Goal: Task Accomplishment & Management: Complete application form

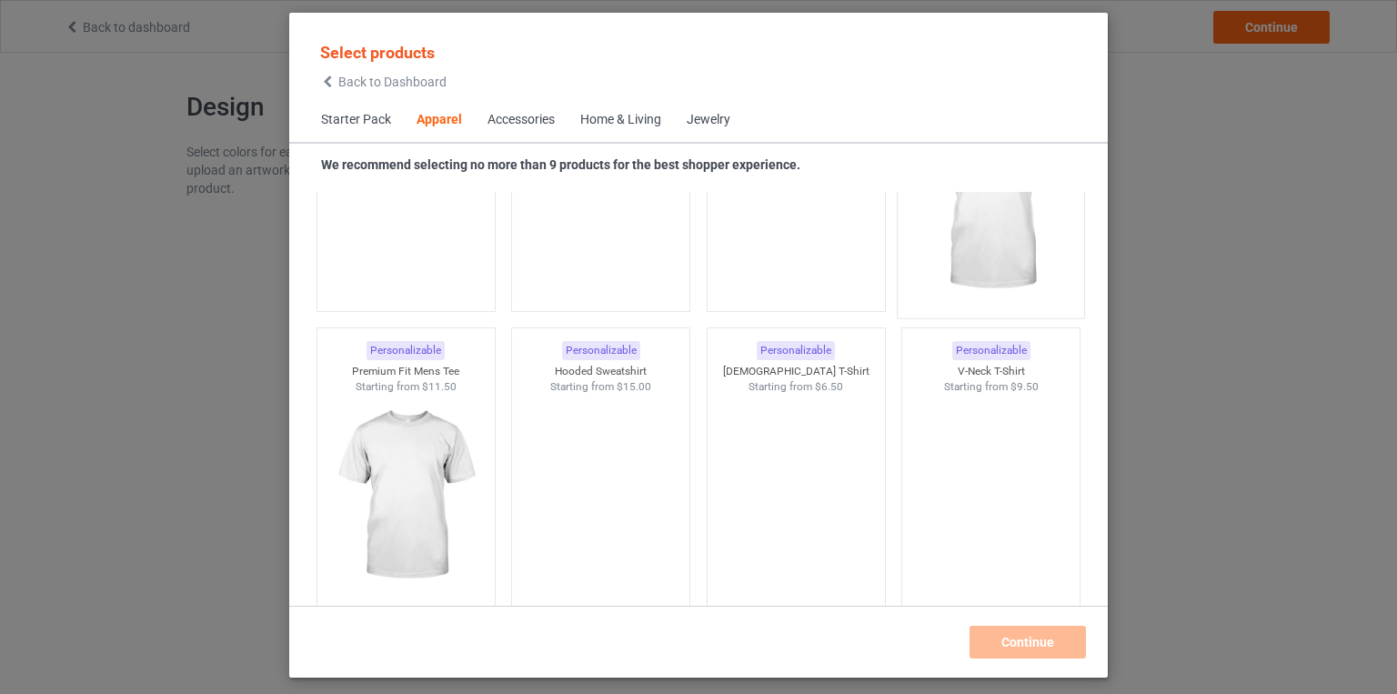
scroll to position [877, 0]
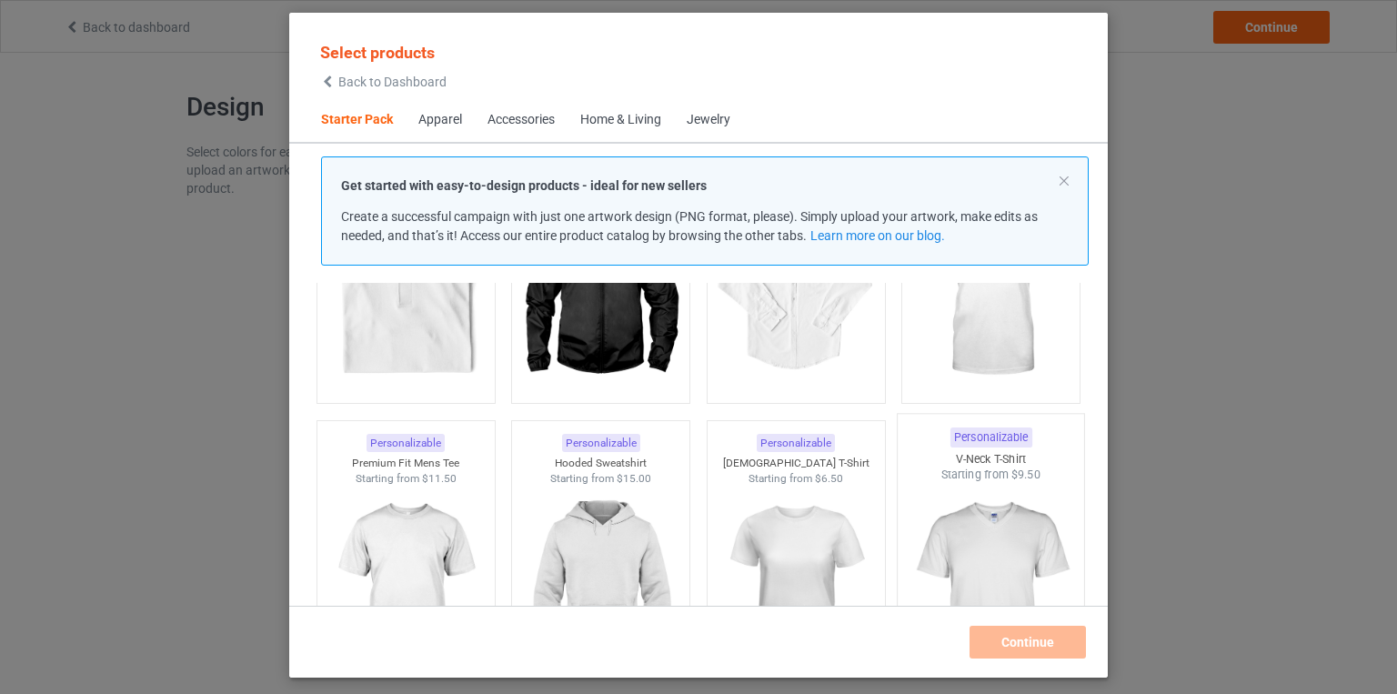
scroll to position [620, 0]
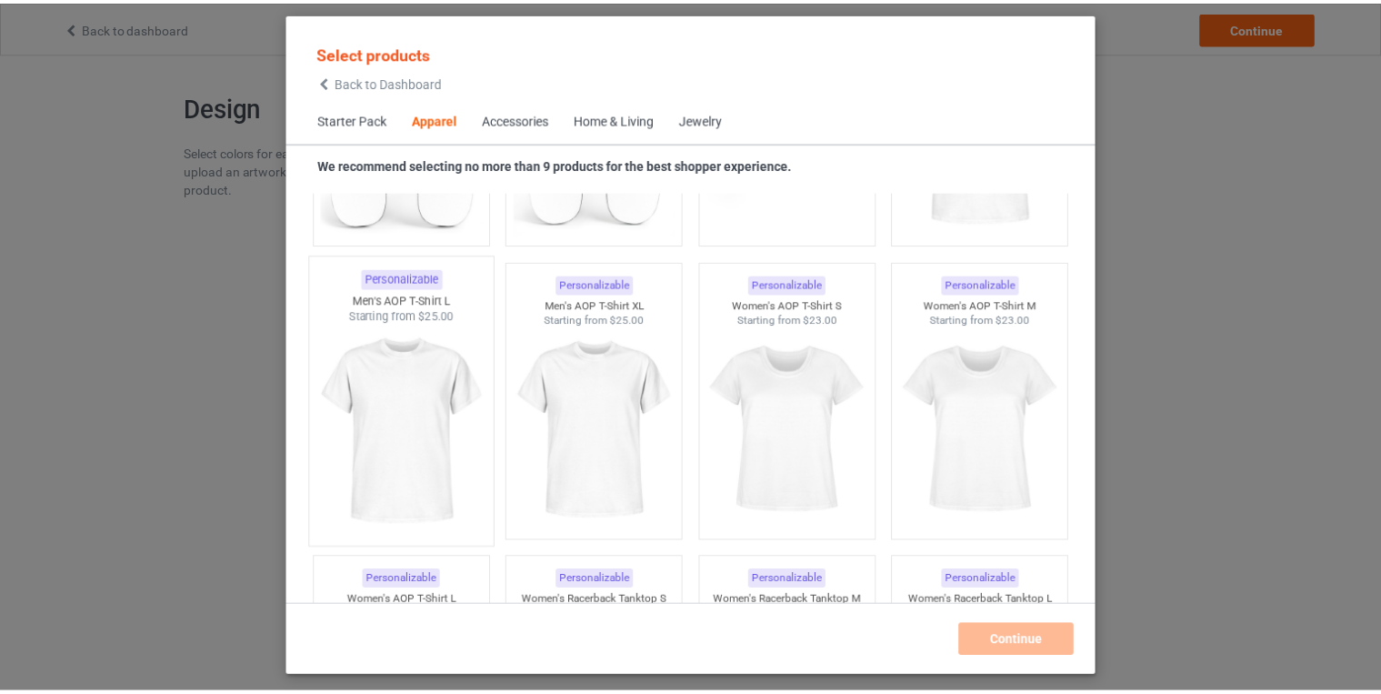
scroll to position [3014, 0]
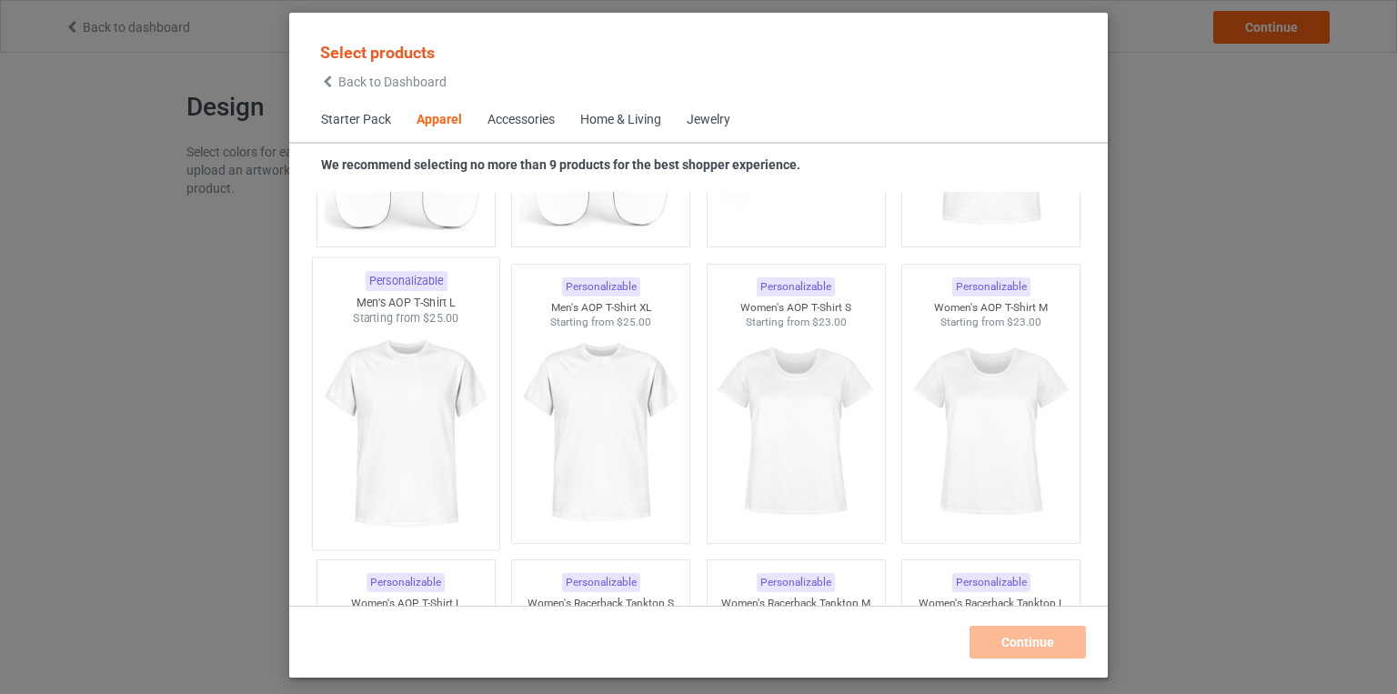
click at [417, 379] on img at bounding box center [405, 433] width 171 height 214
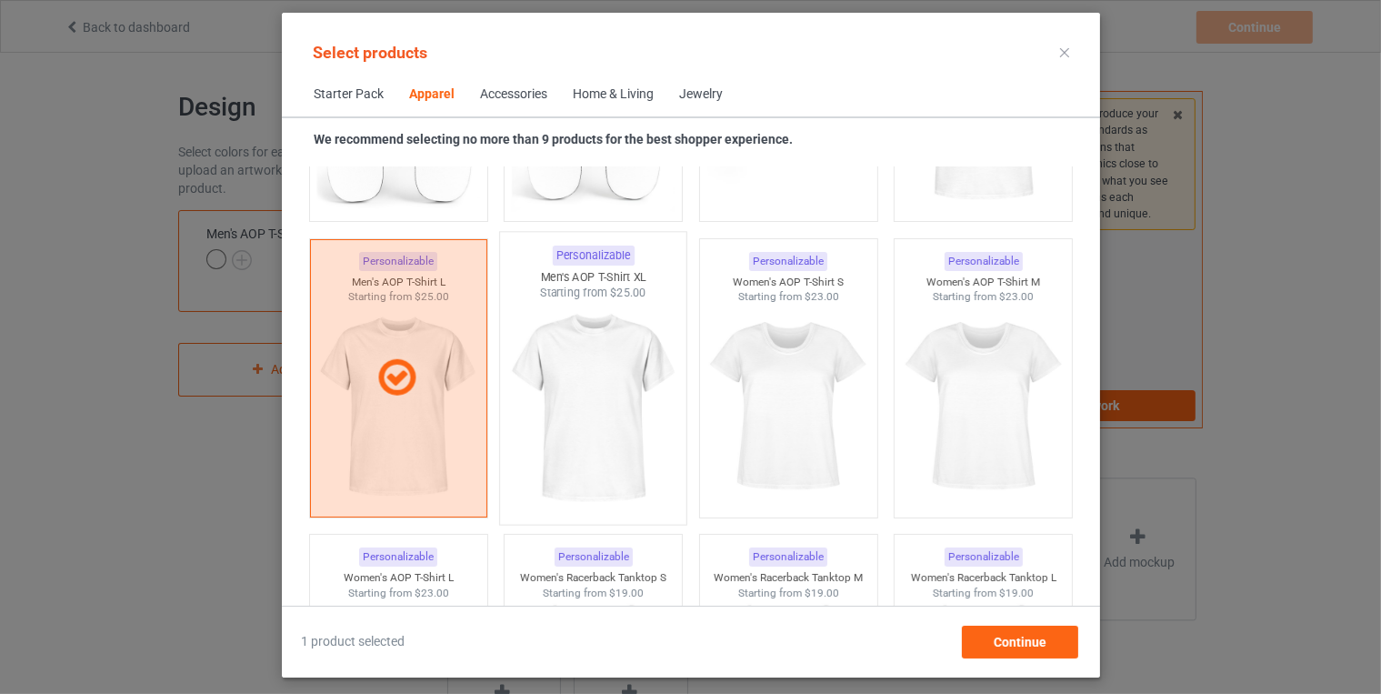
click at [547, 375] on img at bounding box center [592, 408] width 171 height 214
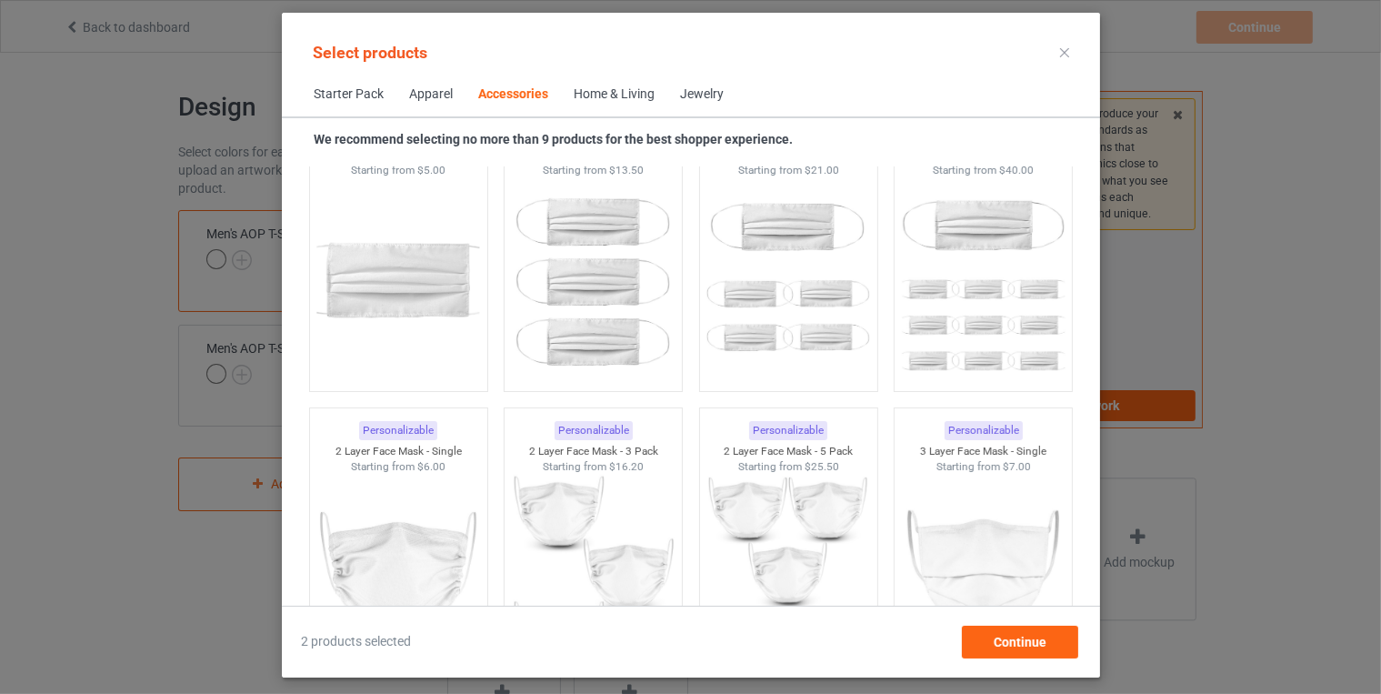
scroll to position [4334, 0]
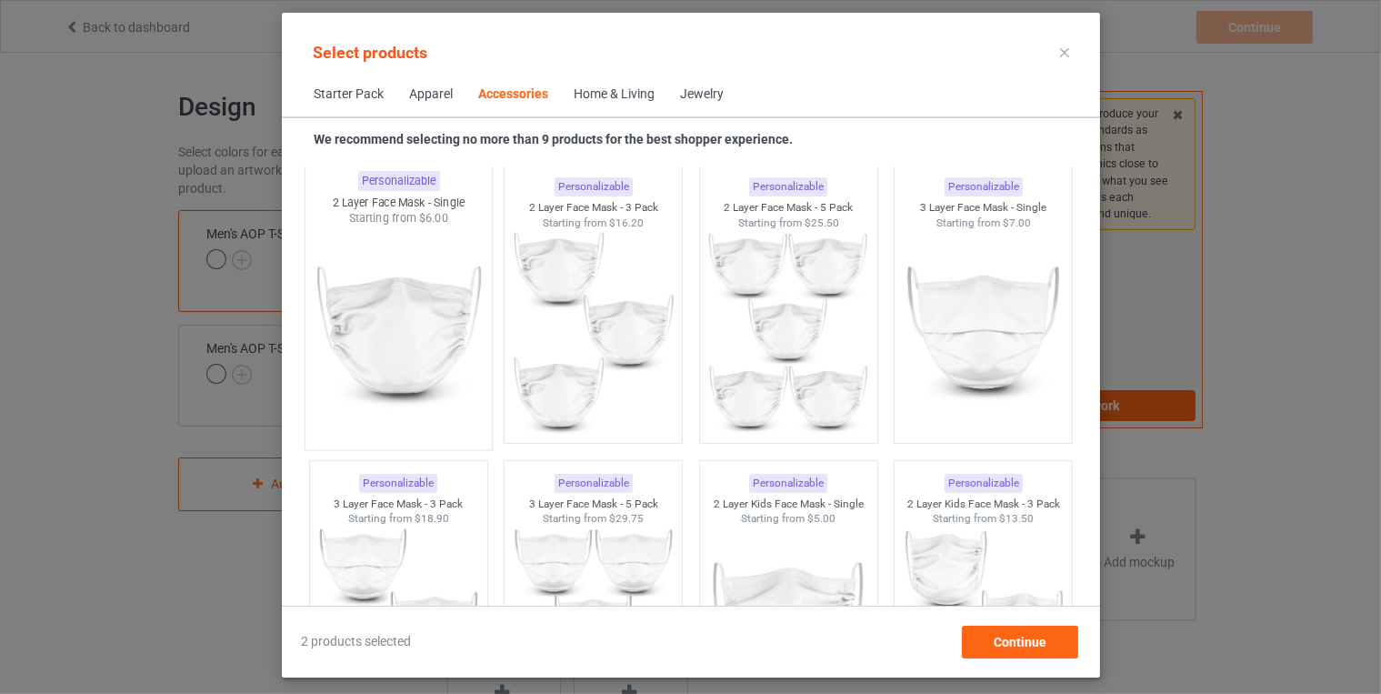
click at [443, 357] on img at bounding box center [398, 333] width 171 height 214
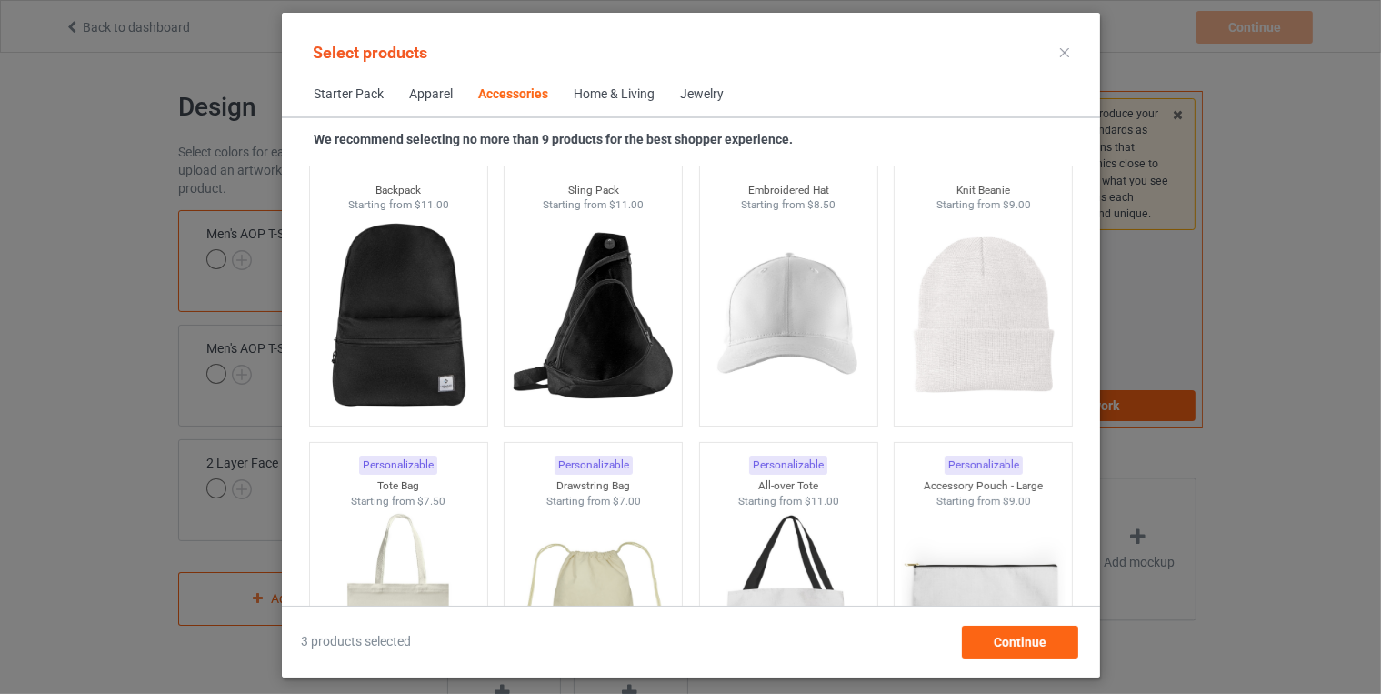
scroll to position [5242, 0]
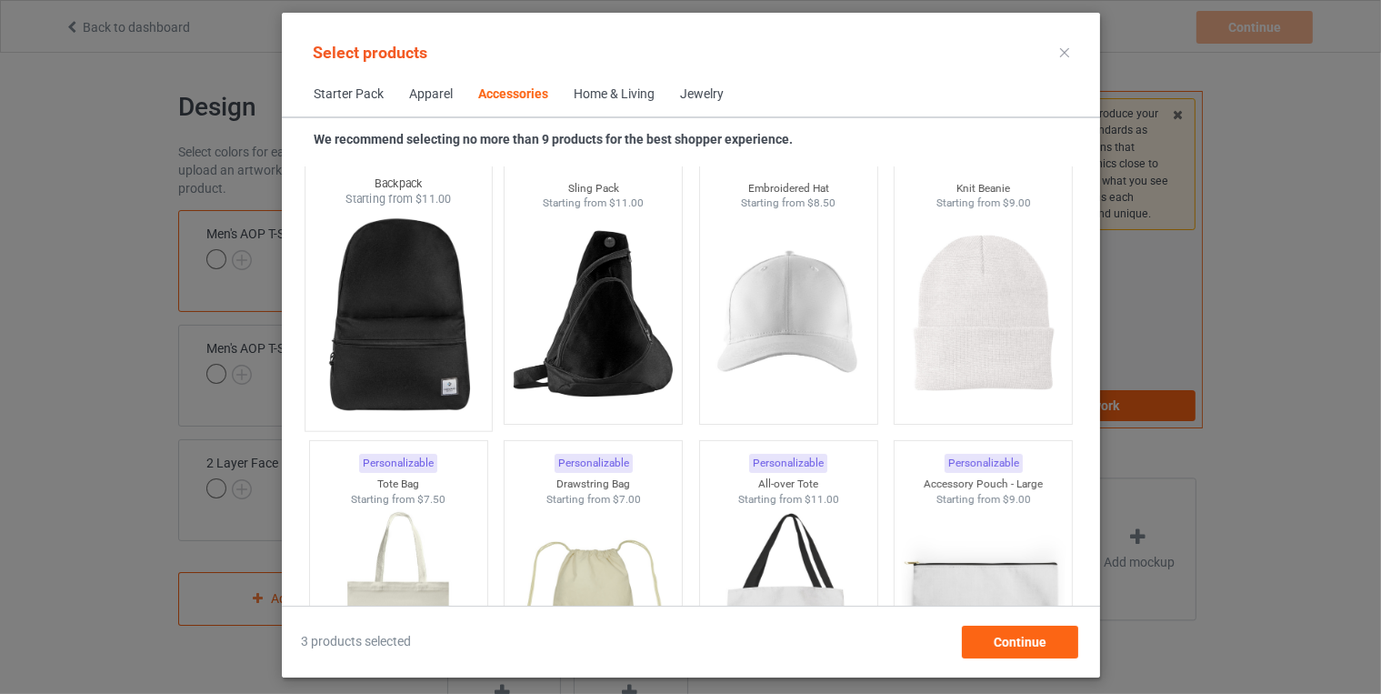
click at [423, 342] on img at bounding box center [398, 314] width 171 height 214
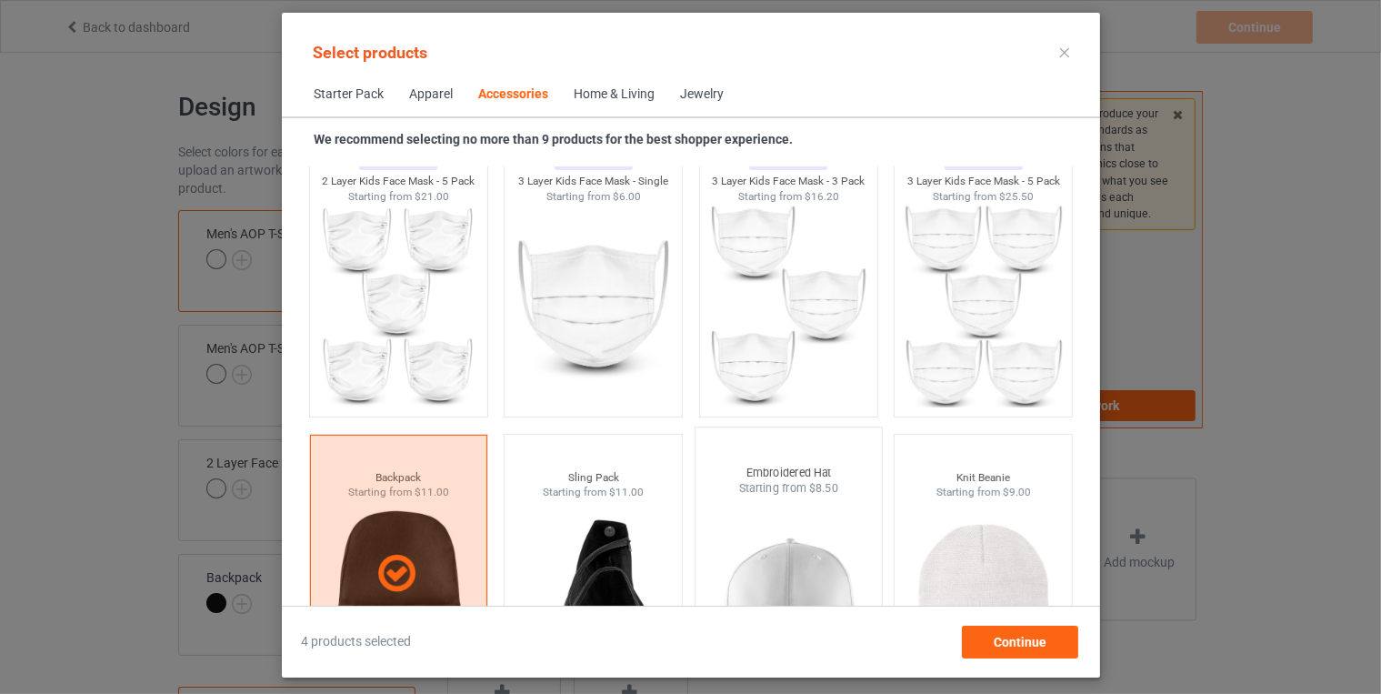
scroll to position [5122, 0]
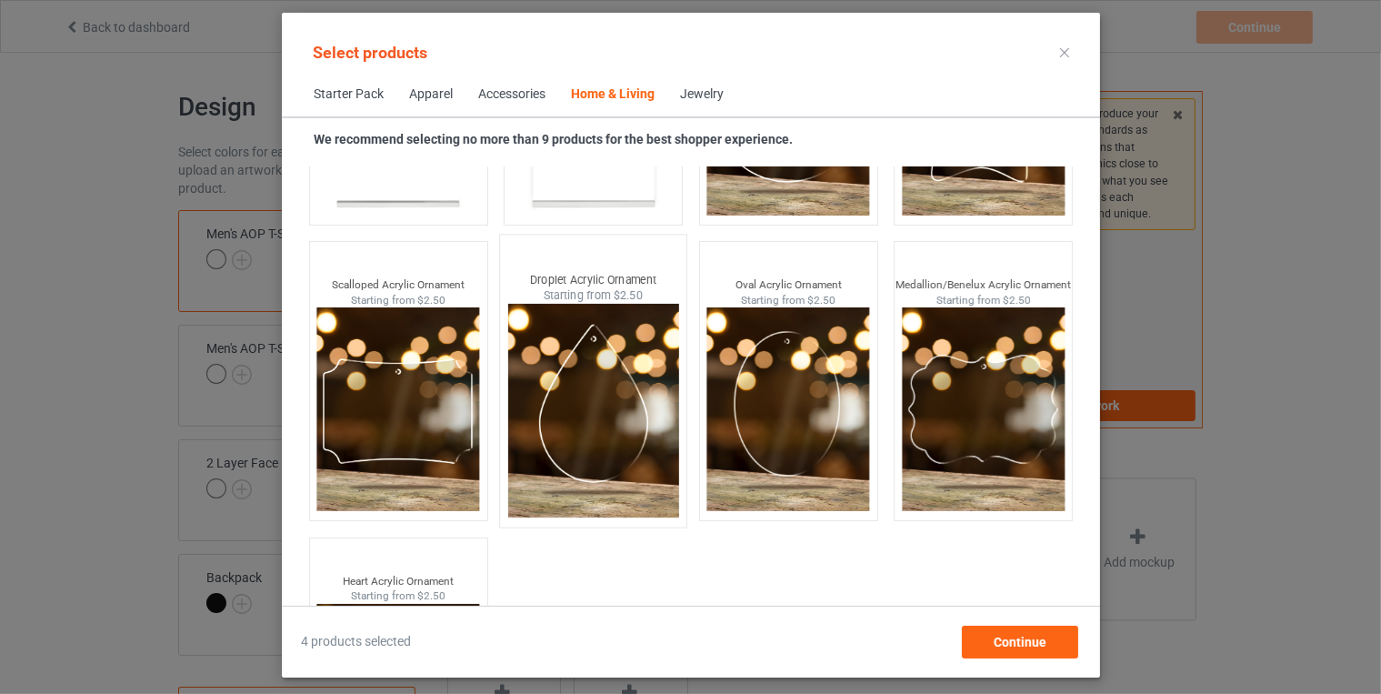
scroll to position [19423, 0]
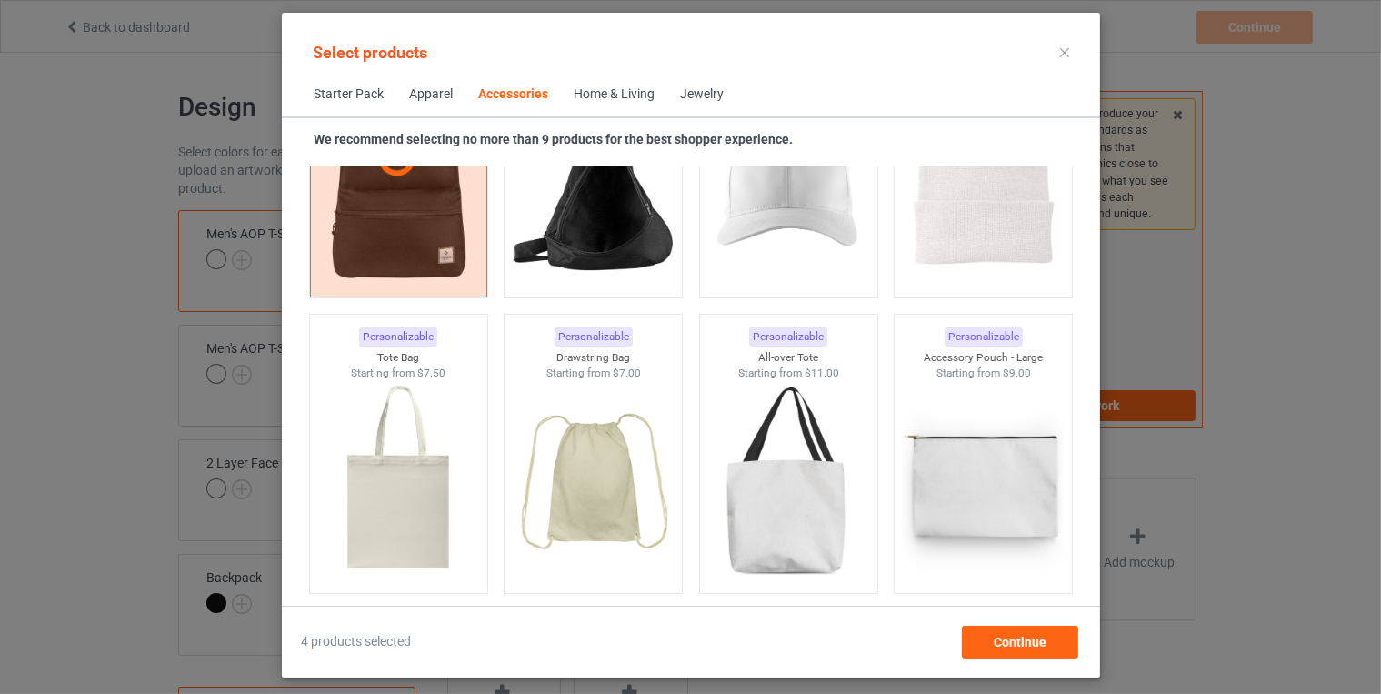
scroll to position [5478, 0]
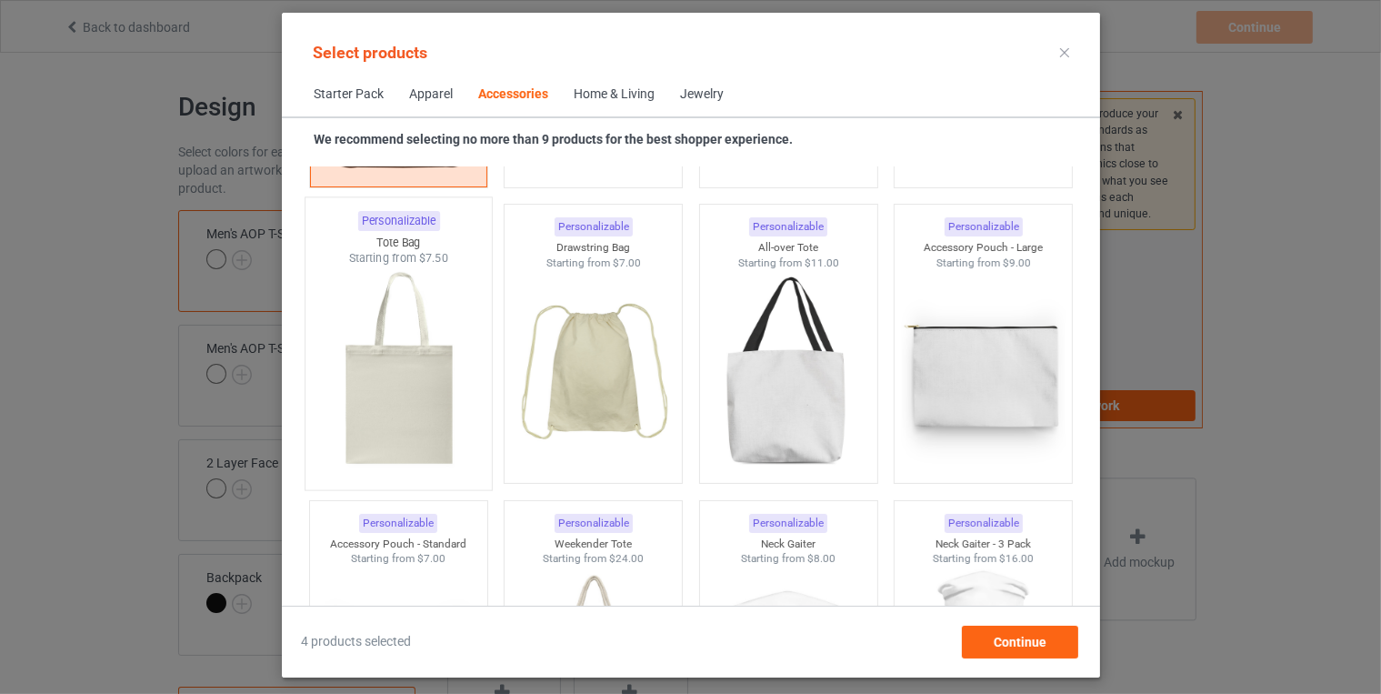
click at [393, 350] on img at bounding box center [398, 373] width 171 height 214
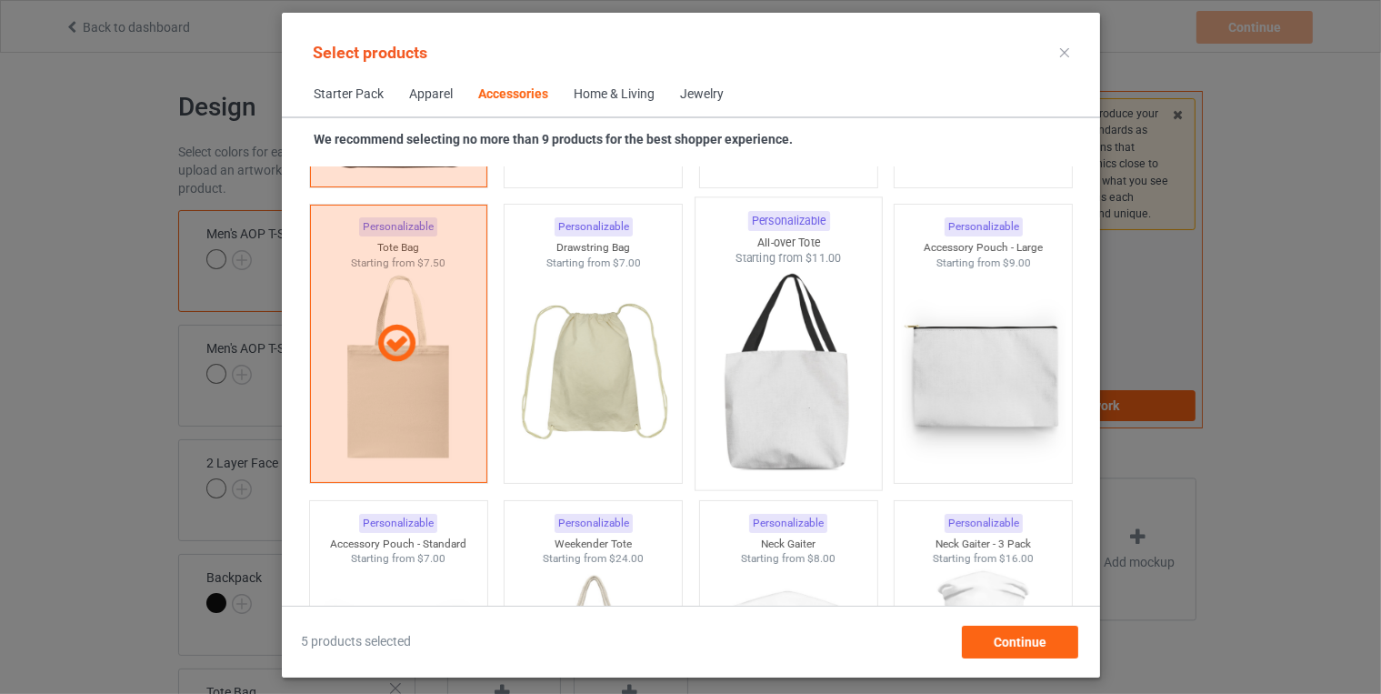
click at [786, 395] on img at bounding box center [788, 373] width 171 height 214
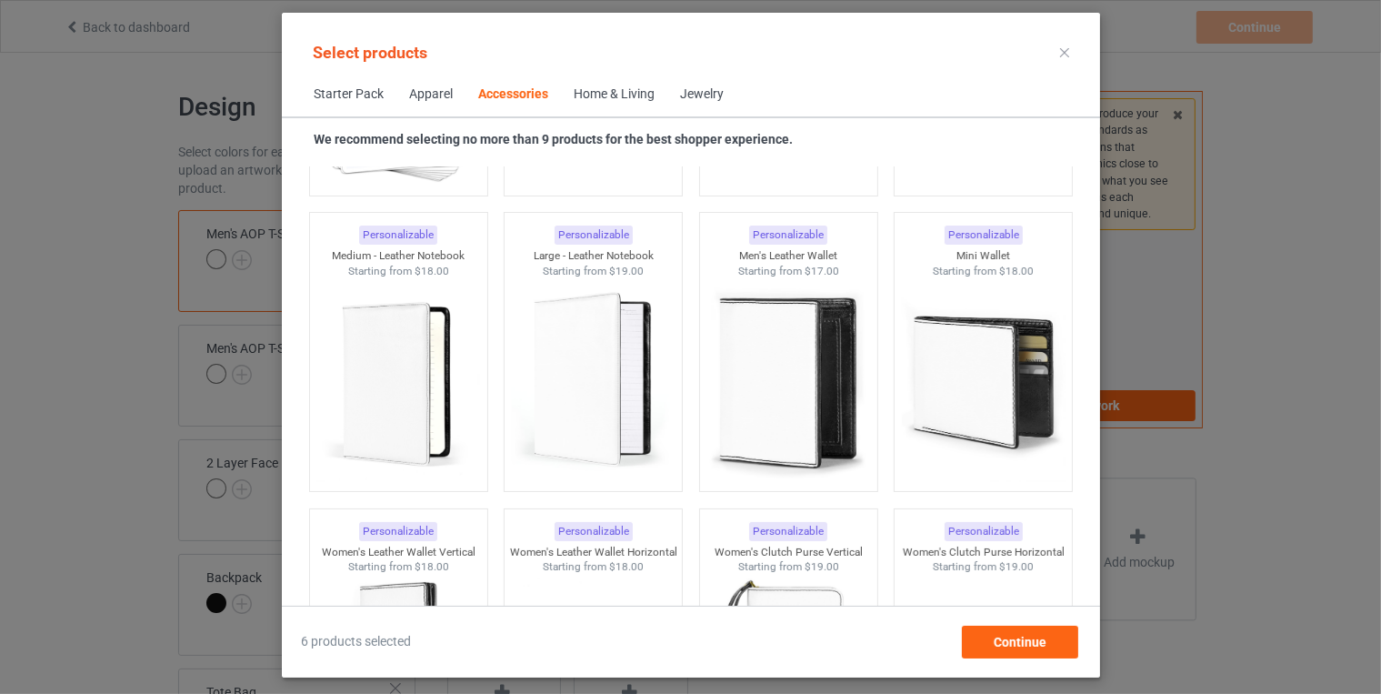
scroll to position [7249, 0]
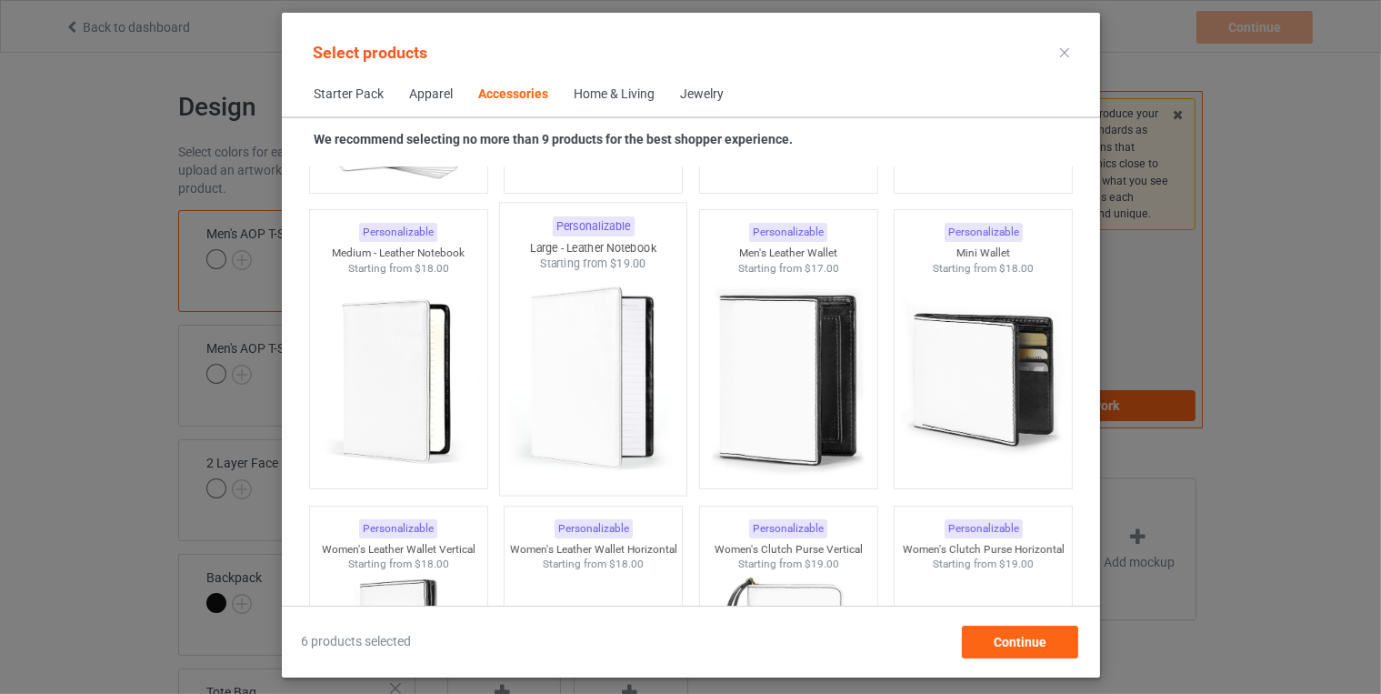
click at [549, 373] on img at bounding box center [592, 379] width 171 height 214
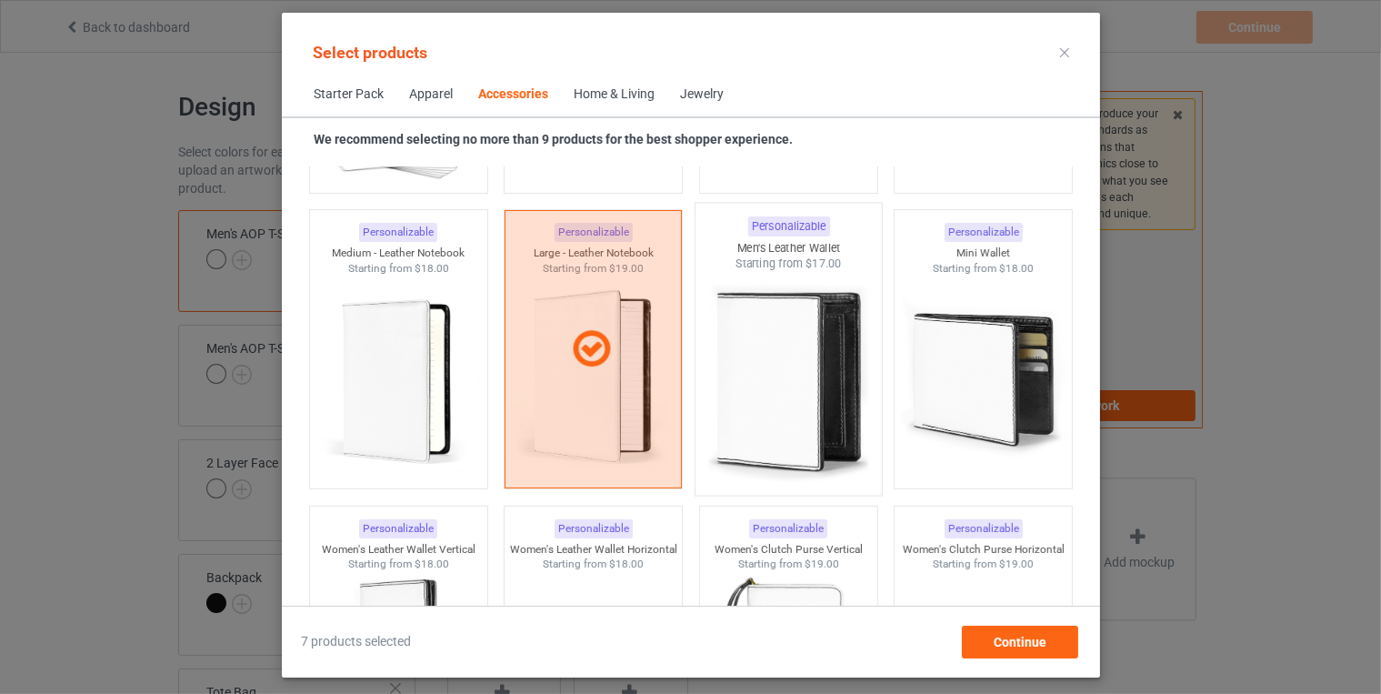
click at [748, 387] on img at bounding box center [788, 379] width 171 height 214
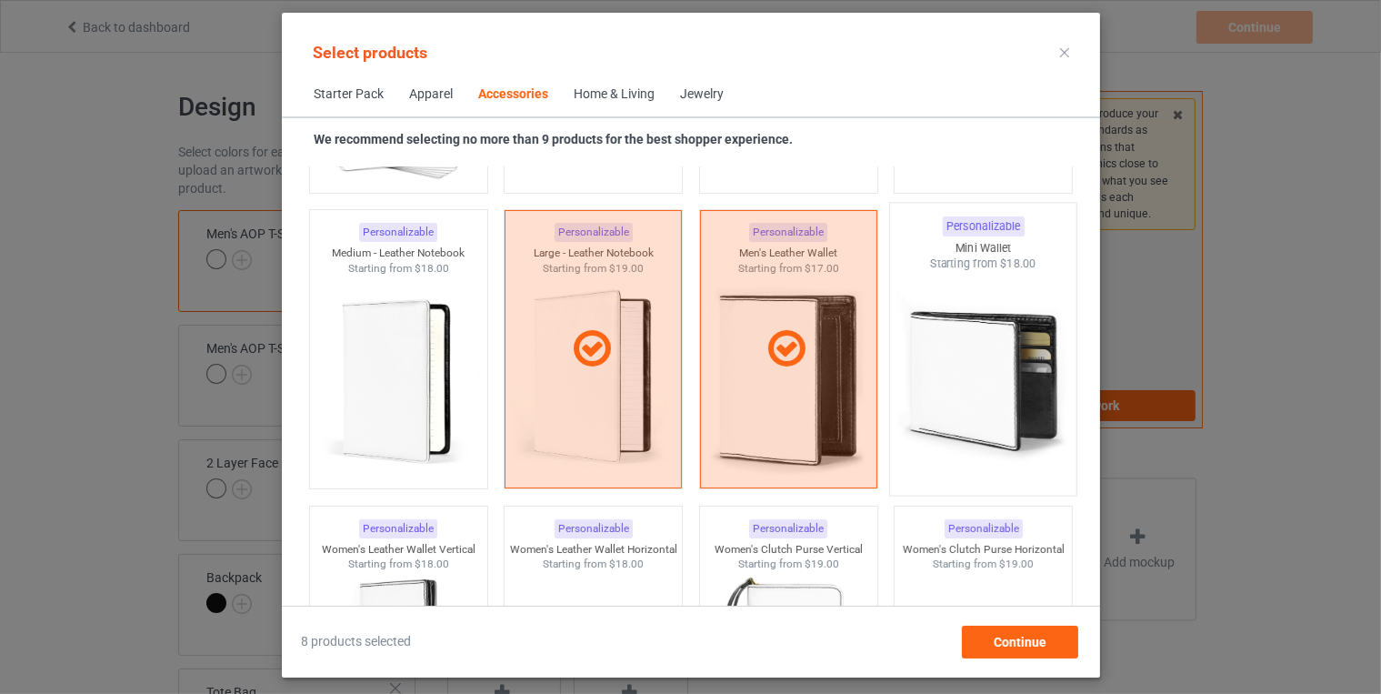
click at [950, 406] on img at bounding box center [983, 379] width 171 height 214
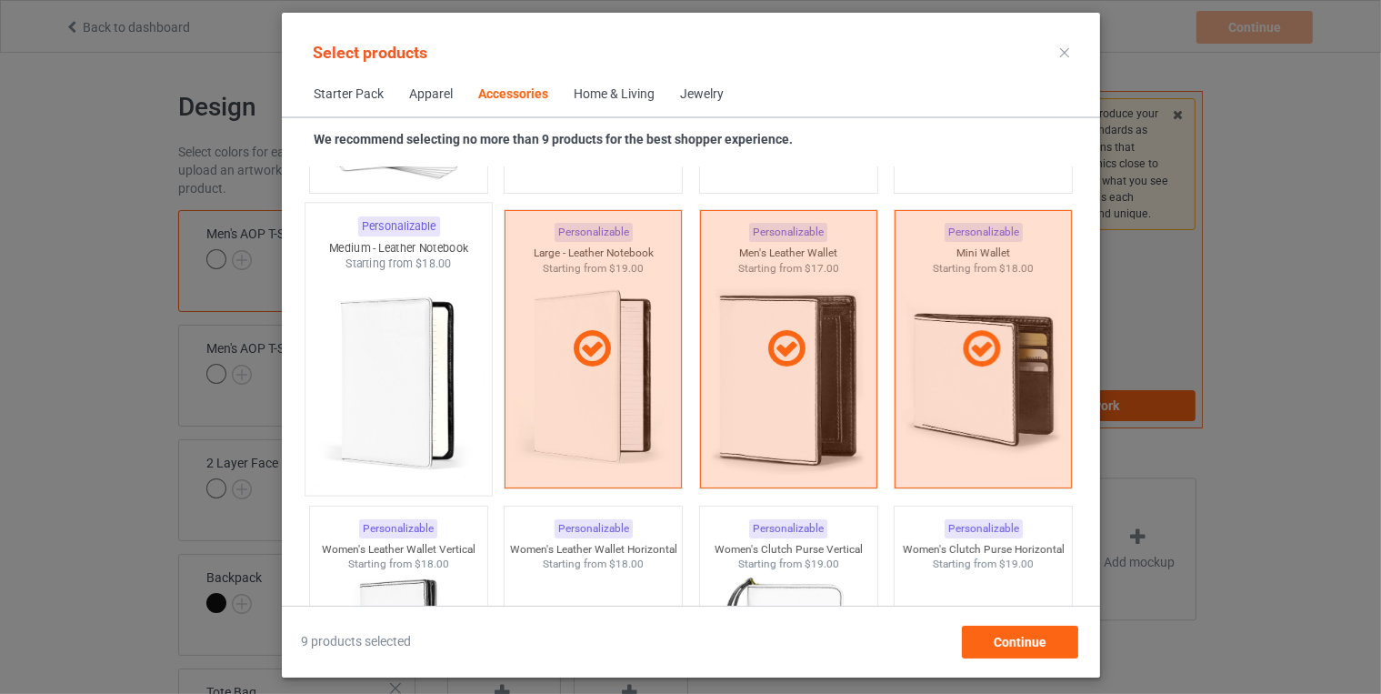
click at [471, 383] on img at bounding box center [398, 379] width 171 height 214
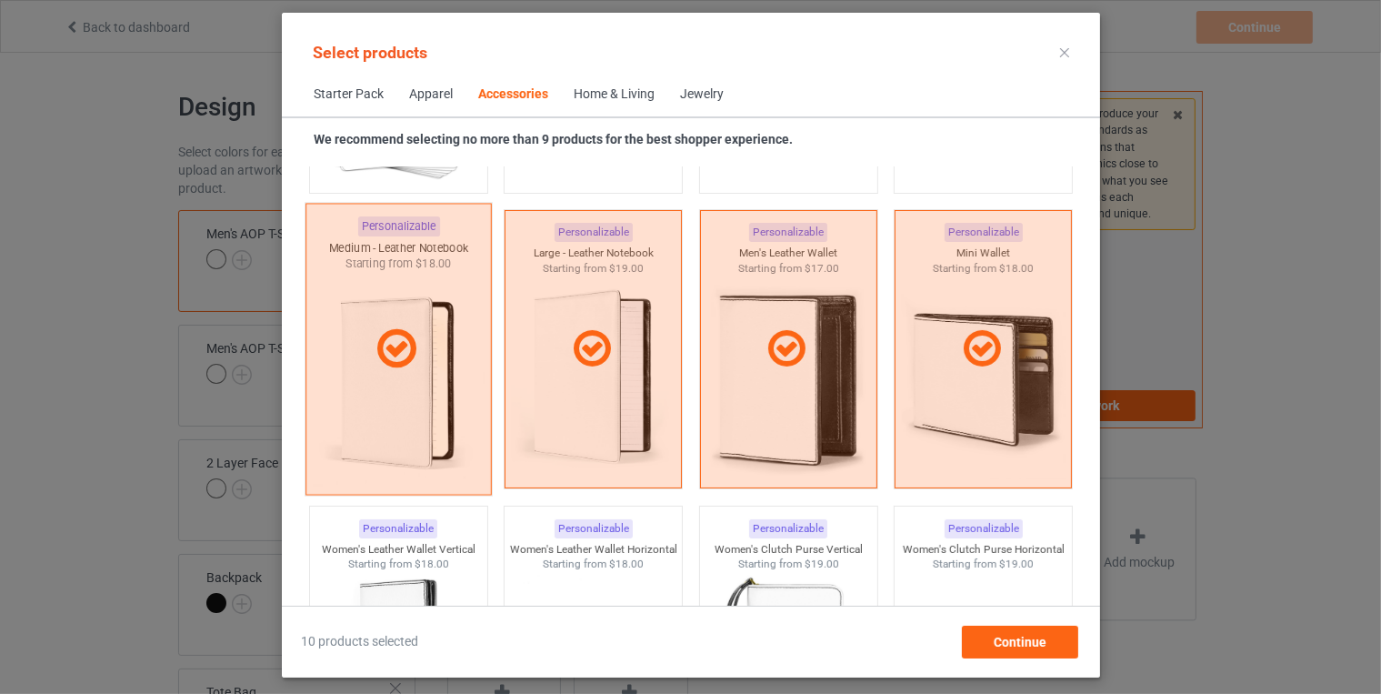
scroll to position [7102, 0]
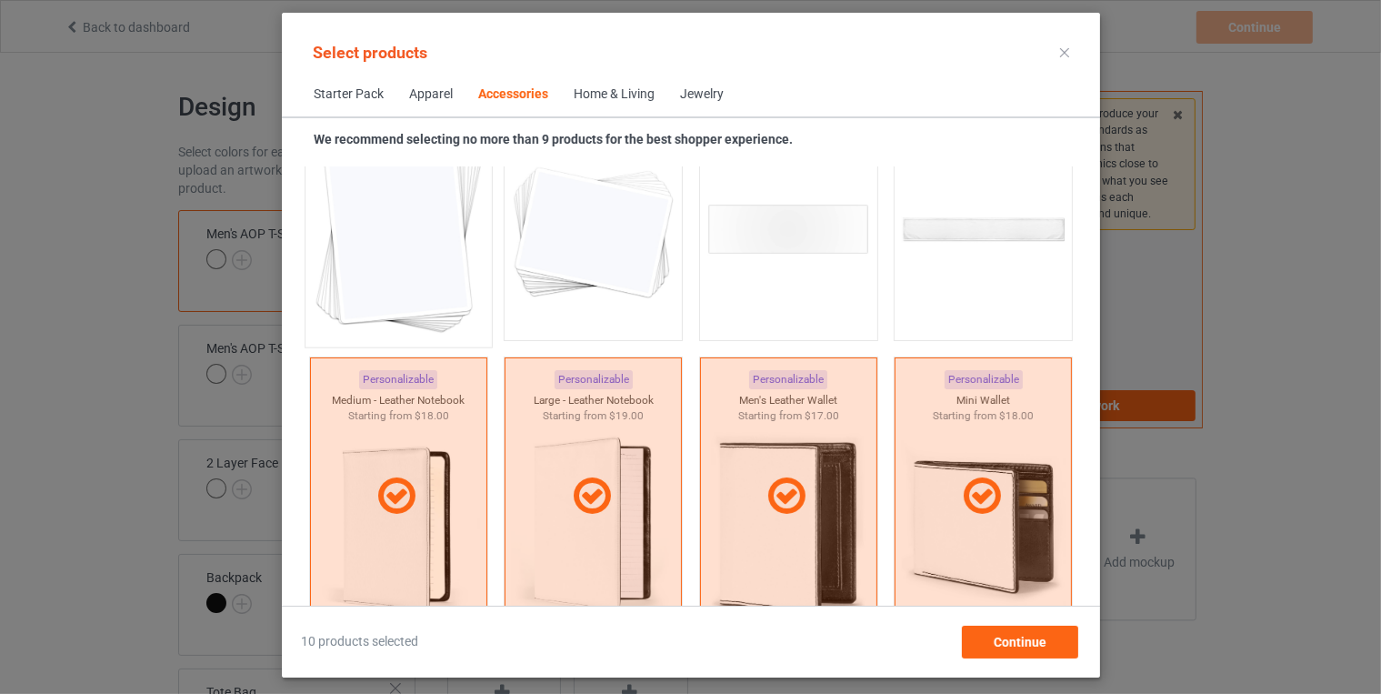
click at [422, 202] on img at bounding box center [398, 231] width 171 height 214
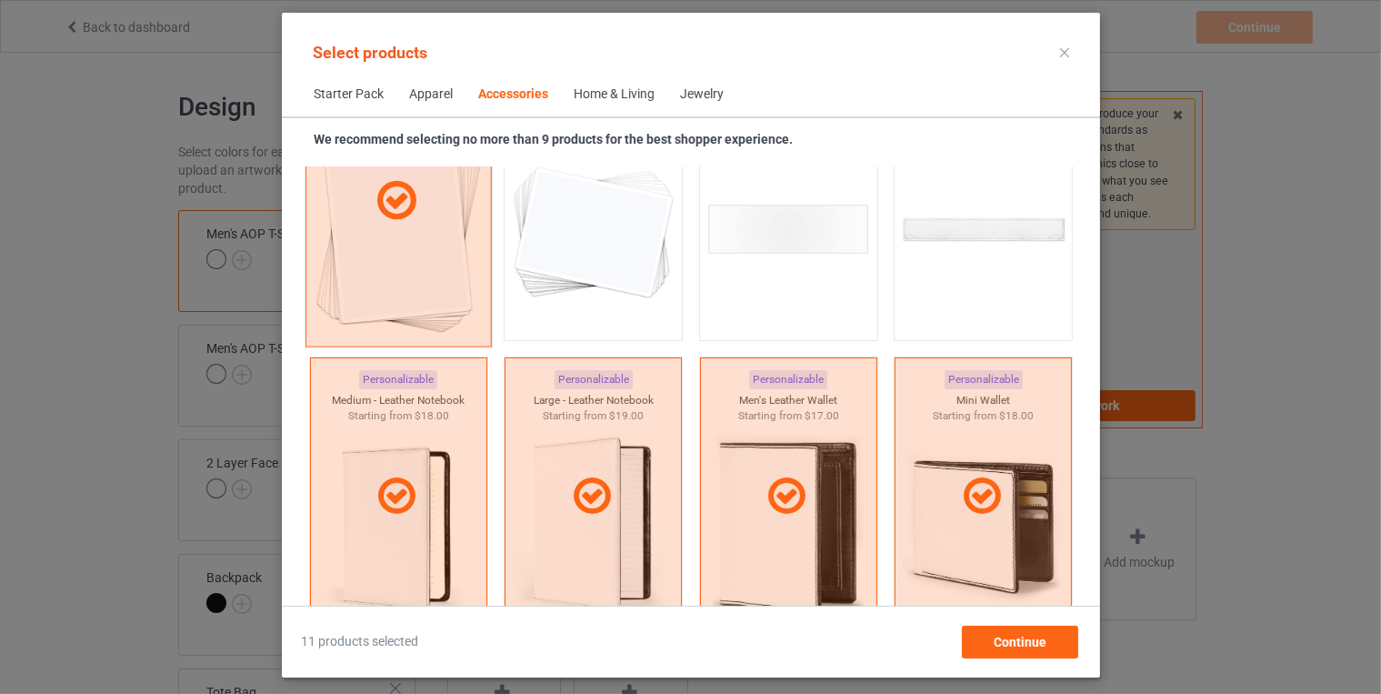
scroll to position [6987, 0]
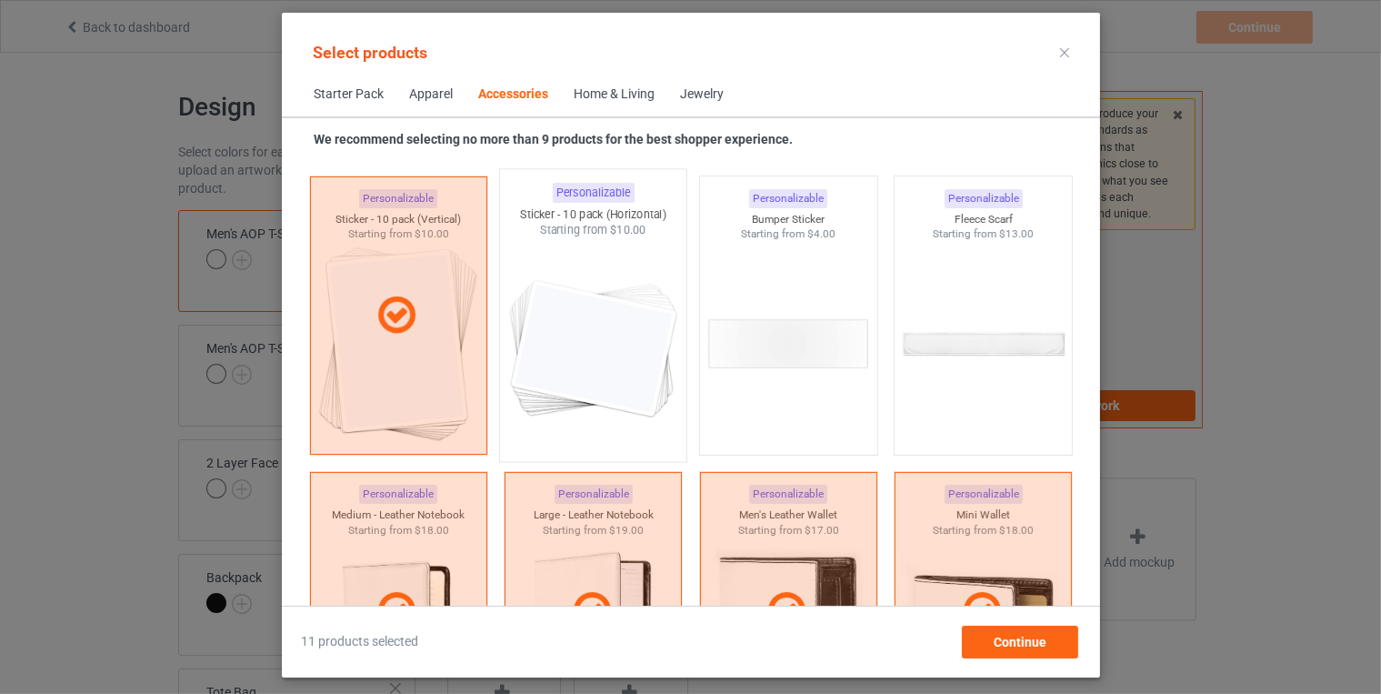
click at [557, 339] on img at bounding box center [592, 345] width 171 height 214
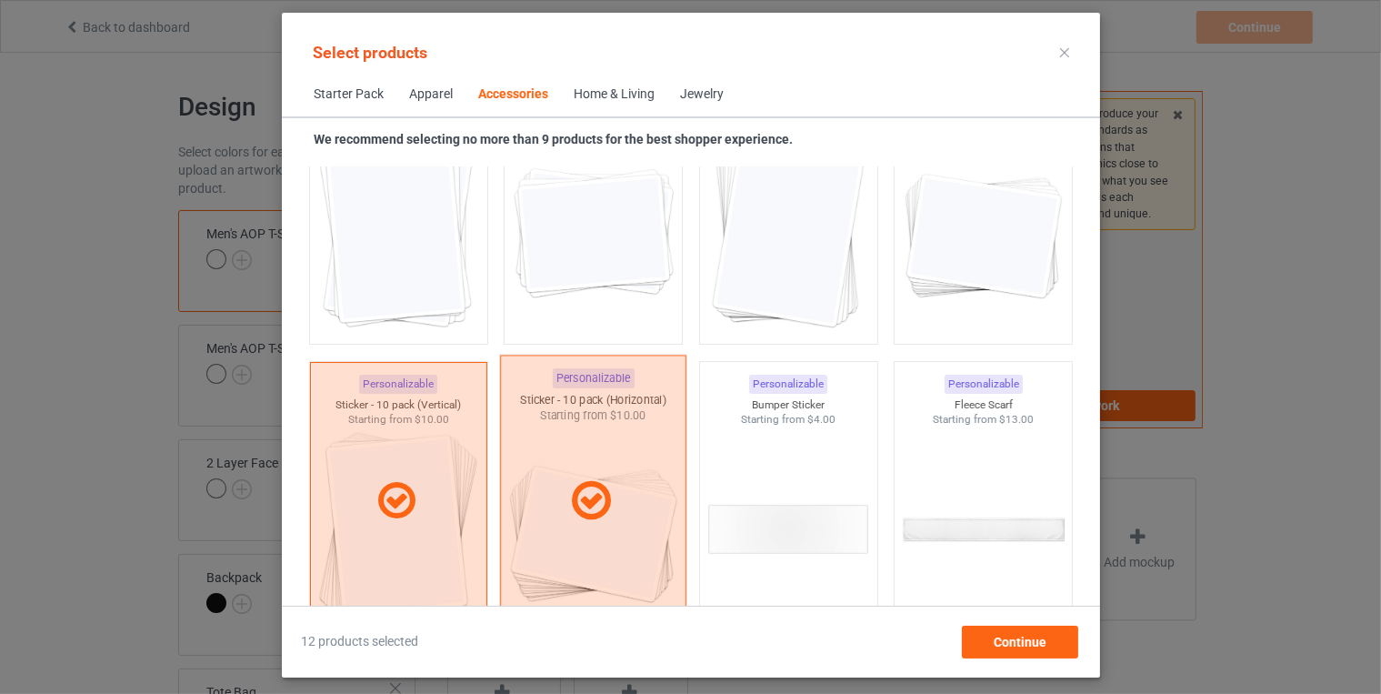
scroll to position [6782, 0]
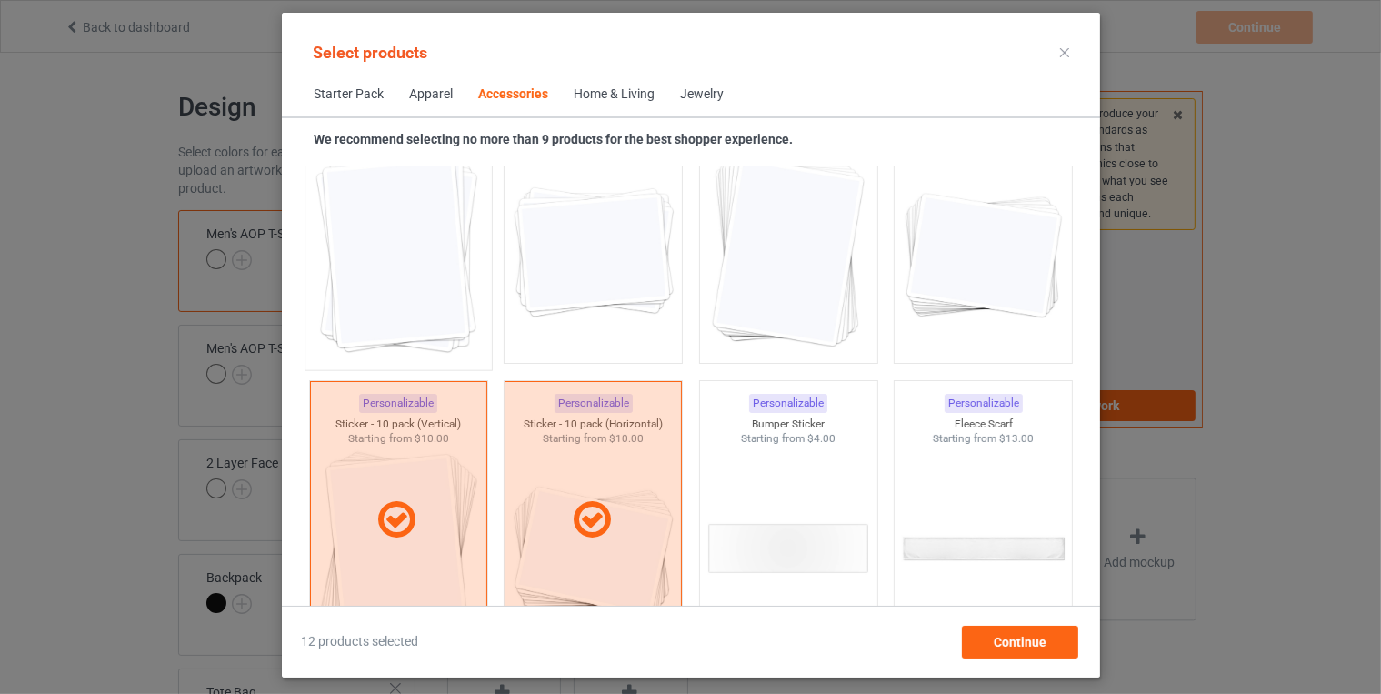
click at [466, 294] on img at bounding box center [398, 253] width 171 height 214
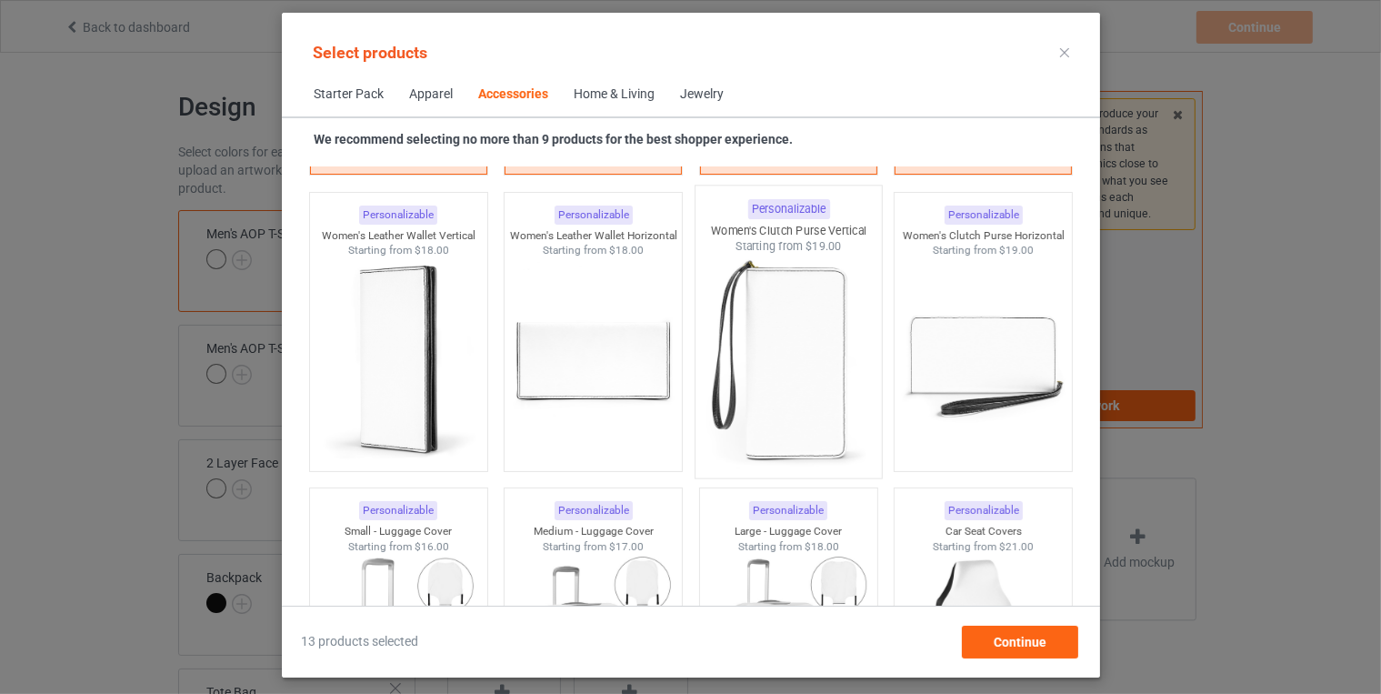
scroll to position [7567, 0]
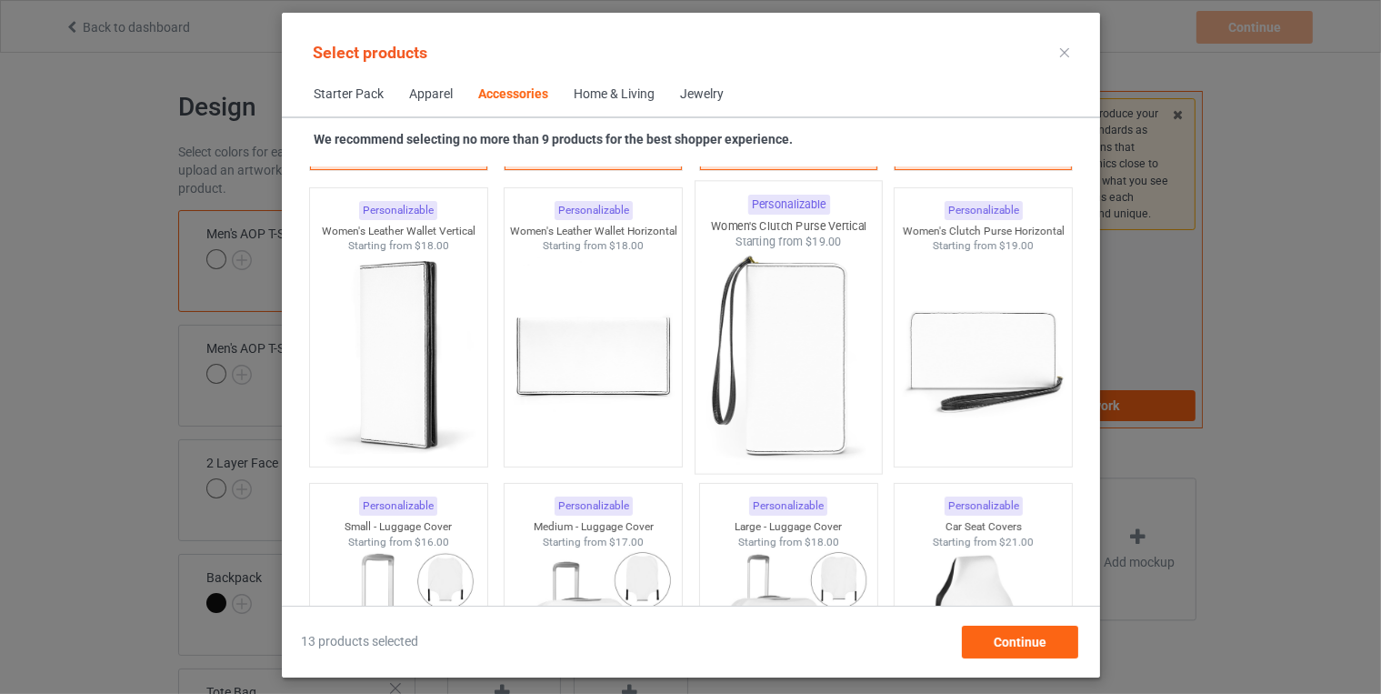
click at [771, 375] on img at bounding box center [788, 357] width 171 height 214
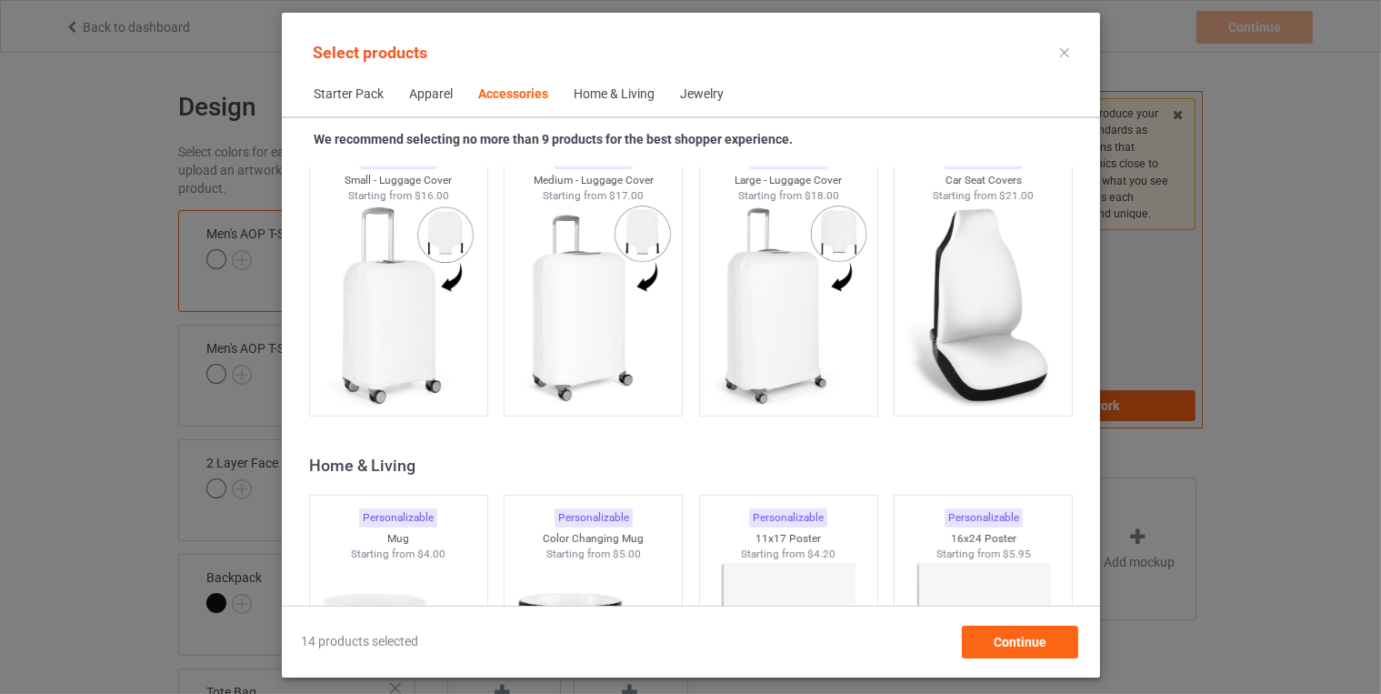
scroll to position [7916, 0]
click at [572, 312] on img at bounding box center [592, 304] width 171 height 214
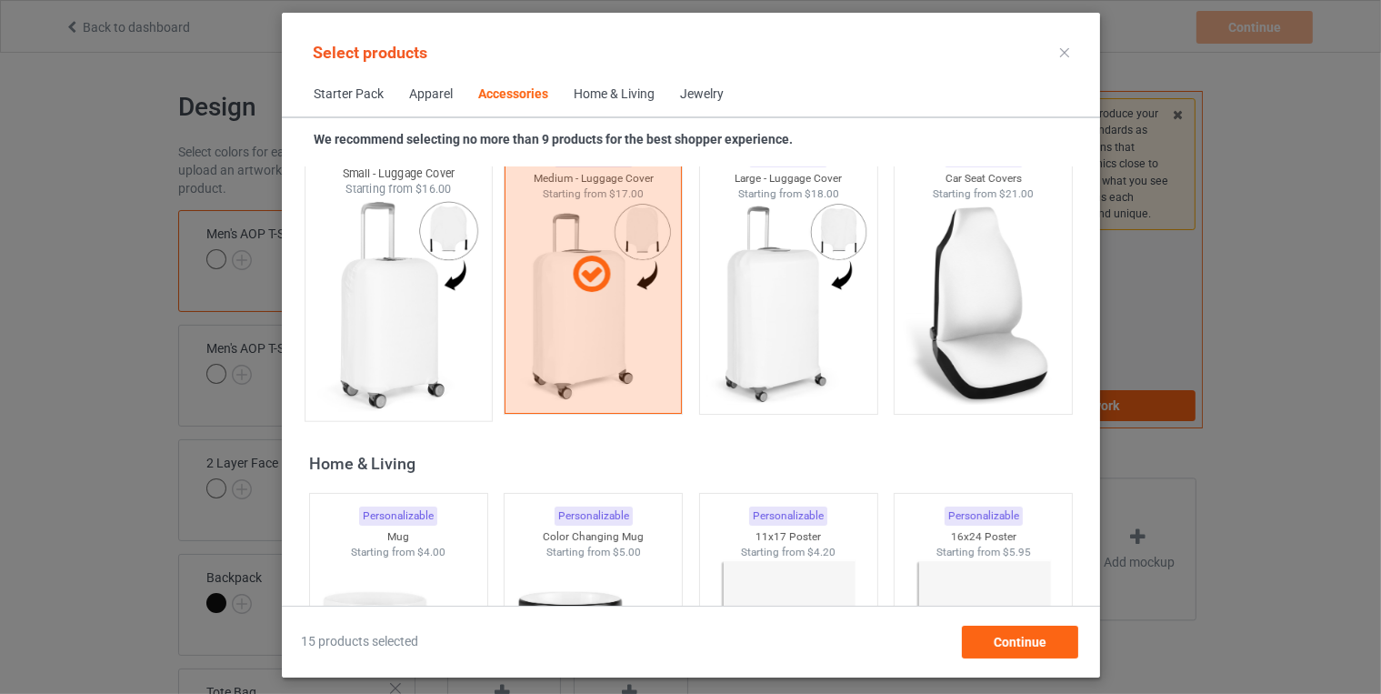
click at [436, 316] on img at bounding box center [398, 304] width 171 height 214
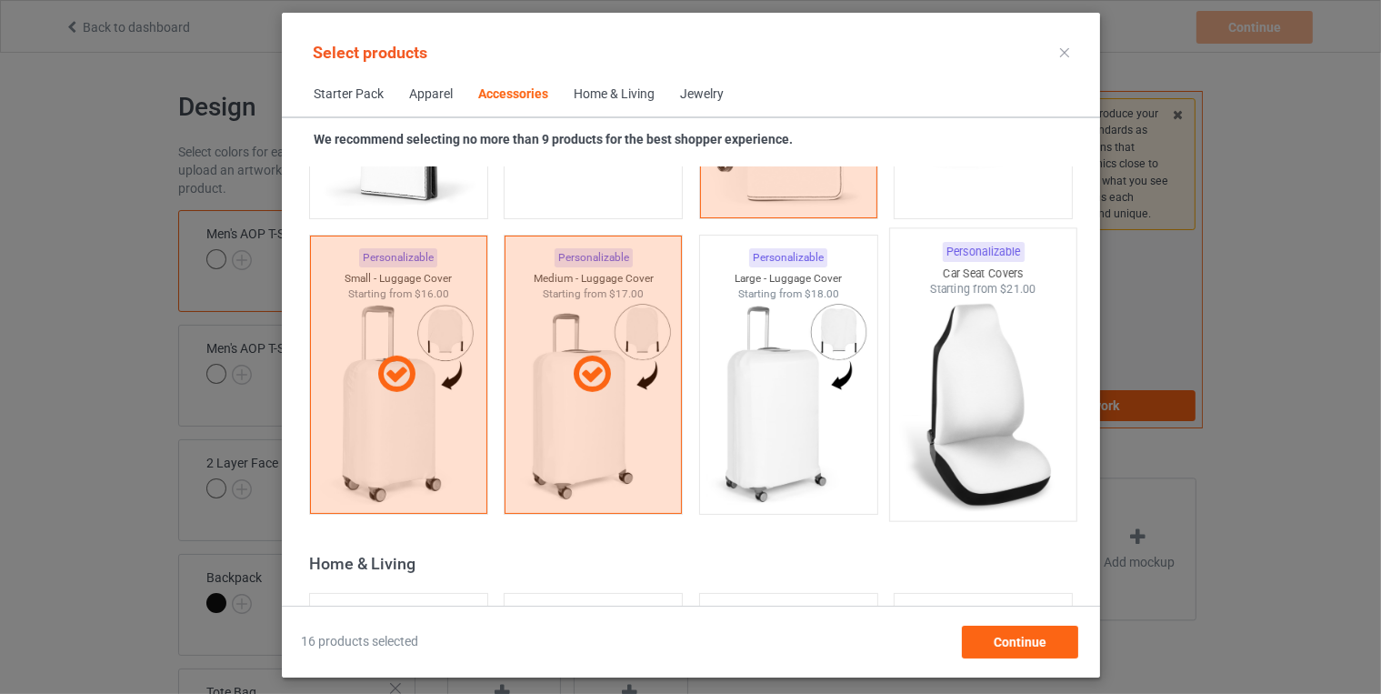
scroll to position [7815, 0]
click at [973, 358] on img at bounding box center [983, 405] width 171 height 214
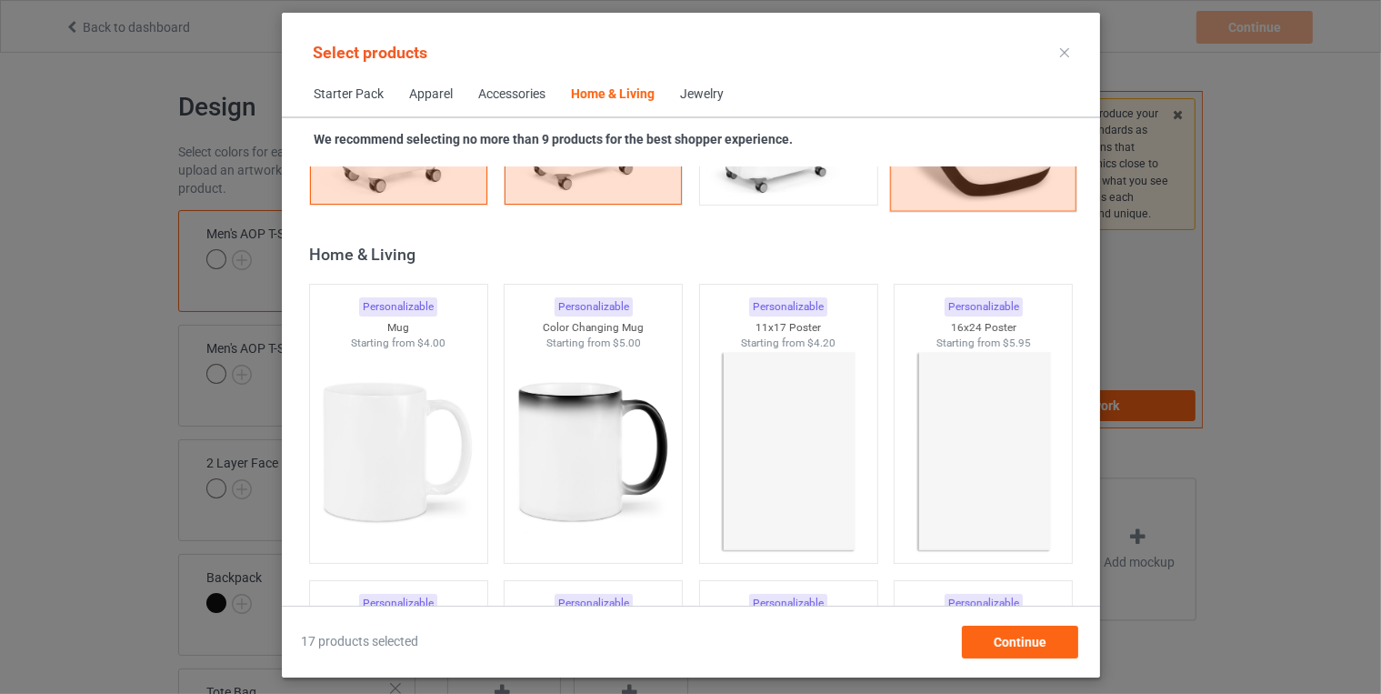
scroll to position [8223, 0]
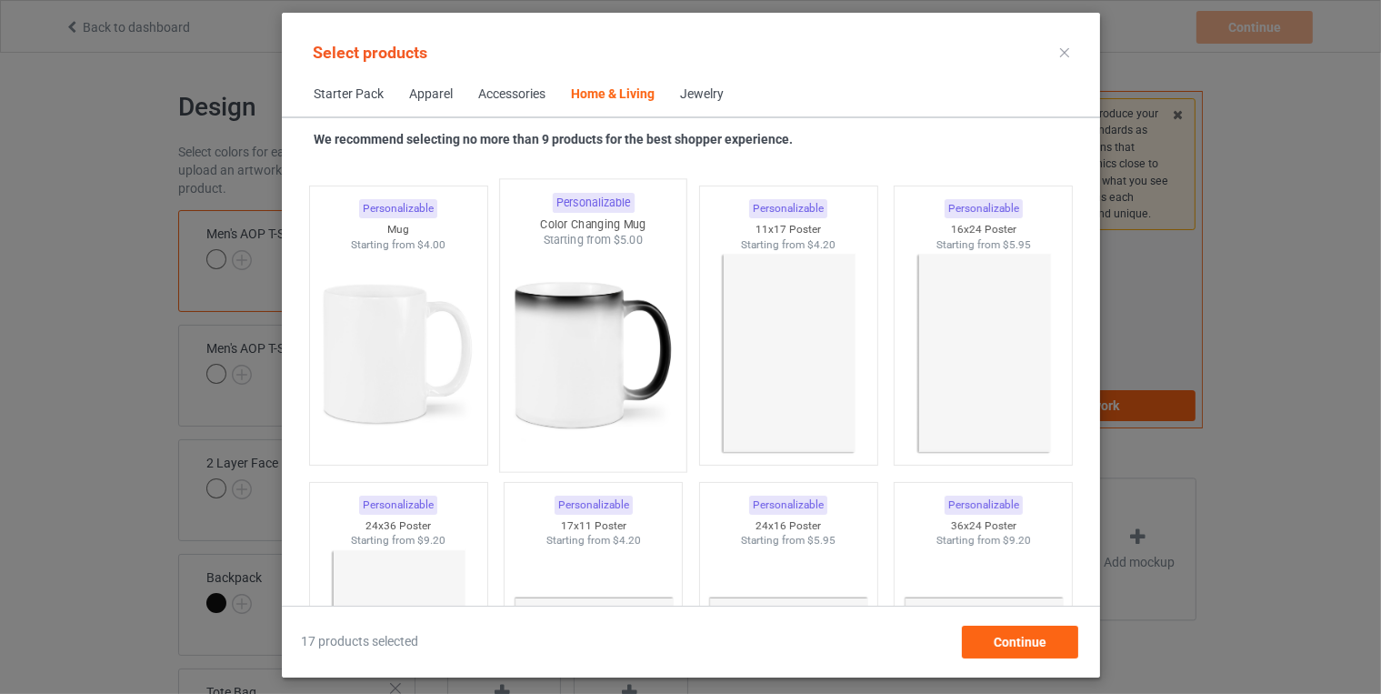
click at [620, 356] on img at bounding box center [592, 355] width 171 height 214
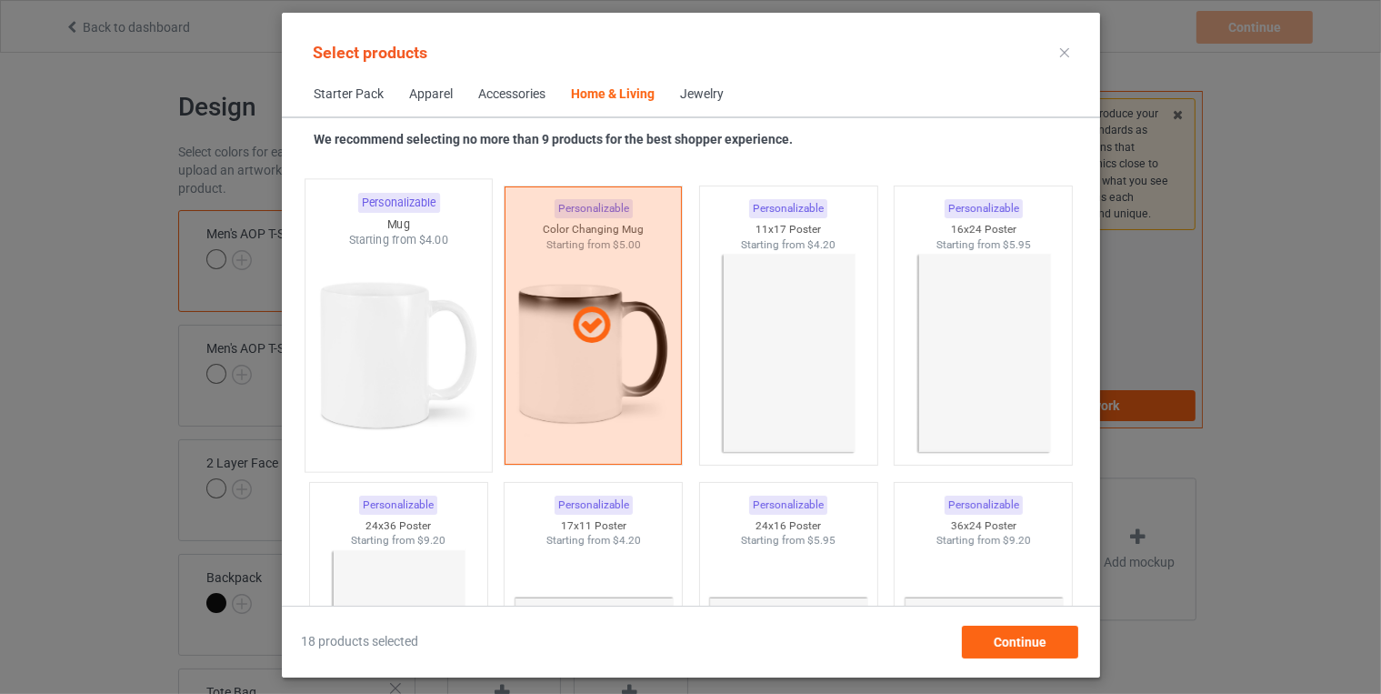
click at [404, 354] on img at bounding box center [398, 355] width 171 height 214
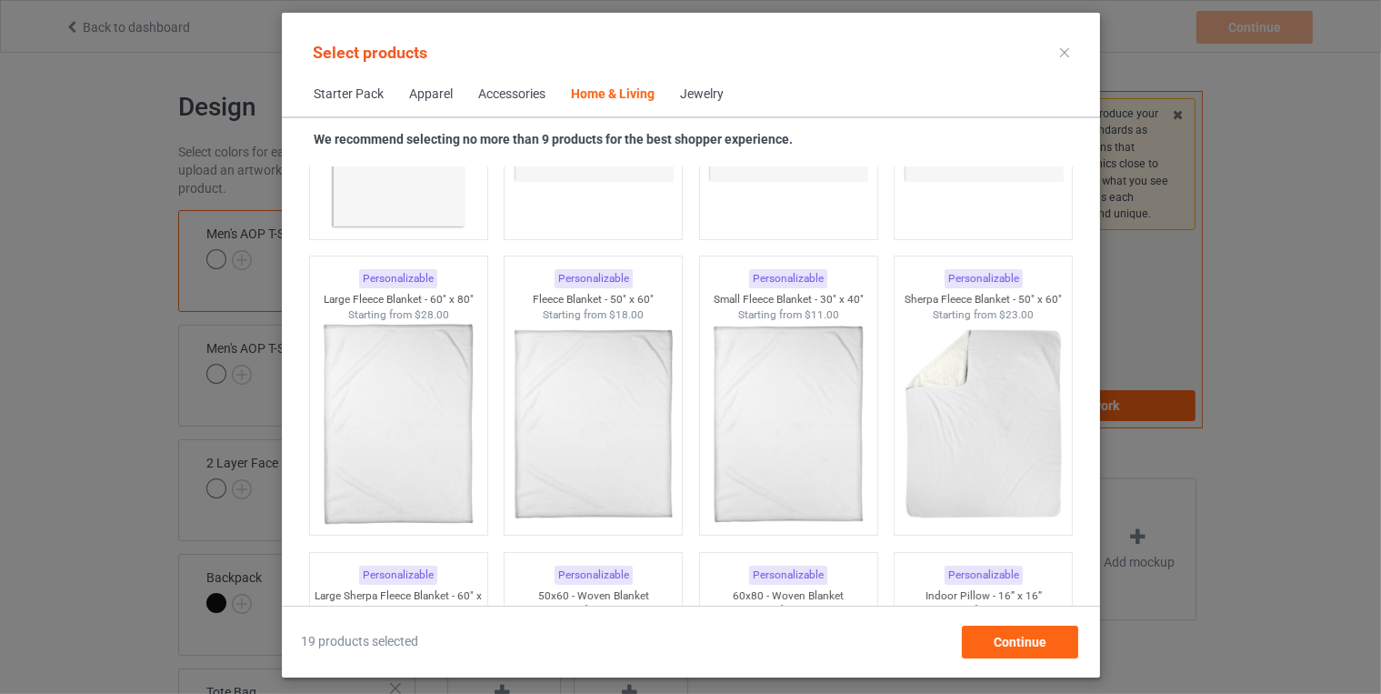
scroll to position [8898, 0]
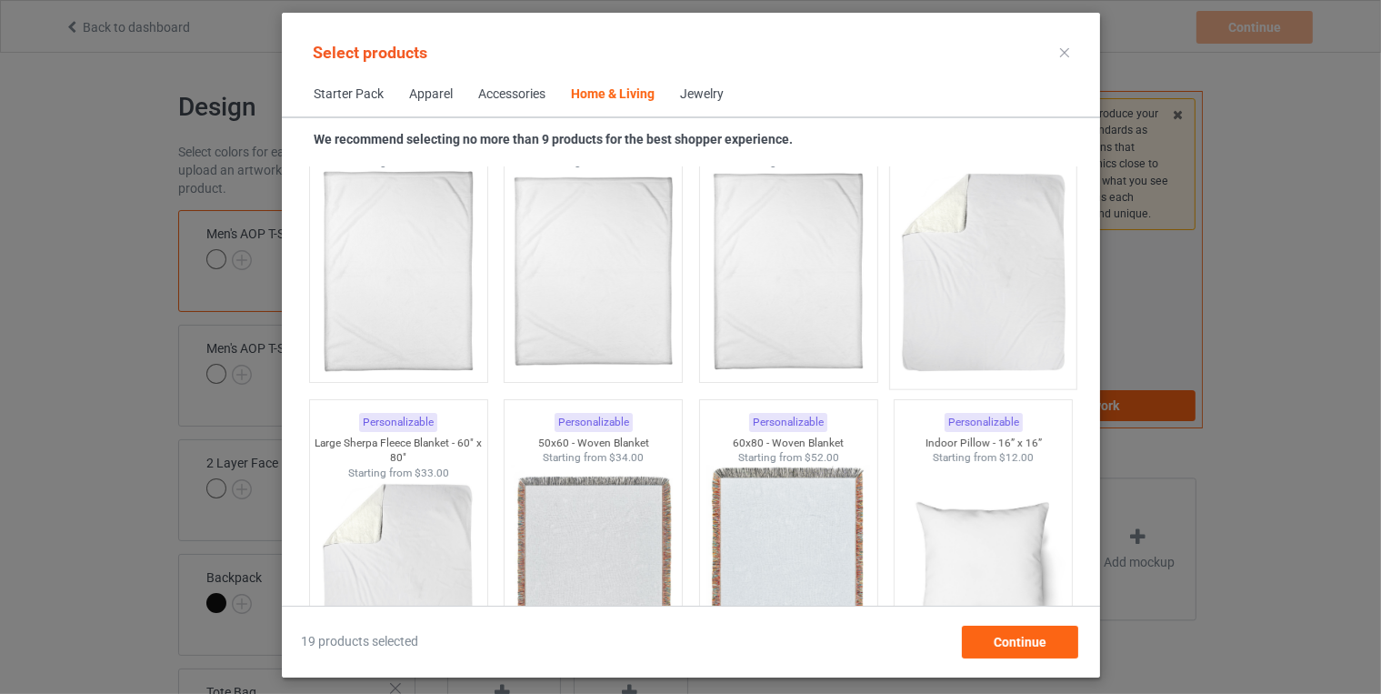
click at [943, 299] on img at bounding box center [983, 273] width 171 height 214
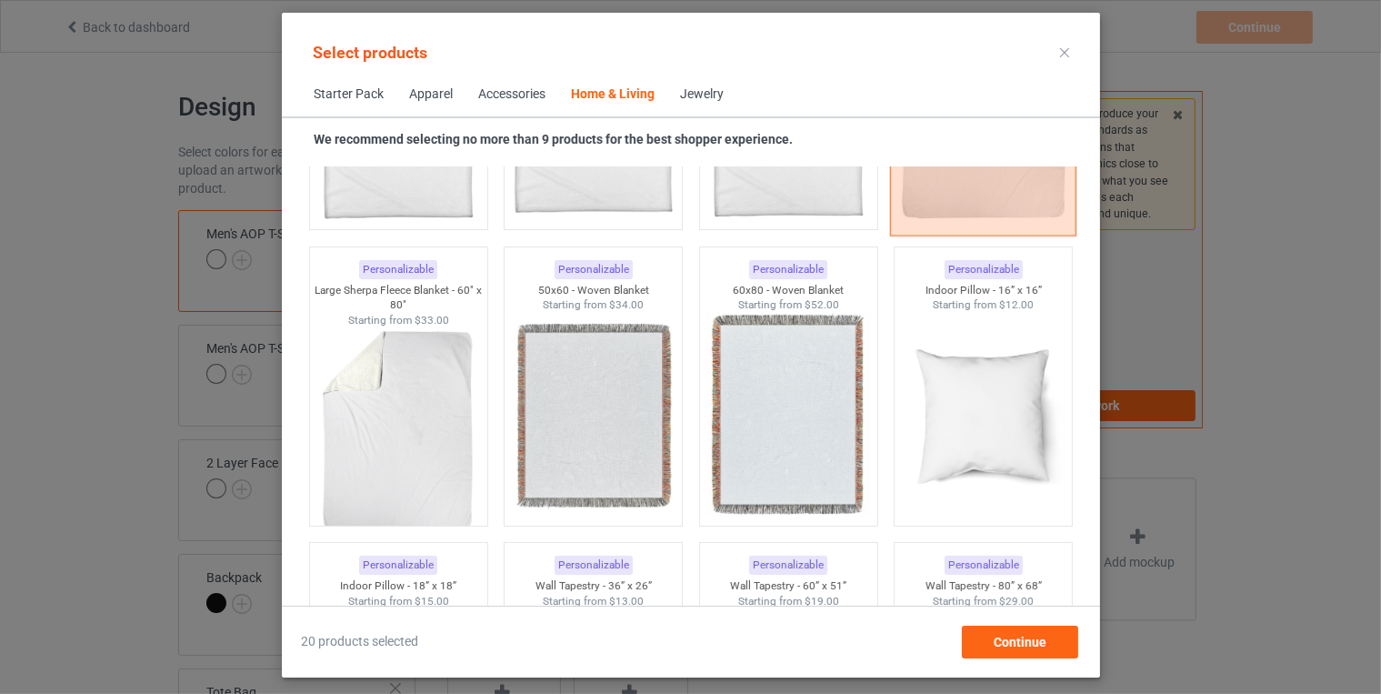
scroll to position [9058, 0]
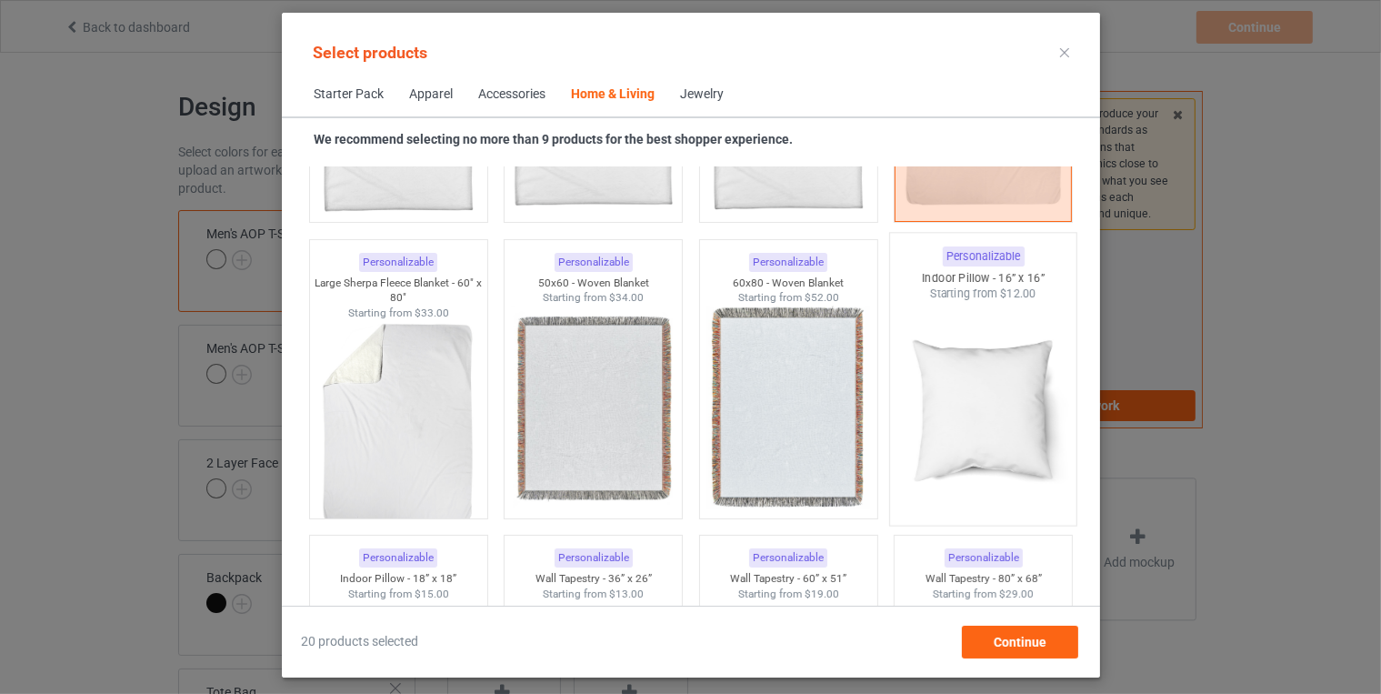
click at [960, 366] on img at bounding box center [983, 409] width 171 height 214
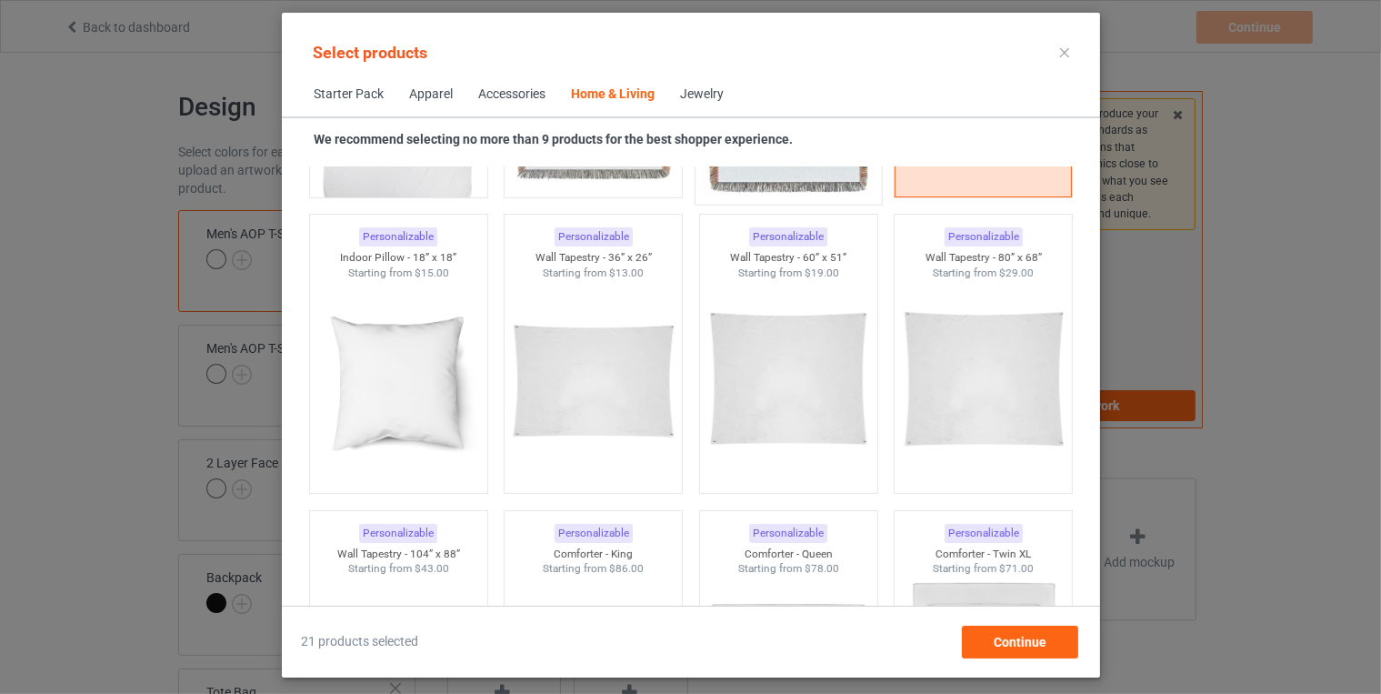
scroll to position [9384, 0]
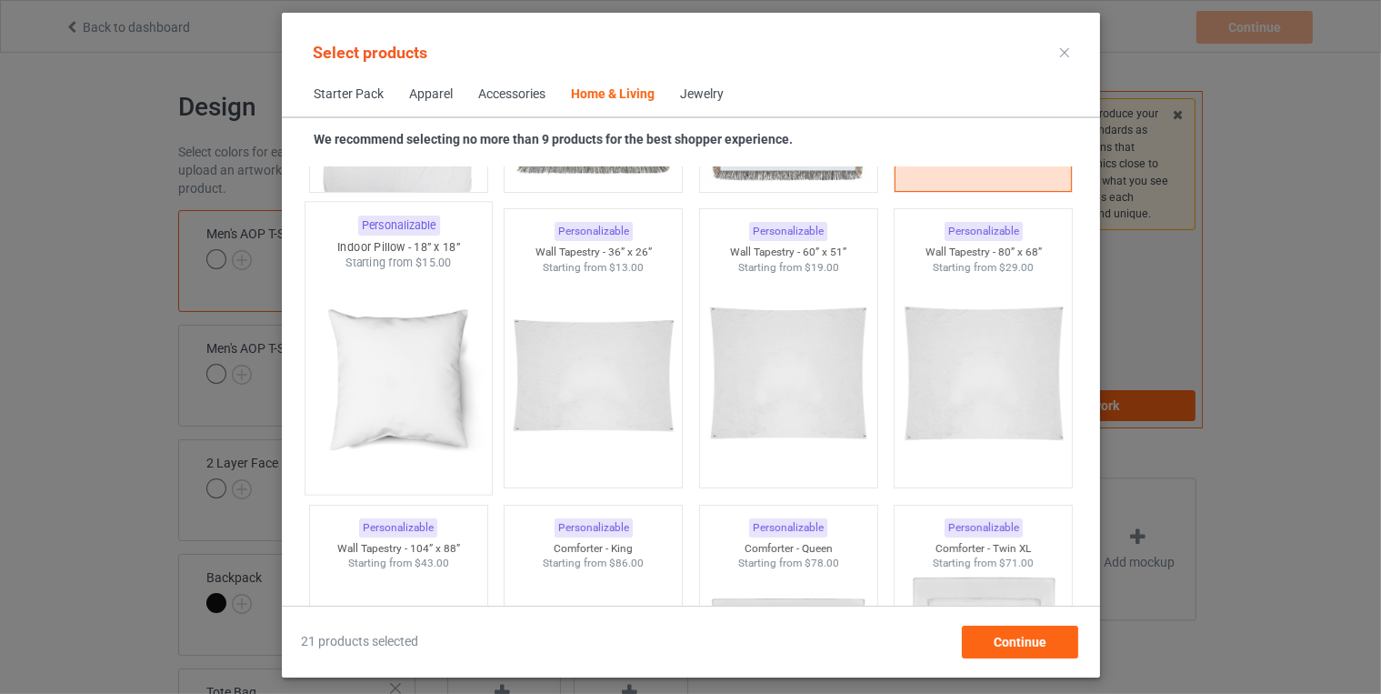
click at [398, 376] on img at bounding box center [398, 378] width 171 height 214
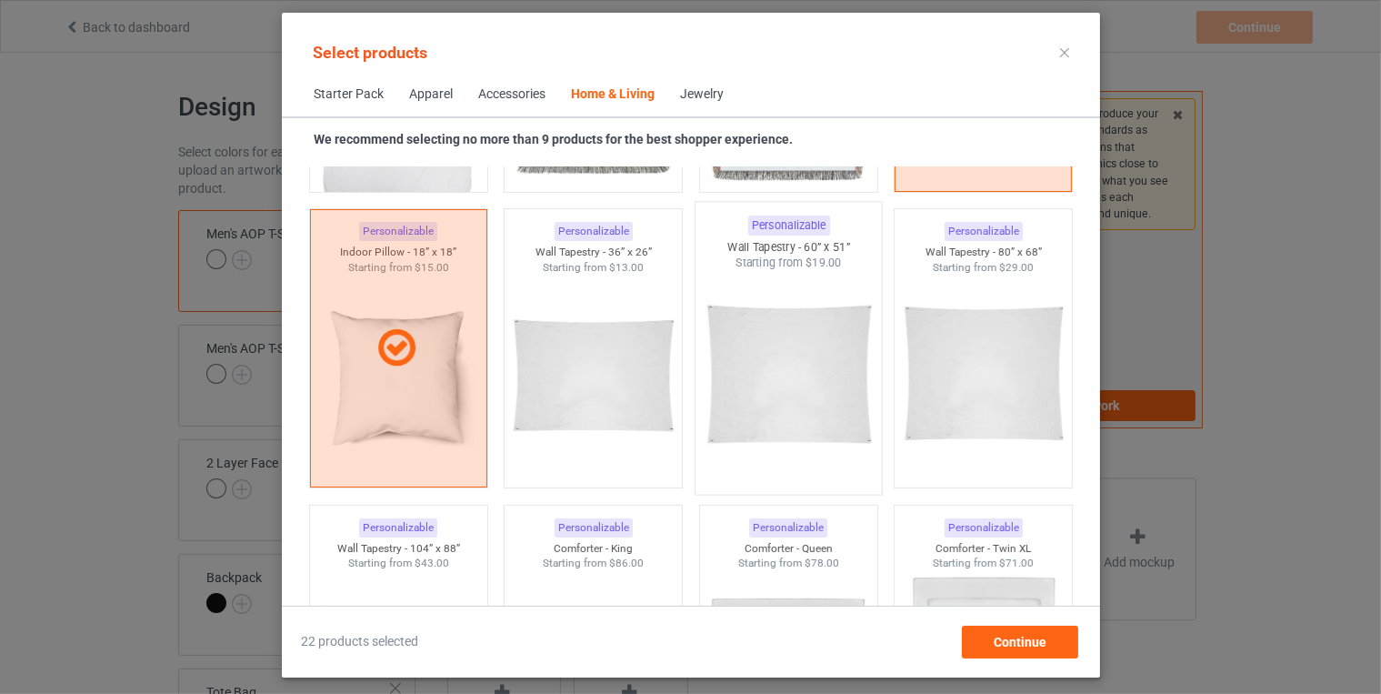
scroll to position [9485, 0]
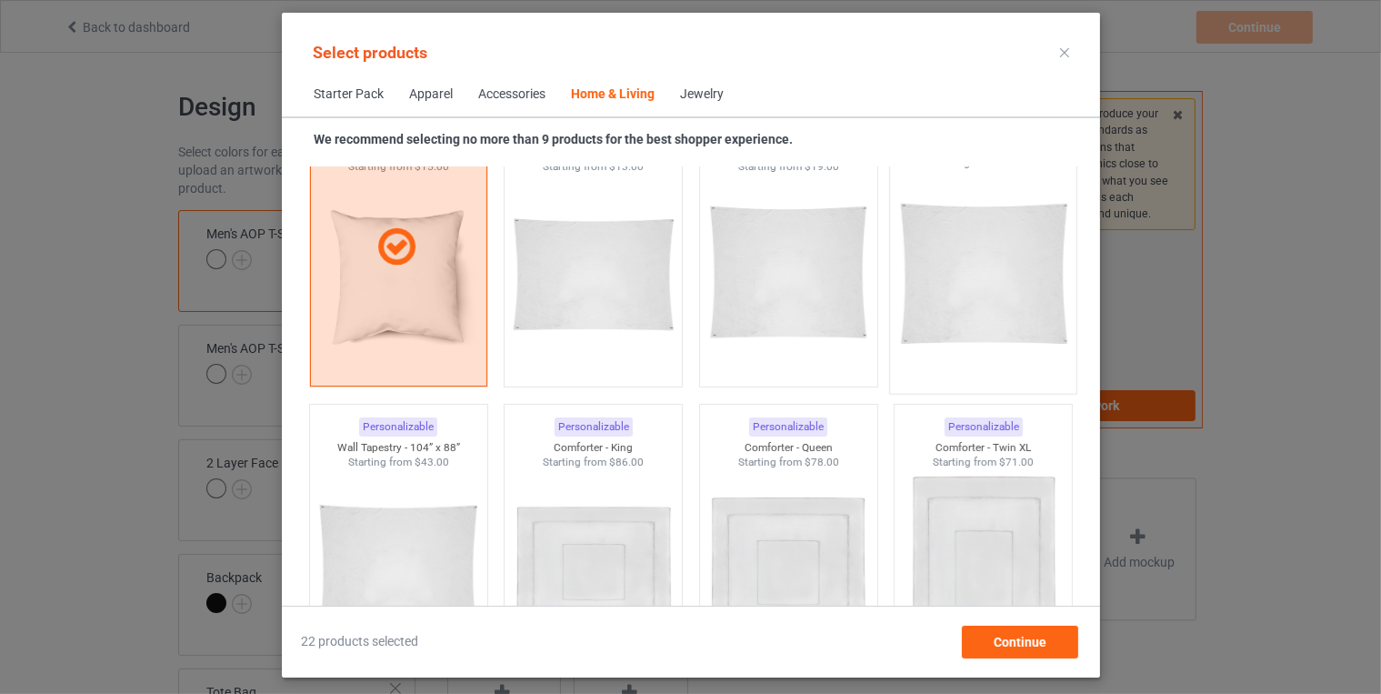
click at [939, 280] on img at bounding box center [983, 277] width 171 height 214
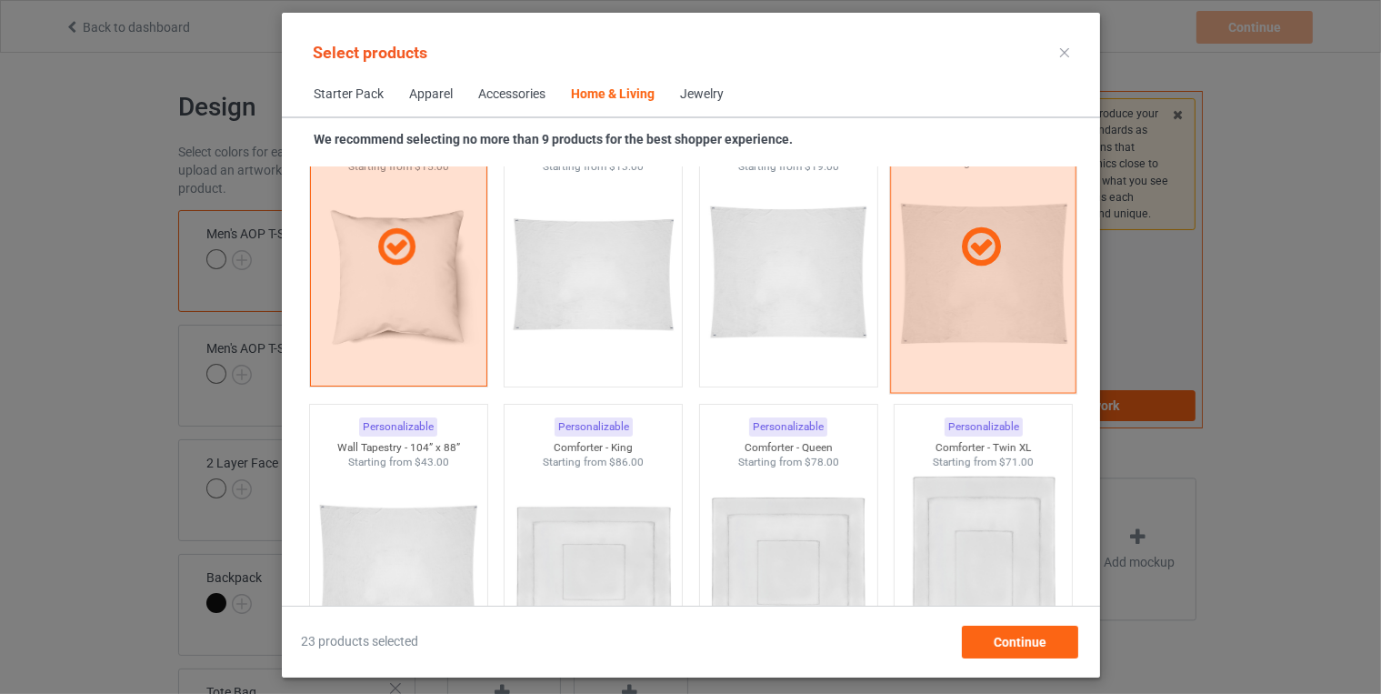
scroll to position [9654, 0]
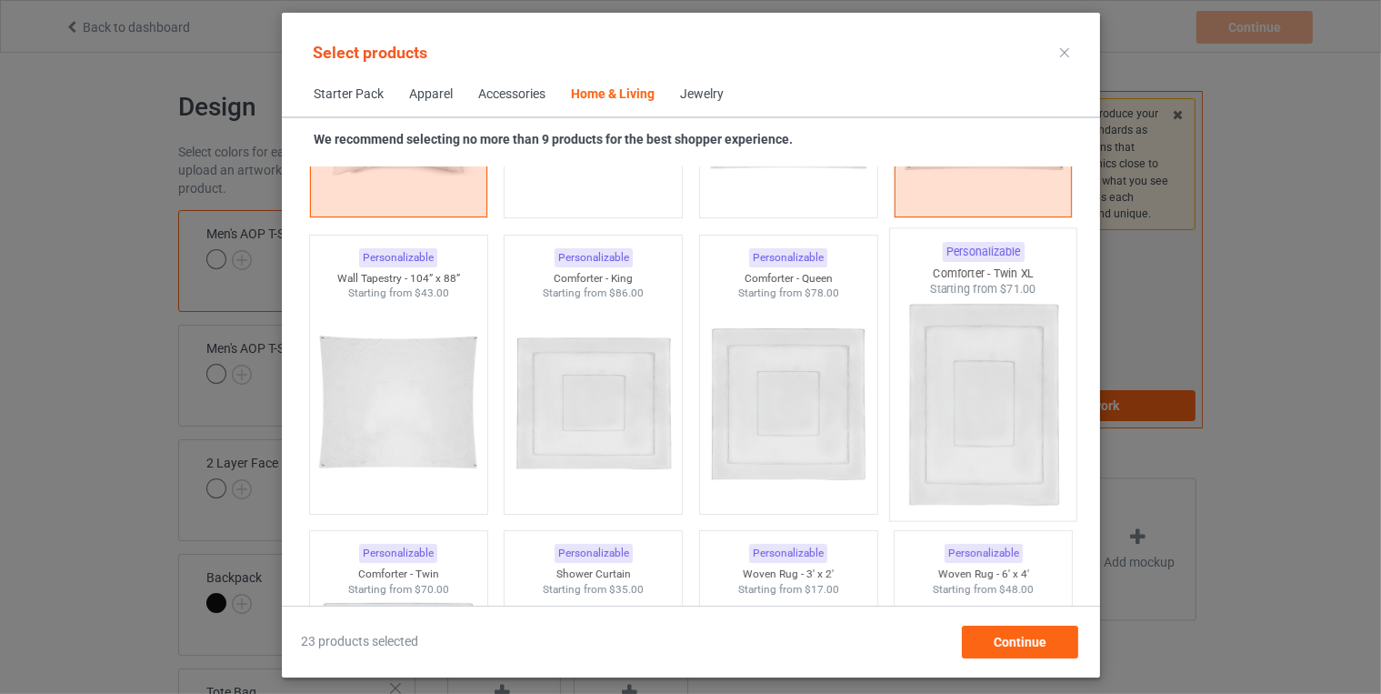
click at [969, 376] on img at bounding box center [983, 404] width 171 height 214
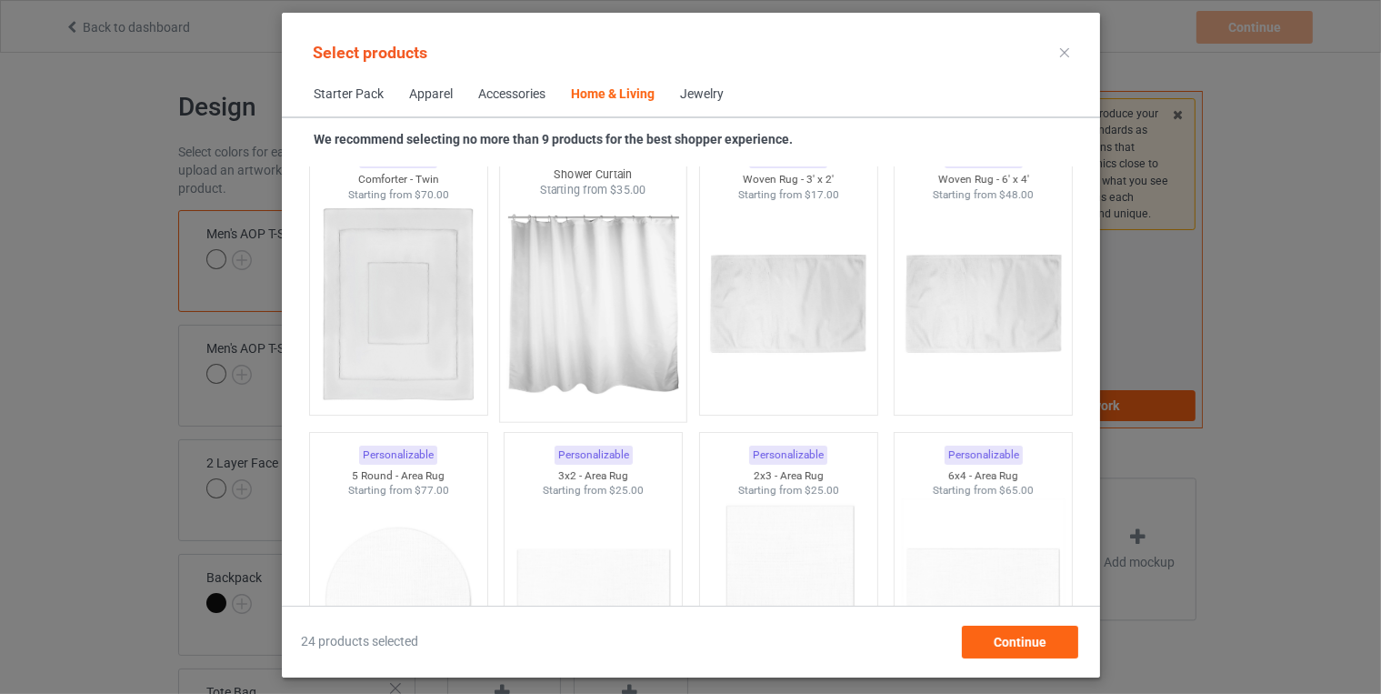
scroll to position [10049, 0]
click at [618, 320] on img at bounding box center [592, 305] width 171 height 214
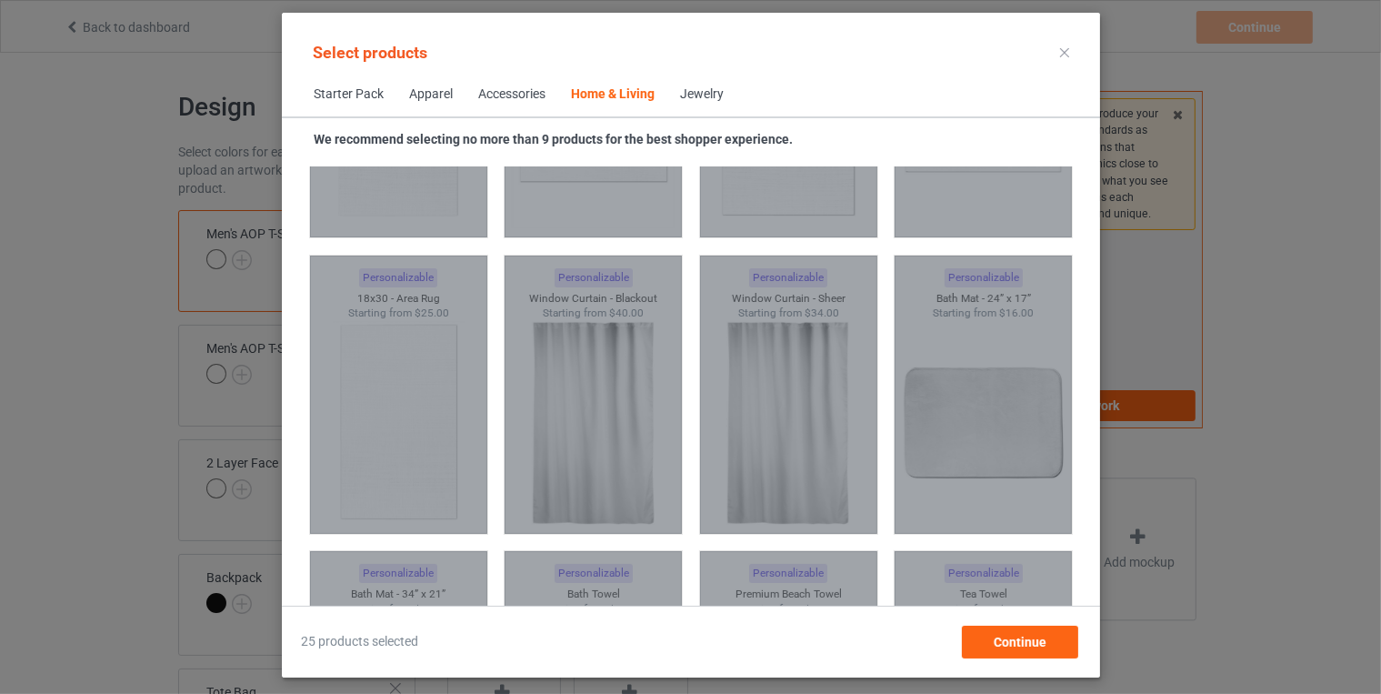
scroll to position [10907, 0]
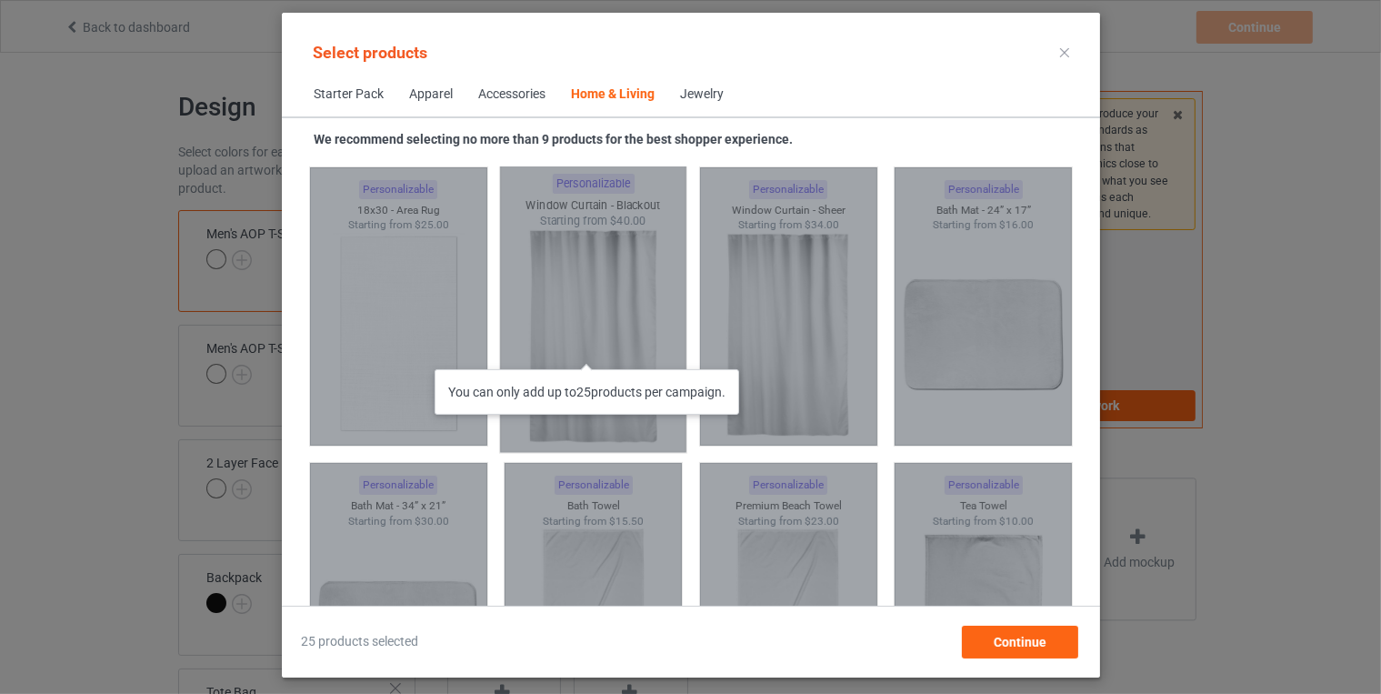
click at [597, 351] on div "You can only add up to 25 products per campaign." at bounding box center [593, 306] width 186 height 292
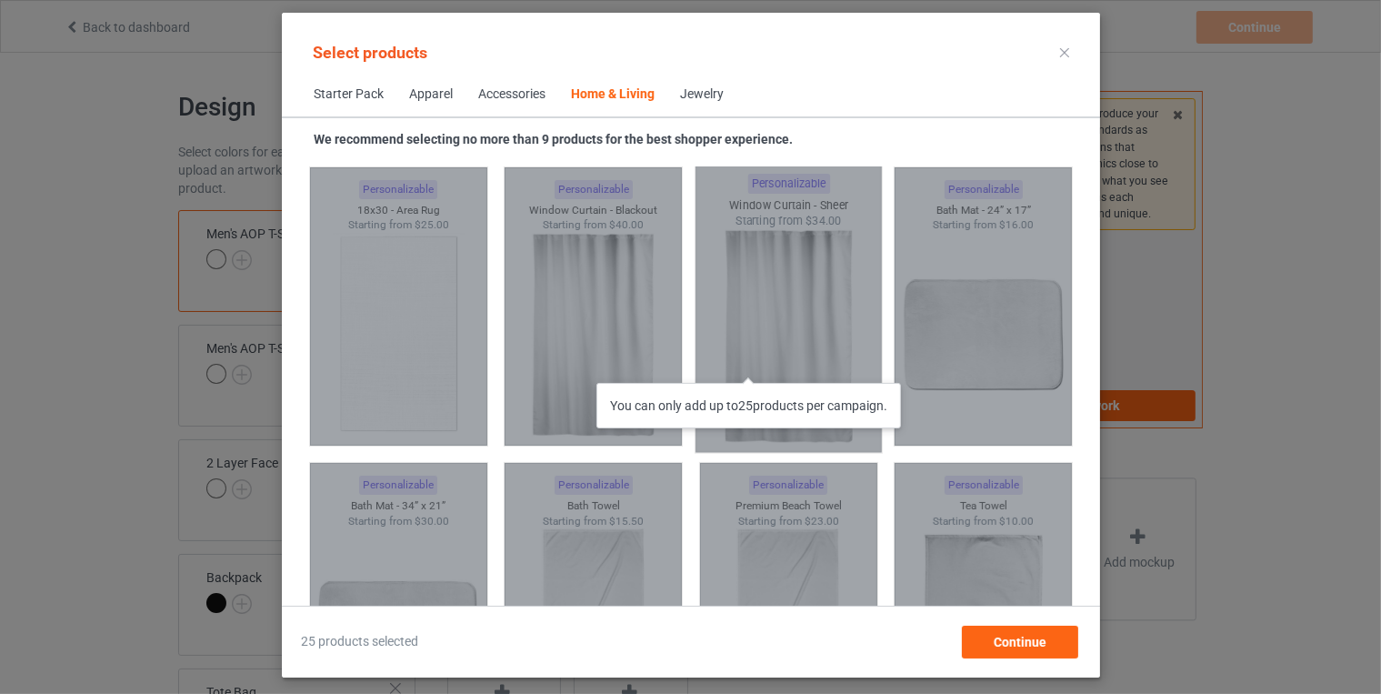
click at [758, 365] on div "You can only add up to 25 products per campaign." at bounding box center [788, 306] width 186 height 292
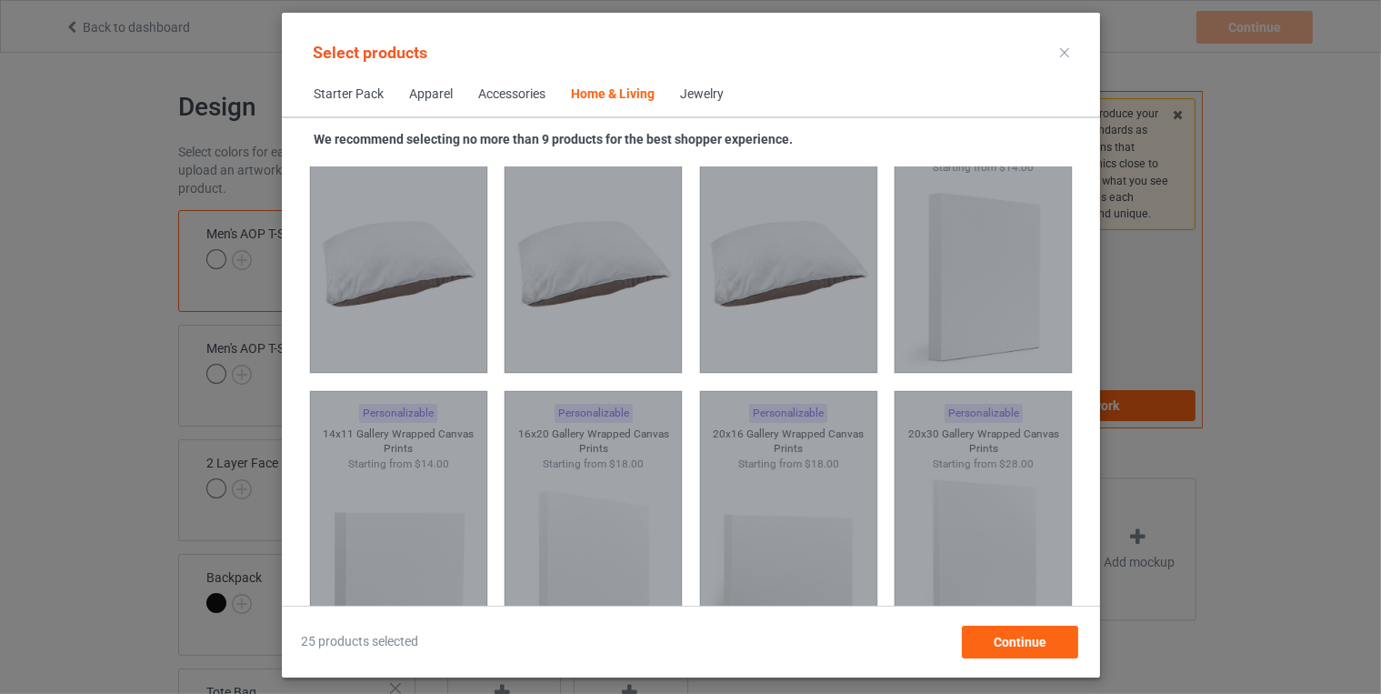
scroll to position [11868, 0]
click at [1021, 645] on span "Continue" at bounding box center [1019, 642] width 53 height 15
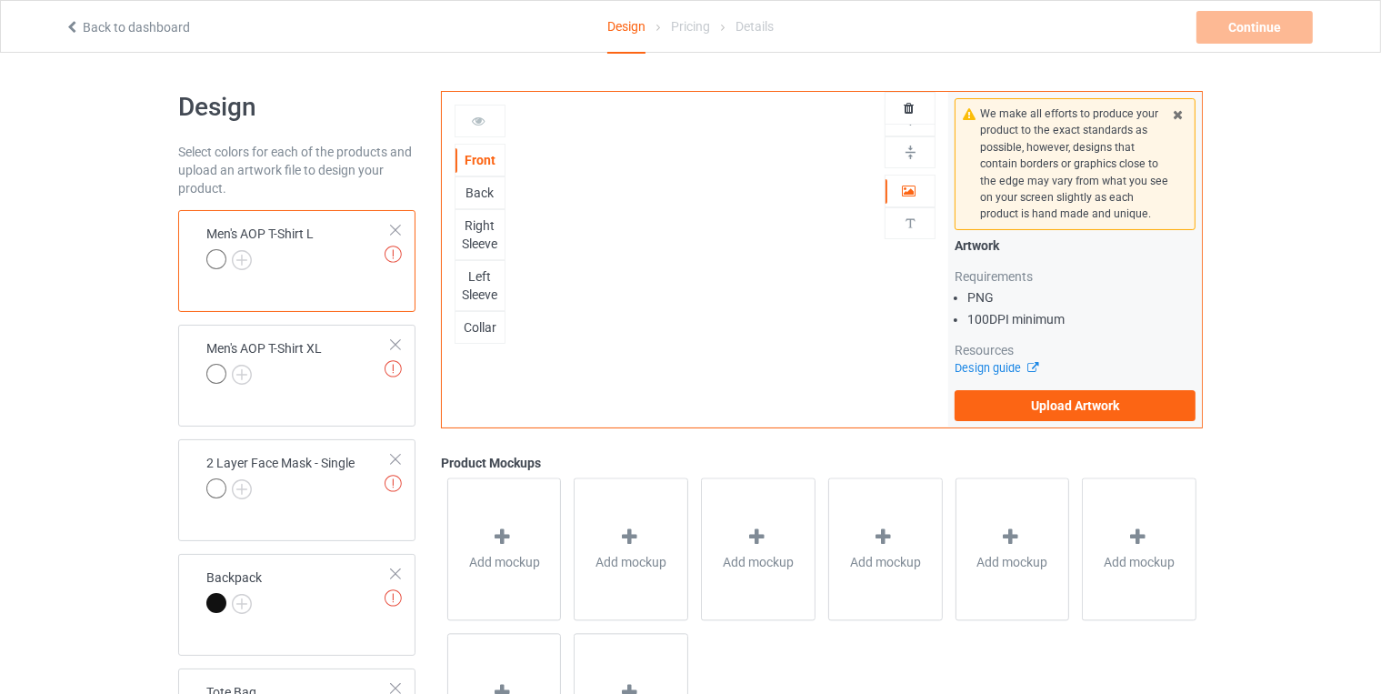
click at [296, 253] on div at bounding box center [259, 261] width 107 height 25
click at [1045, 399] on label "Upload Artwork" at bounding box center [1075, 405] width 241 height 31
click at [0, 0] on input "Upload Artwork" at bounding box center [0, 0] width 0 height 0
click at [244, 254] on img at bounding box center [242, 260] width 20 height 20
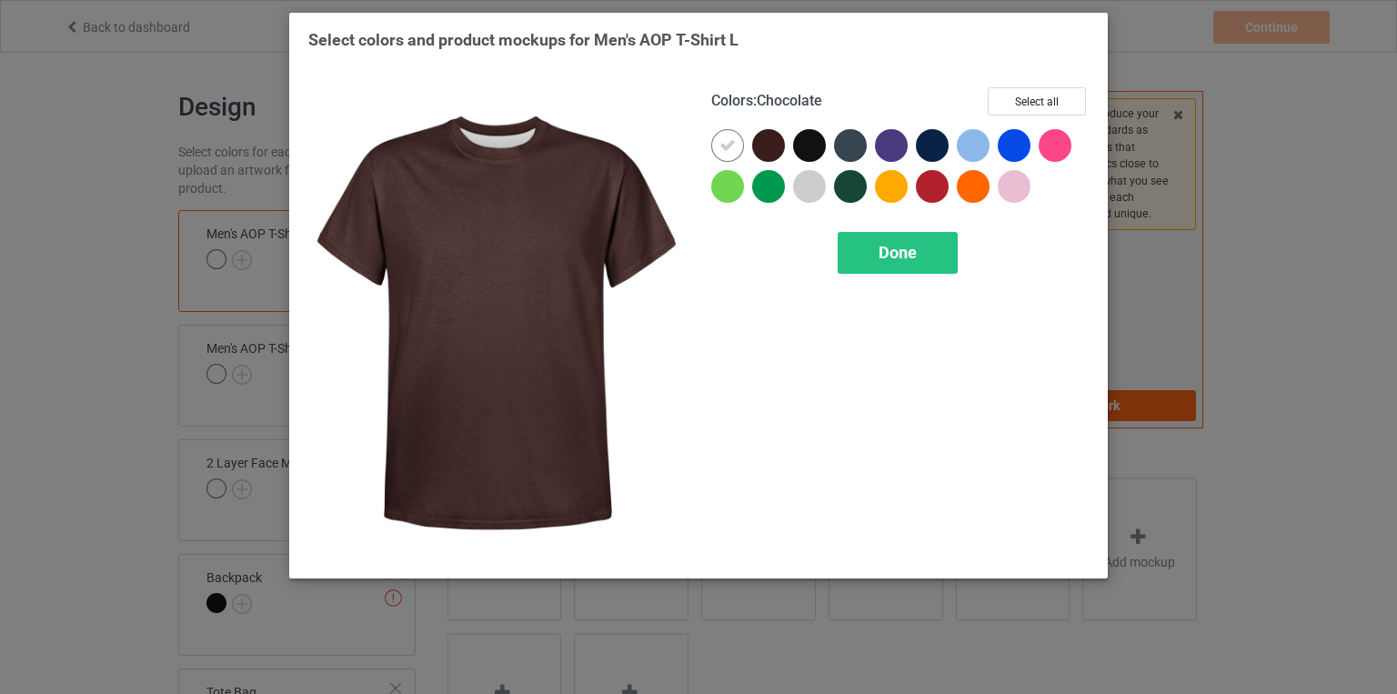
click at [774, 142] on div at bounding box center [768, 145] width 33 height 33
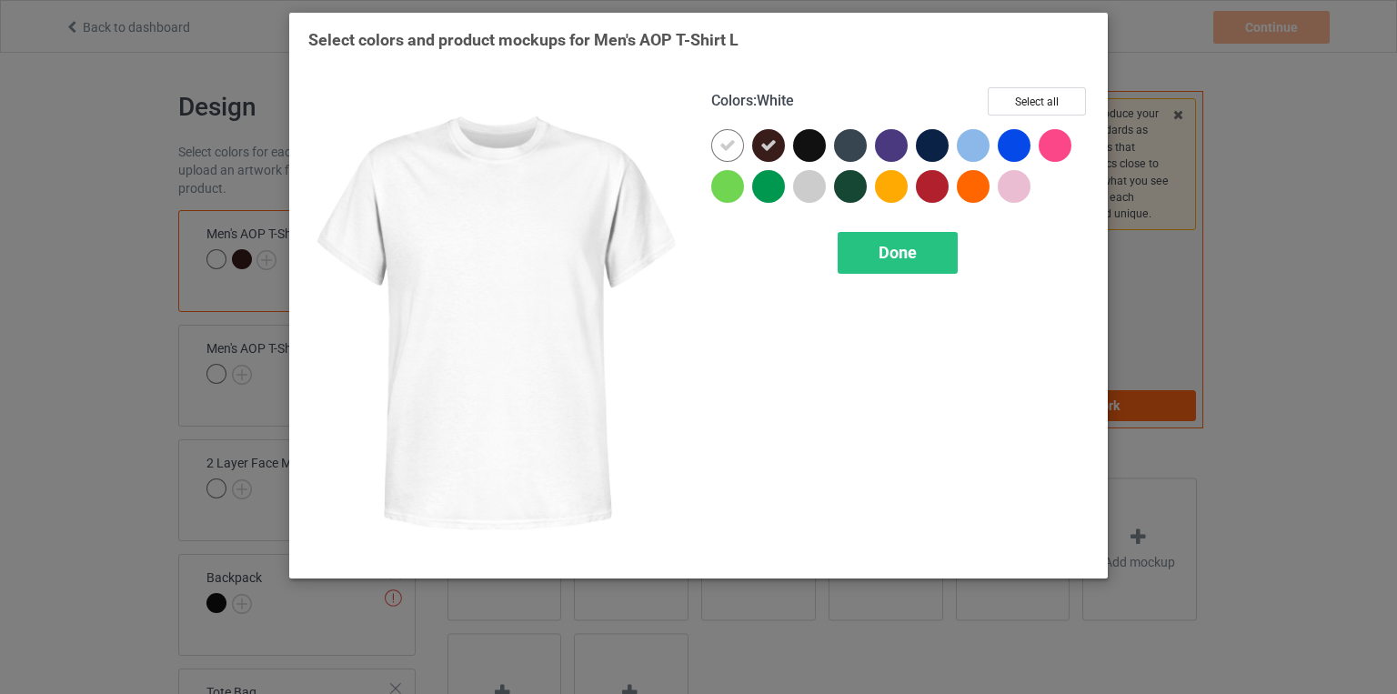
click at [731, 147] on icon at bounding box center [727, 145] width 16 height 16
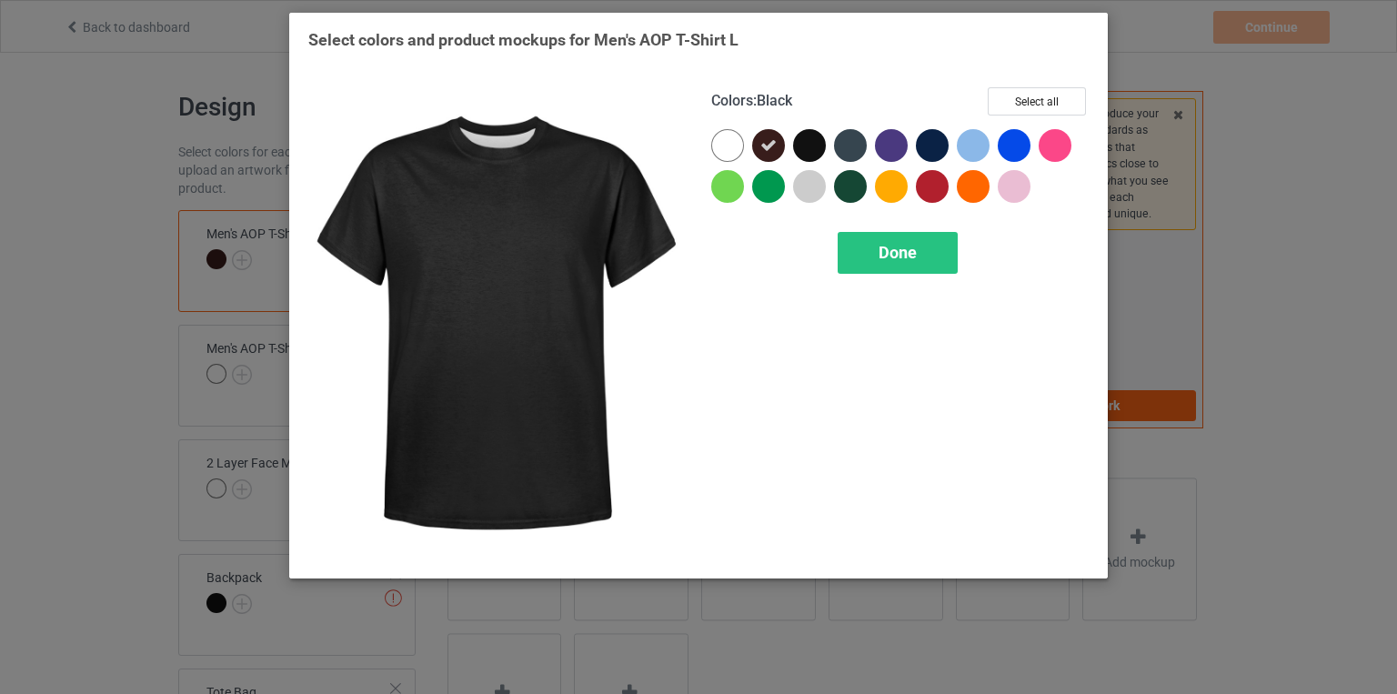
click at [806, 146] on div at bounding box center [809, 145] width 33 height 33
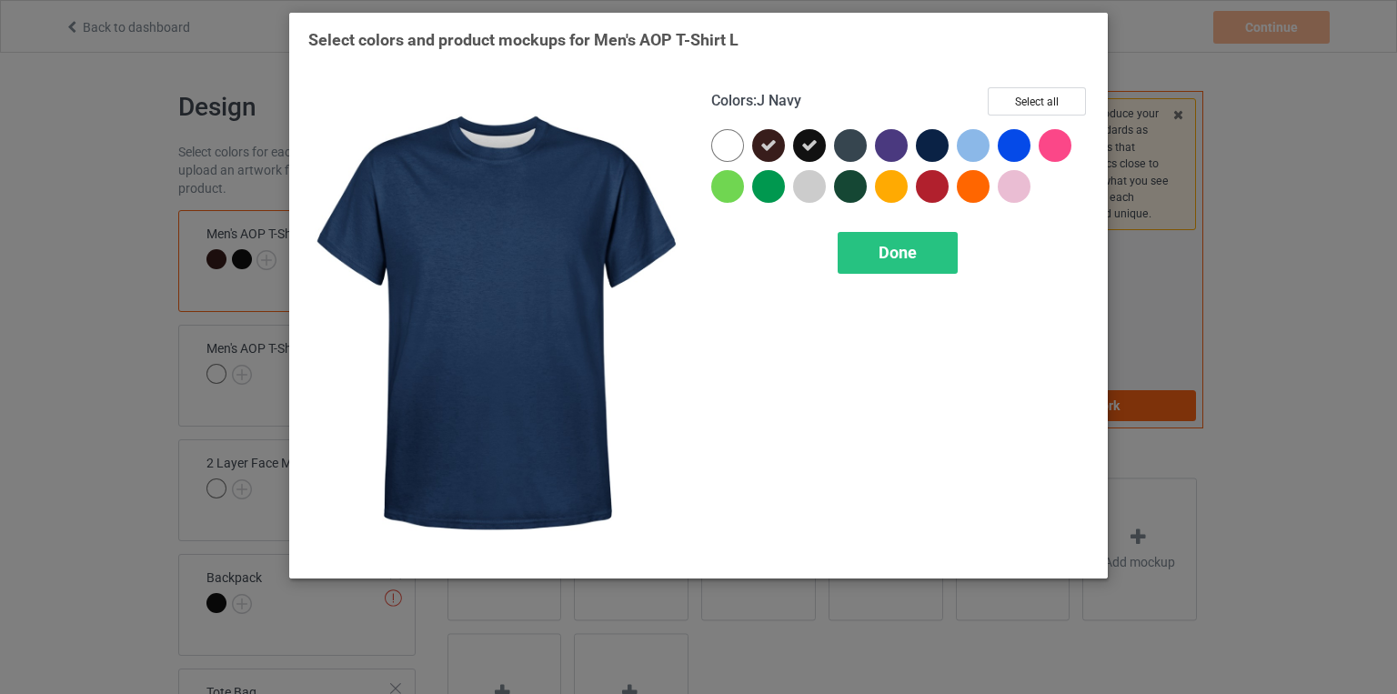
click at [935, 143] on div at bounding box center [932, 145] width 33 height 33
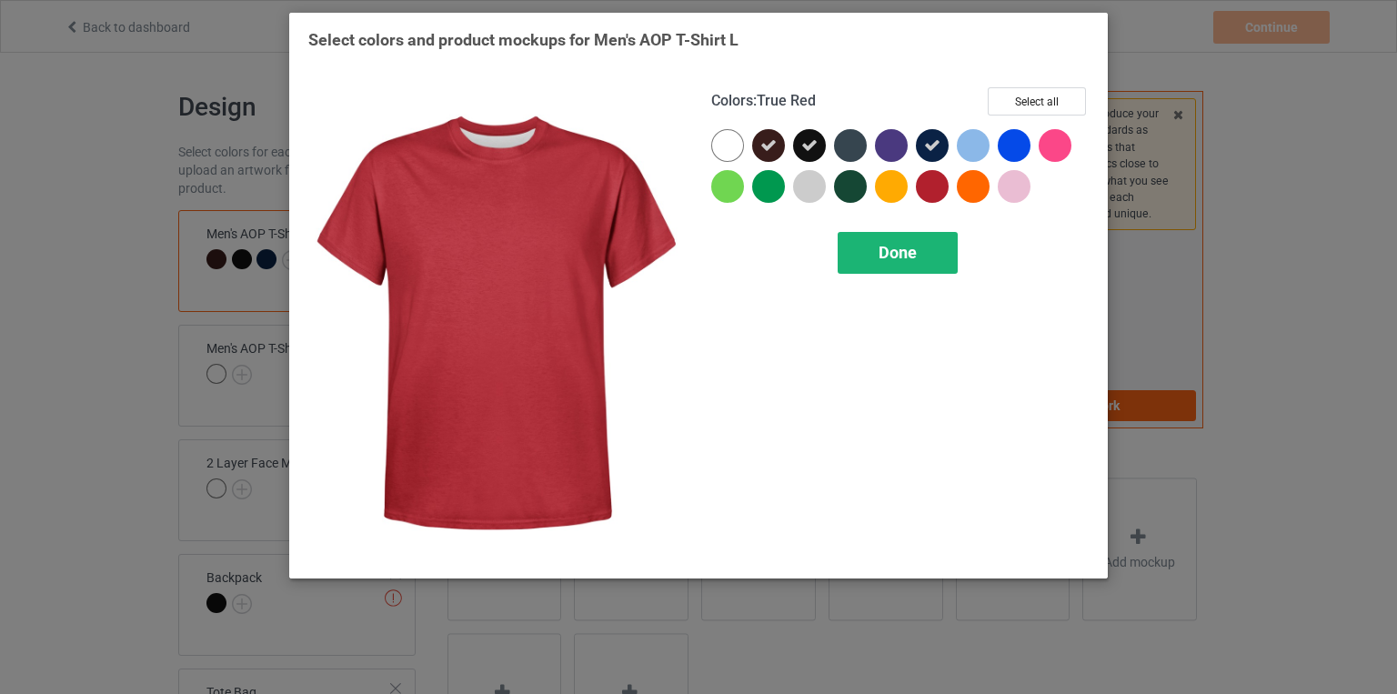
click at [920, 246] on div "Done" at bounding box center [898, 253] width 120 height 42
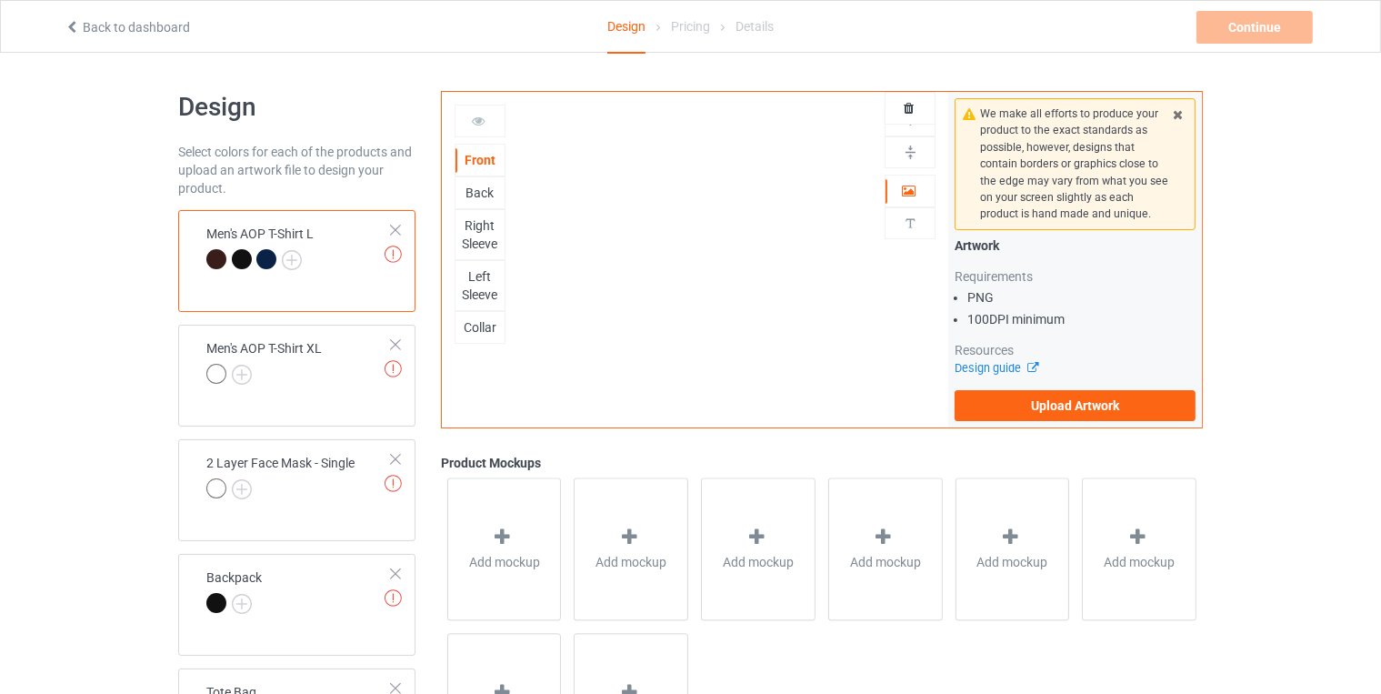
click at [233, 258] on div at bounding box center [242, 259] width 20 height 20
click at [243, 256] on div at bounding box center [242, 259] width 20 height 20
click at [295, 254] on img at bounding box center [292, 260] width 20 height 20
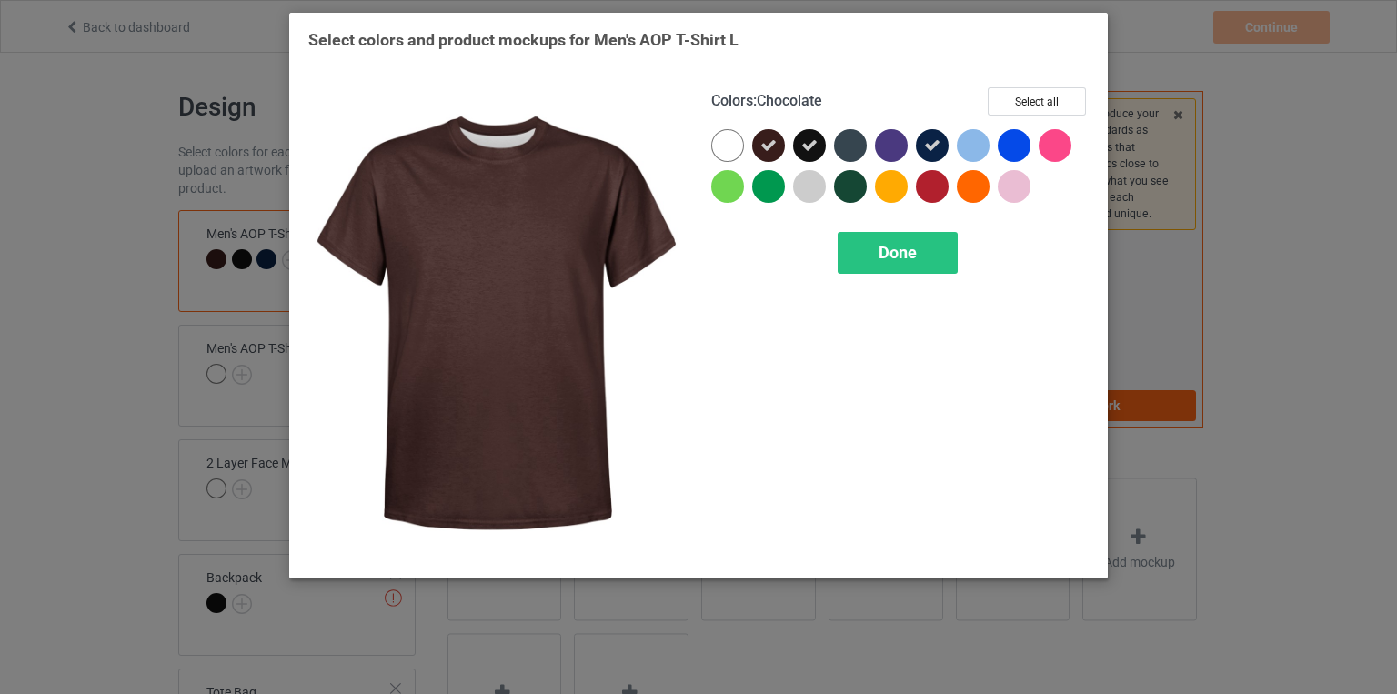
click at [767, 146] on icon at bounding box center [768, 145] width 16 height 16
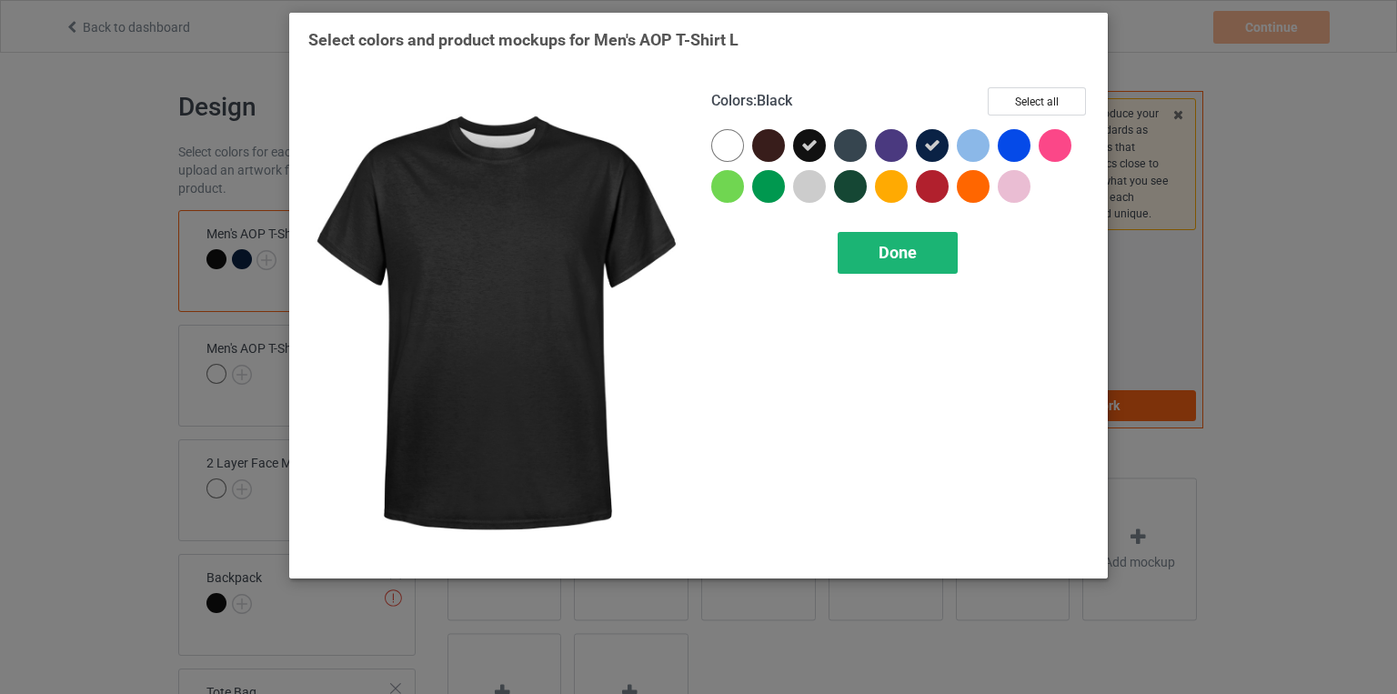
click at [925, 245] on div "Done" at bounding box center [898, 253] width 120 height 42
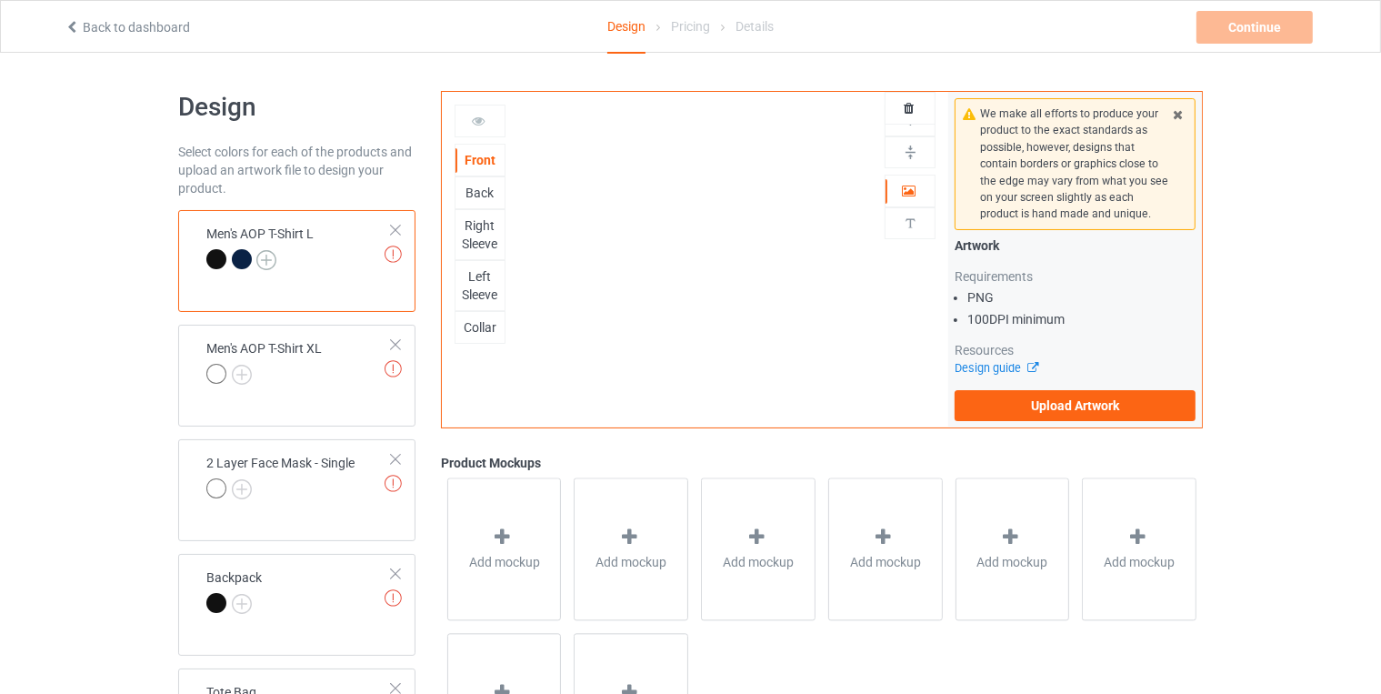
click at [267, 262] on img at bounding box center [266, 260] width 20 height 20
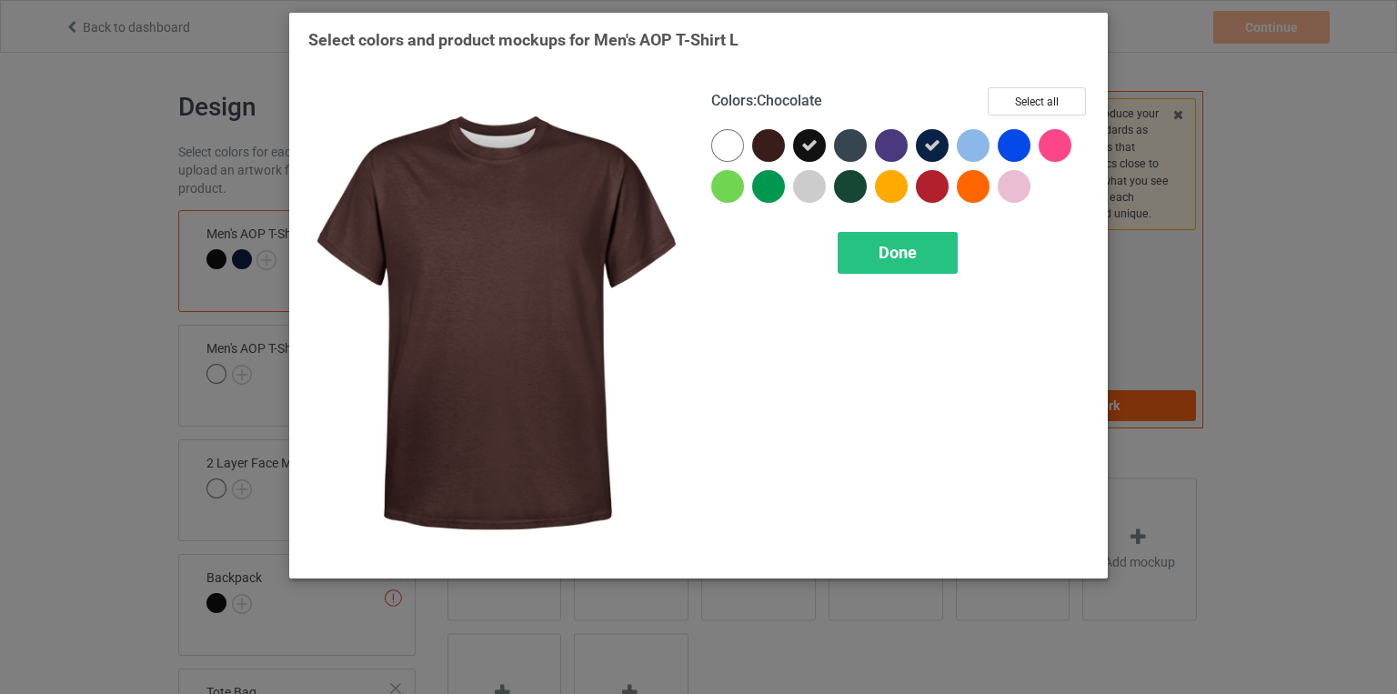
click at [776, 150] on div at bounding box center [768, 145] width 33 height 33
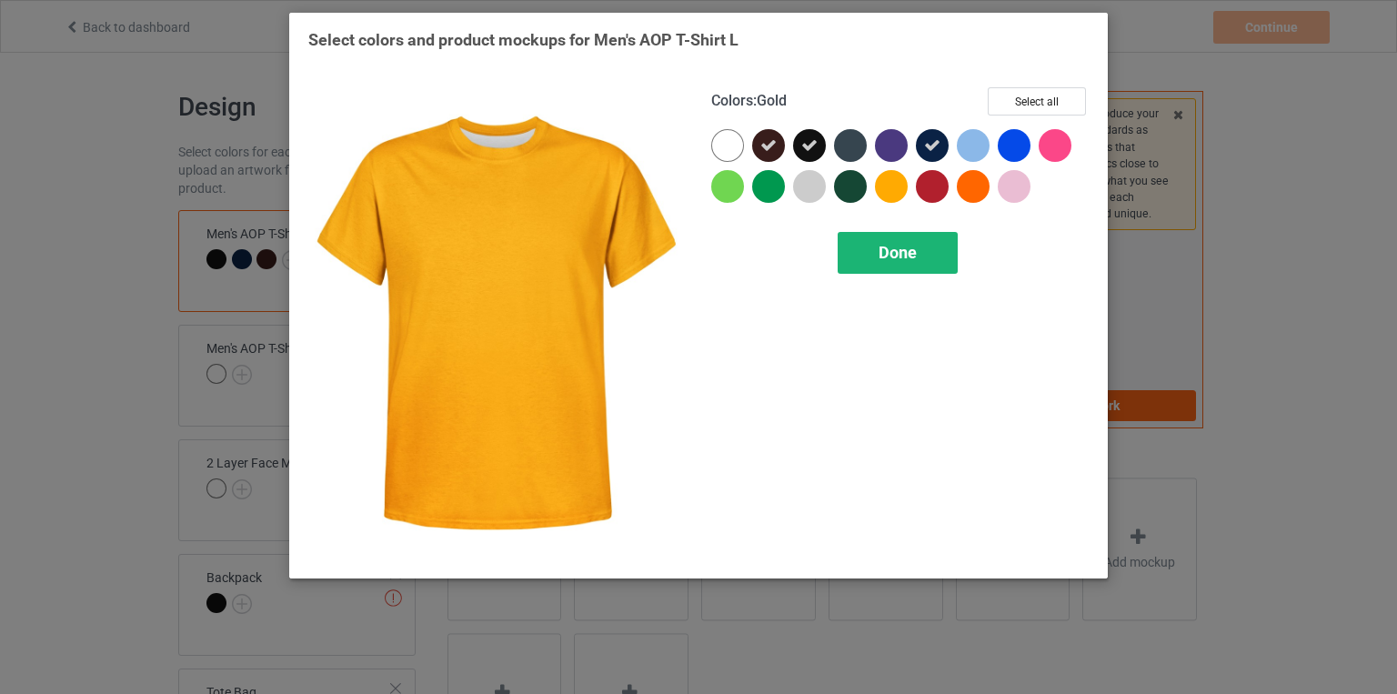
click at [881, 255] on span "Done" at bounding box center [897, 252] width 38 height 19
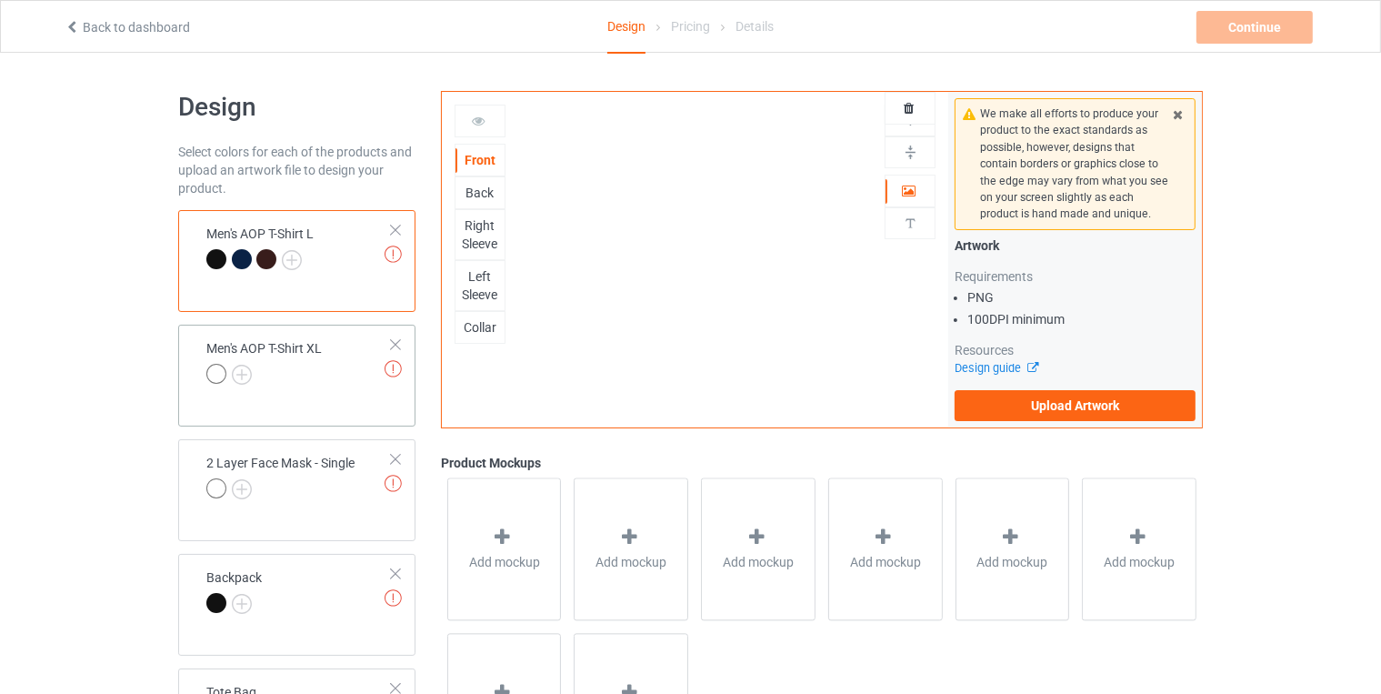
click at [216, 364] on div at bounding box center [216, 374] width 20 height 20
click at [236, 371] on img at bounding box center [242, 375] width 20 height 20
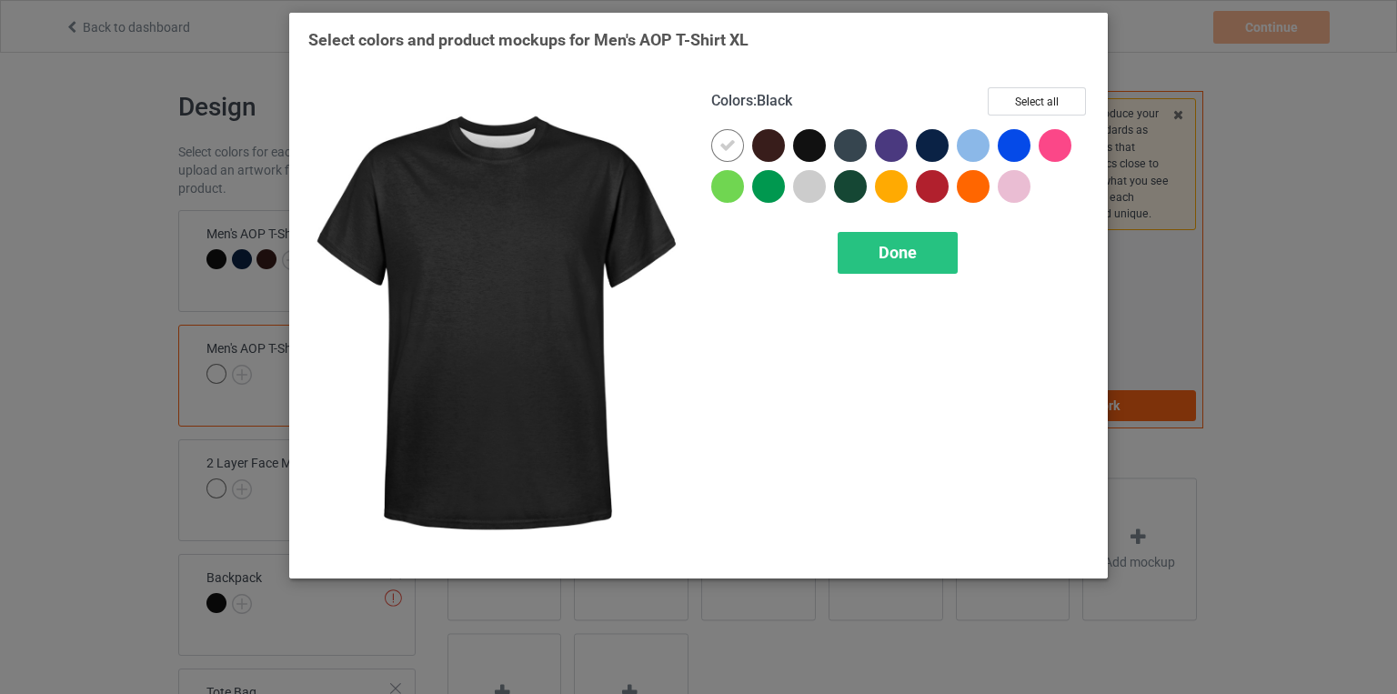
click at [809, 145] on div at bounding box center [809, 145] width 33 height 33
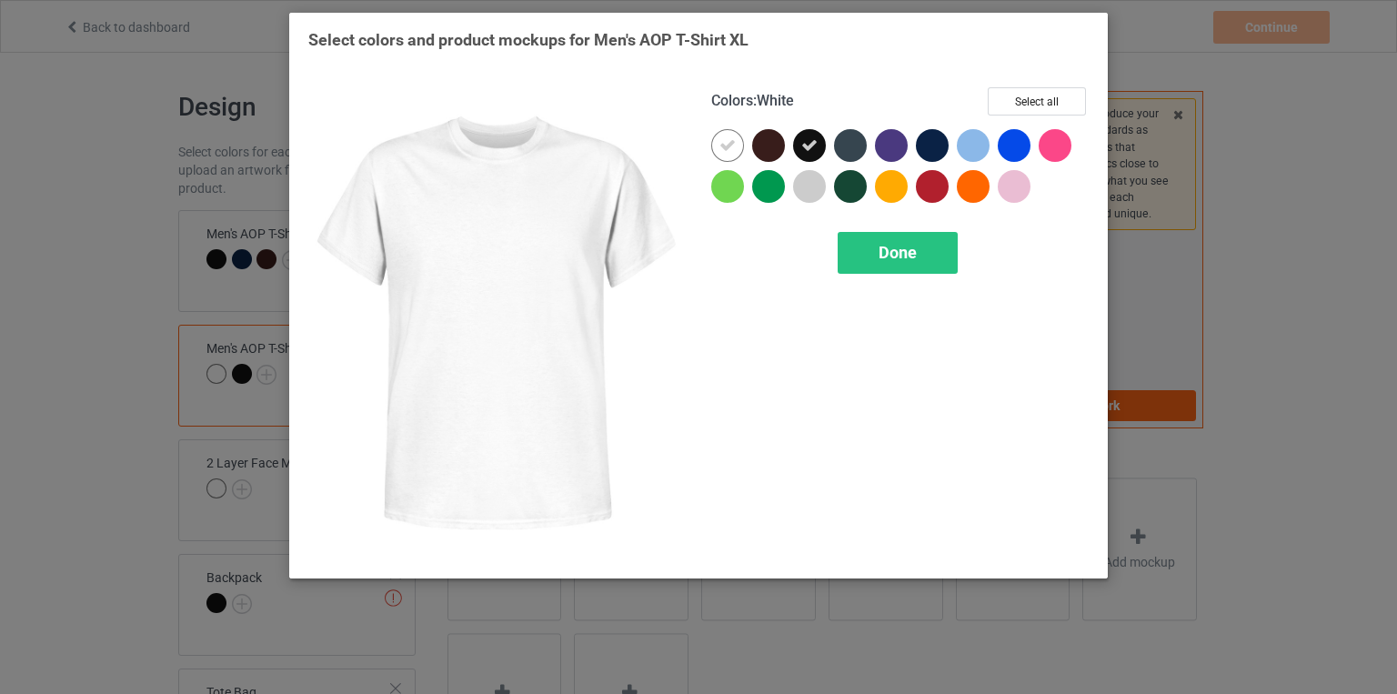
click at [720, 147] on icon at bounding box center [727, 145] width 16 height 16
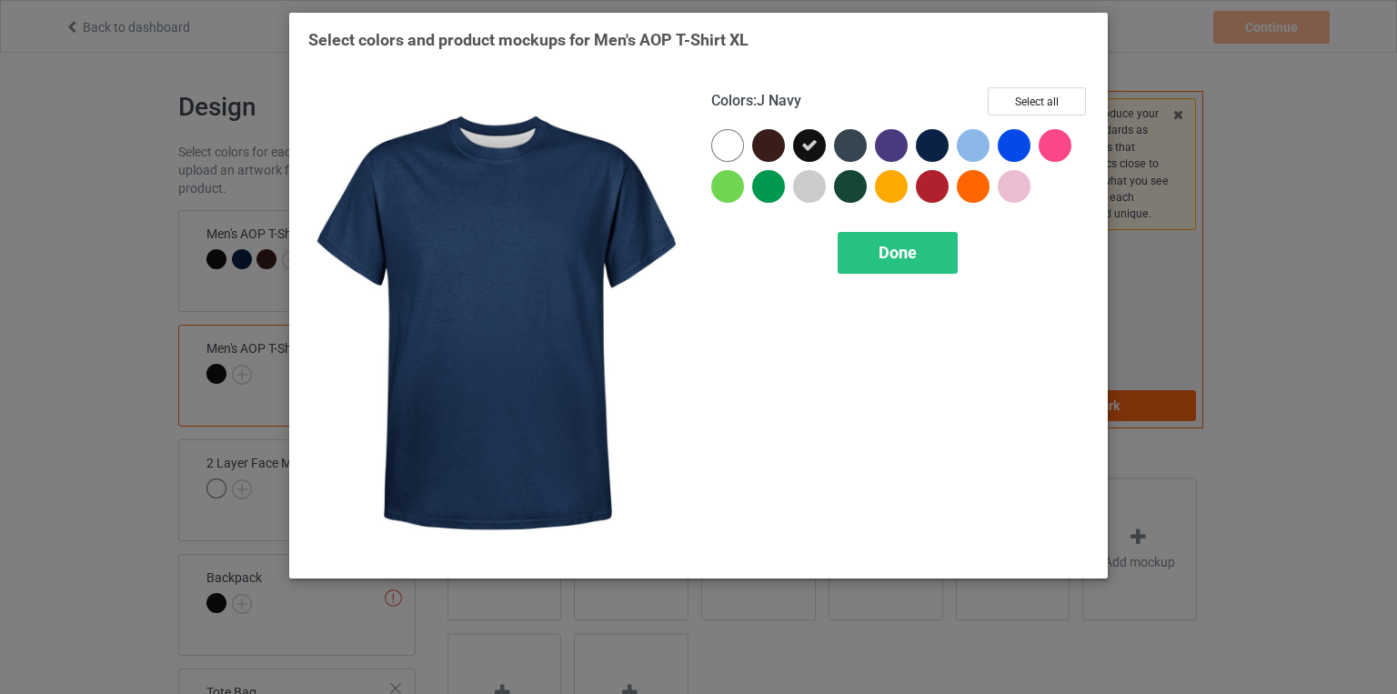
click at [928, 149] on div at bounding box center [932, 145] width 33 height 33
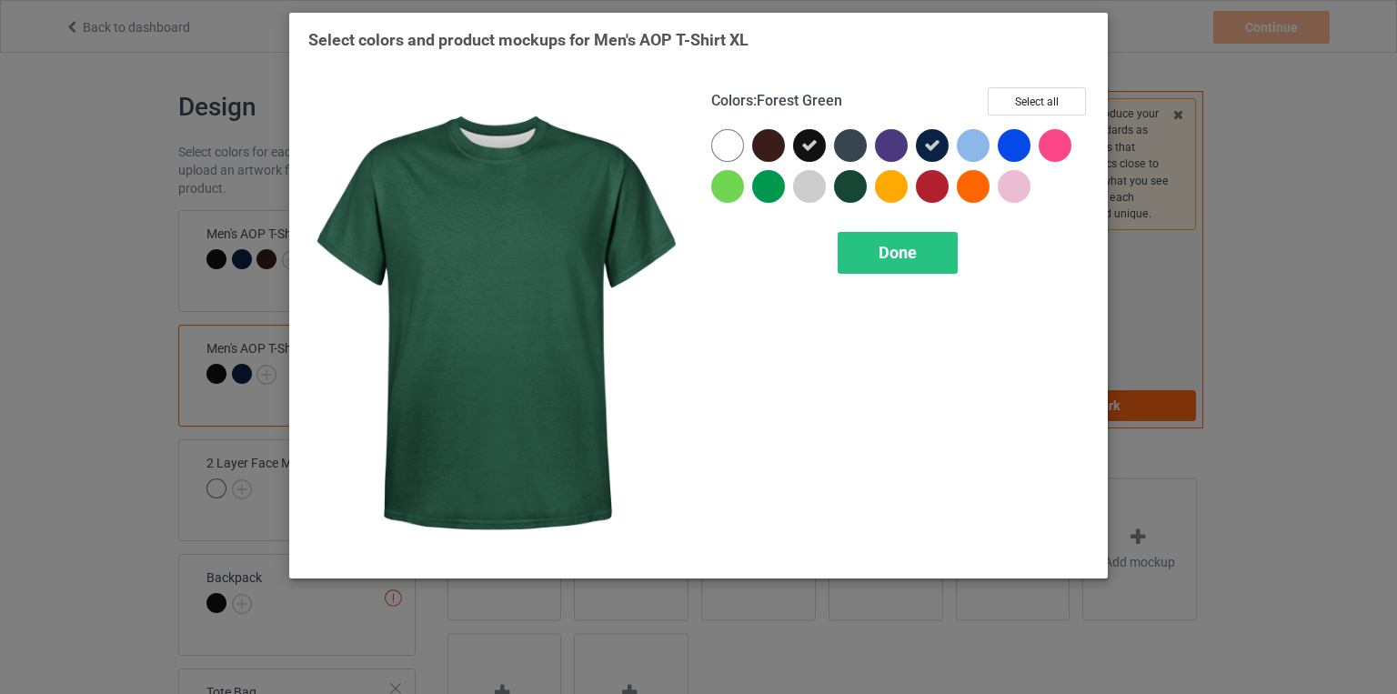
click at [843, 190] on div at bounding box center [850, 186] width 33 height 33
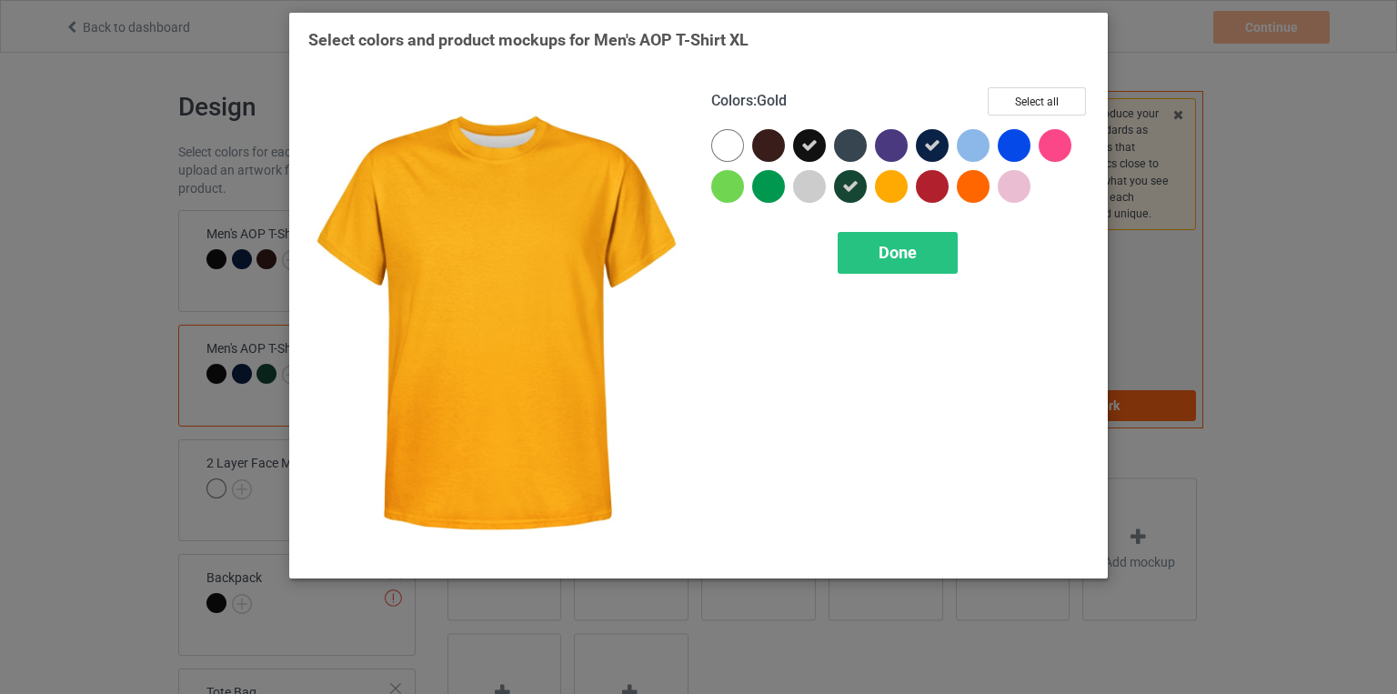
click at [898, 181] on div at bounding box center [891, 186] width 33 height 33
click at [901, 253] on span "Done" at bounding box center [897, 252] width 38 height 19
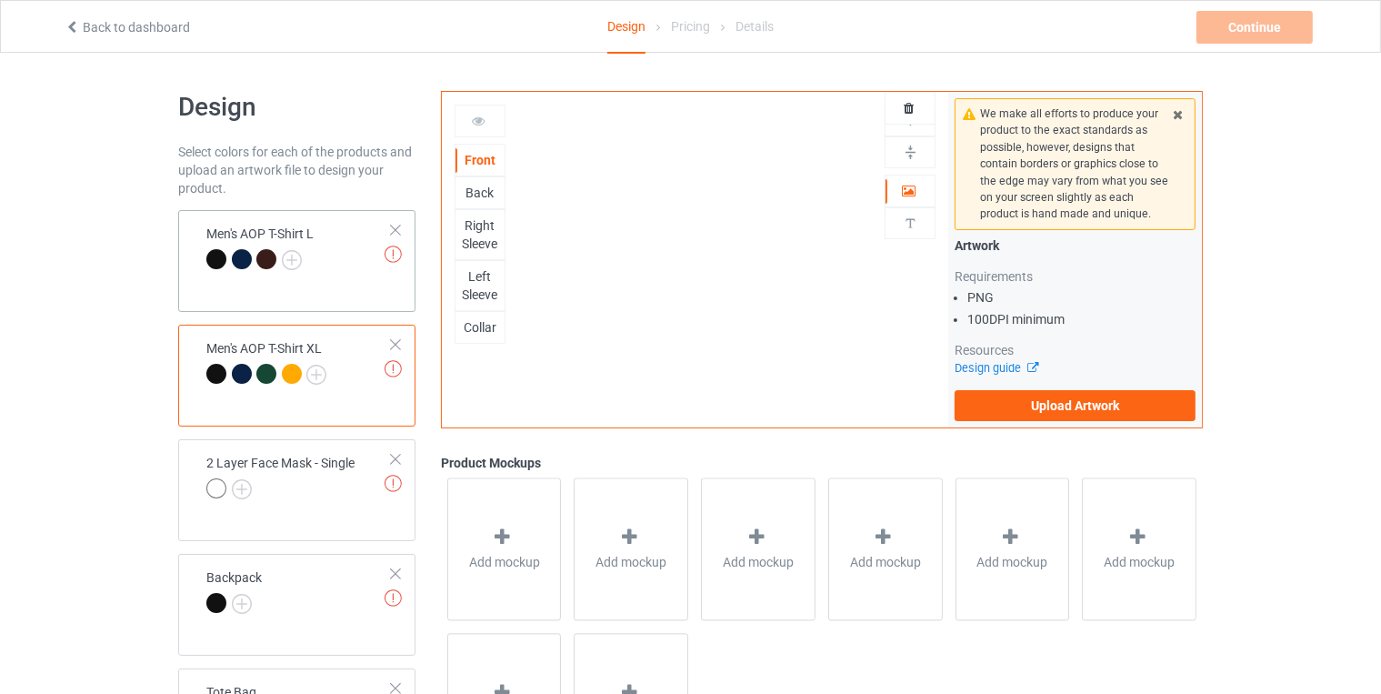
click at [326, 245] on td "Missing artworks Men's AOP T-Shirt L" at bounding box center [299, 248] width 206 height 63
click at [714, 203] on div "Front Back Right Sleeve Left Sleeve Collar Artwork Upload artwork before adding…" at bounding box center [695, 260] width 507 height 336
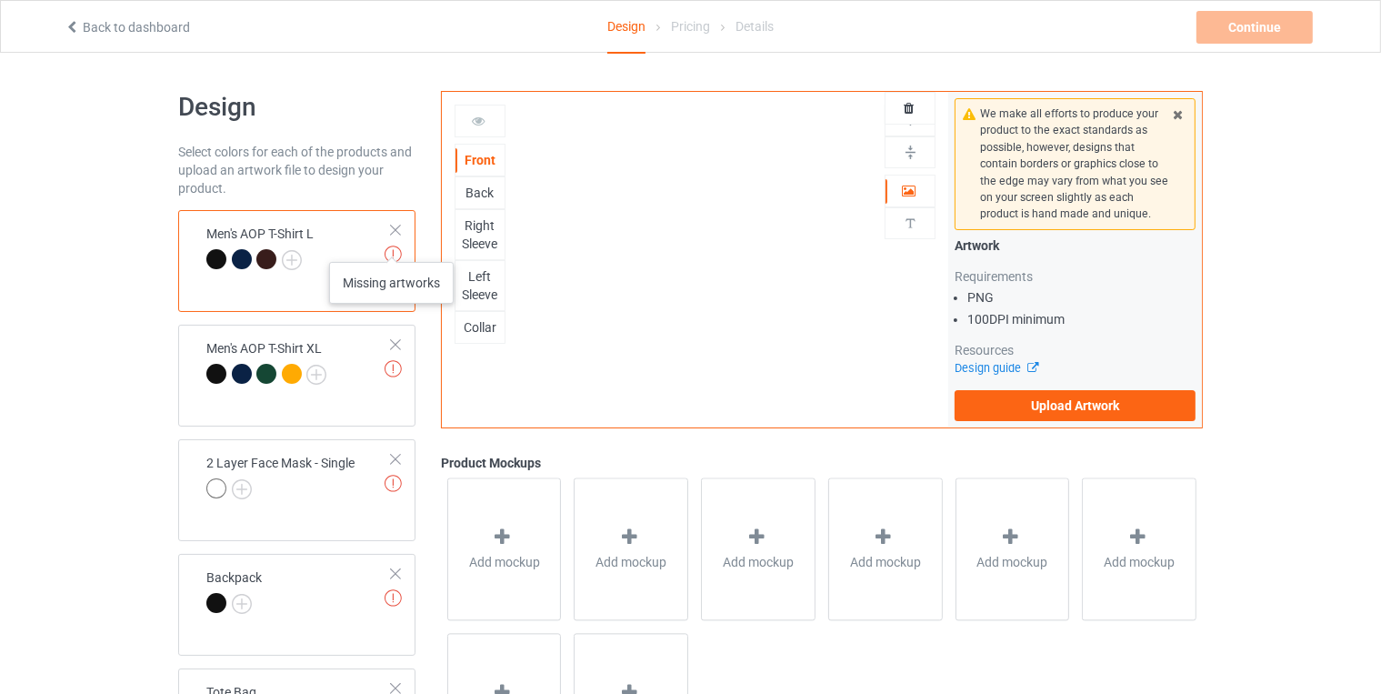
click at [392, 246] on img at bounding box center [393, 254] width 17 height 17
click at [1022, 397] on label "Upload Artwork" at bounding box center [1075, 405] width 241 height 31
click at [0, 0] on input "Upload Artwork" at bounding box center [0, 0] width 0 height 0
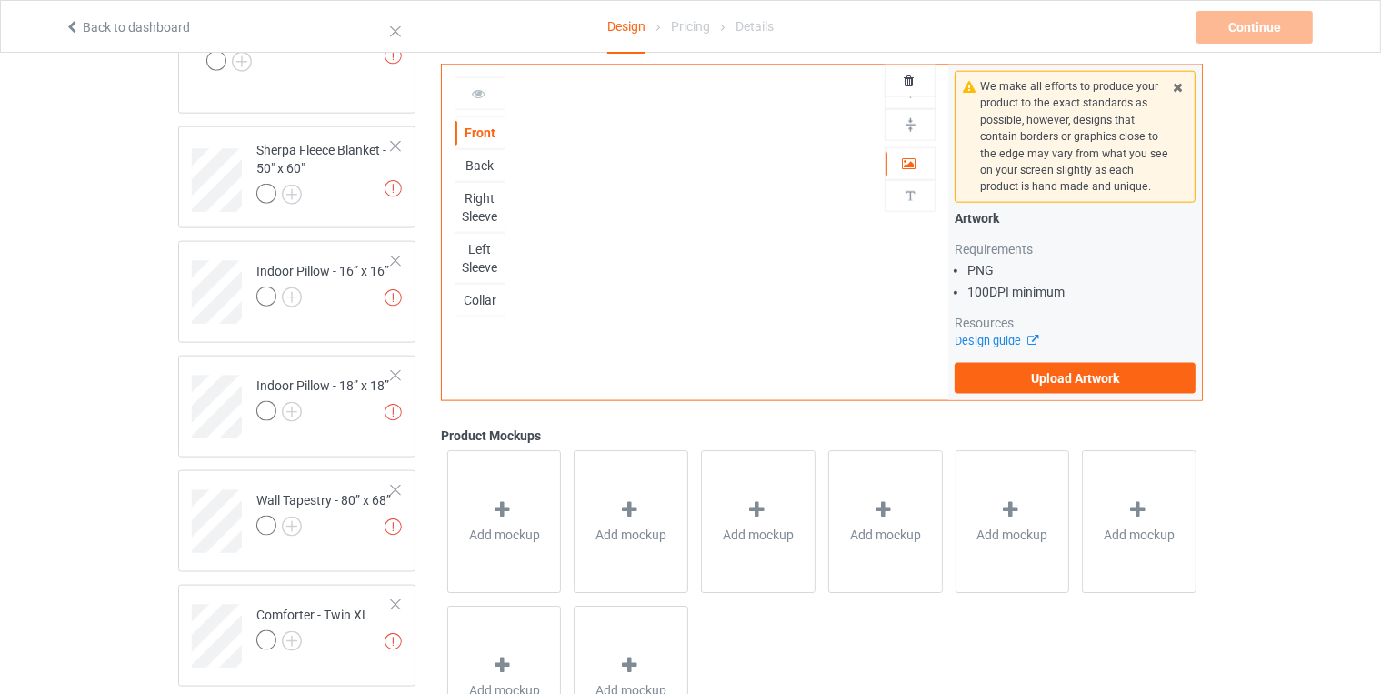
scroll to position [2486, 0]
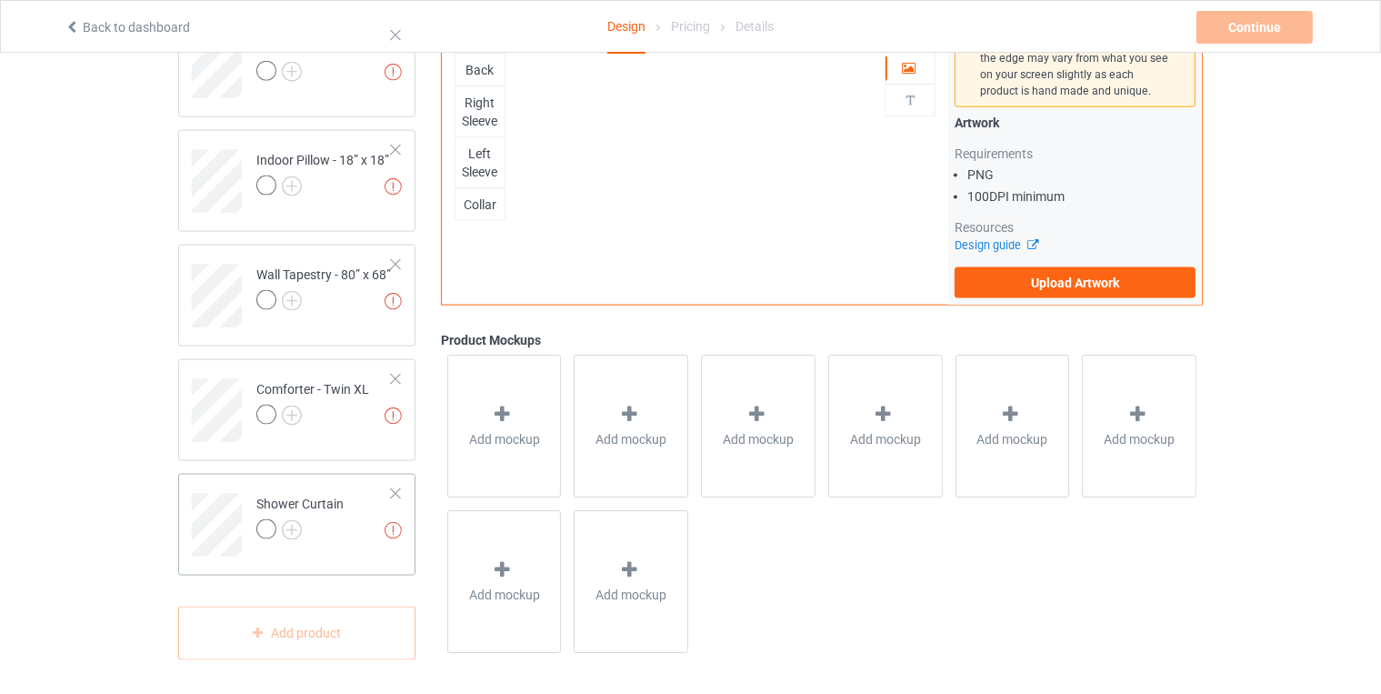
click at [396, 487] on div at bounding box center [395, 493] width 13 height 13
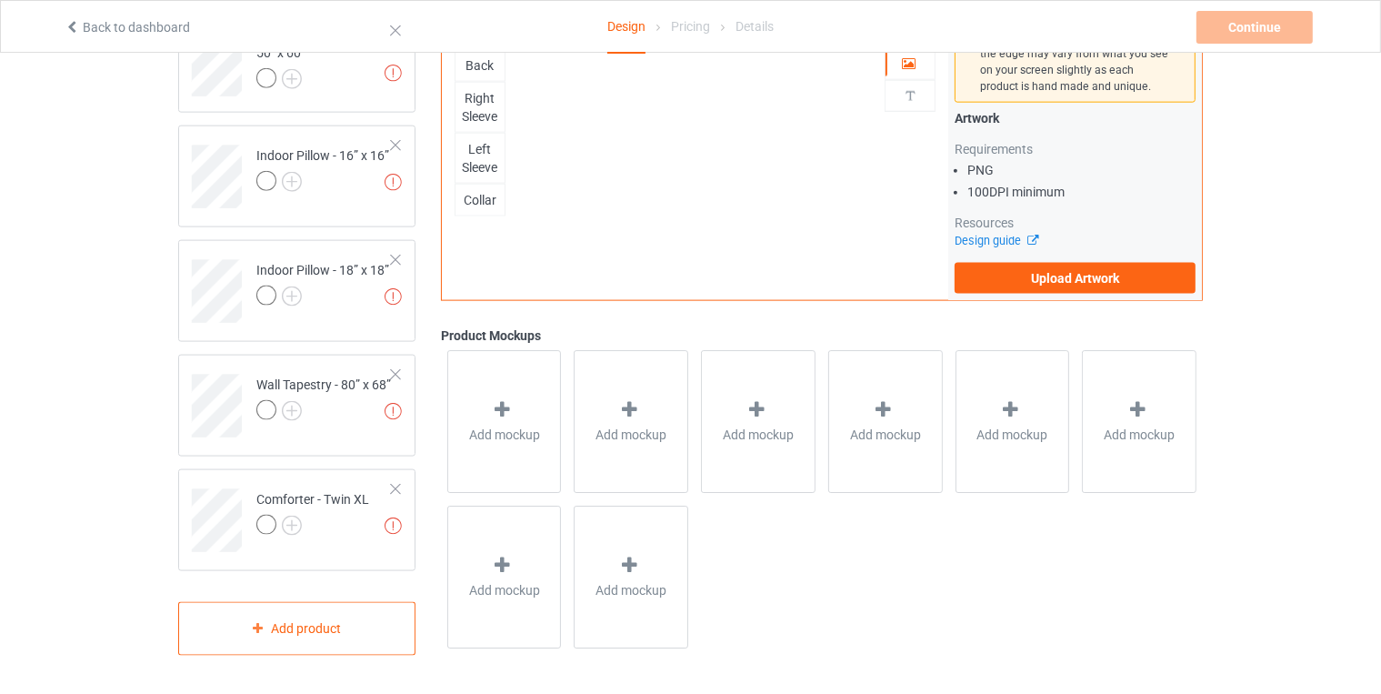
scroll to position [2372, 0]
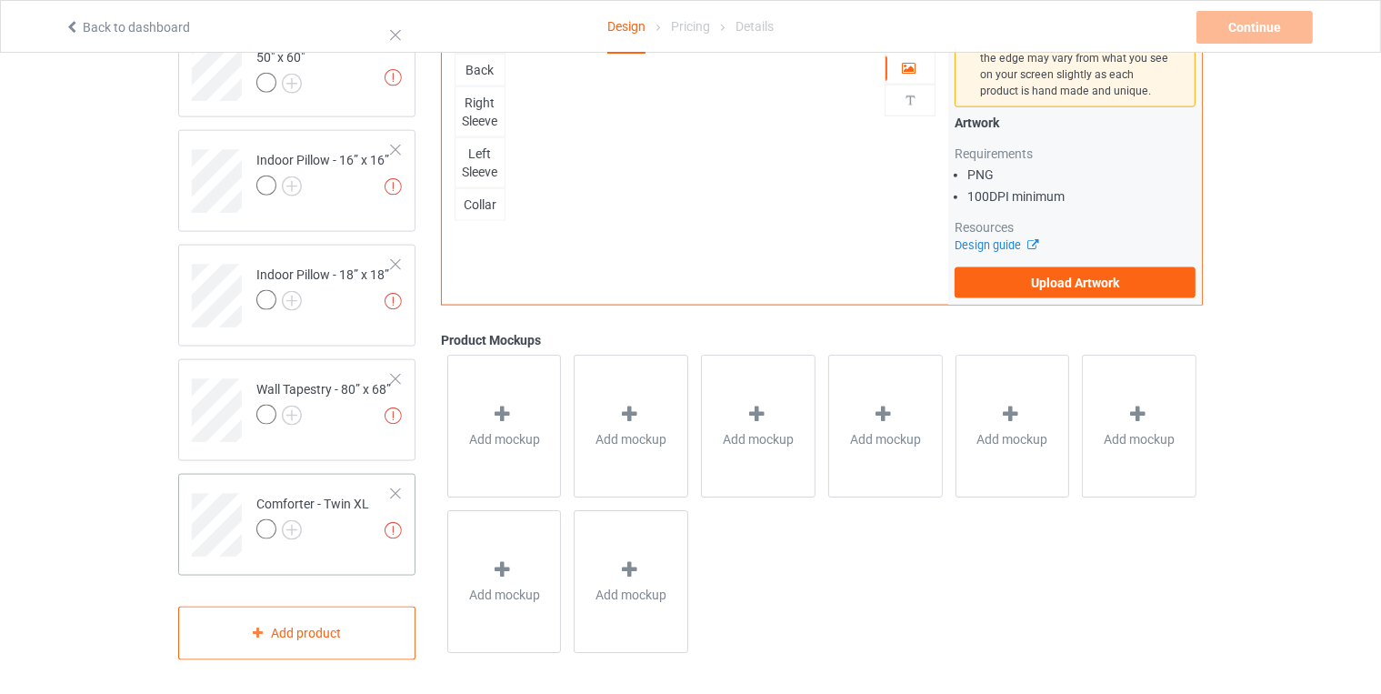
click at [400, 492] on div at bounding box center [395, 493] width 13 height 13
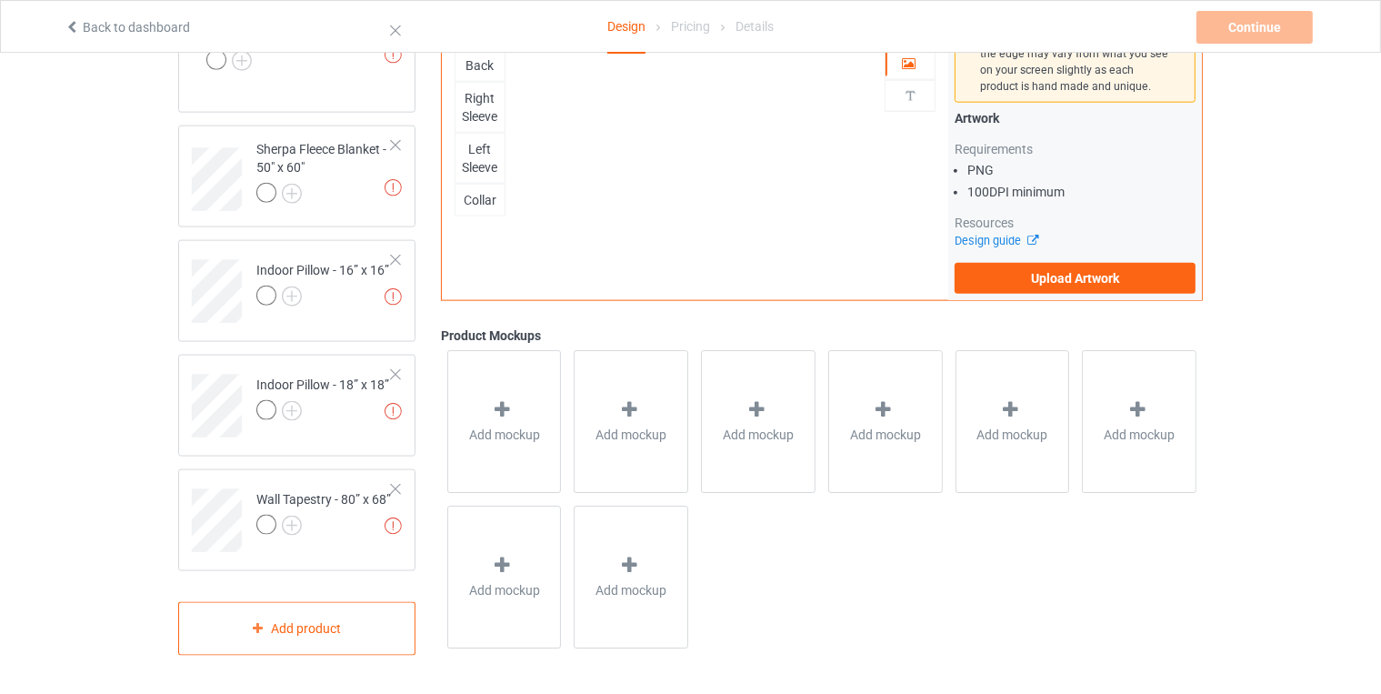
scroll to position [2257, 0]
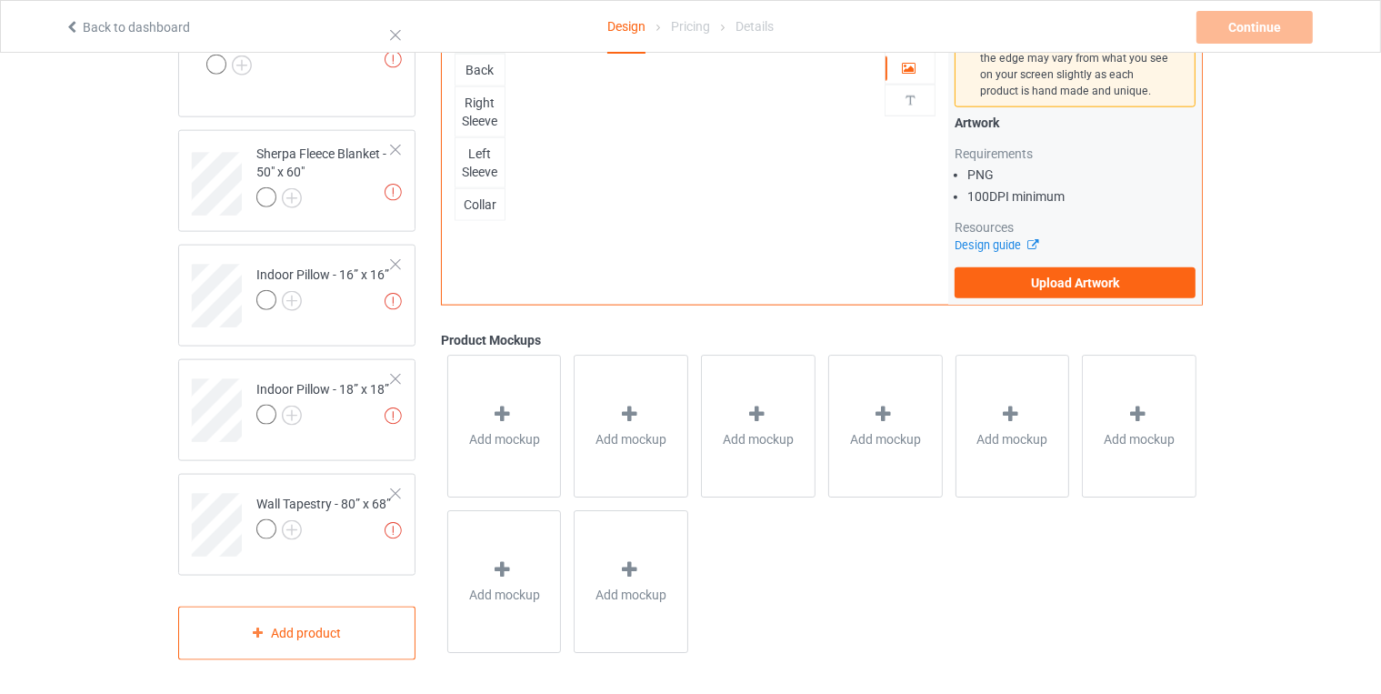
click at [400, 492] on div at bounding box center [395, 493] width 13 height 13
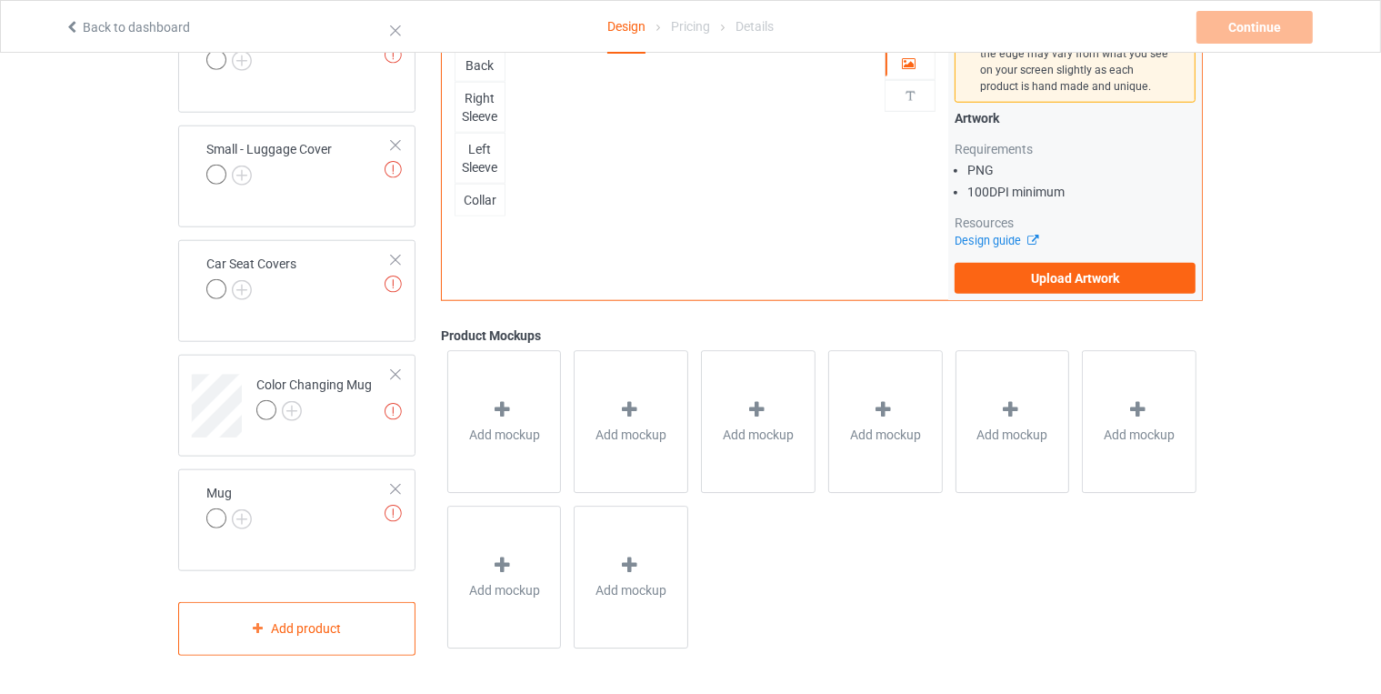
scroll to position [1799, 0]
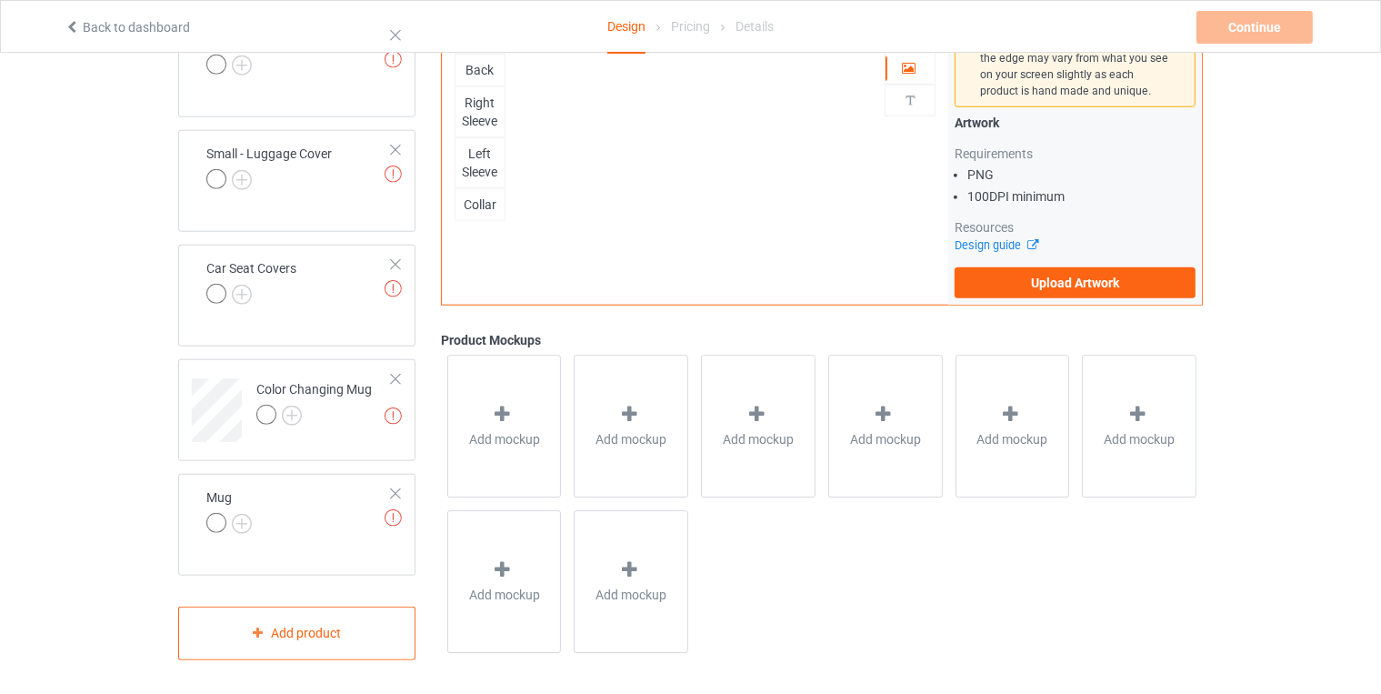
click at [400, 492] on div at bounding box center [395, 493] width 13 height 13
click at [400, 386] on div at bounding box center [395, 379] width 13 height 13
click at [400, 271] on div at bounding box center [395, 264] width 13 height 13
click at [400, 156] on div at bounding box center [395, 150] width 13 height 13
click at [400, 42] on div at bounding box center [395, 35] width 13 height 13
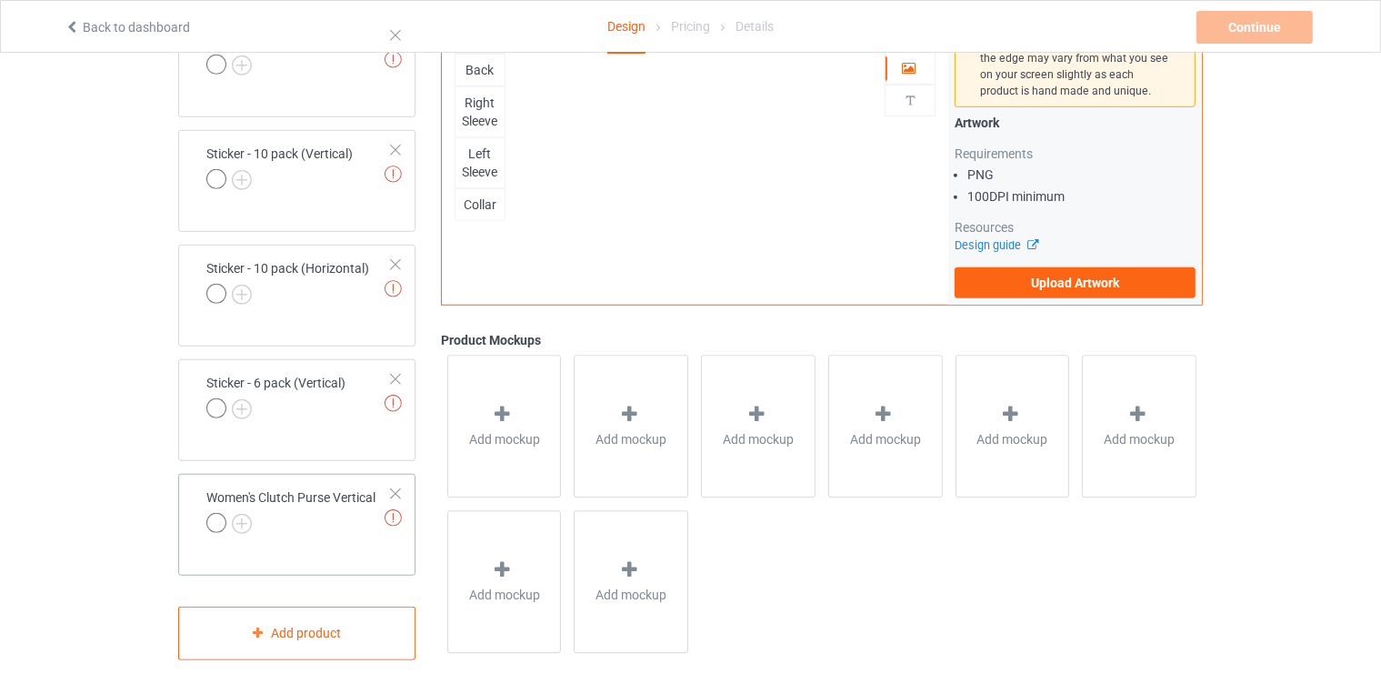
click at [400, 492] on div at bounding box center [395, 493] width 13 height 13
click at [400, 386] on div at bounding box center [395, 379] width 13 height 13
click at [400, 271] on div at bounding box center [395, 264] width 13 height 13
click at [400, 156] on div at bounding box center [395, 150] width 13 height 13
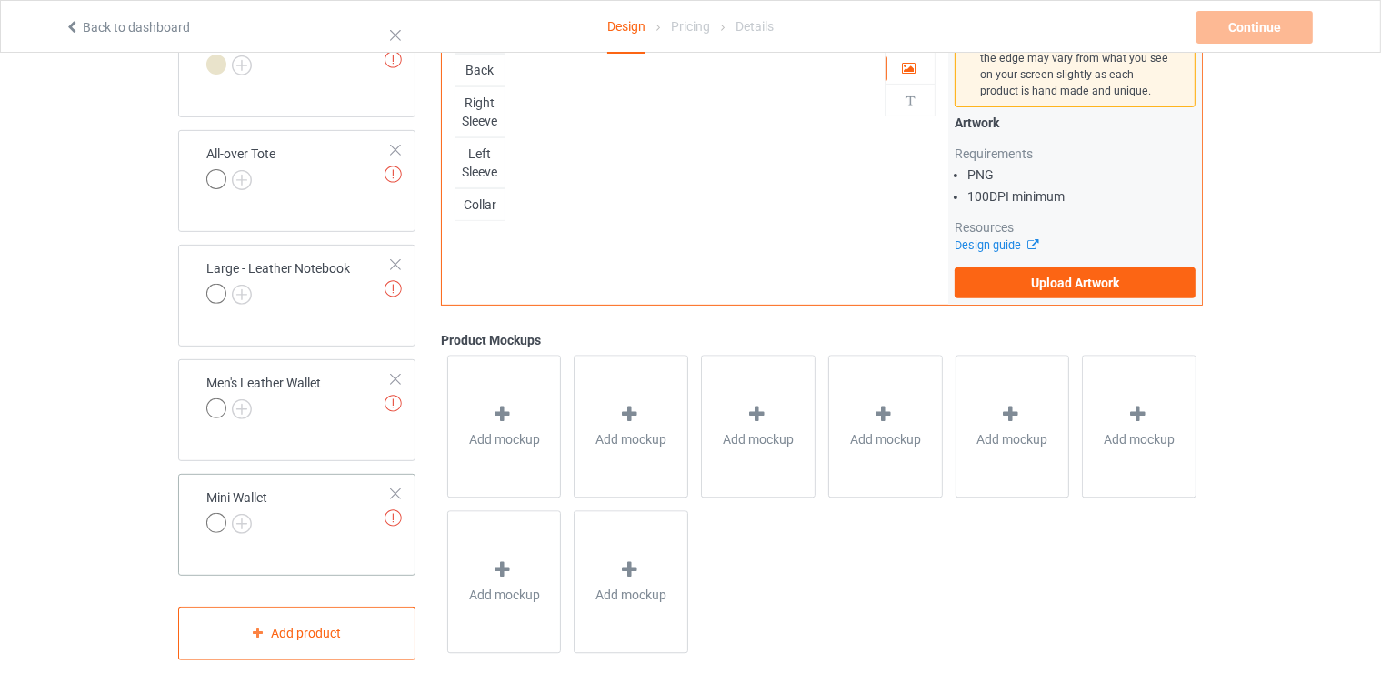
click at [400, 492] on div at bounding box center [395, 493] width 13 height 13
click at [400, 386] on div at bounding box center [395, 379] width 13 height 13
click at [400, 271] on div at bounding box center [395, 264] width 13 height 13
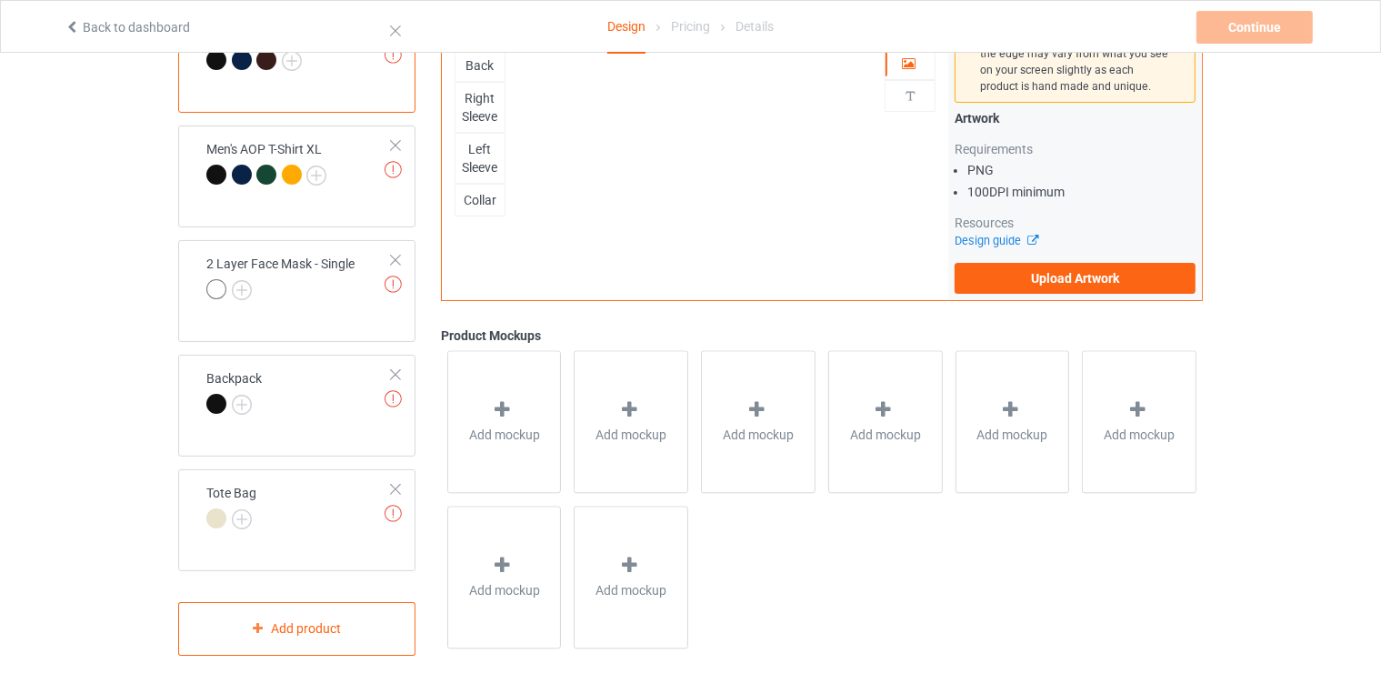
scroll to position [195, 0]
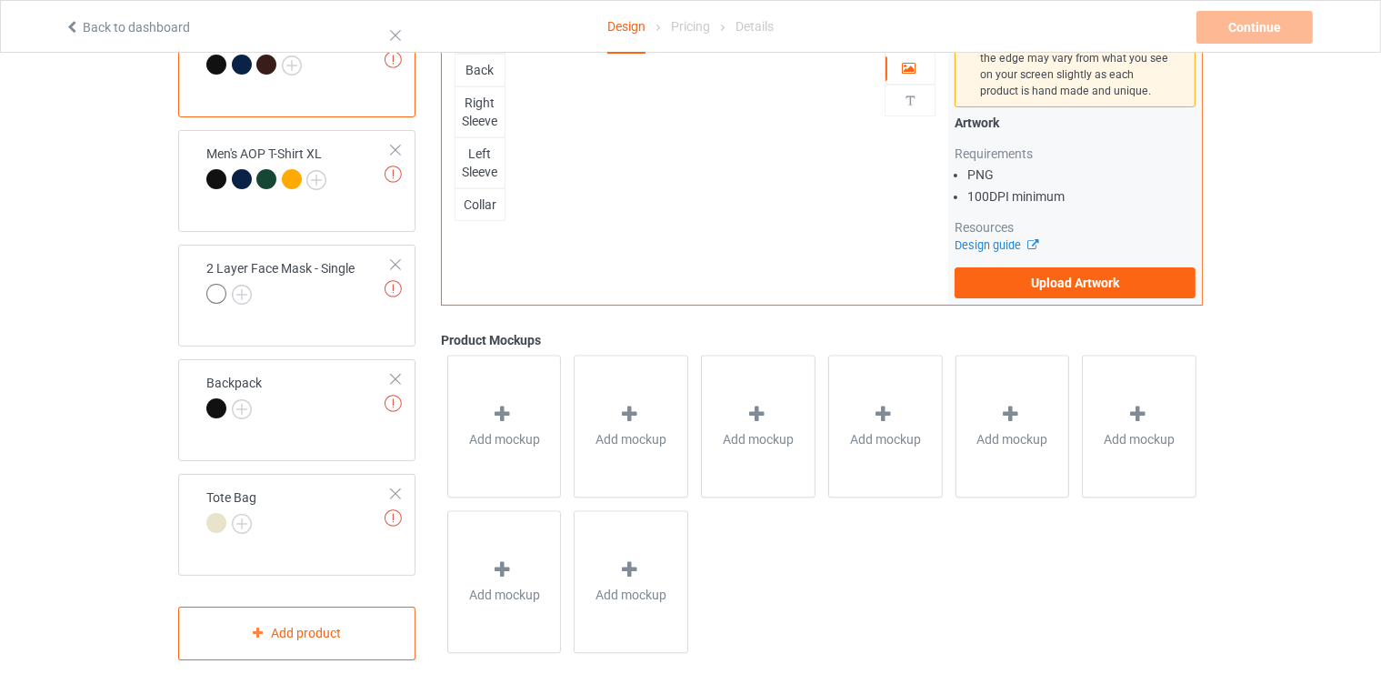
click at [400, 492] on div at bounding box center [395, 493] width 13 height 13
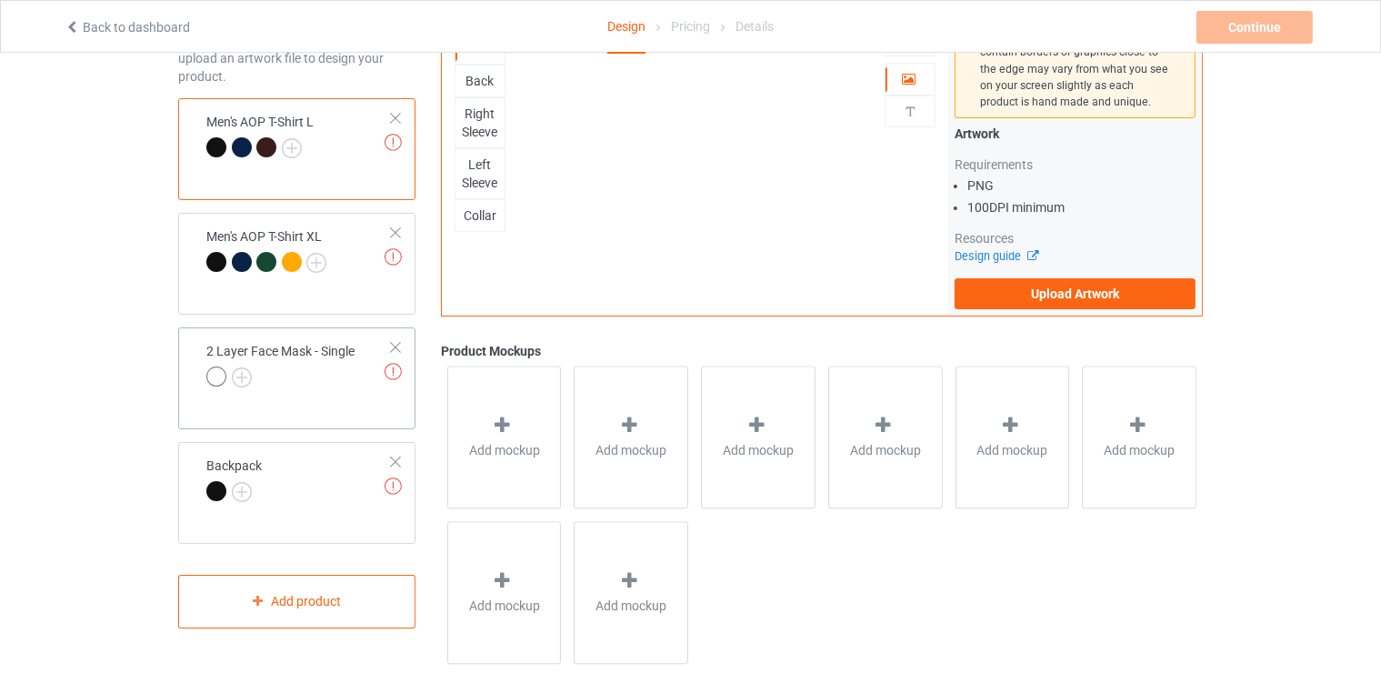
scroll to position [116, 0]
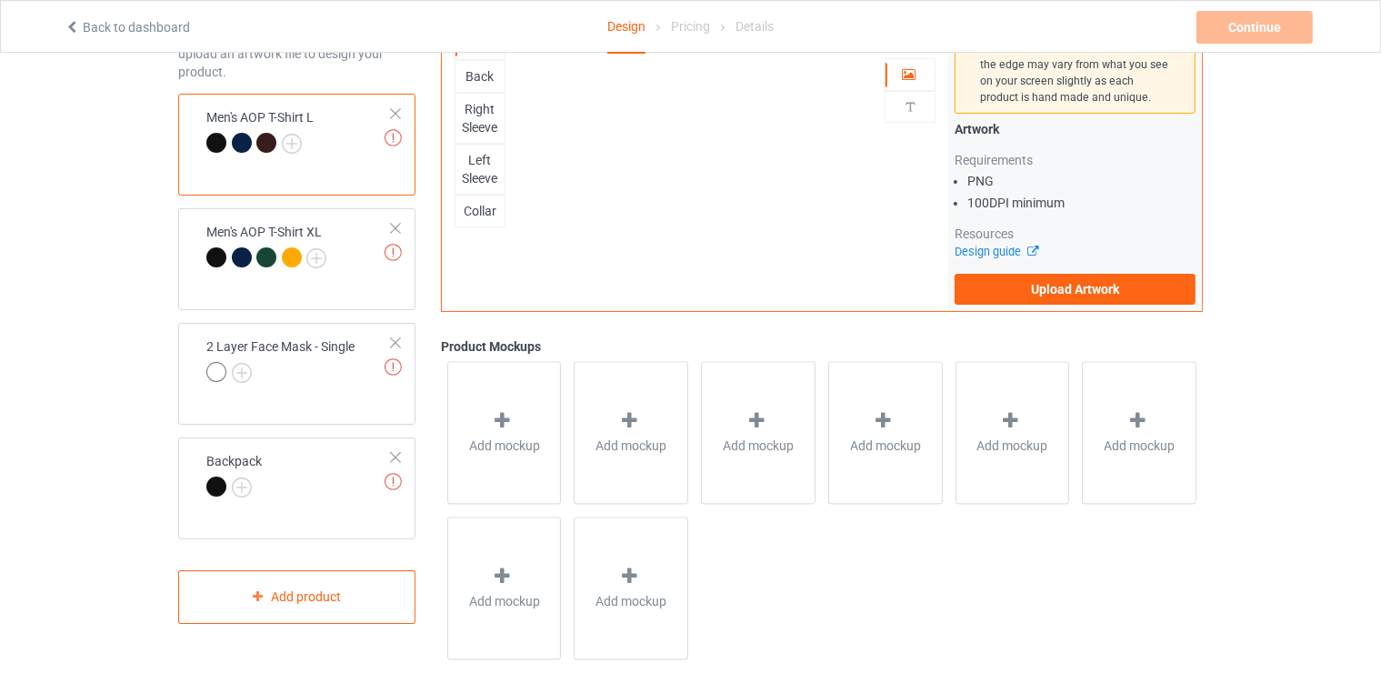
click at [236, 116] on div "Men's AOP T-Shirt L" at bounding box center [259, 130] width 107 height 44
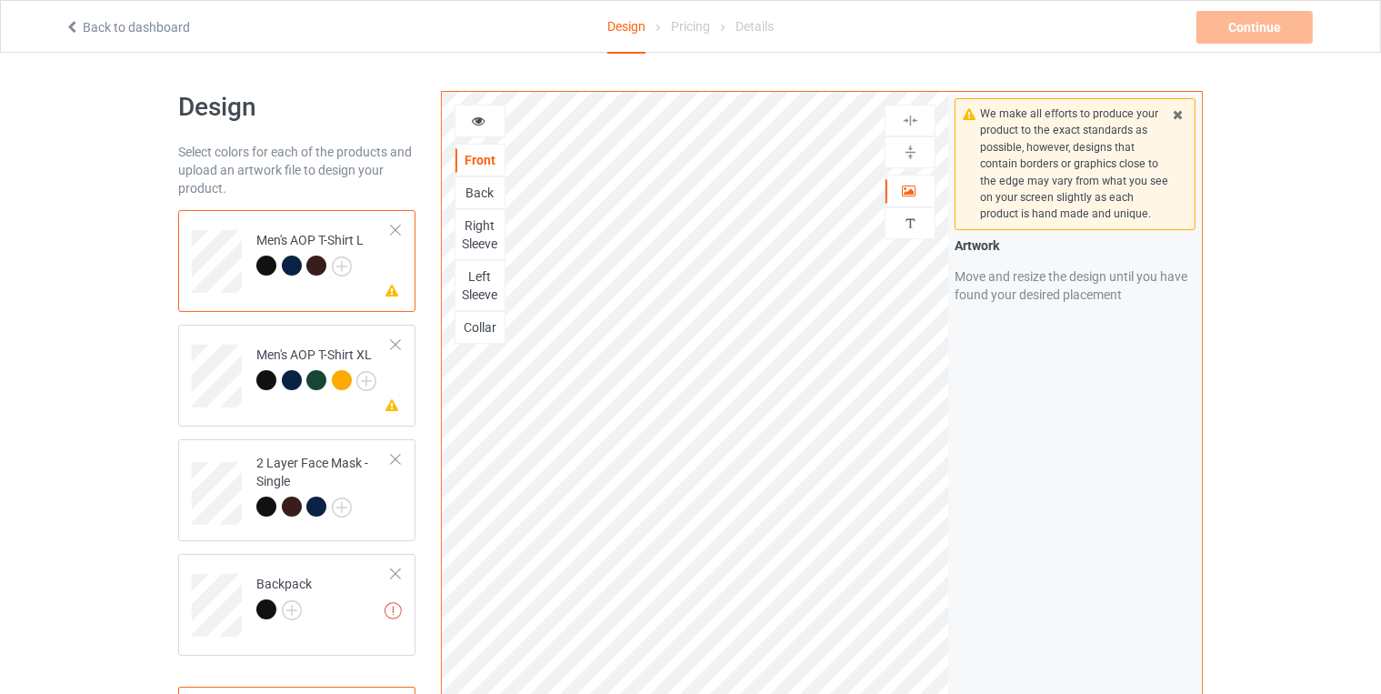
click at [267, 235] on div "Men's AOP T-Shirt L" at bounding box center [309, 253] width 107 height 44
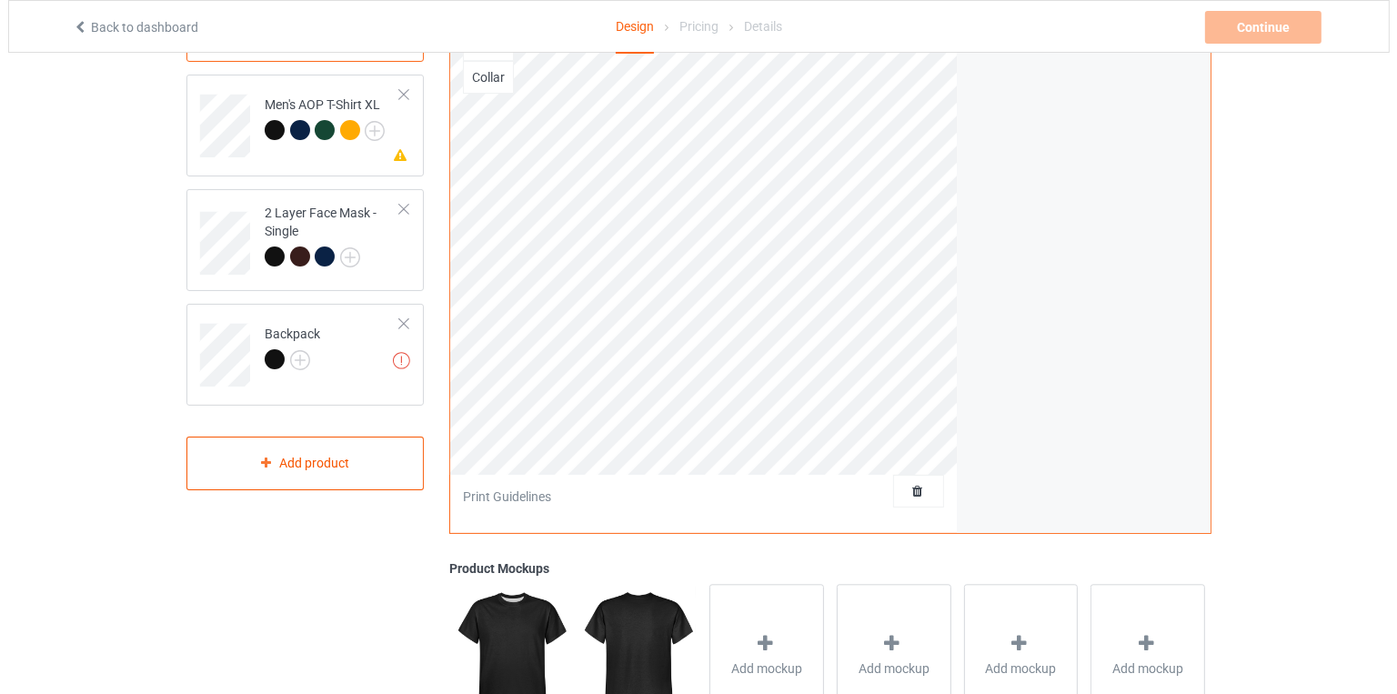
scroll to position [251, 0]
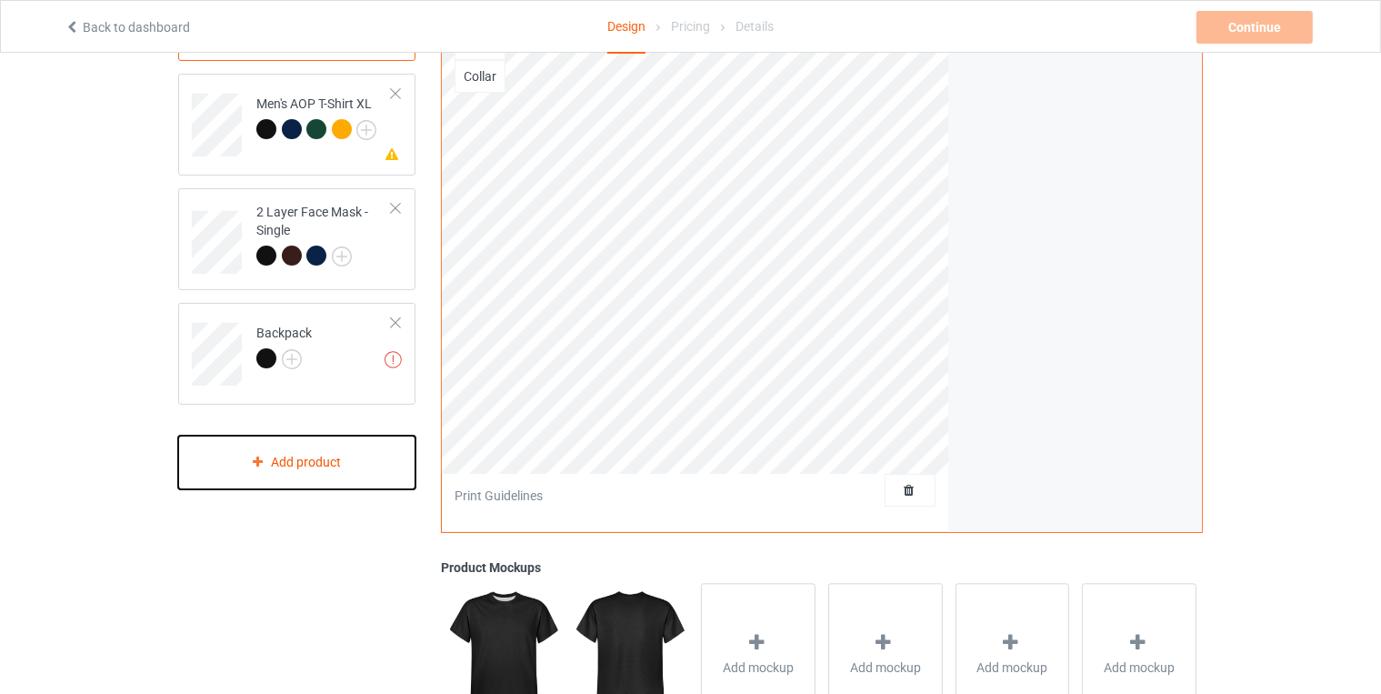
click at [318, 454] on div "Add product" at bounding box center [296, 463] width 237 height 54
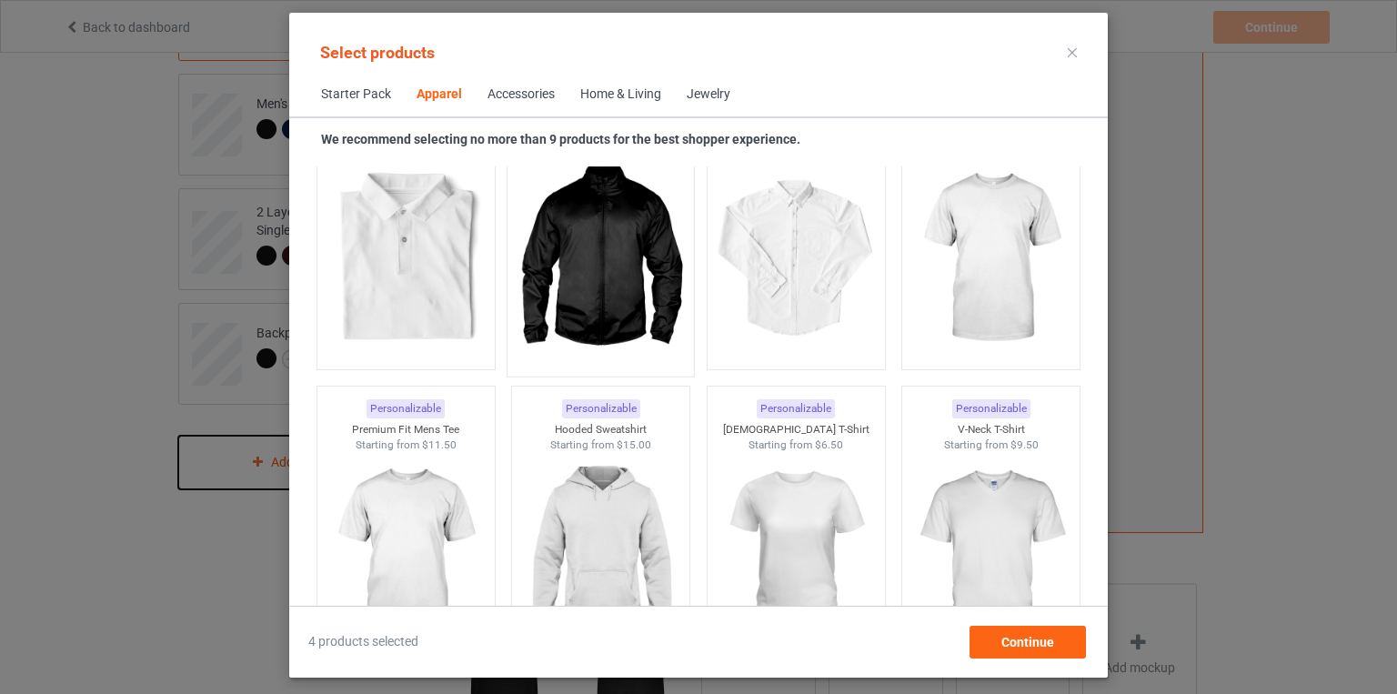
scroll to position [658, 0]
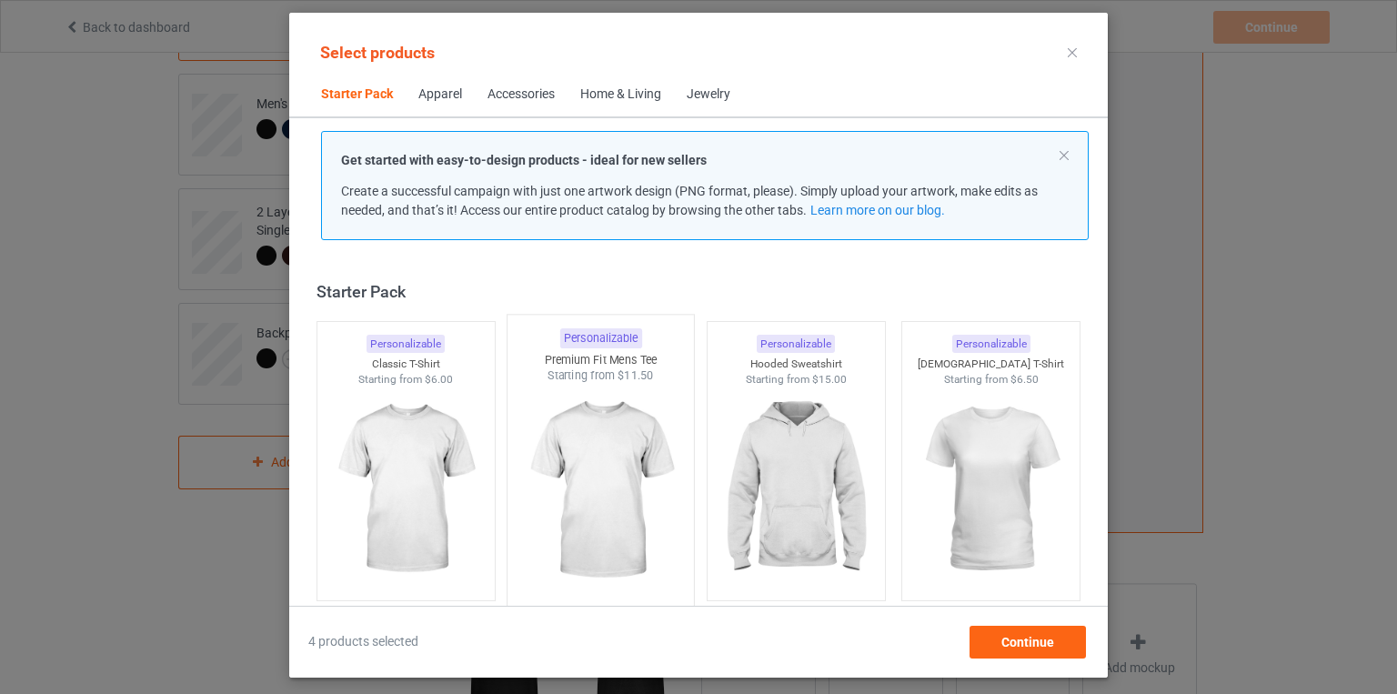
click at [584, 384] on img at bounding box center [601, 491] width 171 height 214
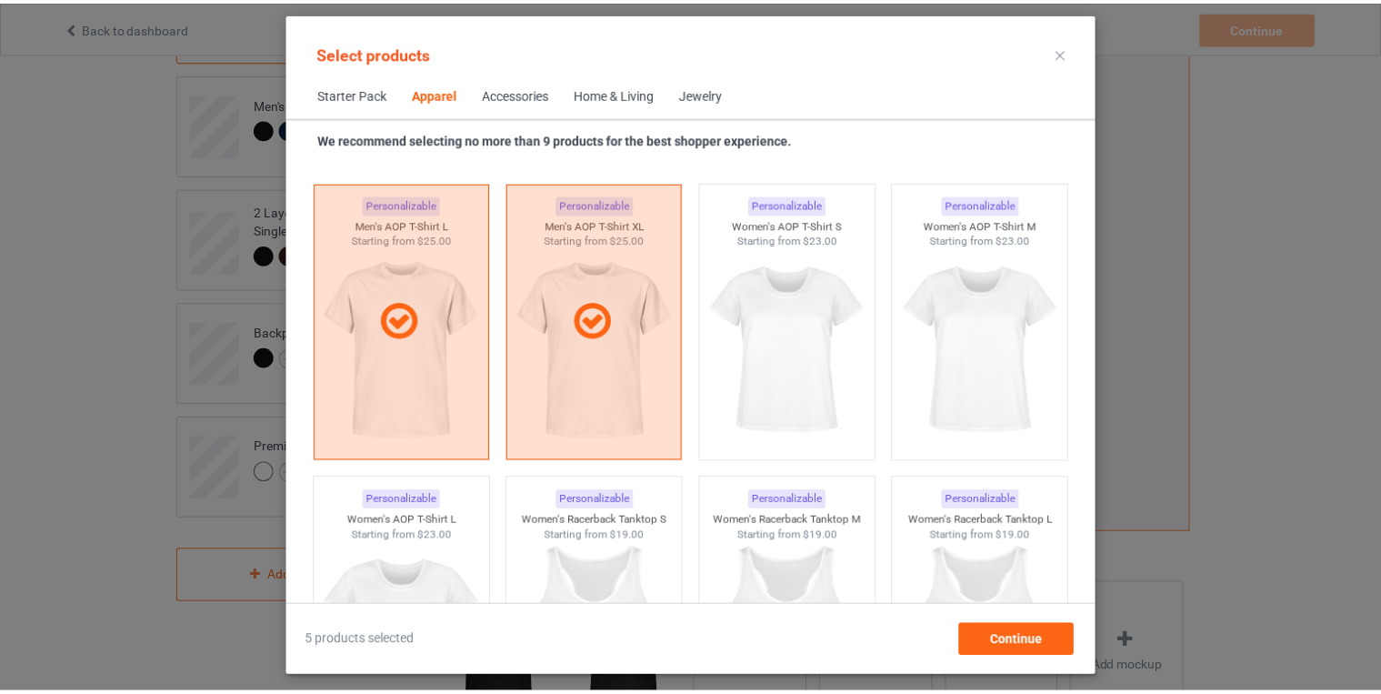
scroll to position [3068, 0]
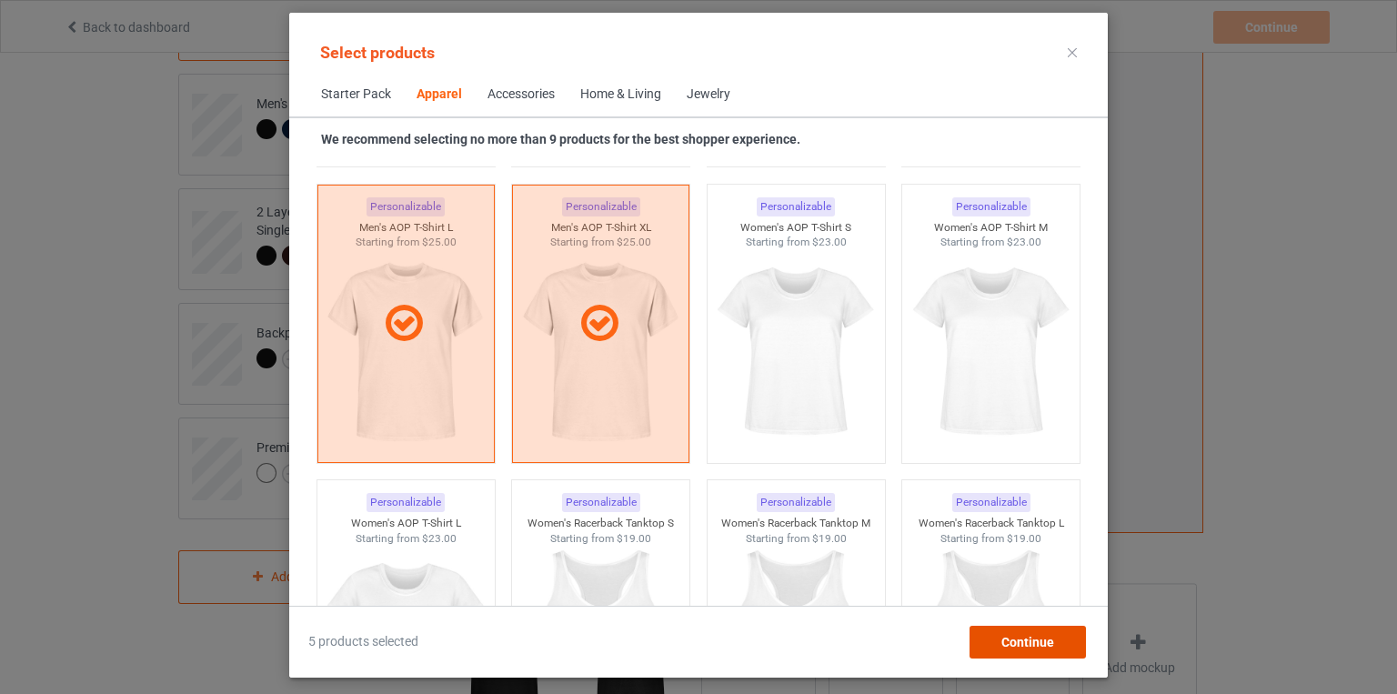
click at [1018, 636] on span "Continue" at bounding box center [1027, 642] width 53 height 15
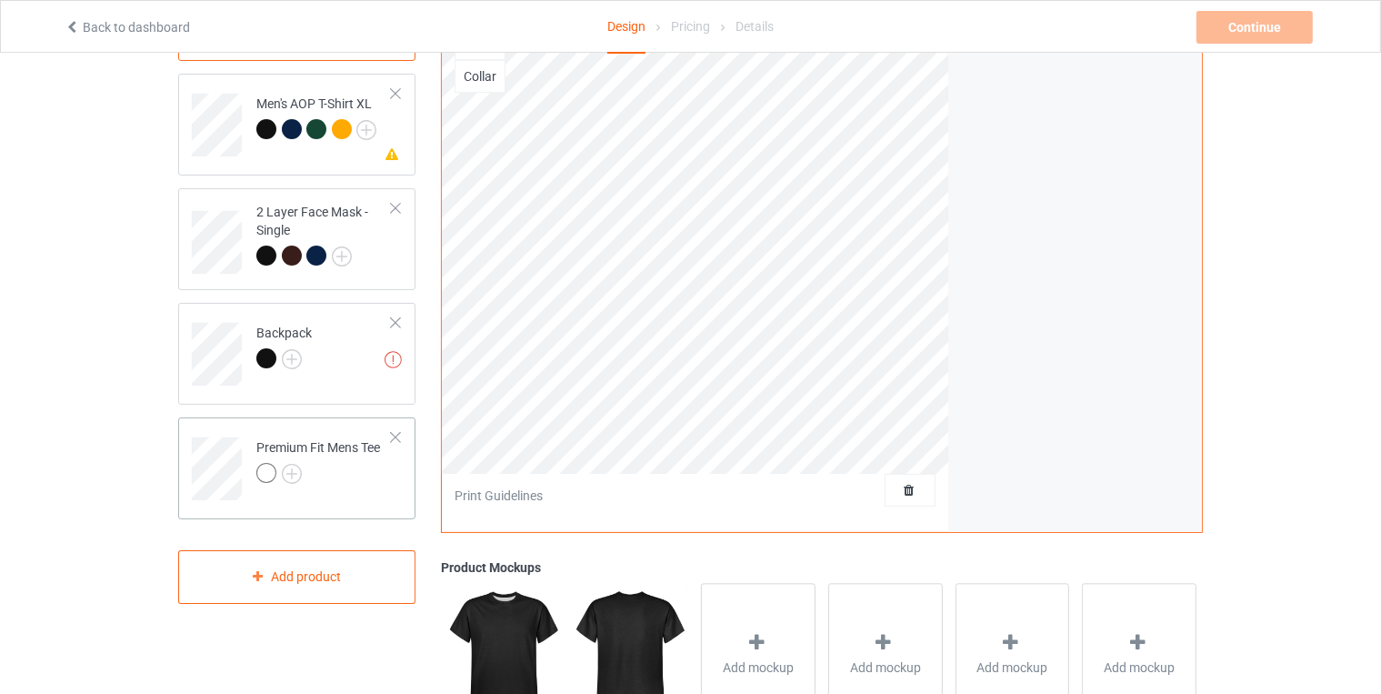
click at [323, 434] on td "Premium Fit Mens Tee" at bounding box center [324, 462] width 156 height 75
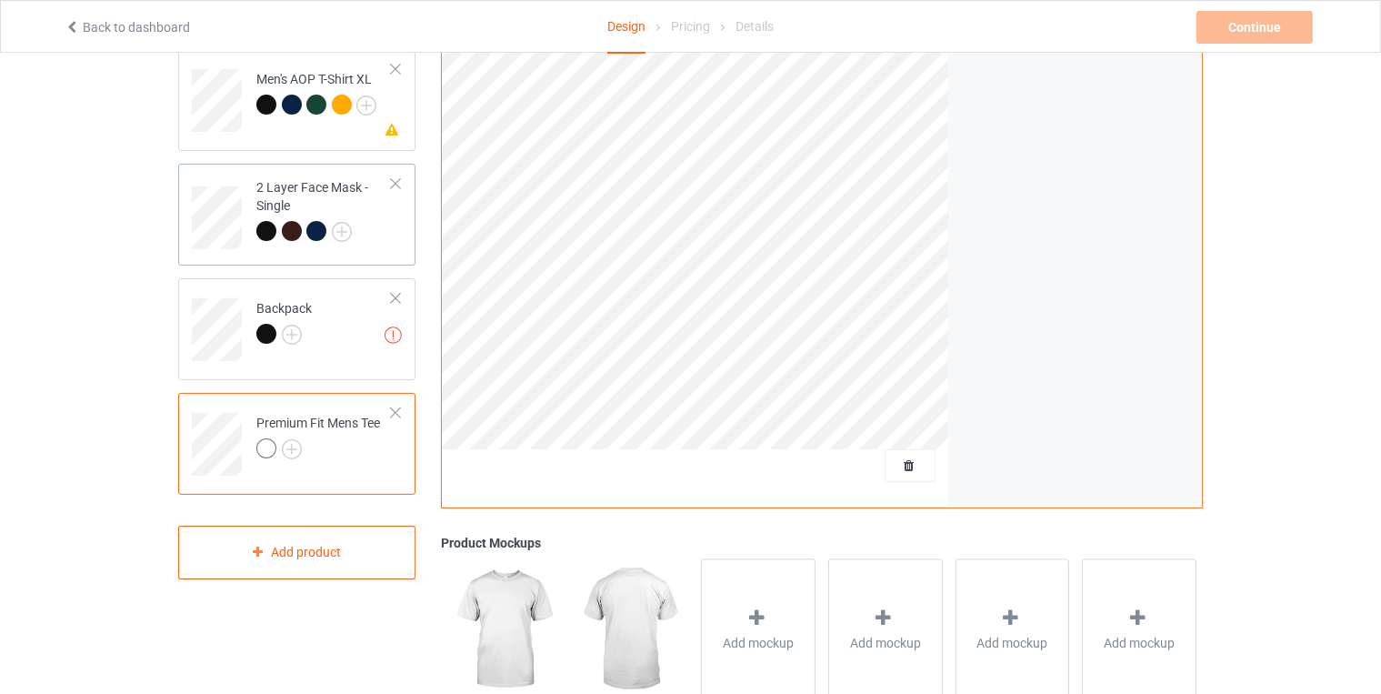
scroll to position [276, 0]
click at [323, 427] on div "Premium Fit Mens Tee" at bounding box center [318, 435] width 124 height 44
click at [268, 448] on div at bounding box center [266, 447] width 20 height 20
click at [298, 445] on img at bounding box center [292, 448] width 20 height 20
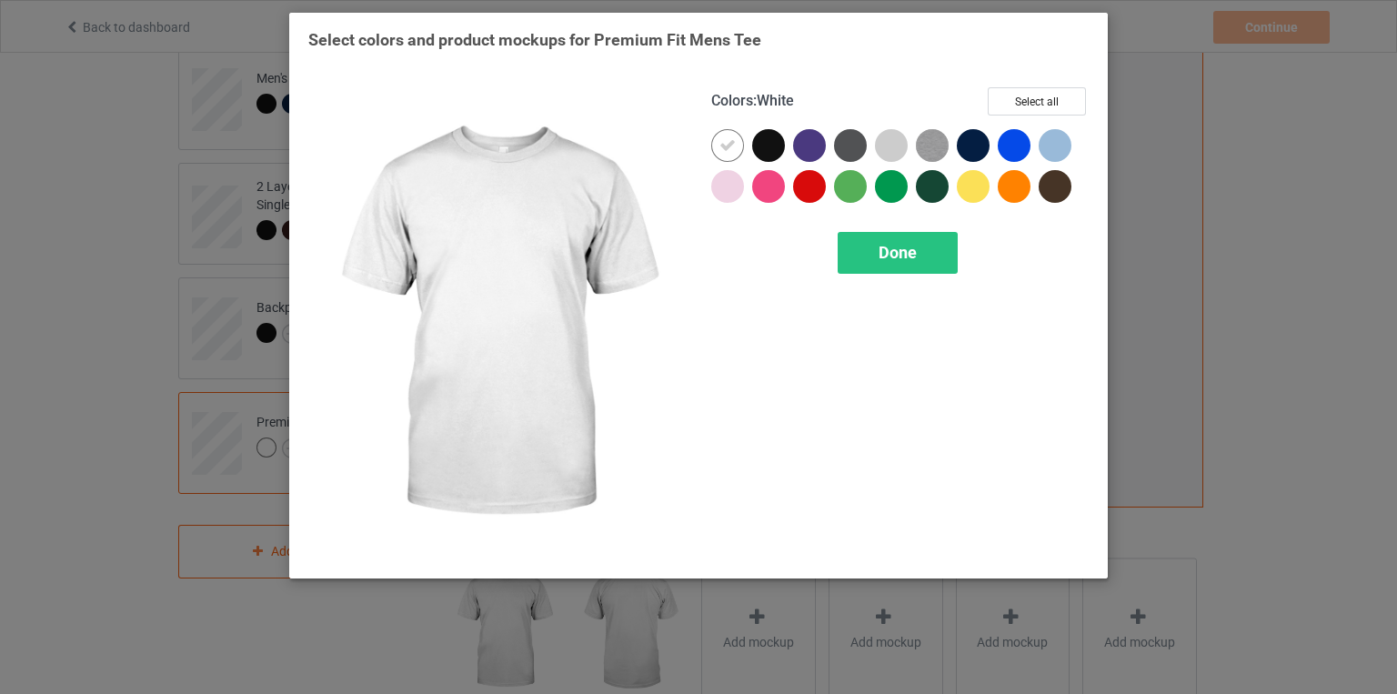
click at [731, 146] on icon at bounding box center [727, 145] width 16 height 16
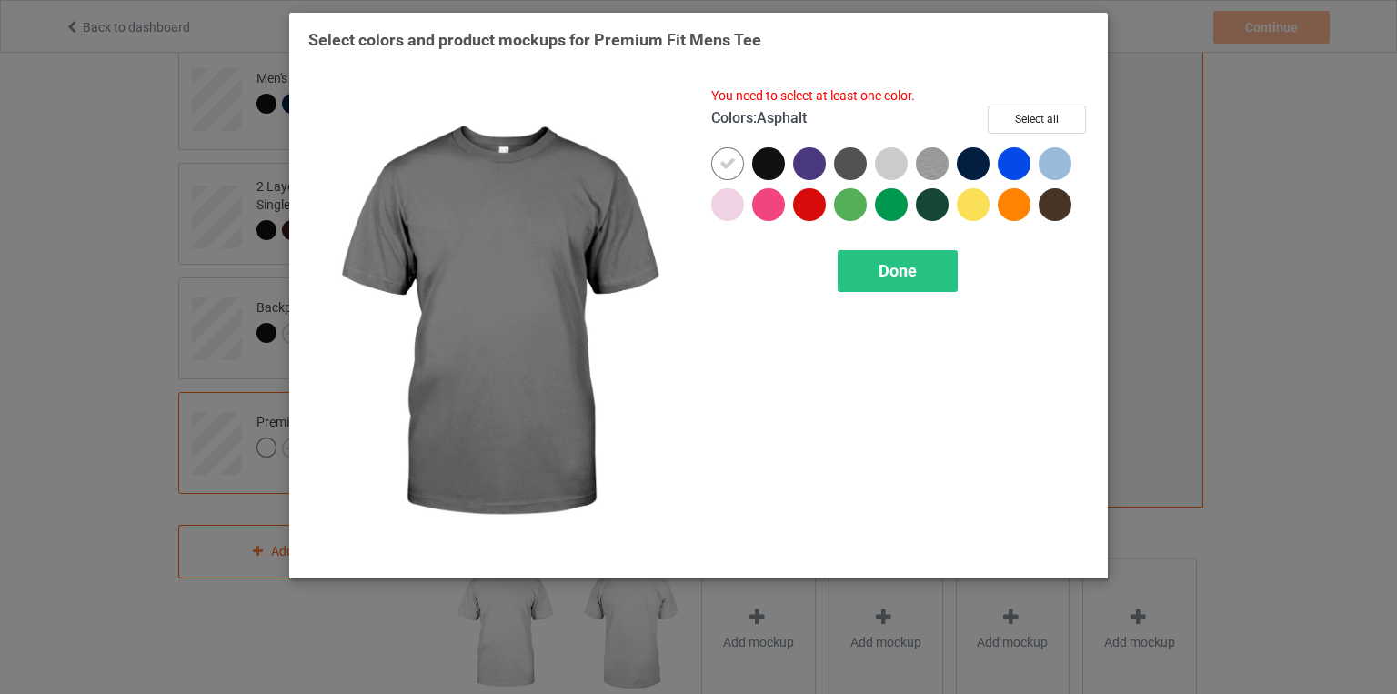
click at [848, 158] on div at bounding box center [850, 163] width 33 height 33
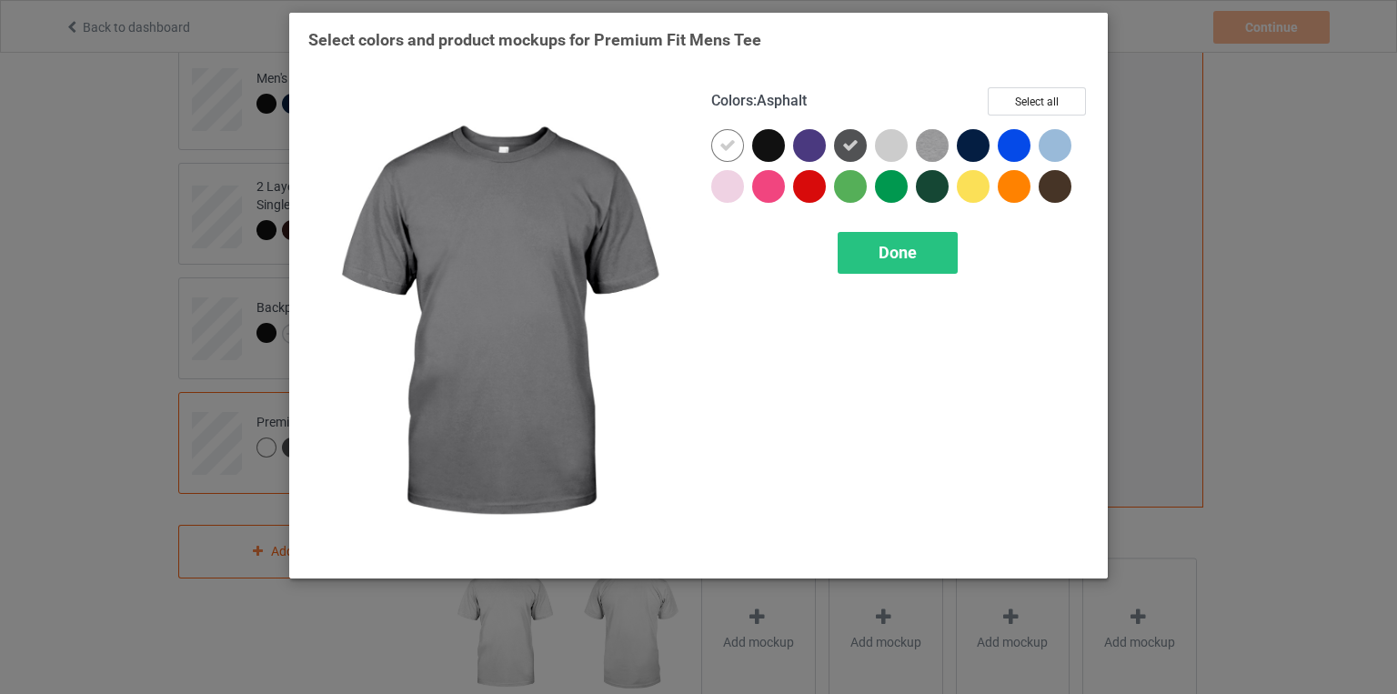
click at [851, 140] on icon at bounding box center [850, 145] width 16 height 16
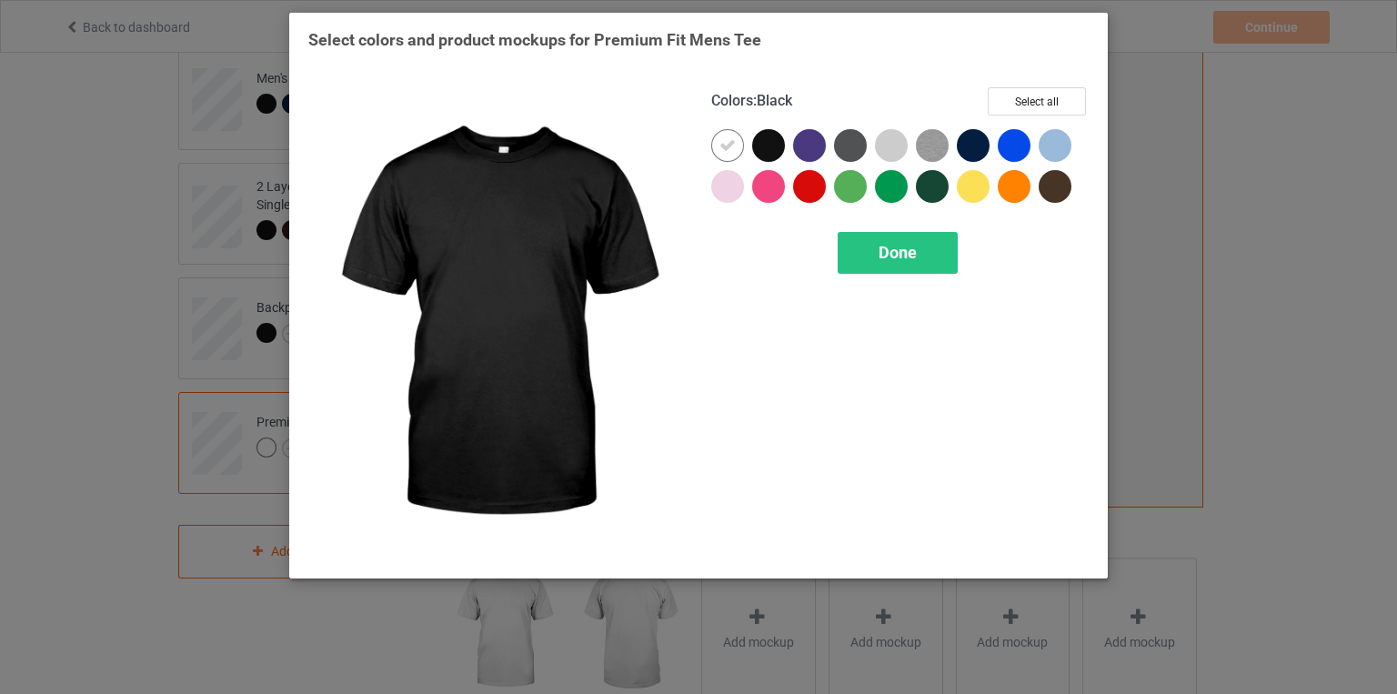
click at [768, 144] on div at bounding box center [768, 145] width 33 height 33
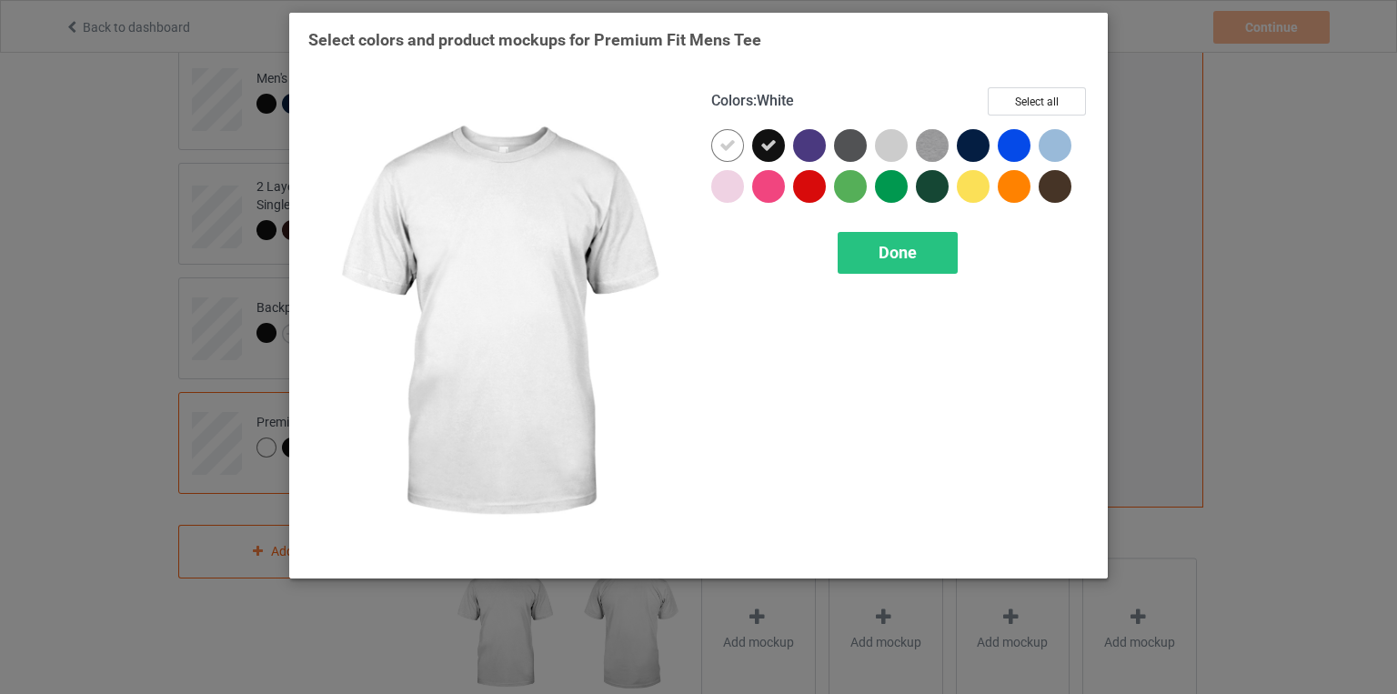
click at [728, 145] on icon at bounding box center [727, 145] width 16 height 16
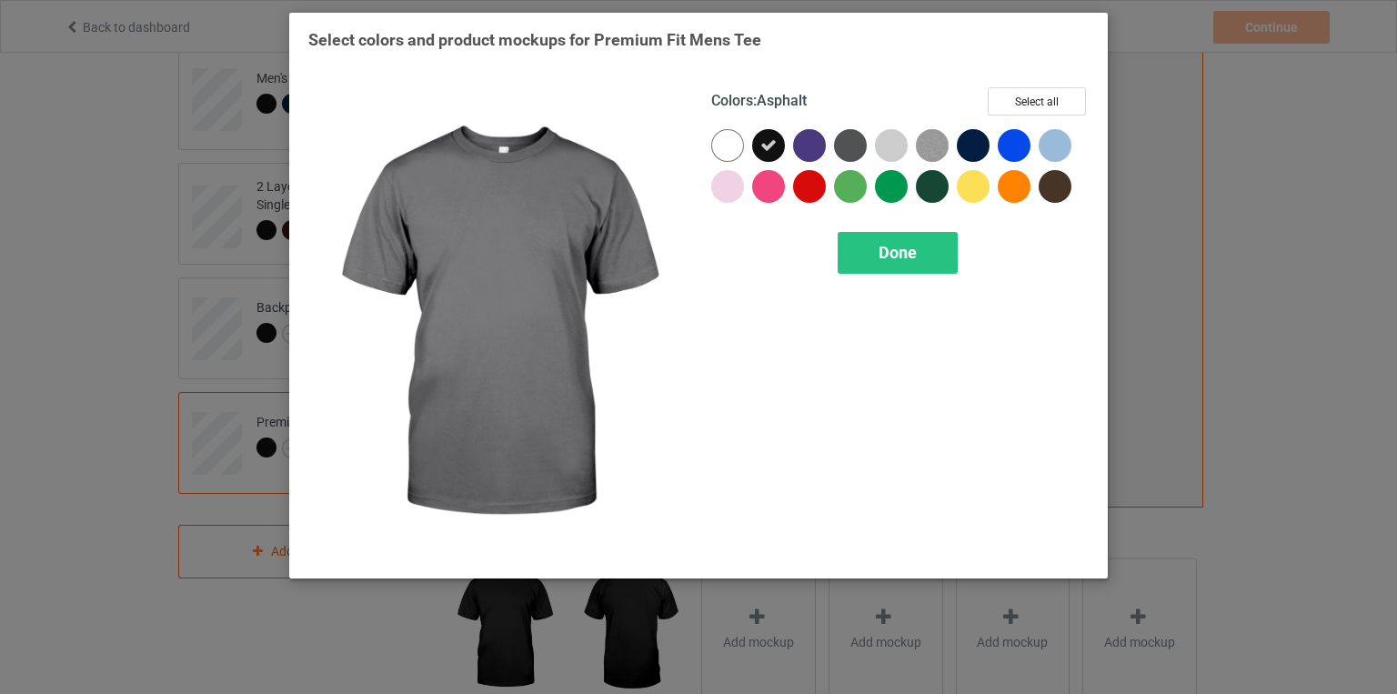
click at [855, 144] on div at bounding box center [850, 145] width 33 height 33
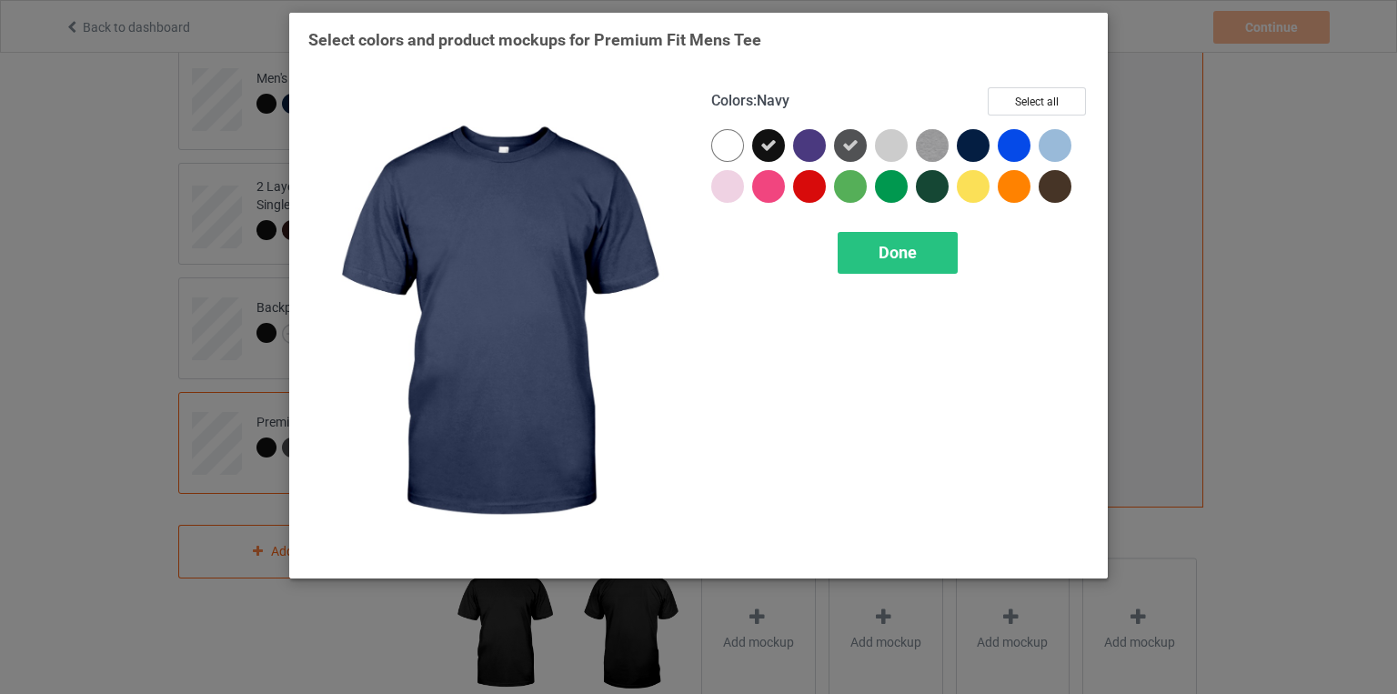
click at [975, 146] on div at bounding box center [973, 145] width 33 height 33
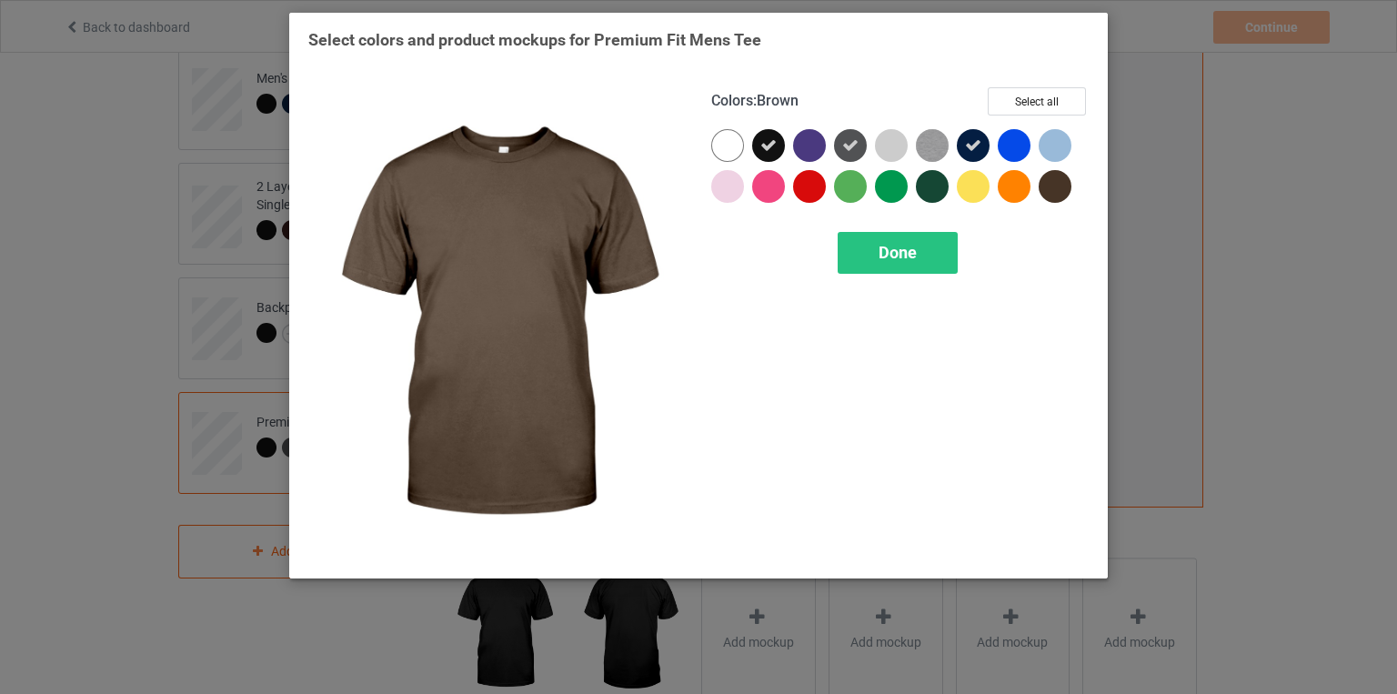
click at [1052, 186] on div at bounding box center [1055, 186] width 33 height 33
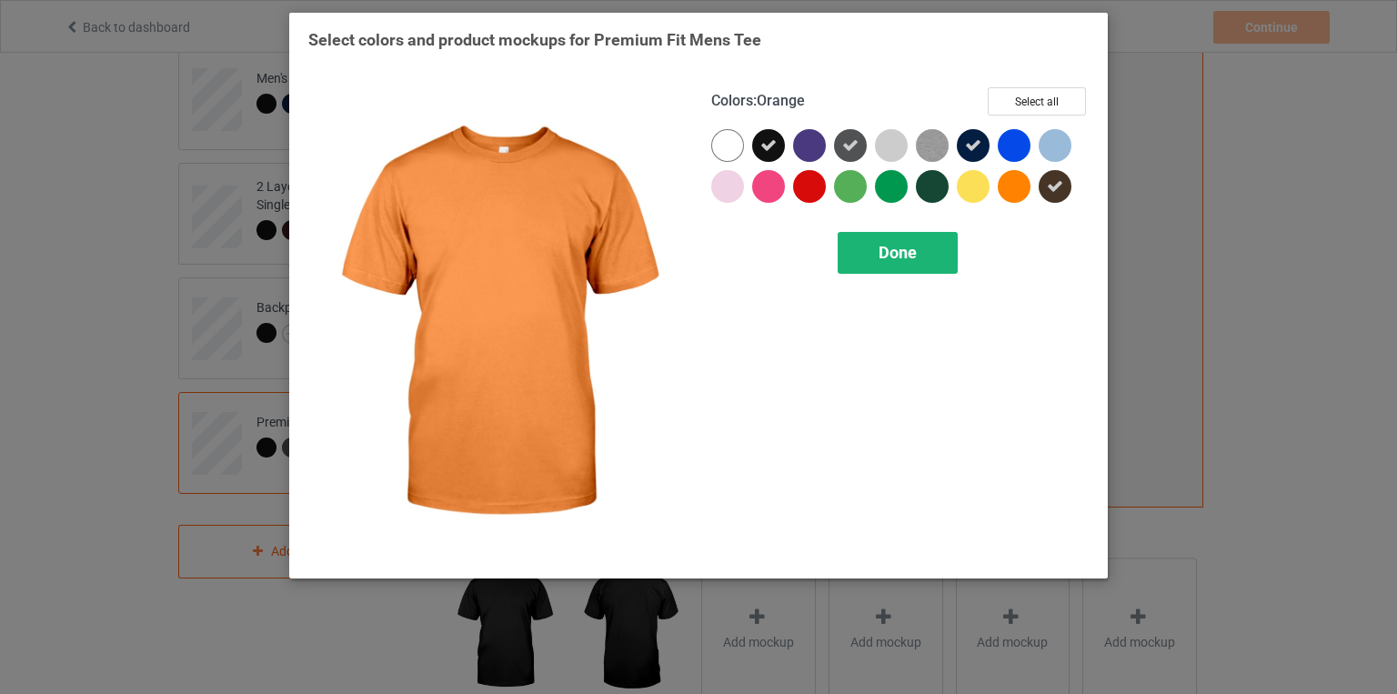
click at [917, 242] on div "Done" at bounding box center [898, 253] width 120 height 42
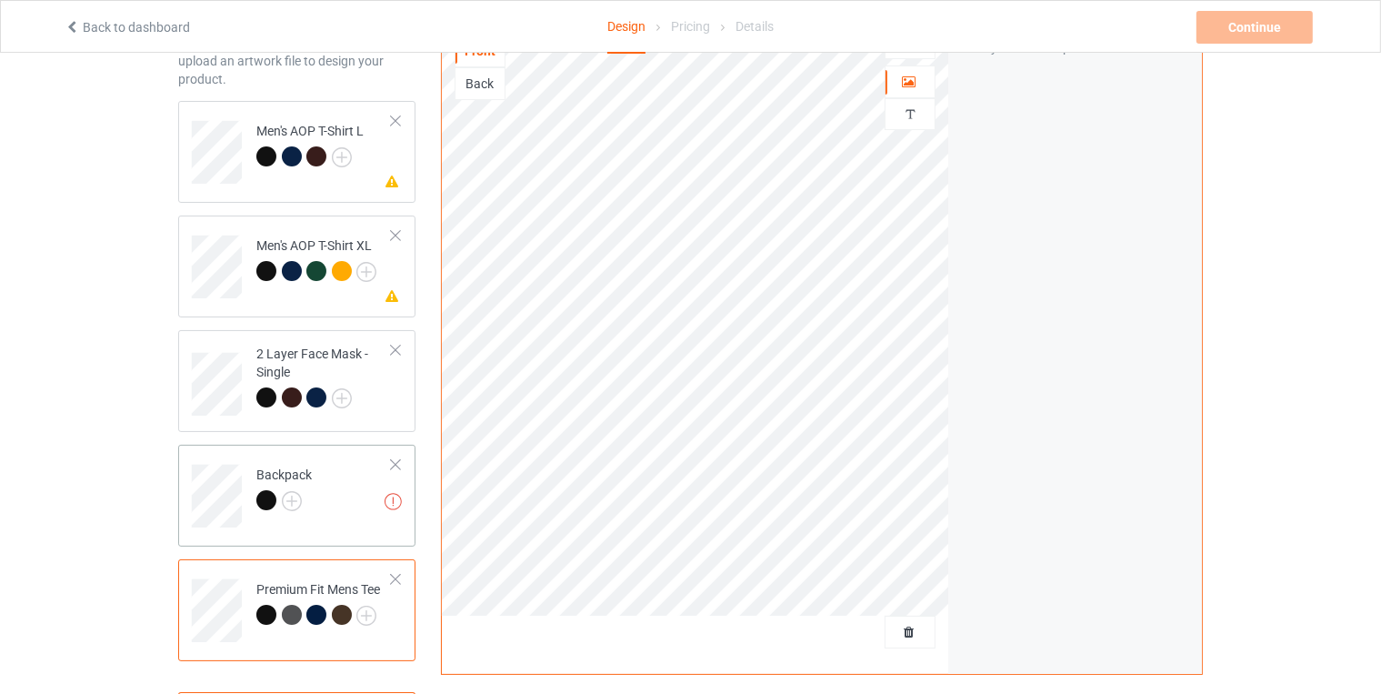
scroll to position [80, 0]
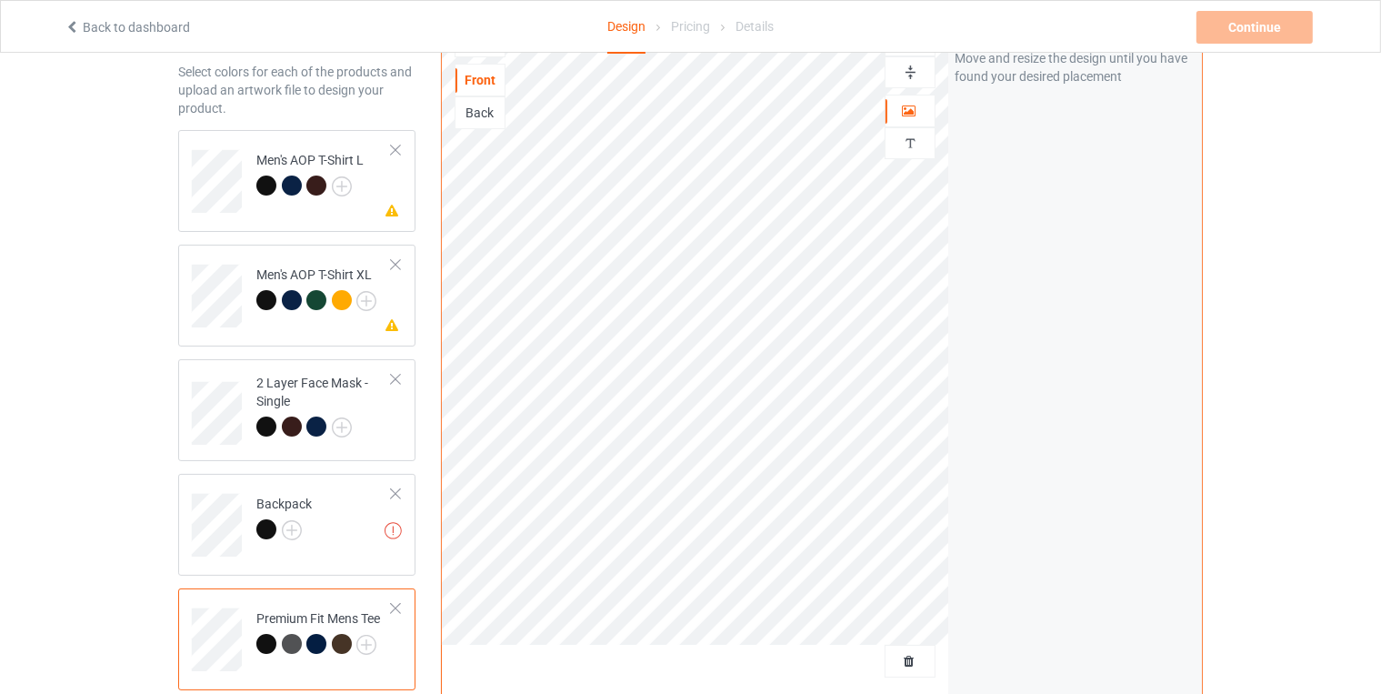
click at [266, 636] on div at bounding box center [266, 644] width 20 height 20
click at [324, 638] on div at bounding box center [316, 644] width 20 height 20
click at [338, 641] on div at bounding box center [342, 644] width 20 height 20
click at [266, 635] on div at bounding box center [266, 644] width 20 height 20
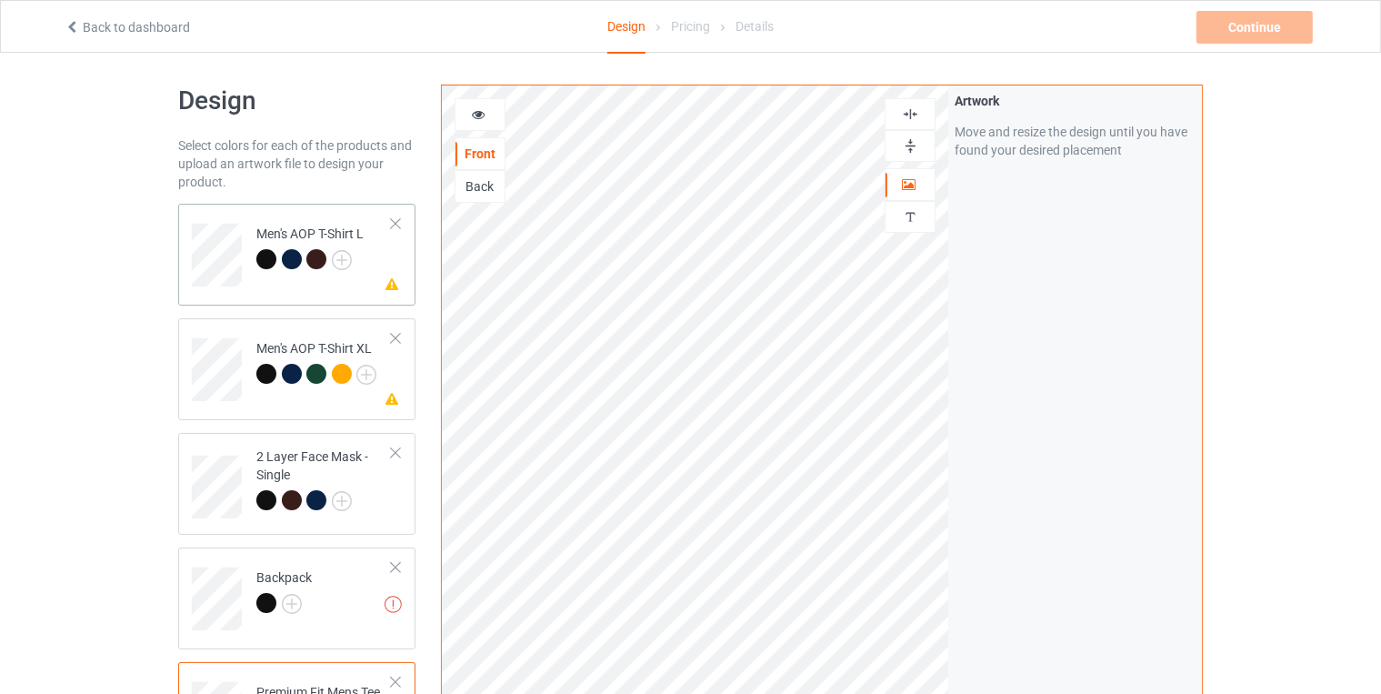
click at [393, 223] on div at bounding box center [395, 223] width 13 height 13
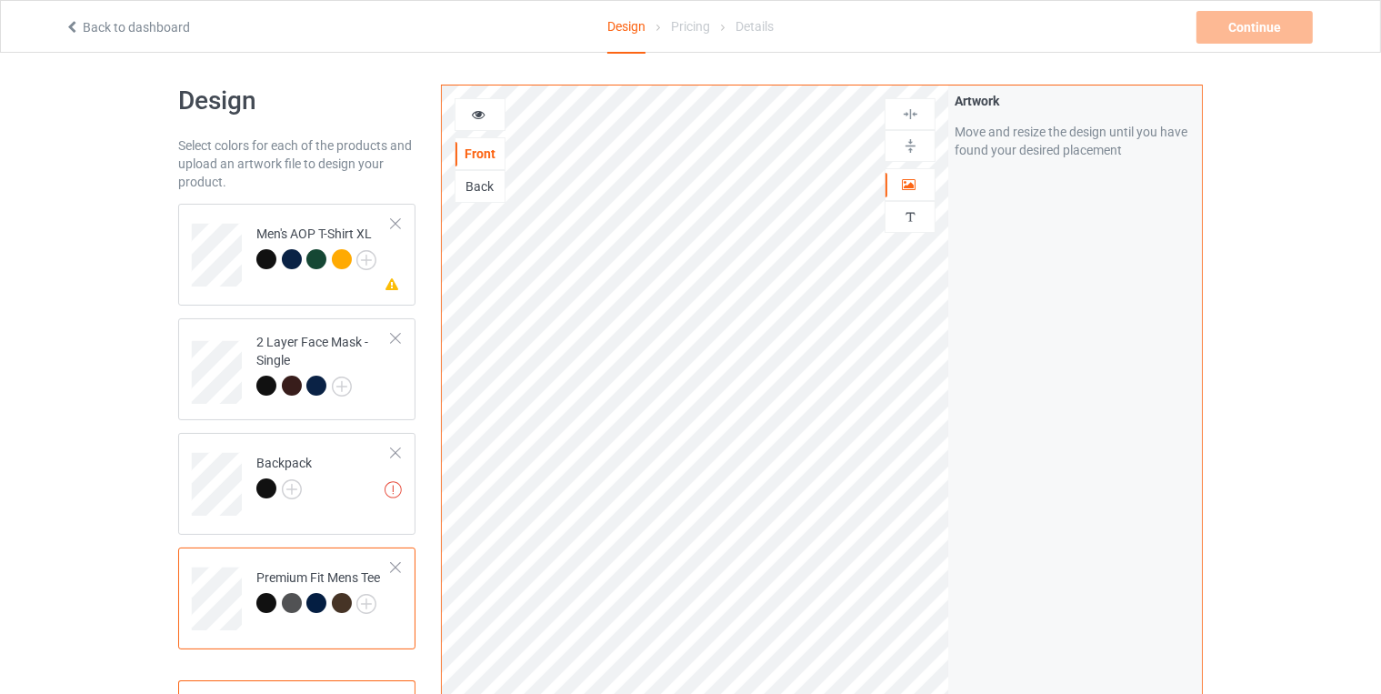
click at [393, 223] on div at bounding box center [395, 223] width 13 height 13
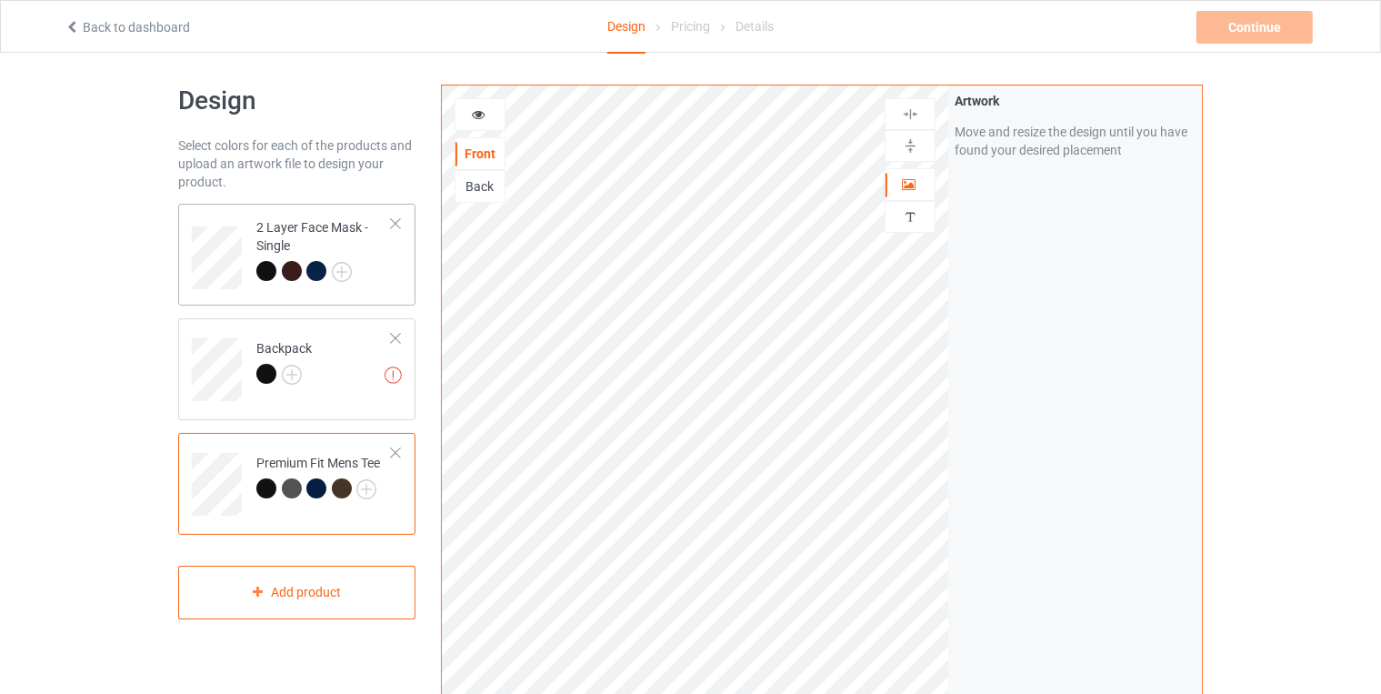
click at [309, 218] on div "2 Layer Face Mask - Single" at bounding box center [324, 249] width 136 height 62
click at [393, 217] on div at bounding box center [395, 223] width 13 height 13
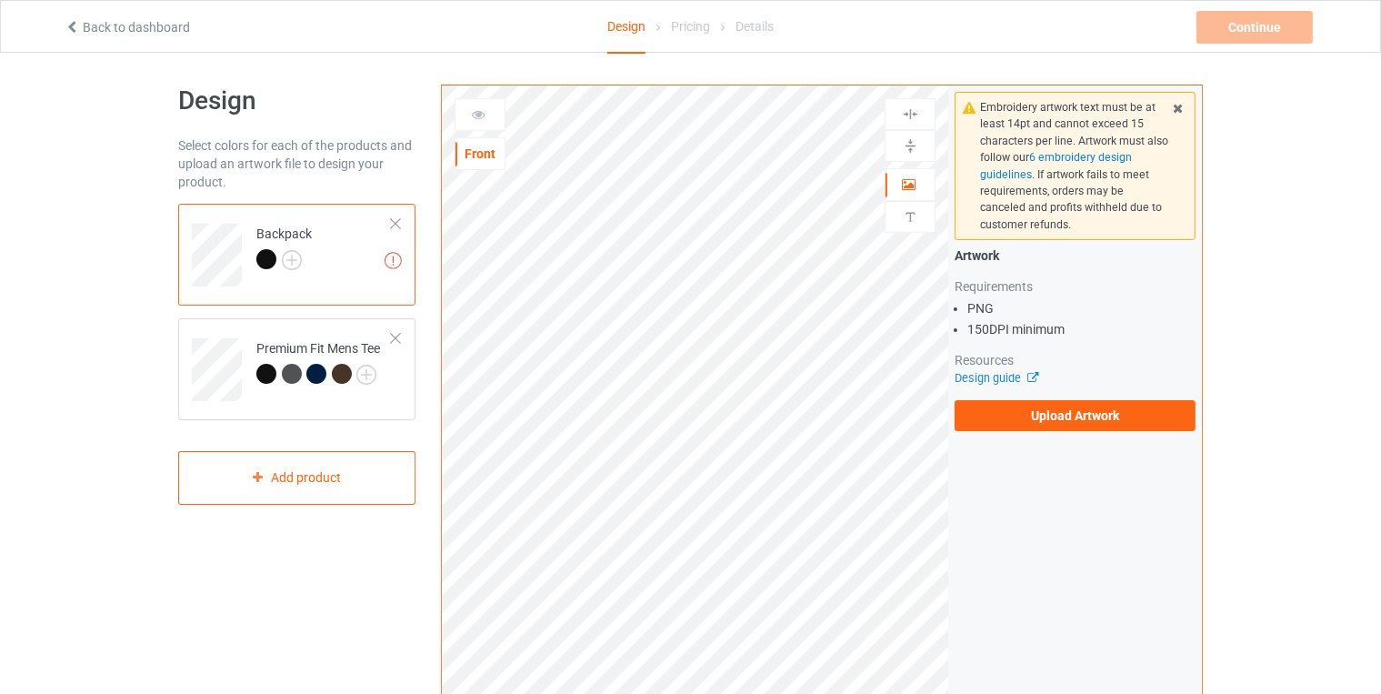
click at [397, 211] on td "Missing artworks Backpack" at bounding box center [324, 248] width 156 height 75
click at [392, 220] on div at bounding box center [395, 223] width 13 height 13
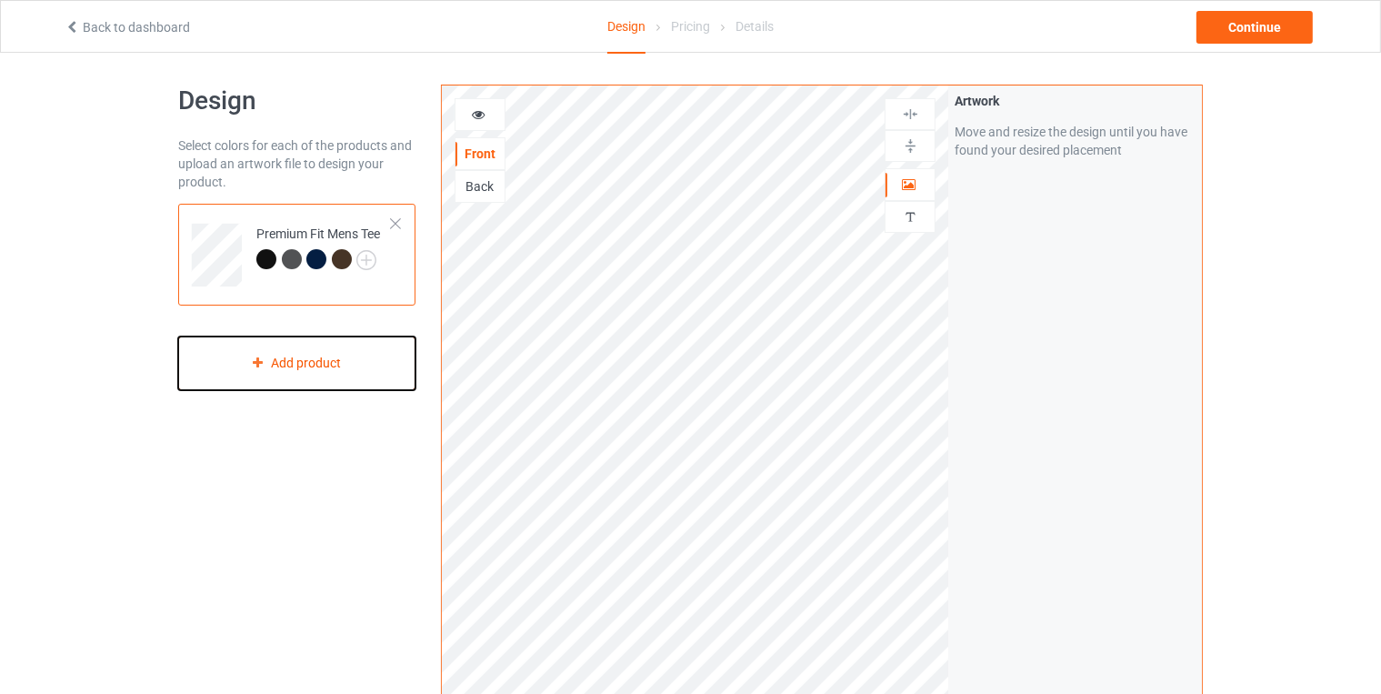
click at [316, 357] on div "Add product" at bounding box center [296, 363] width 237 height 54
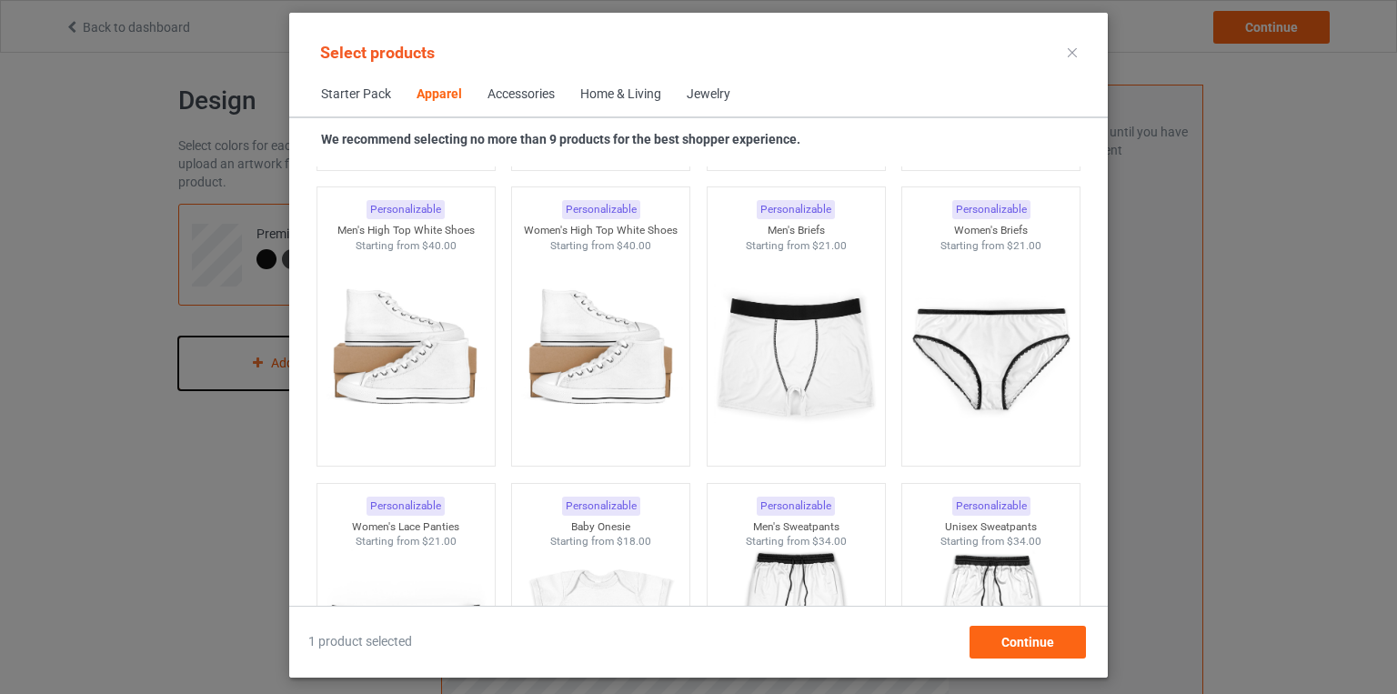
scroll to position [2183, 0]
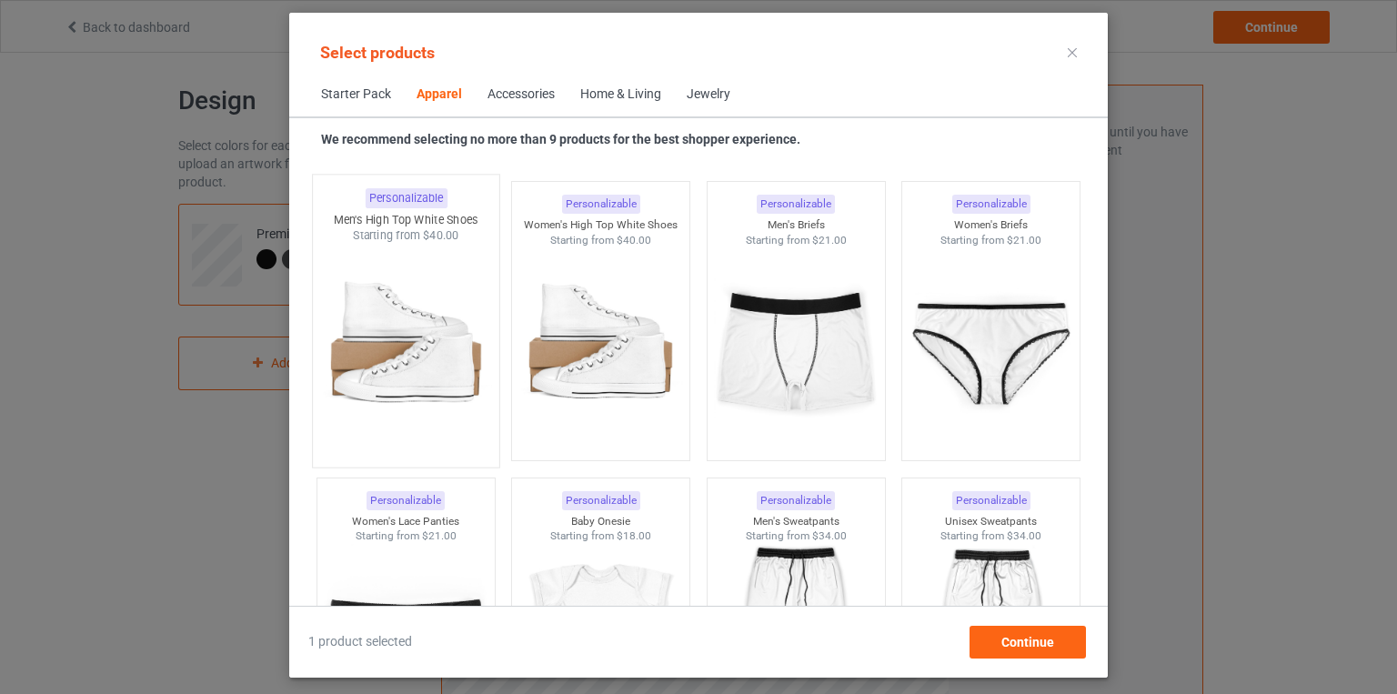
click at [422, 254] on img at bounding box center [405, 351] width 171 height 214
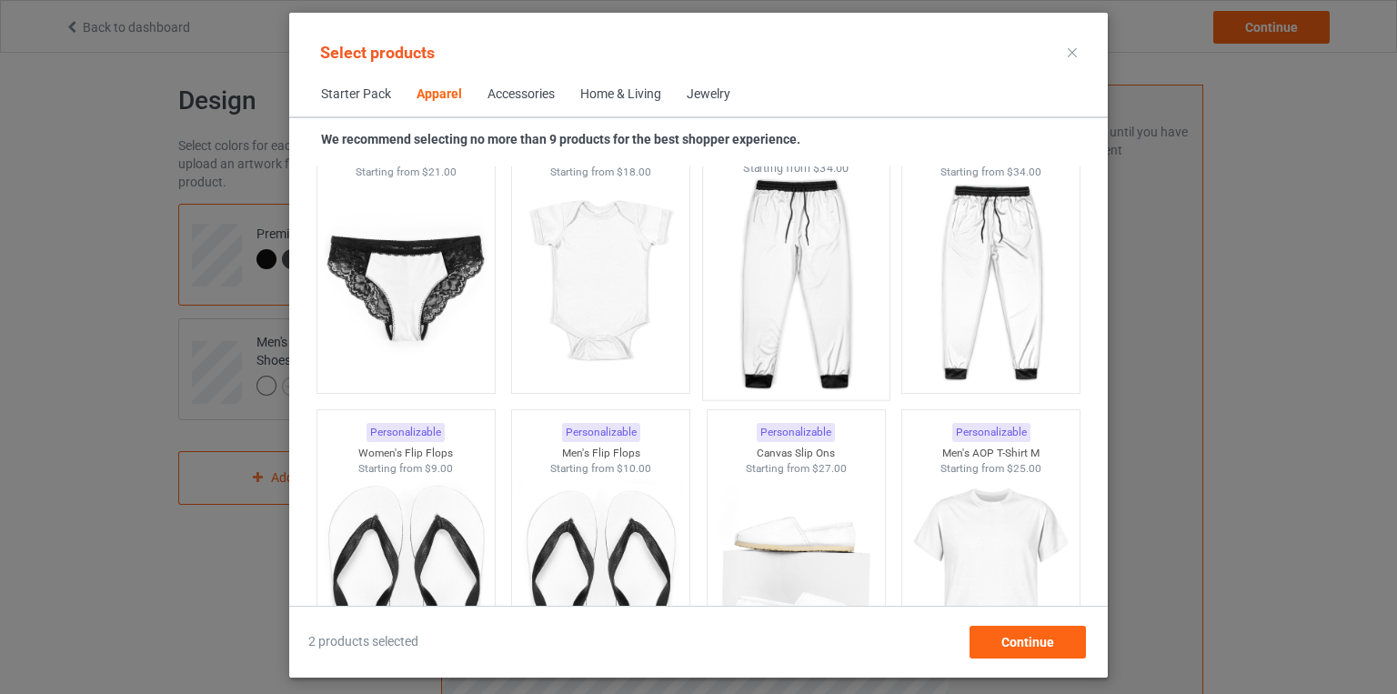
scroll to position [2699, 0]
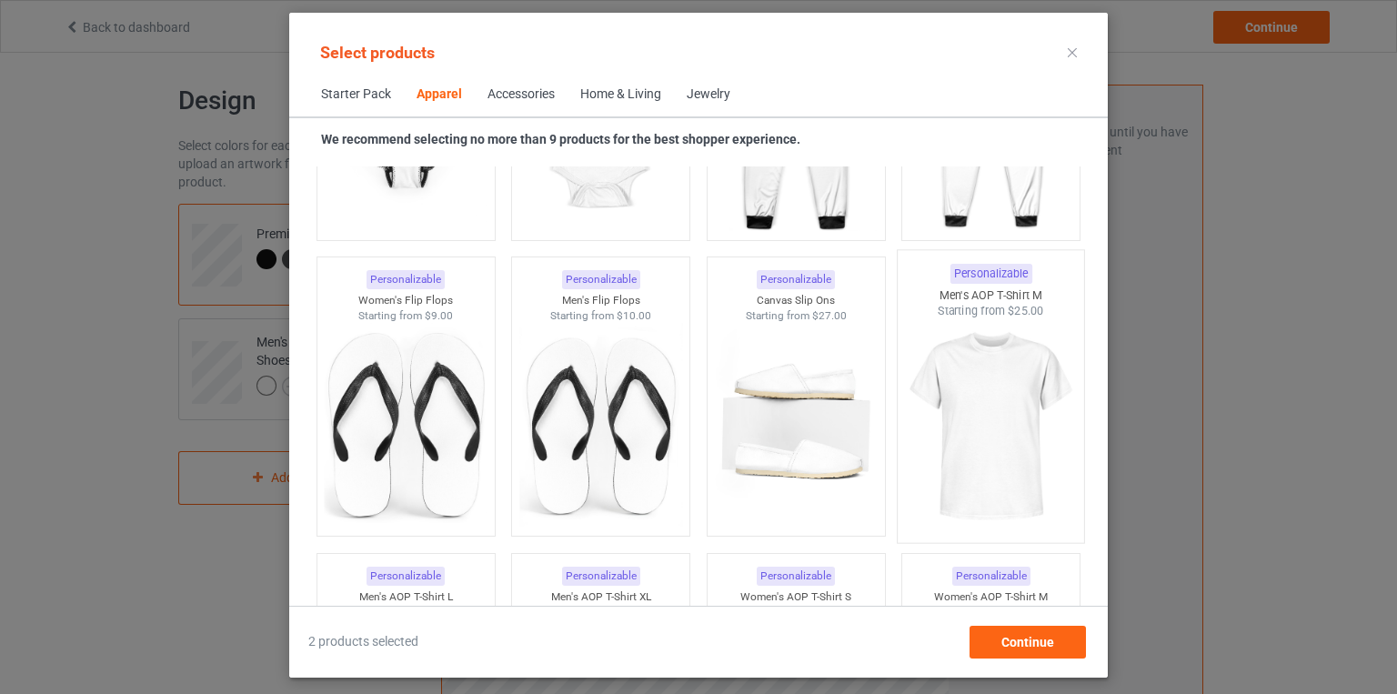
click at [969, 351] on img at bounding box center [991, 426] width 171 height 214
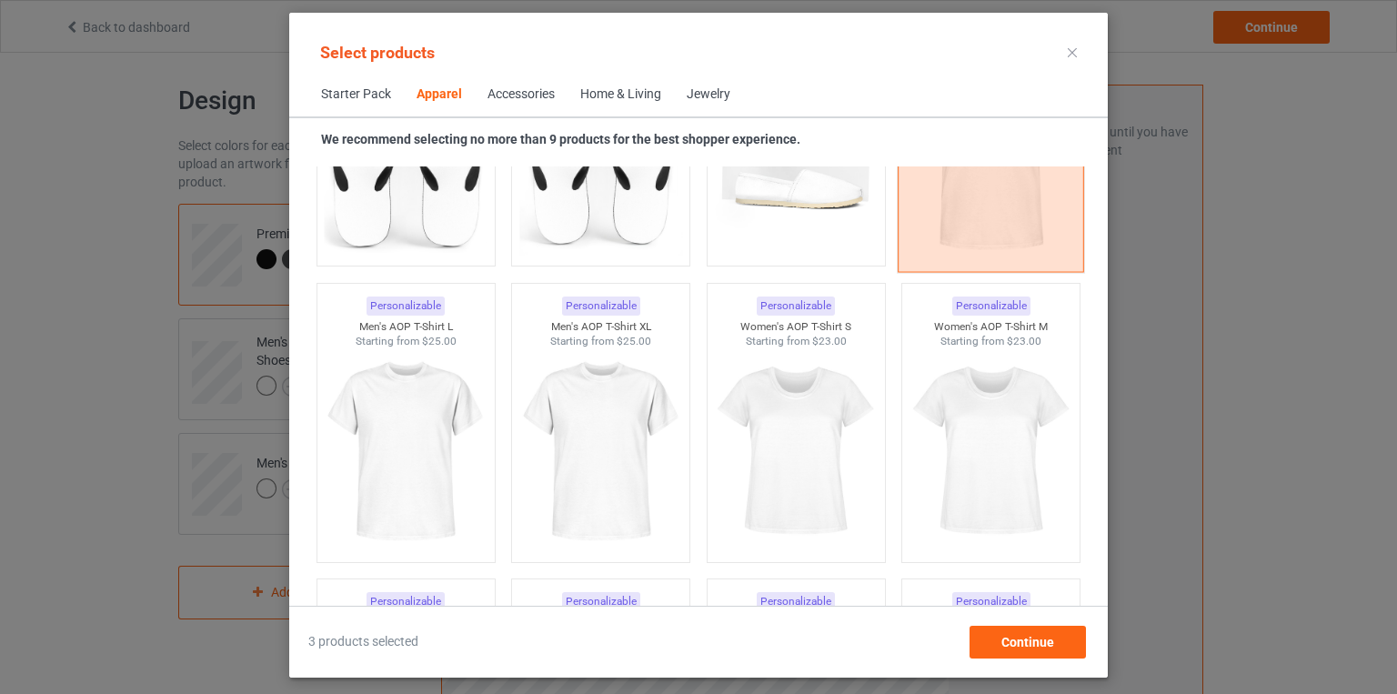
scroll to position [2970, 0]
click at [397, 371] on img at bounding box center [405, 452] width 171 height 214
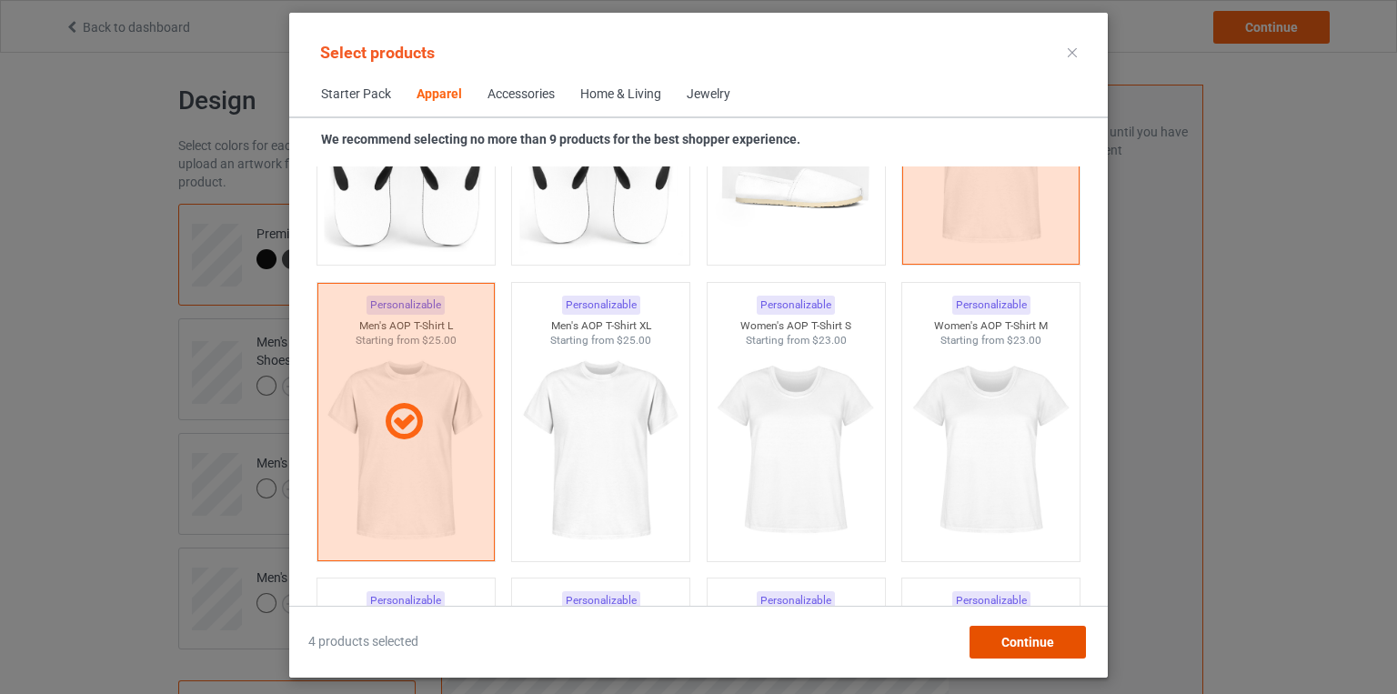
click at [1015, 639] on span "Continue" at bounding box center [1027, 642] width 53 height 15
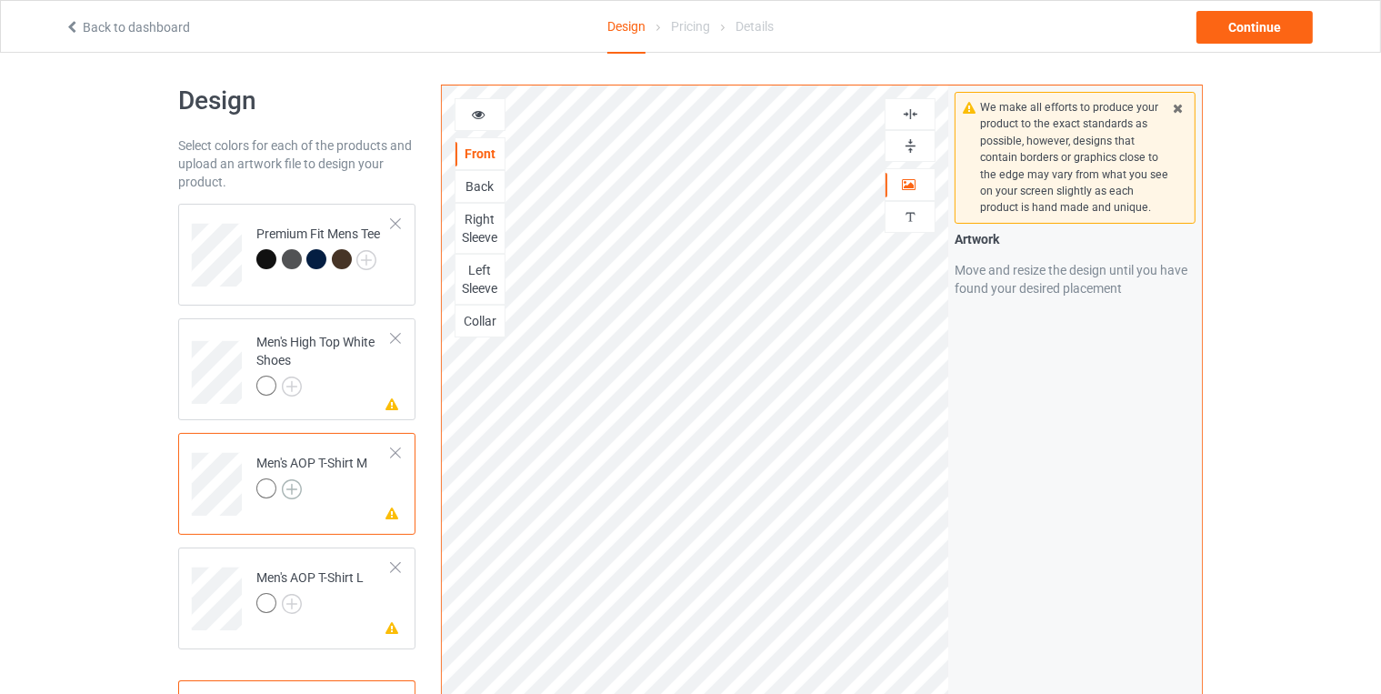
click at [291, 487] on img at bounding box center [292, 489] width 20 height 20
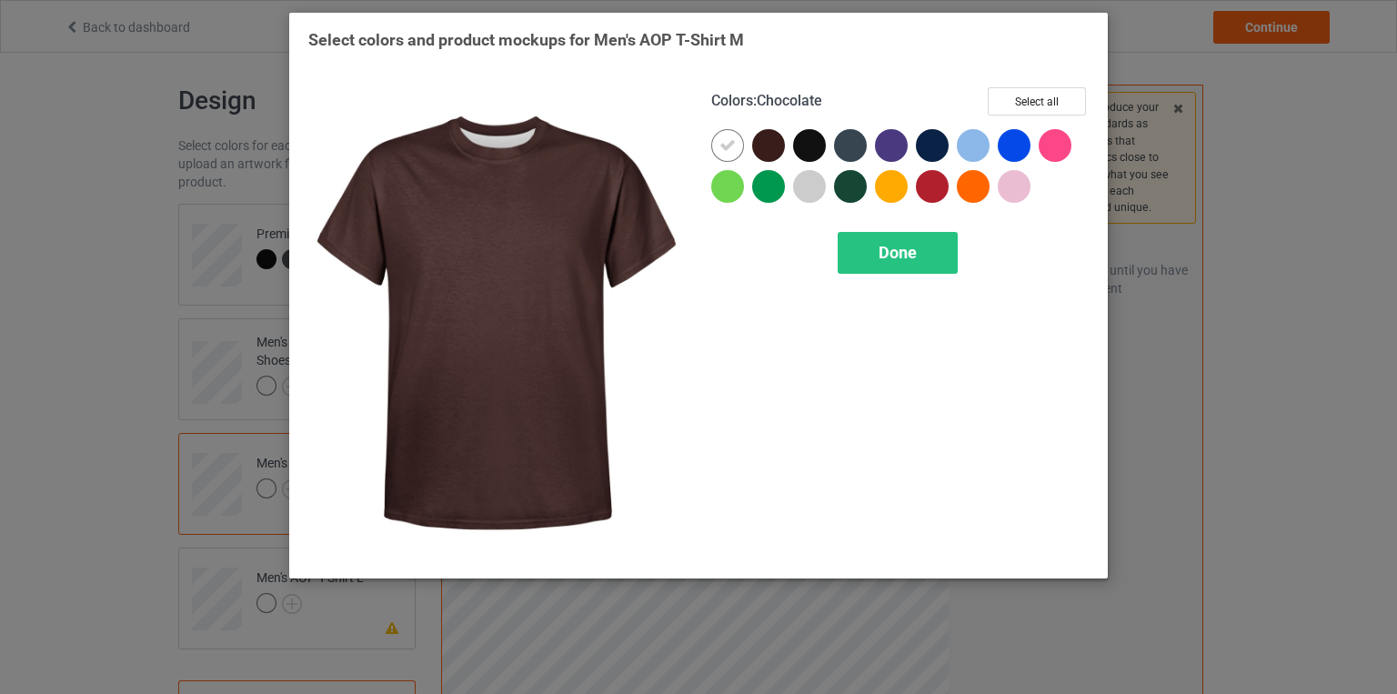
click at [761, 134] on div at bounding box center [768, 145] width 33 height 33
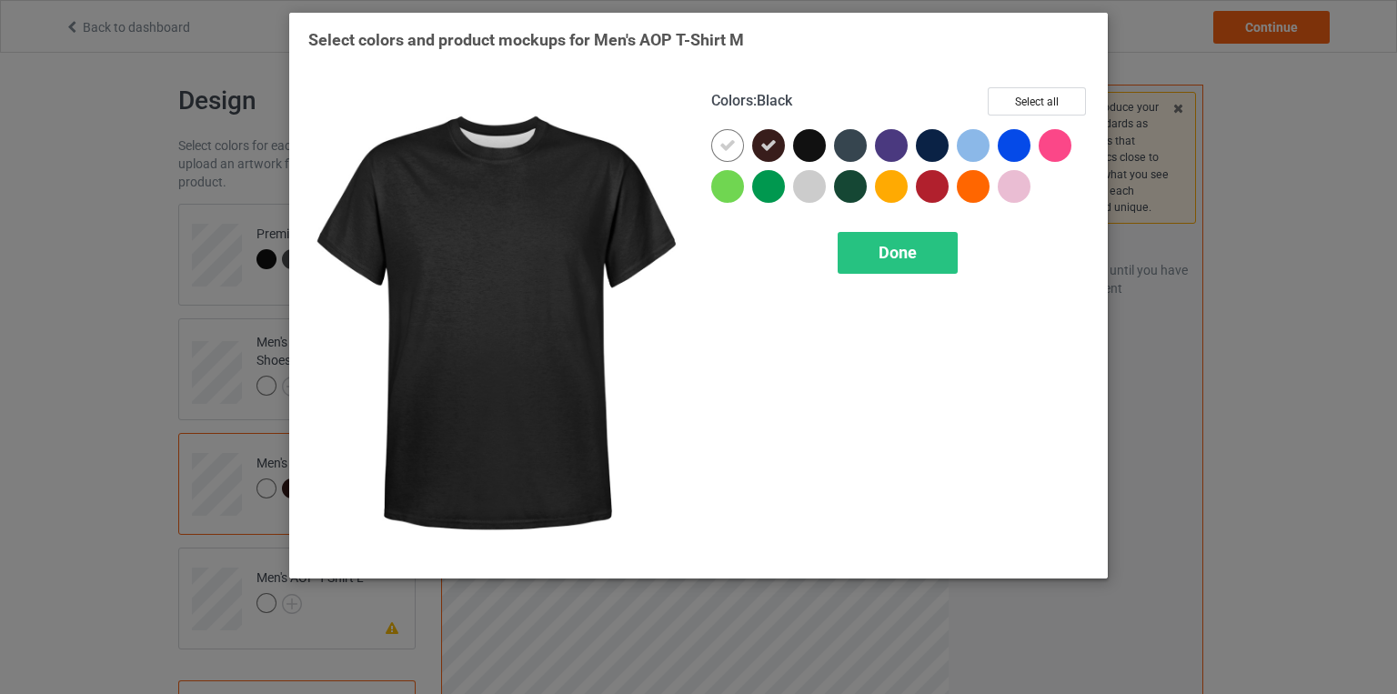
click at [808, 145] on div at bounding box center [809, 145] width 33 height 33
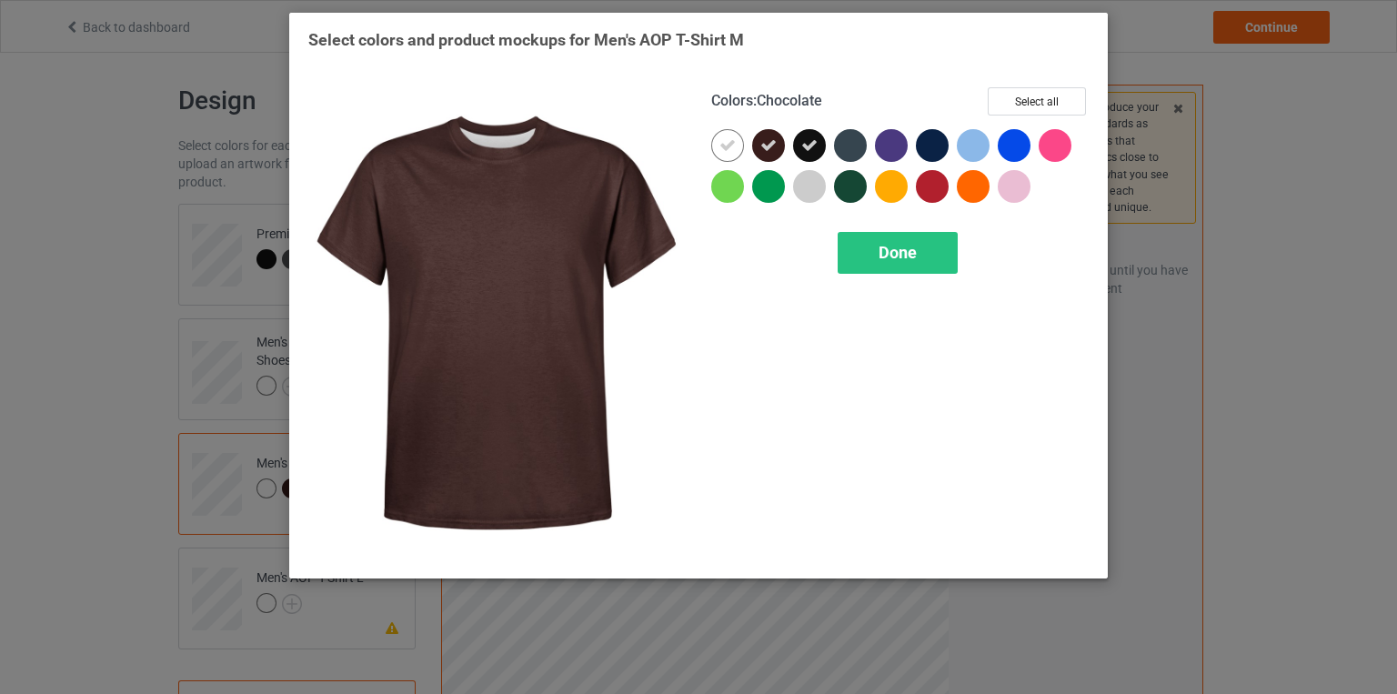
click at [753, 139] on div at bounding box center [768, 145] width 33 height 33
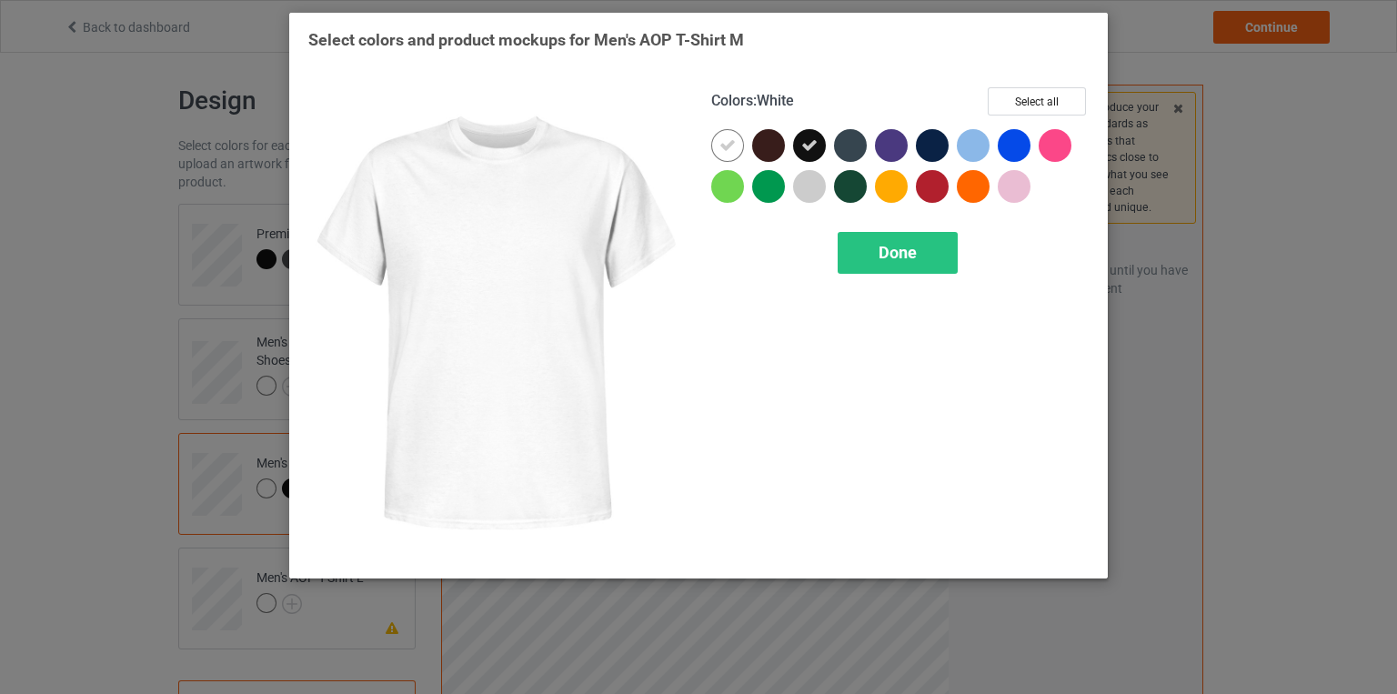
click at [727, 139] on icon at bounding box center [727, 145] width 16 height 16
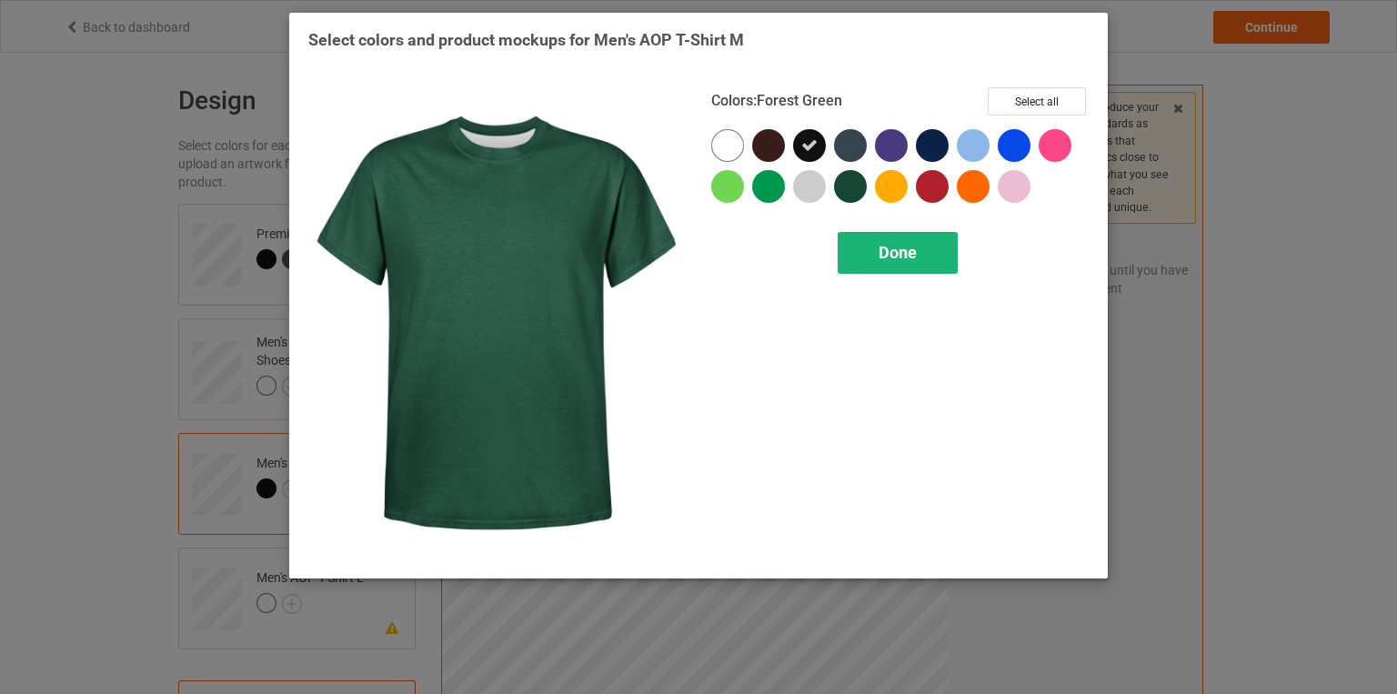
click at [868, 260] on div "Done" at bounding box center [898, 253] width 120 height 42
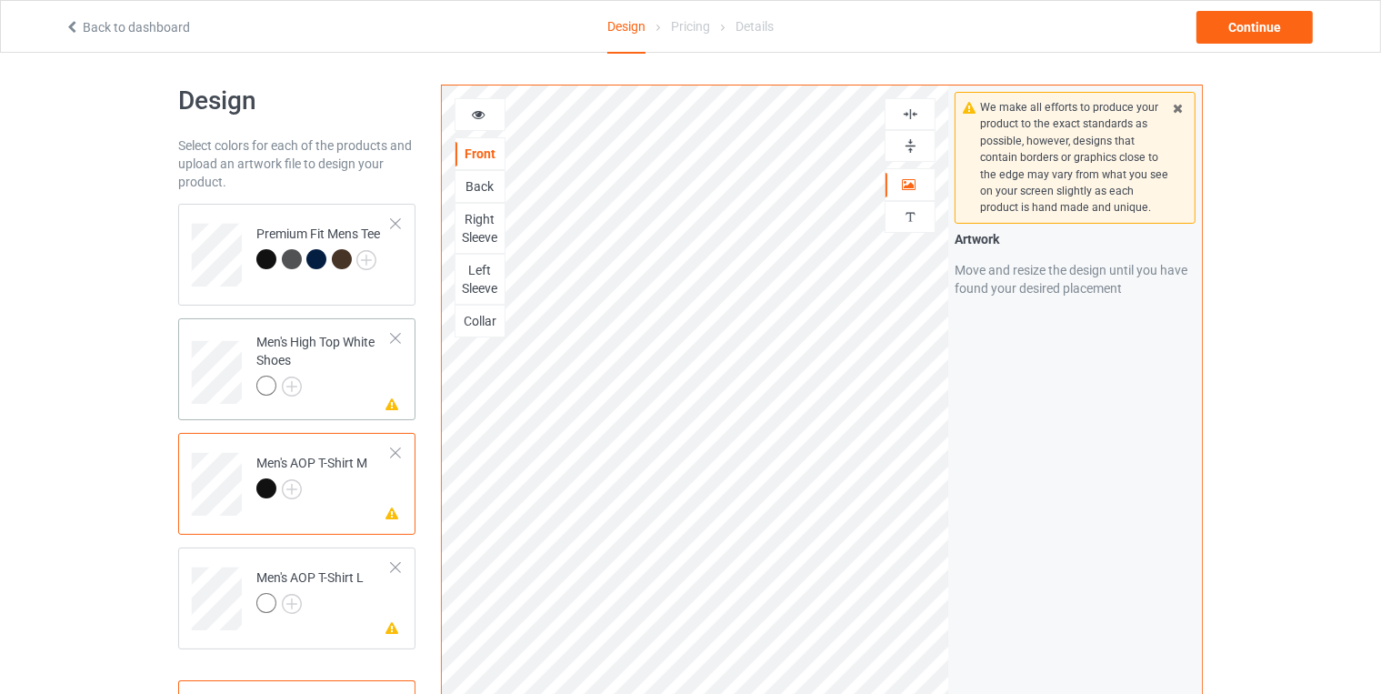
click at [318, 361] on div "Men's High Top White Shoes" at bounding box center [324, 364] width 136 height 62
click at [283, 379] on img at bounding box center [292, 386] width 20 height 20
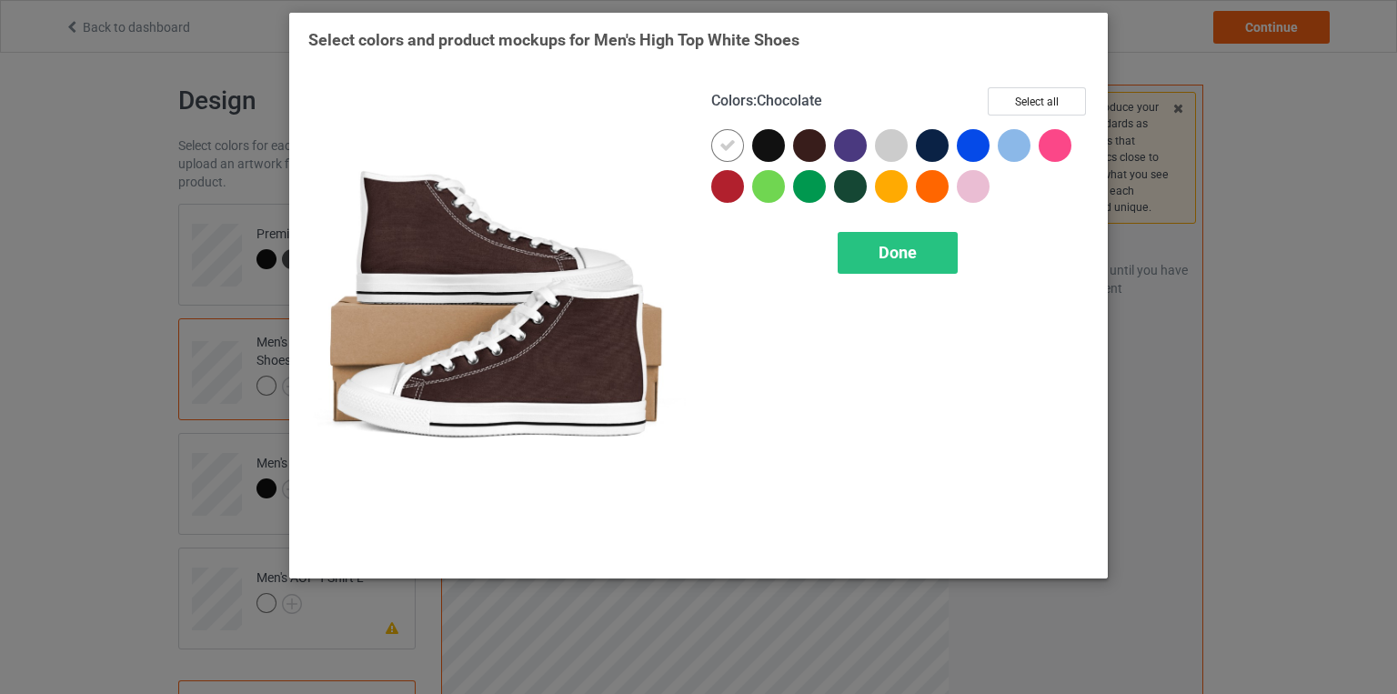
click at [813, 139] on div at bounding box center [809, 145] width 33 height 33
click at [813, 139] on icon at bounding box center [809, 145] width 16 height 16
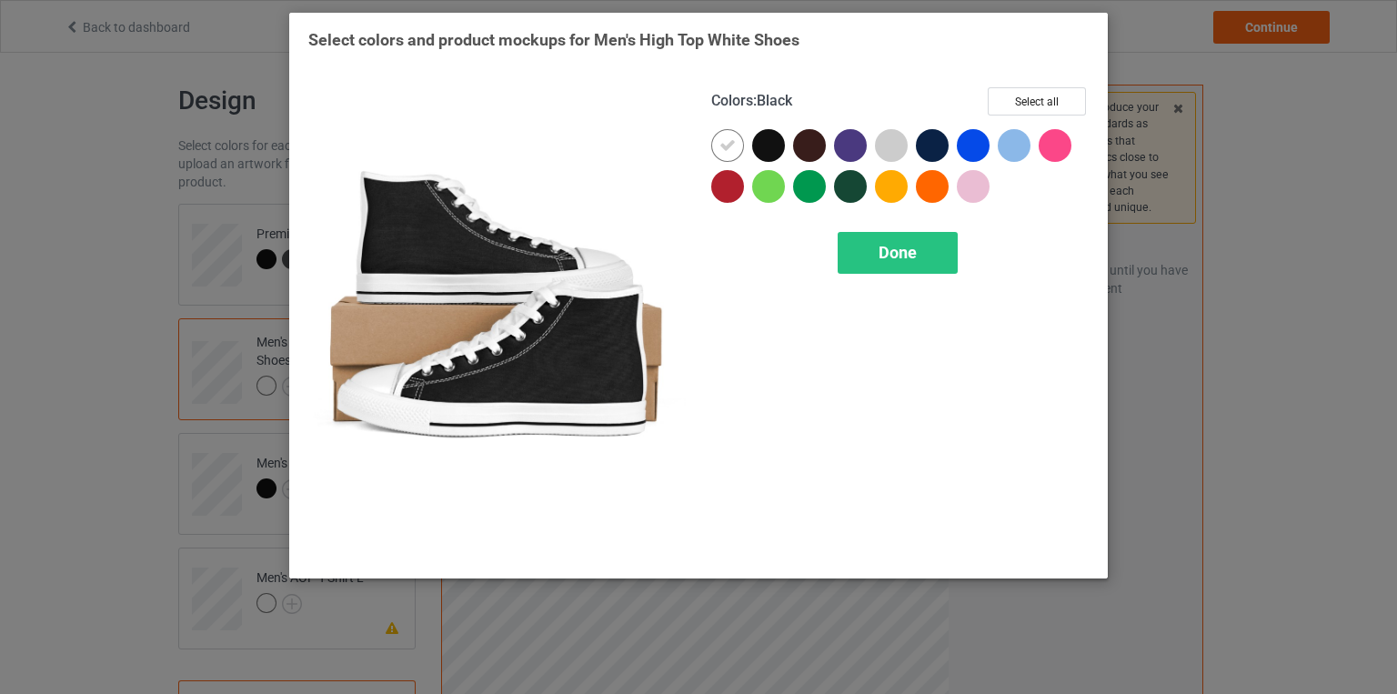
click at [767, 150] on div at bounding box center [768, 145] width 33 height 33
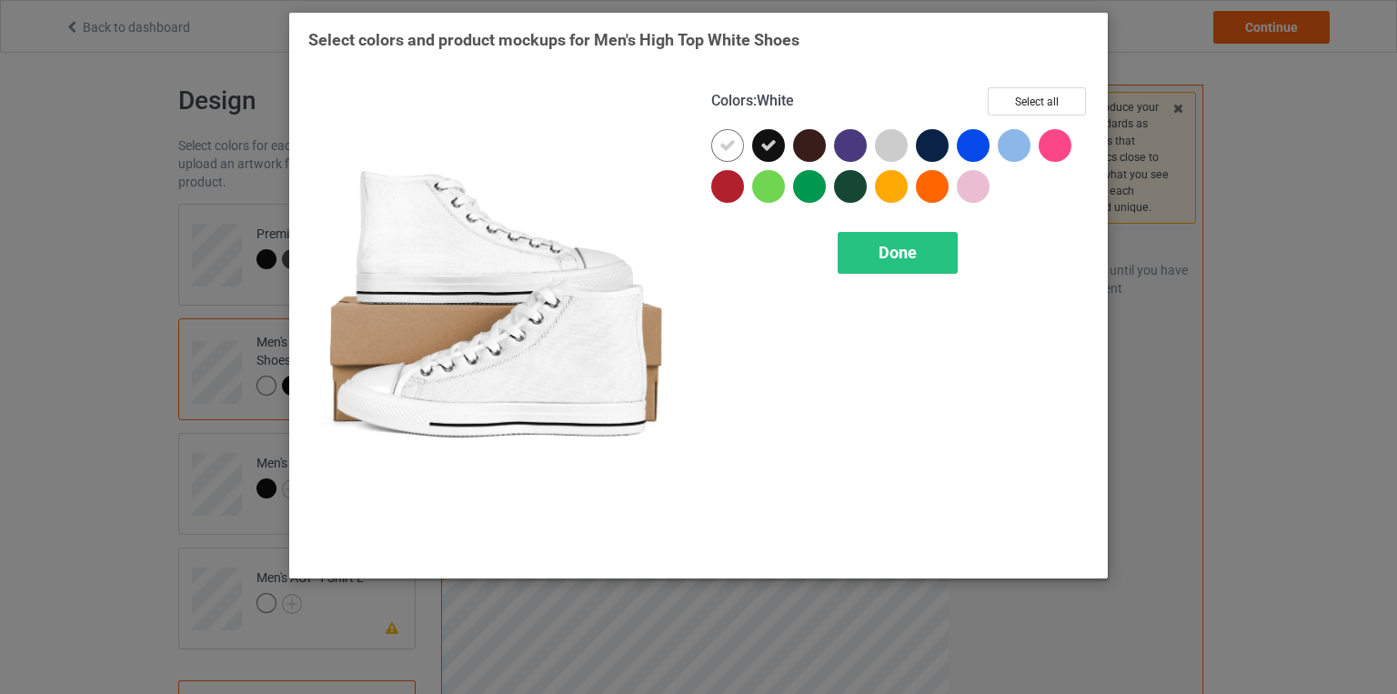
click at [734, 150] on icon at bounding box center [727, 145] width 16 height 16
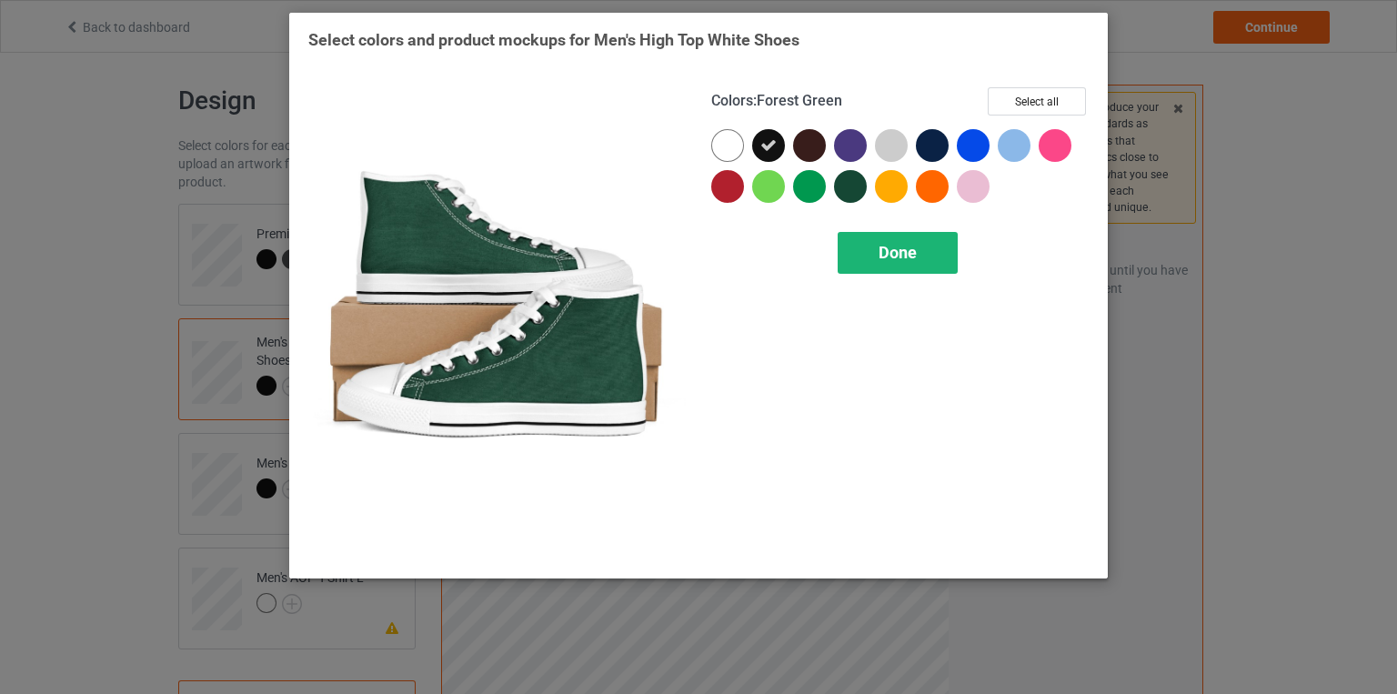
click at [893, 248] on span "Done" at bounding box center [897, 252] width 38 height 19
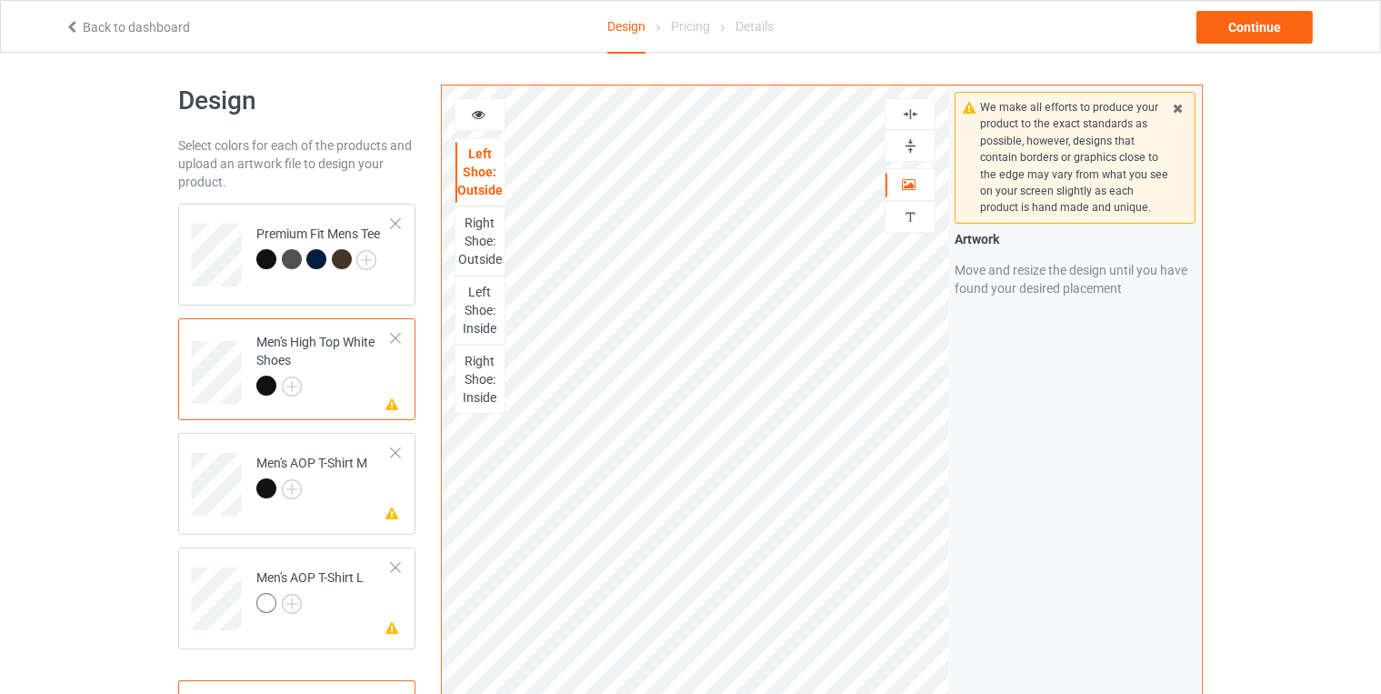
click at [324, 366] on div "Men's High Top White Shoes" at bounding box center [324, 364] width 136 height 62
click at [335, 465] on div "Men's AOP T-Shirt M" at bounding box center [311, 476] width 111 height 44
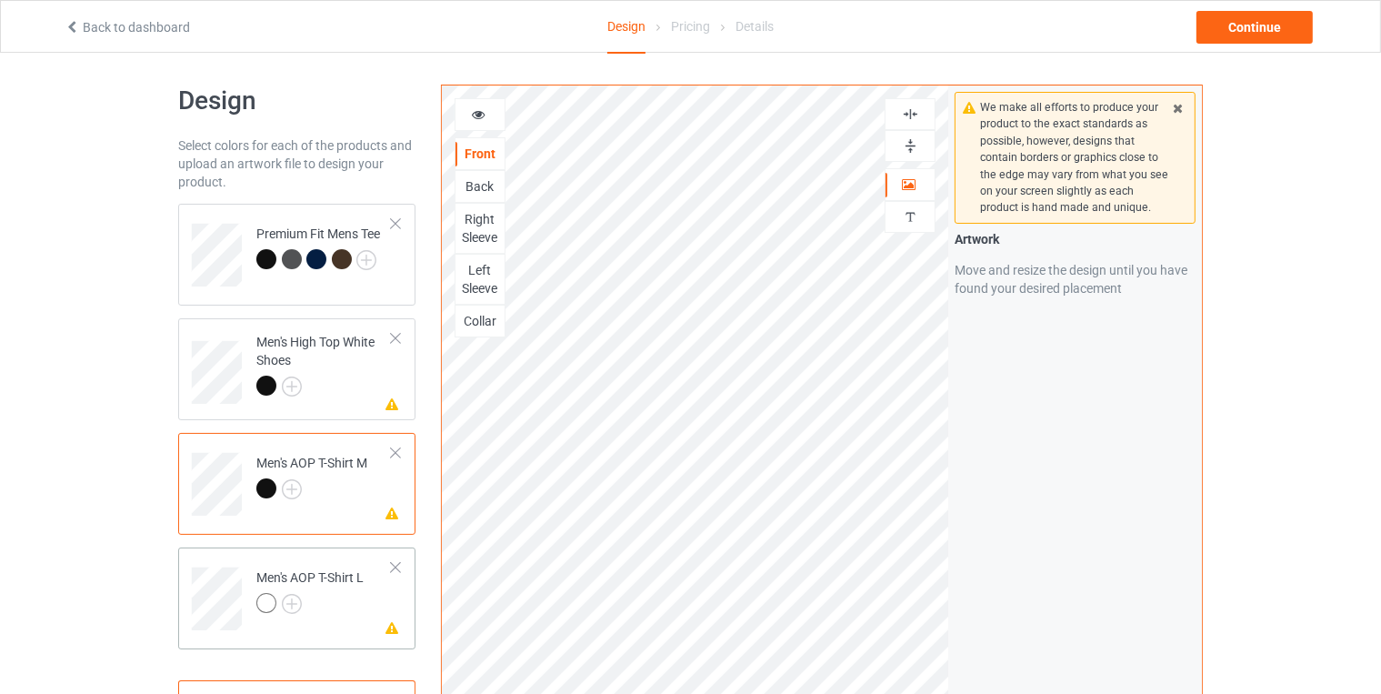
click at [390, 561] on div at bounding box center [395, 567] width 13 height 13
click at [297, 233] on div "Premium Fit Mens Tee" at bounding box center [318, 247] width 124 height 44
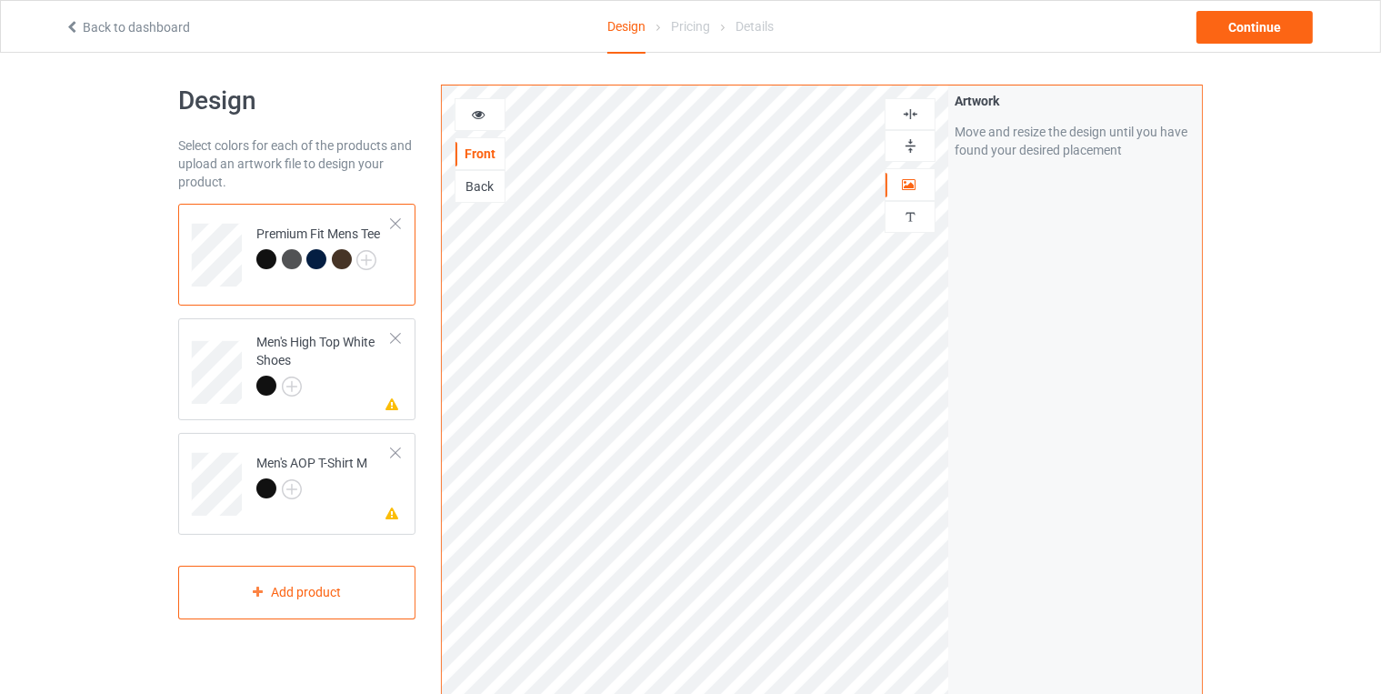
click at [316, 214] on td "Premium Fit Mens Tee" at bounding box center [324, 248] width 156 height 75
click at [366, 259] on img at bounding box center [366, 260] width 20 height 20
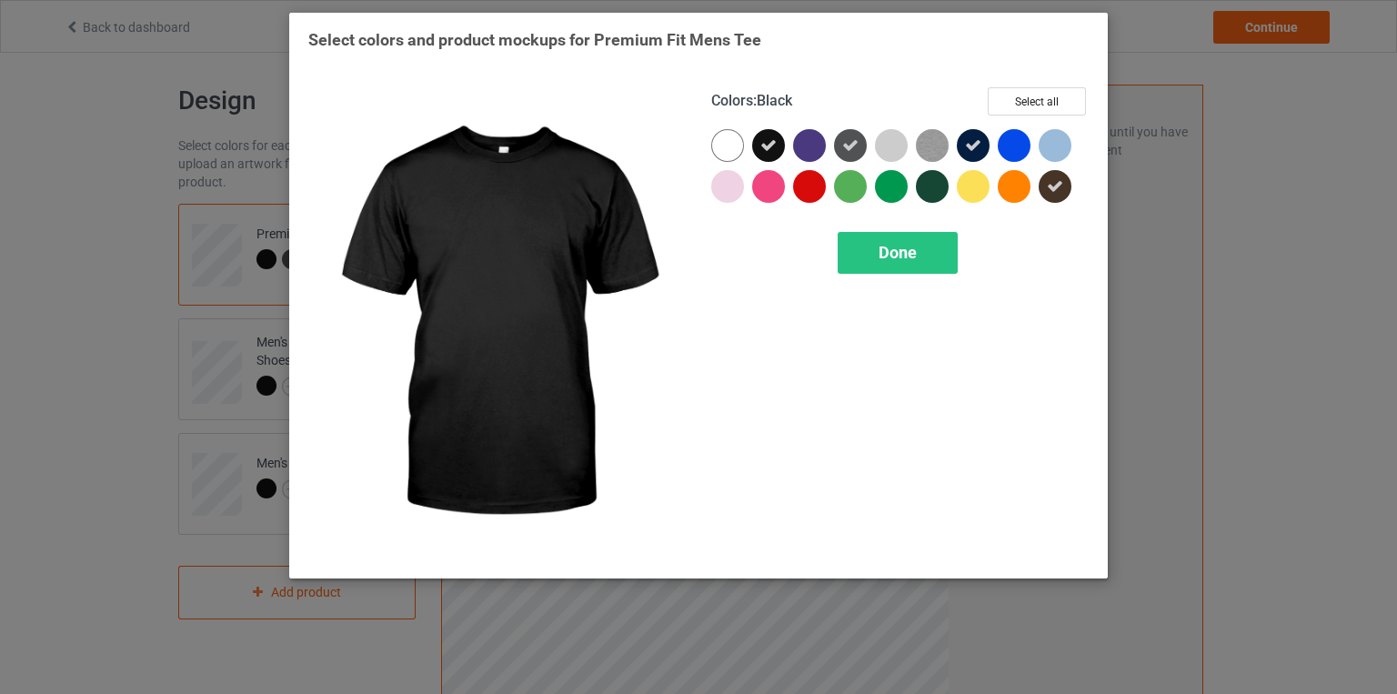
click at [186, 182] on div "Select colors and product mockups for Premium Fit Mens Tee Colors : Black Selec…" at bounding box center [698, 347] width 1397 height 694
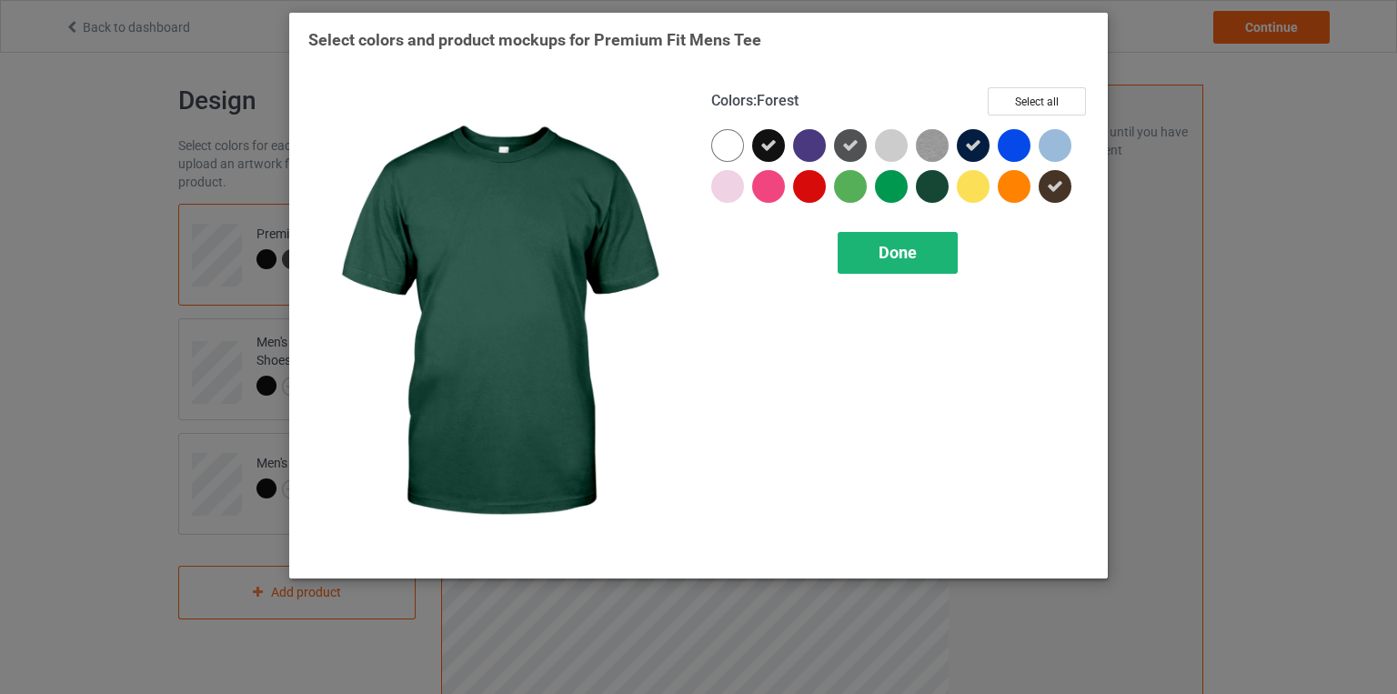
click at [913, 246] on span "Done" at bounding box center [897, 252] width 38 height 19
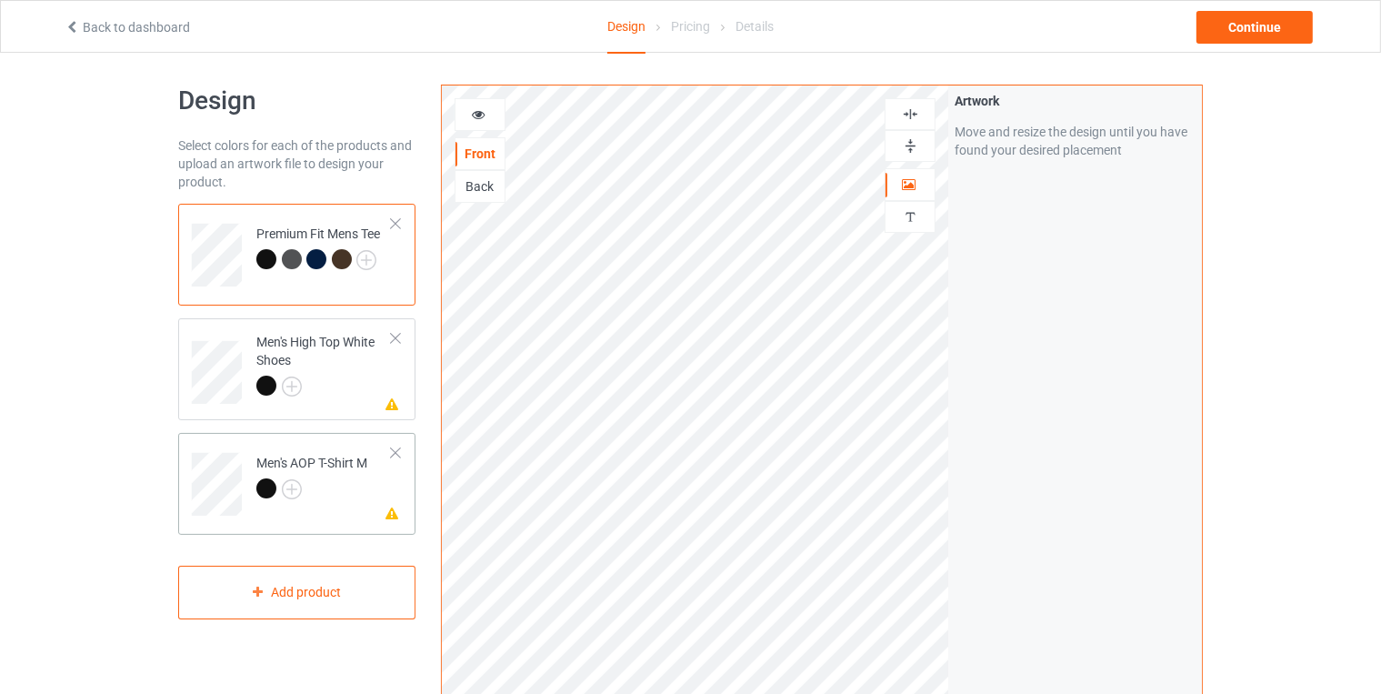
click at [389, 447] on div at bounding box center [395, 453] width 13 height 13
click at [391, 340] on div at bounding box center [395, 338] width 13 height 13
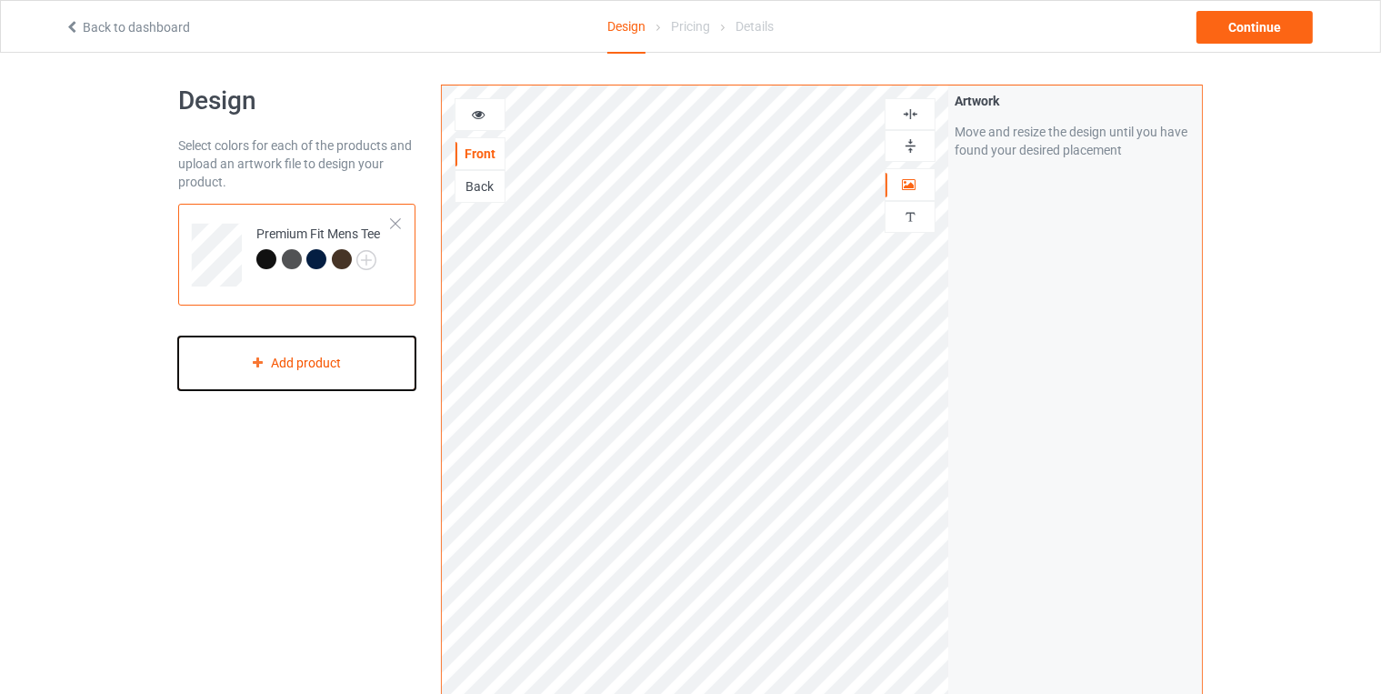
click at [377, 345] on div "Add product" at bounding box center [296, 363] width 237 height 54
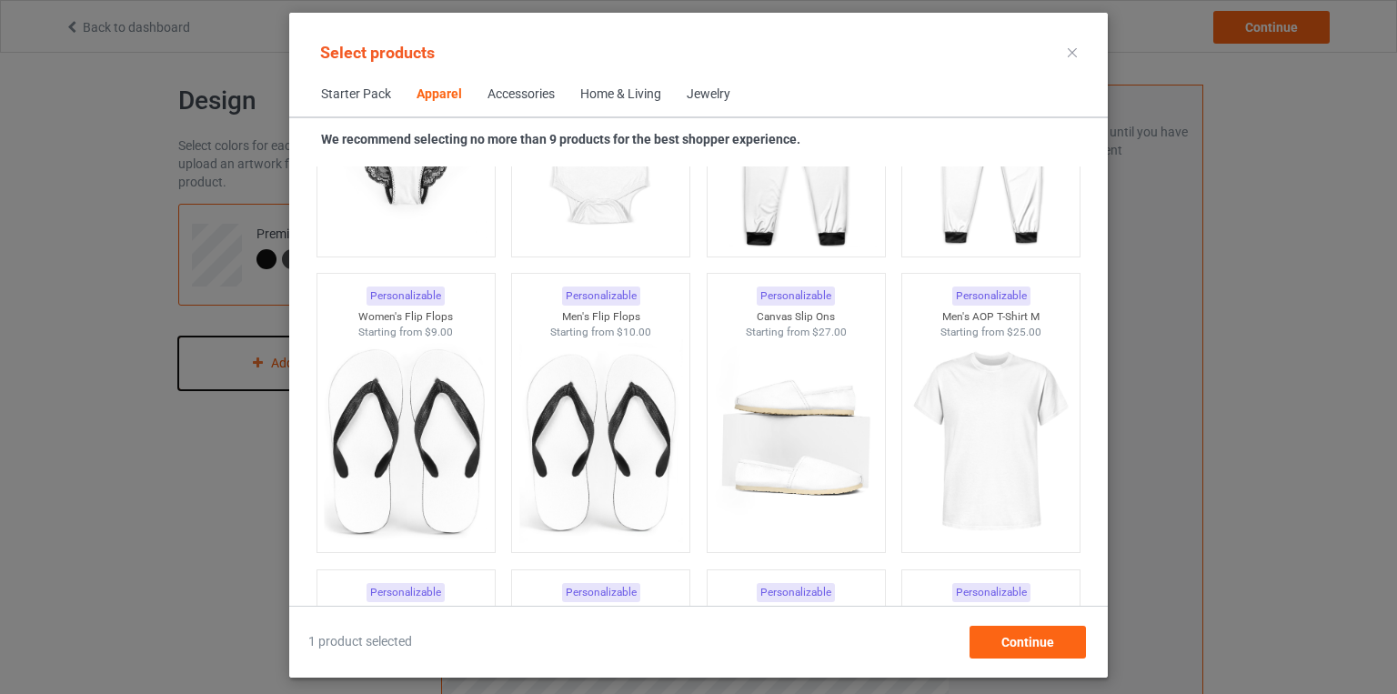
scroll to position [2685, 0]
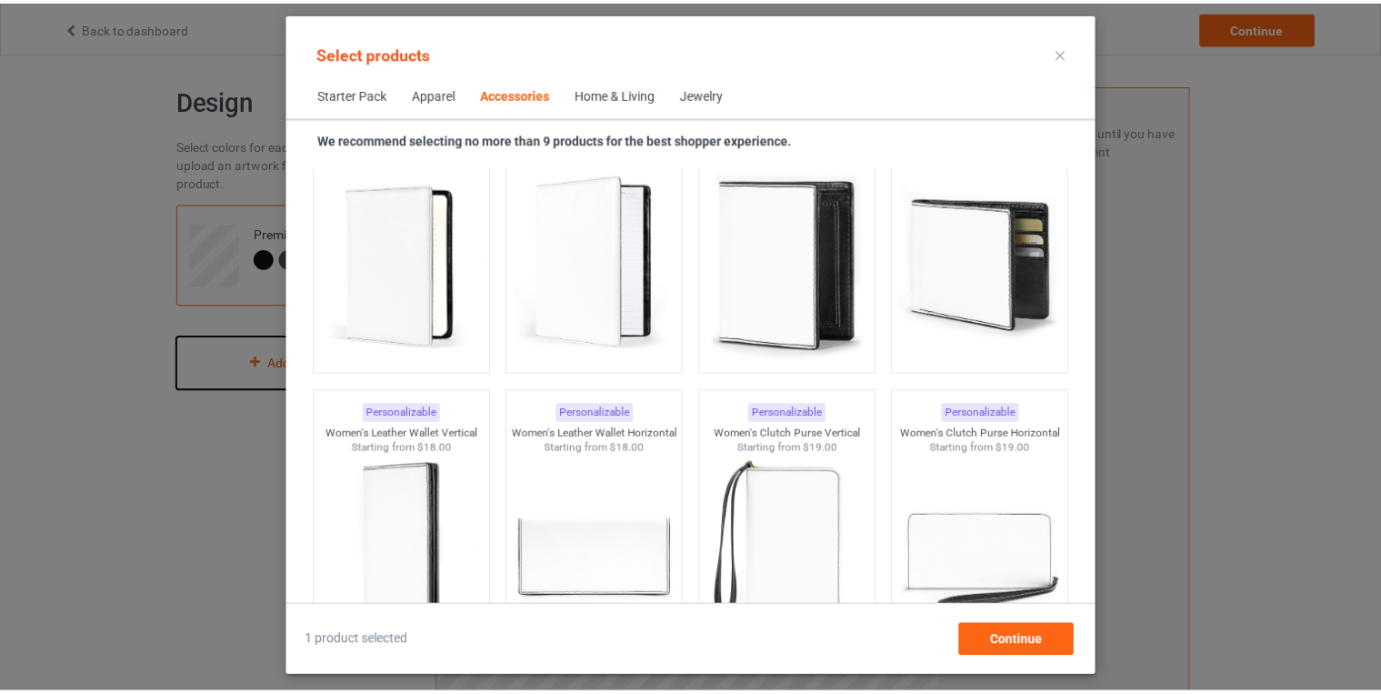
scroll to position [7291, 0]
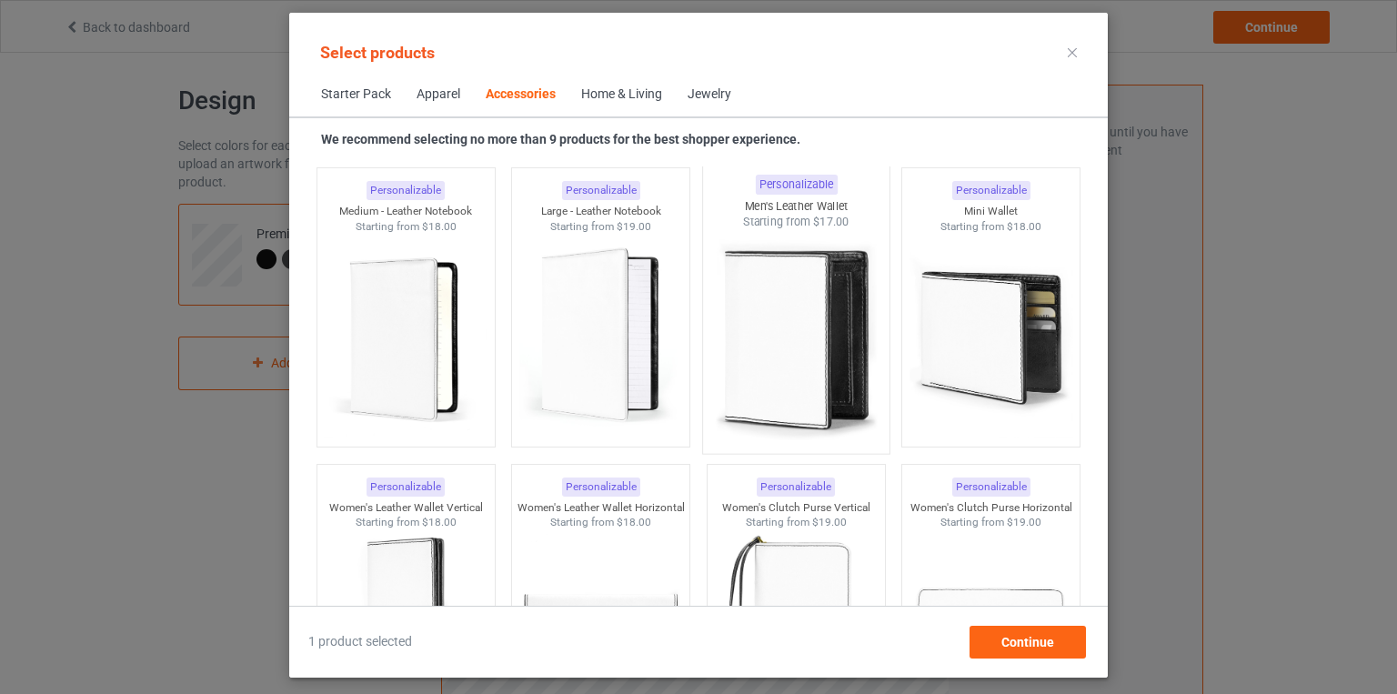
click at [777, 340] on img at bounding box center [795, 337] width 171 height 214
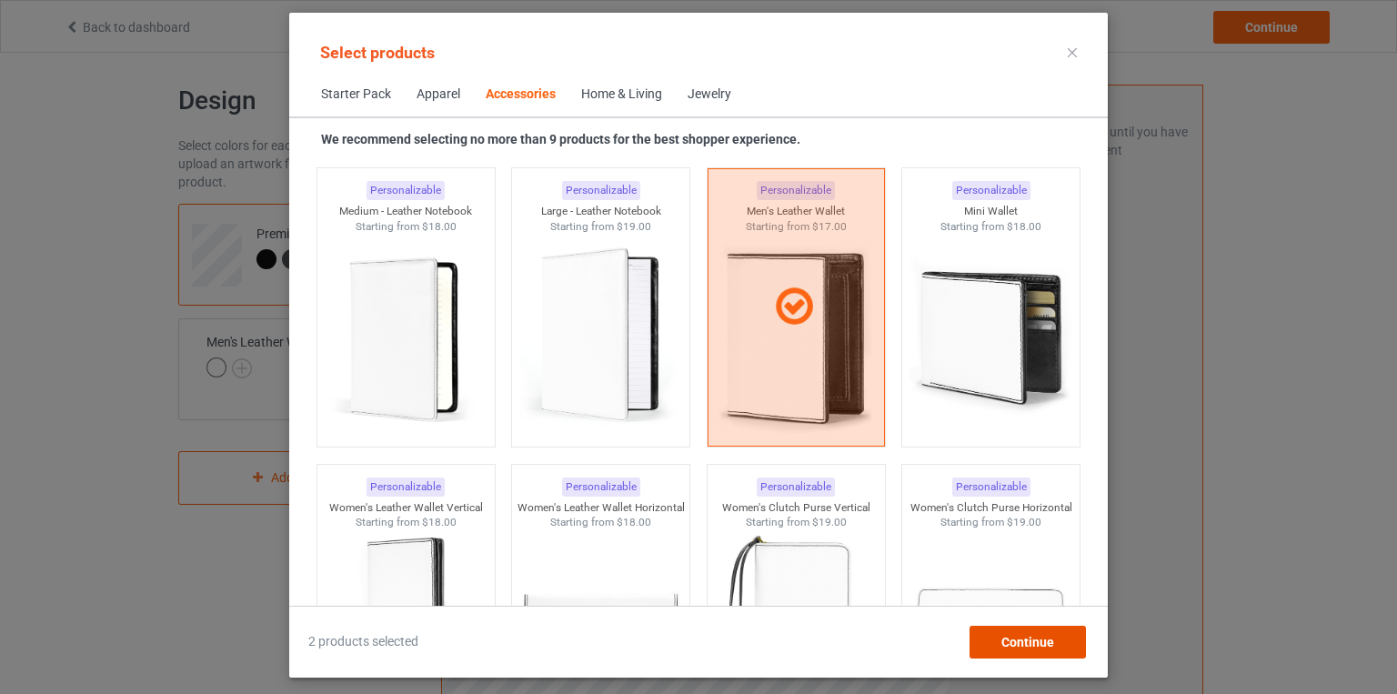
click at [1030, 637] on span "Continue" at bounding box center [1027, 642] width 53 height 15
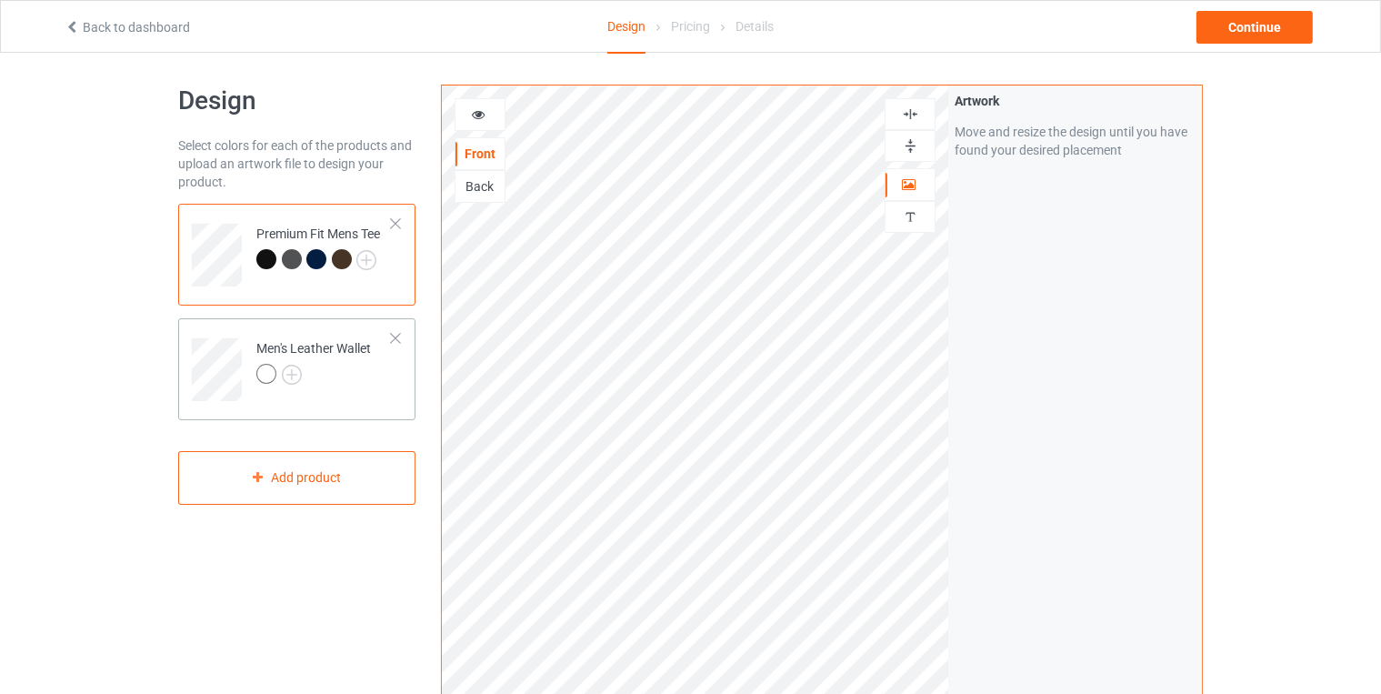
click at [346, 346] on div "Men's Leather Wallet" at bounding box center [313, 361] width 115 height 44
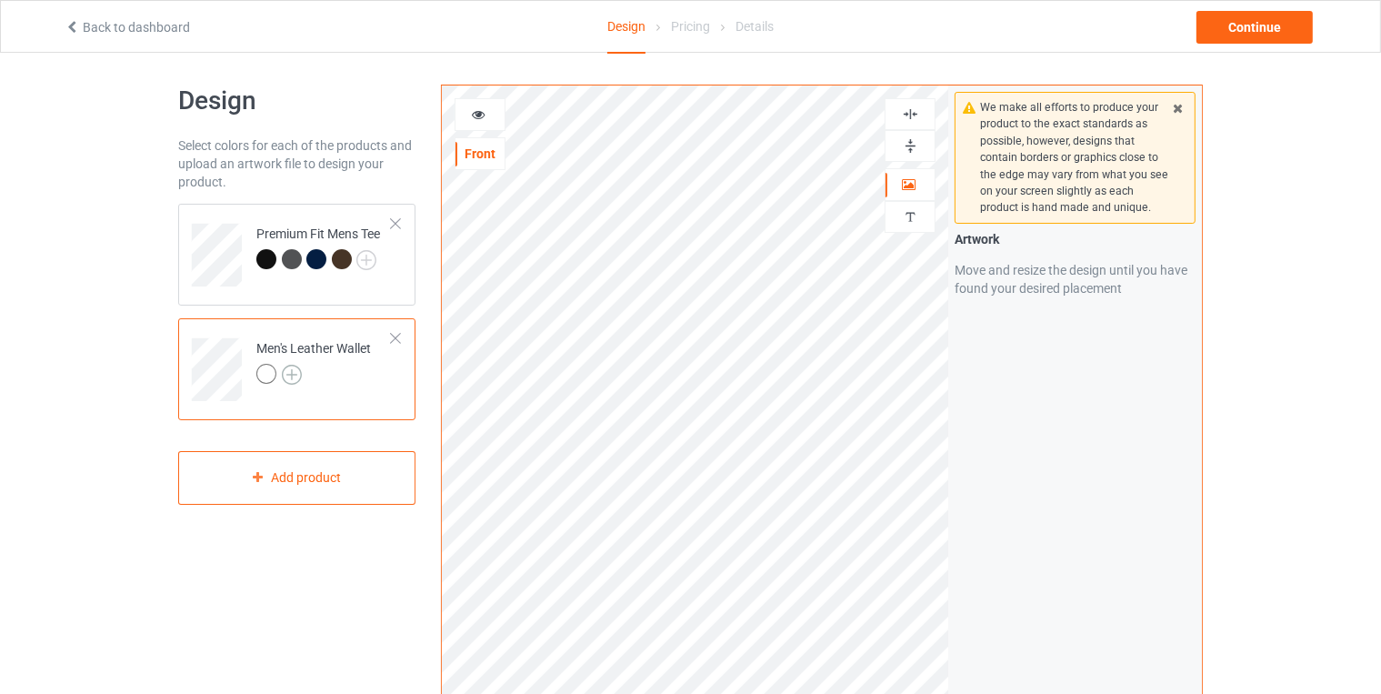
click at [292, 375] on img at bounding box center [292, 375] width 20 height 20
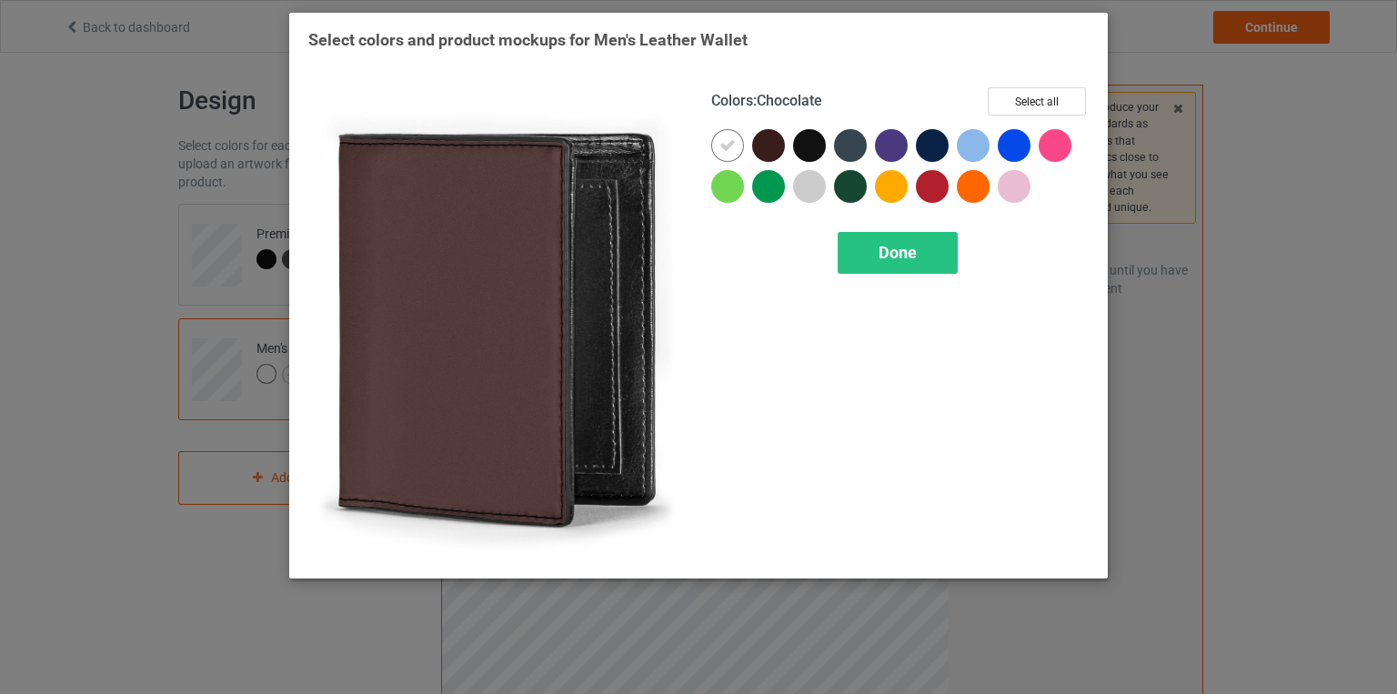
click at [777, 145] on div at bounding box center [768, 145] width 33 height 33
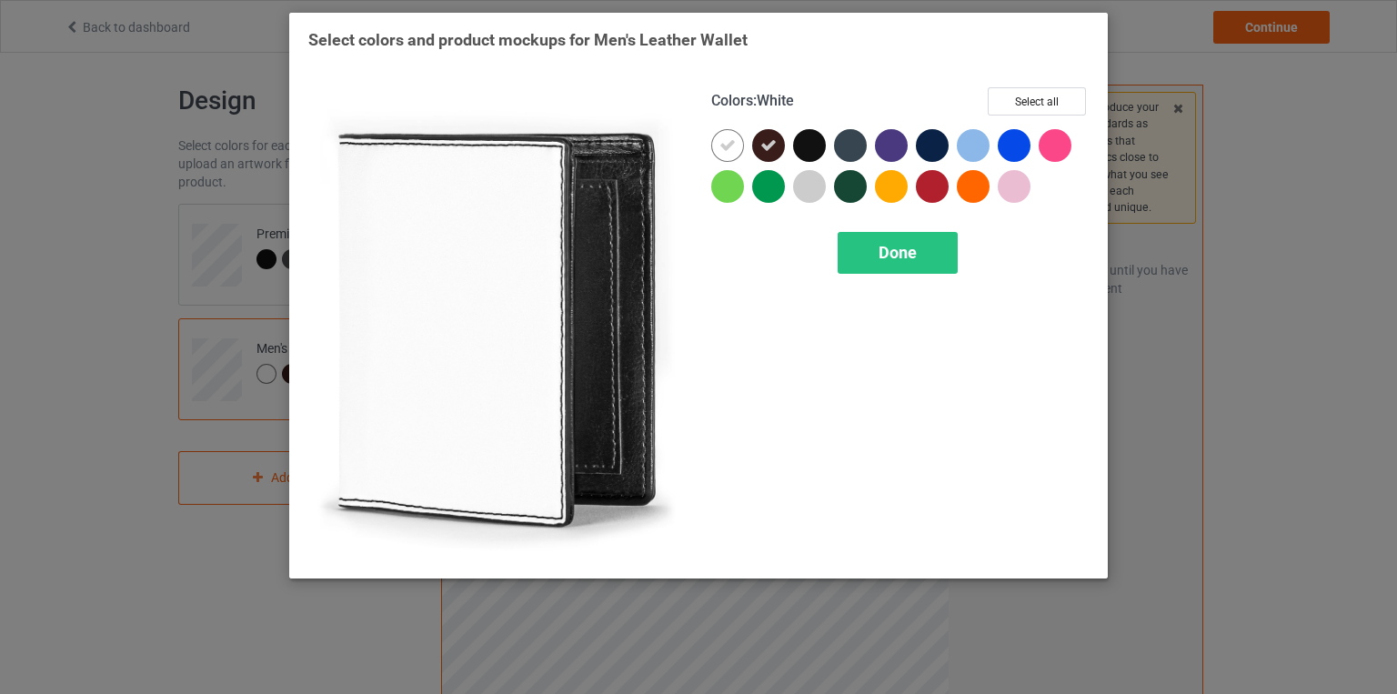
click at [735, 145] on icon at bounding box center [727, 145] width 16 height 16
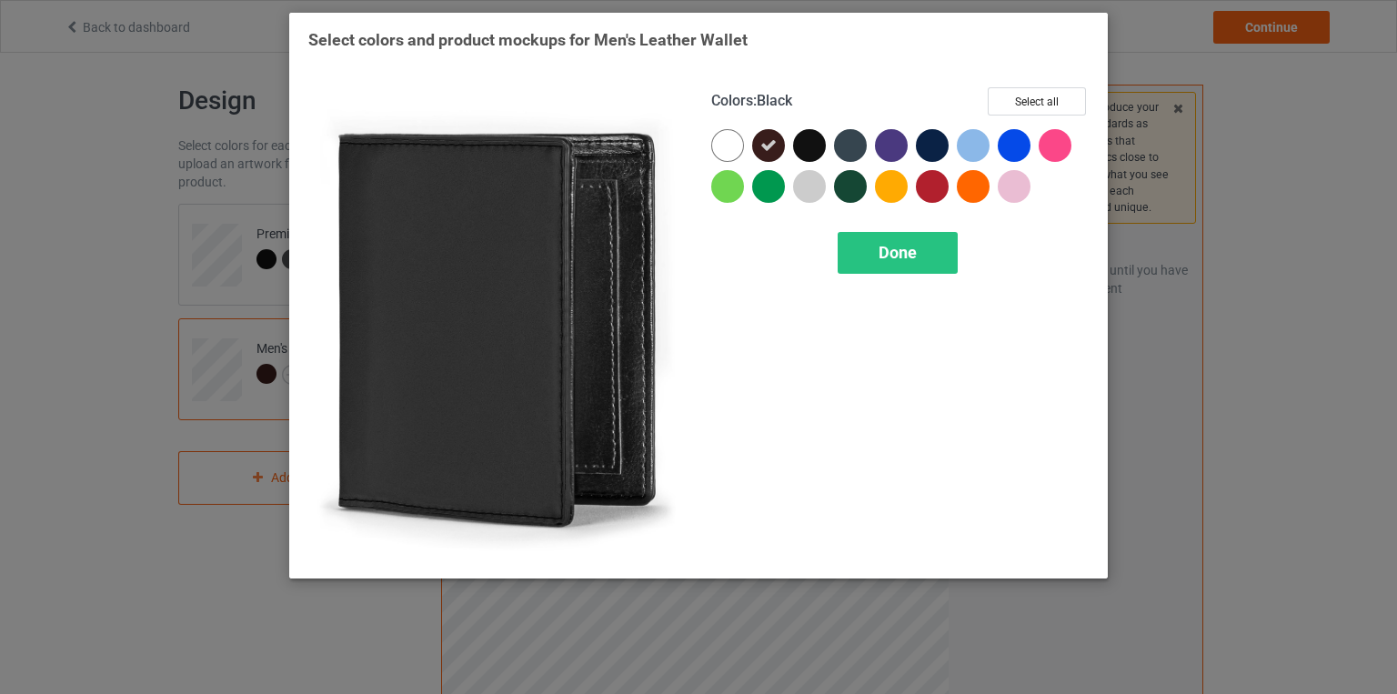
click at [814, 139] on div at bounding box center [809, 145] width 33 height 33
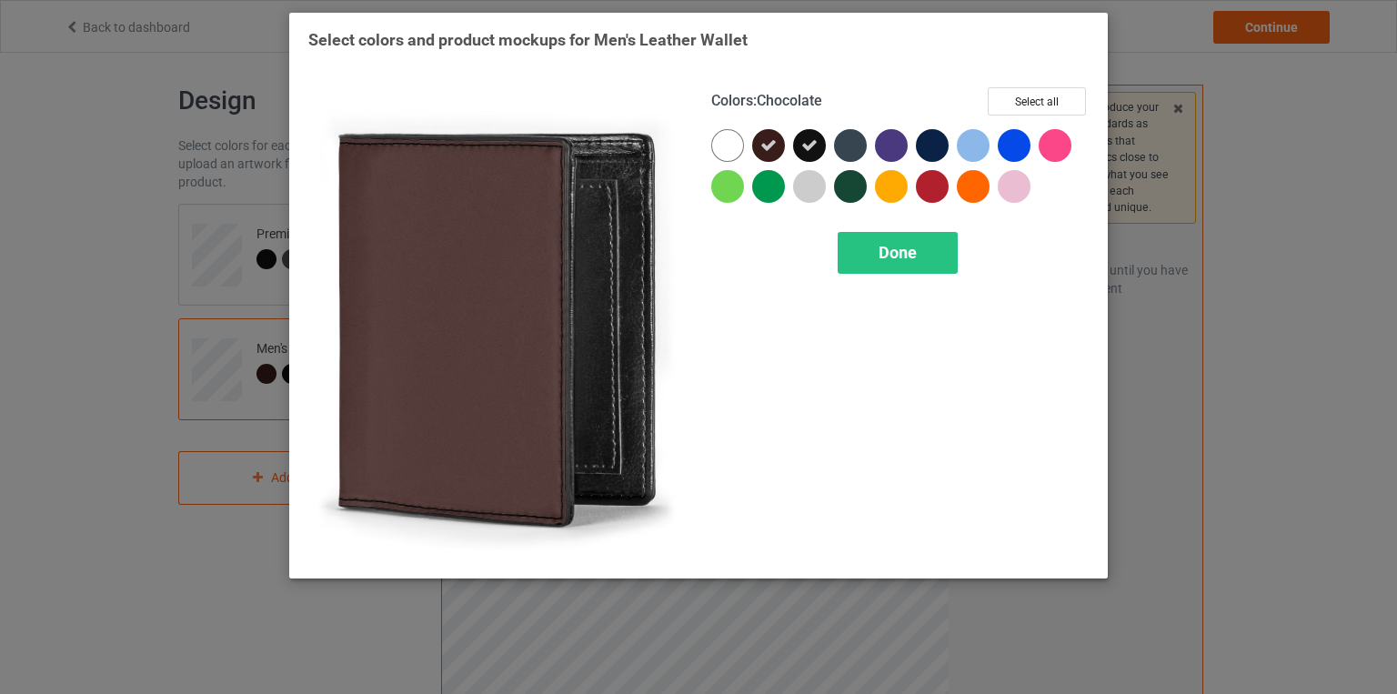
click at [773, 141] on icon at bounding box center [768, 145] width 16 height 16
click at [773, 141] on div at bounding box center [768, 145] width 33 height 33
click at [771, 148] on icon at bounding box center [768, 145] width 16 height 16
click at [770, 143] on div at bounding box center [768, 145] width 33 height 33
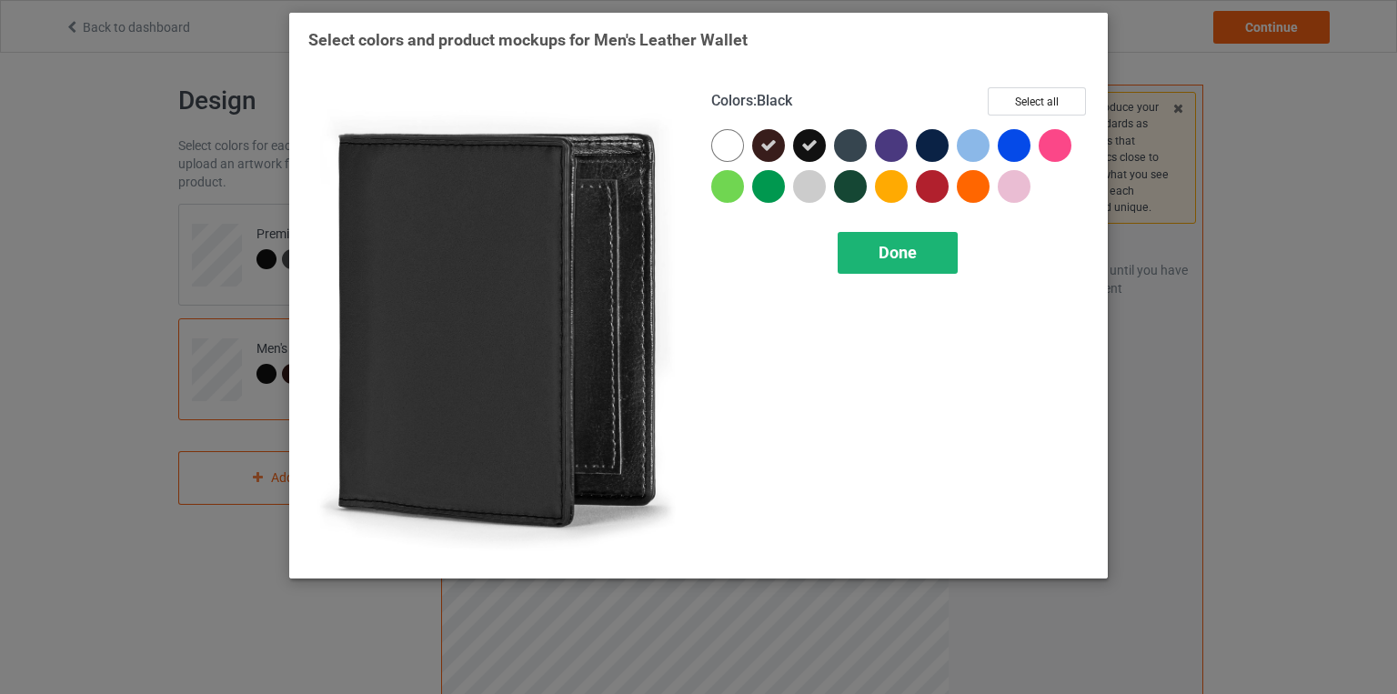
click at [913, 252] on span "Done" at bounding box center [897, 252] width 38 height 19
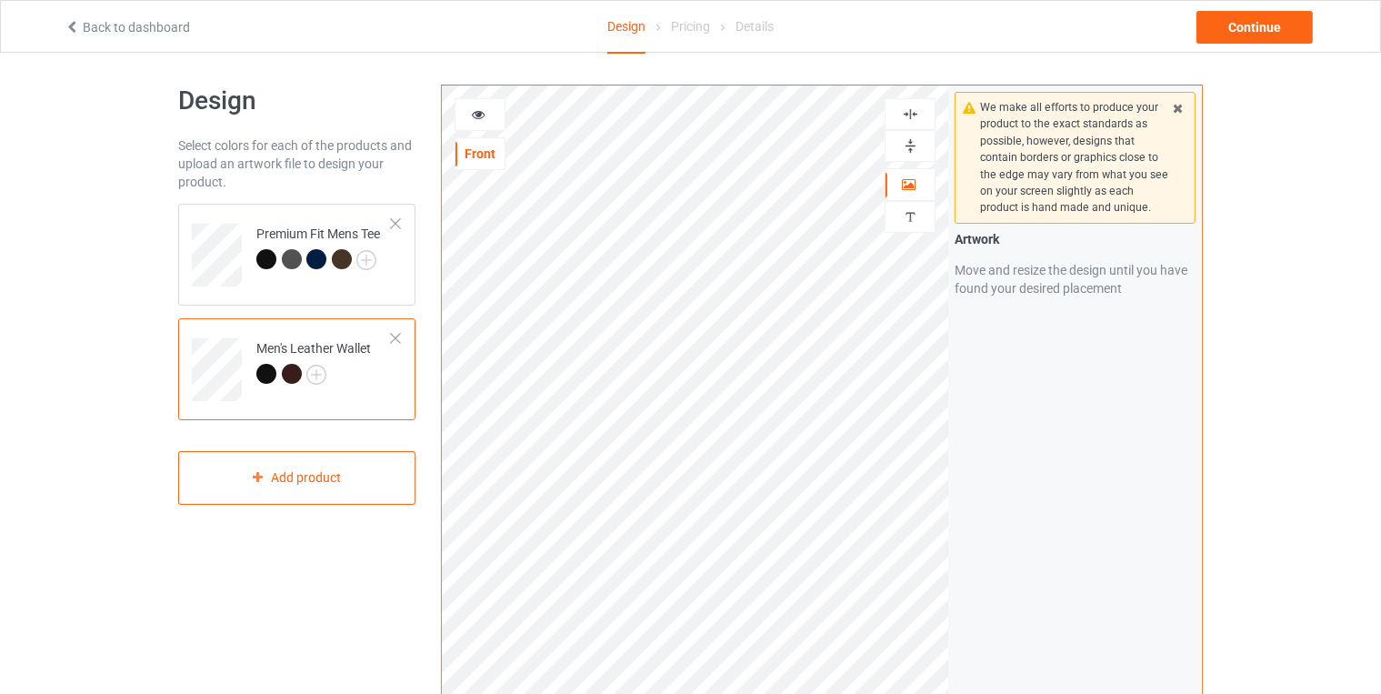
click at [280, 340] on div "Men's Leather Wallet" at bounding box center [313, 361] width 115 height 44
click at [1269, 27] on div "Continue" at bounding box center [1255, 27] width 116 height 33
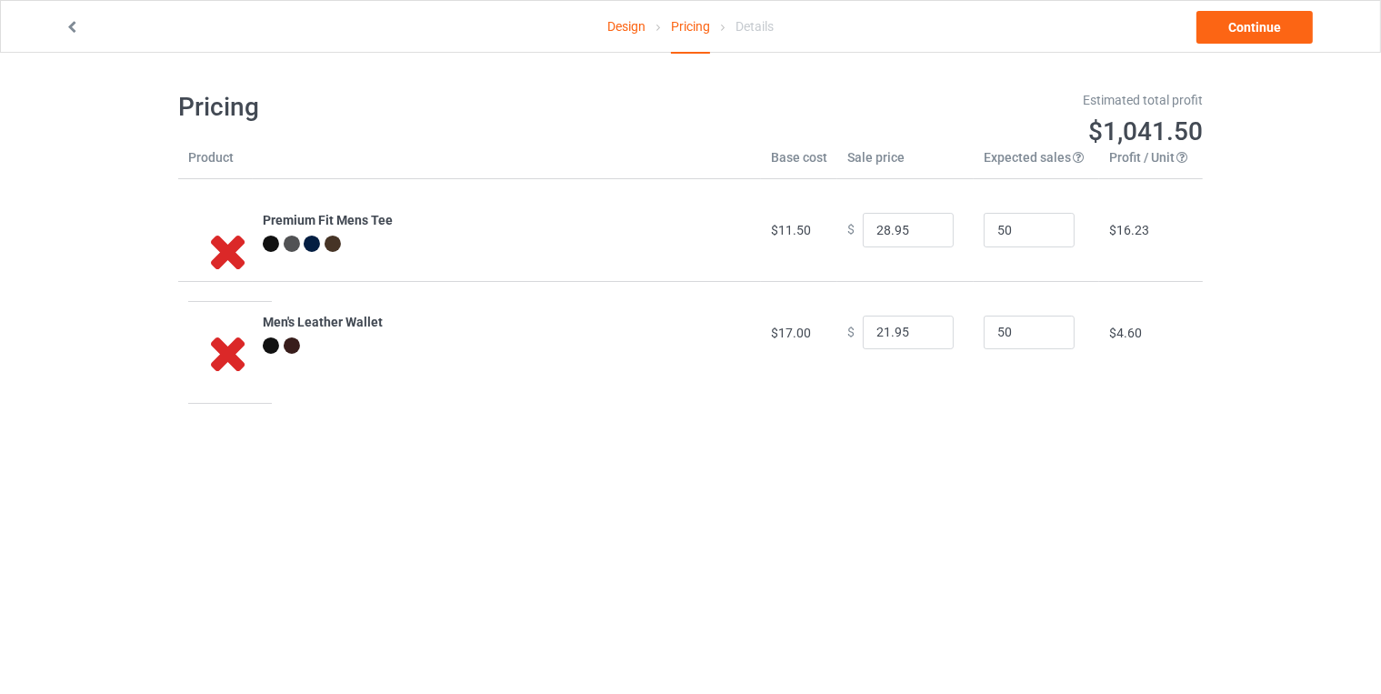
click at [866, 532] on body "Design Pricing Details Continue Pricing Estimated total profit $1,041.50 Produc…" at bounding box center [690, 400] width 1381 height 694
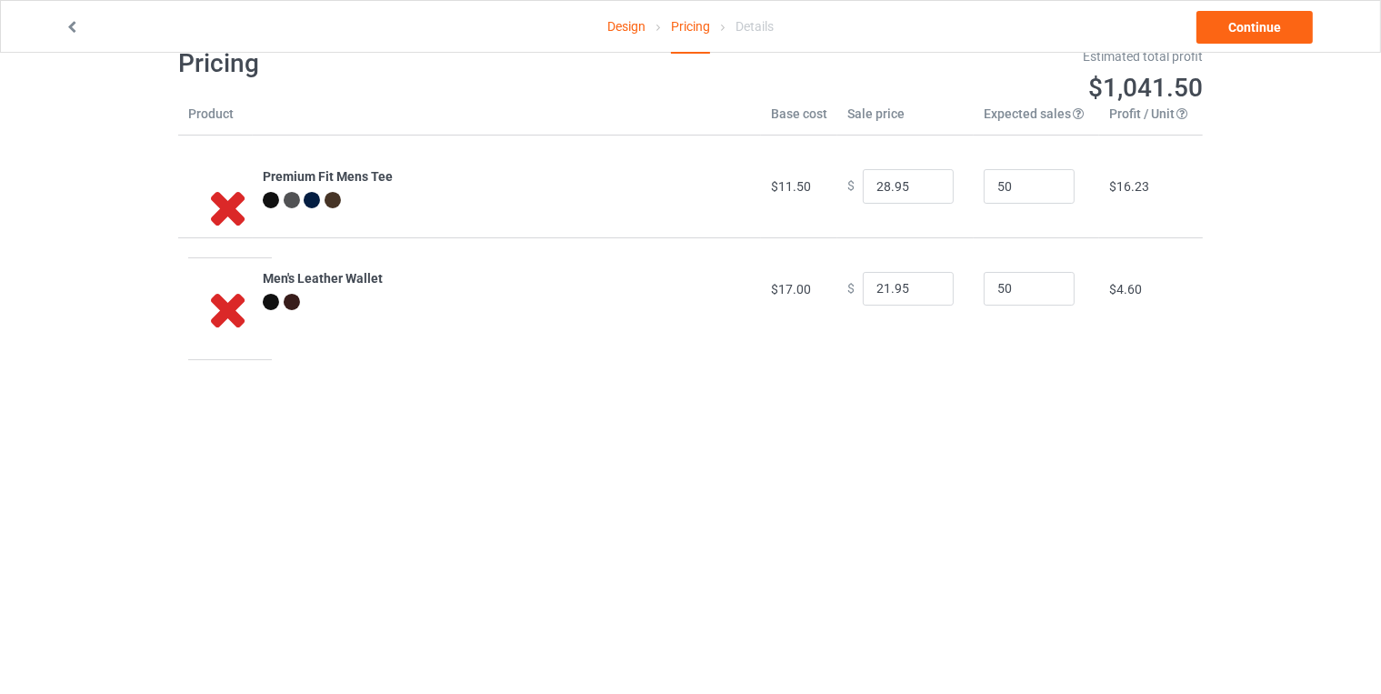
scroll to position [53, 0]
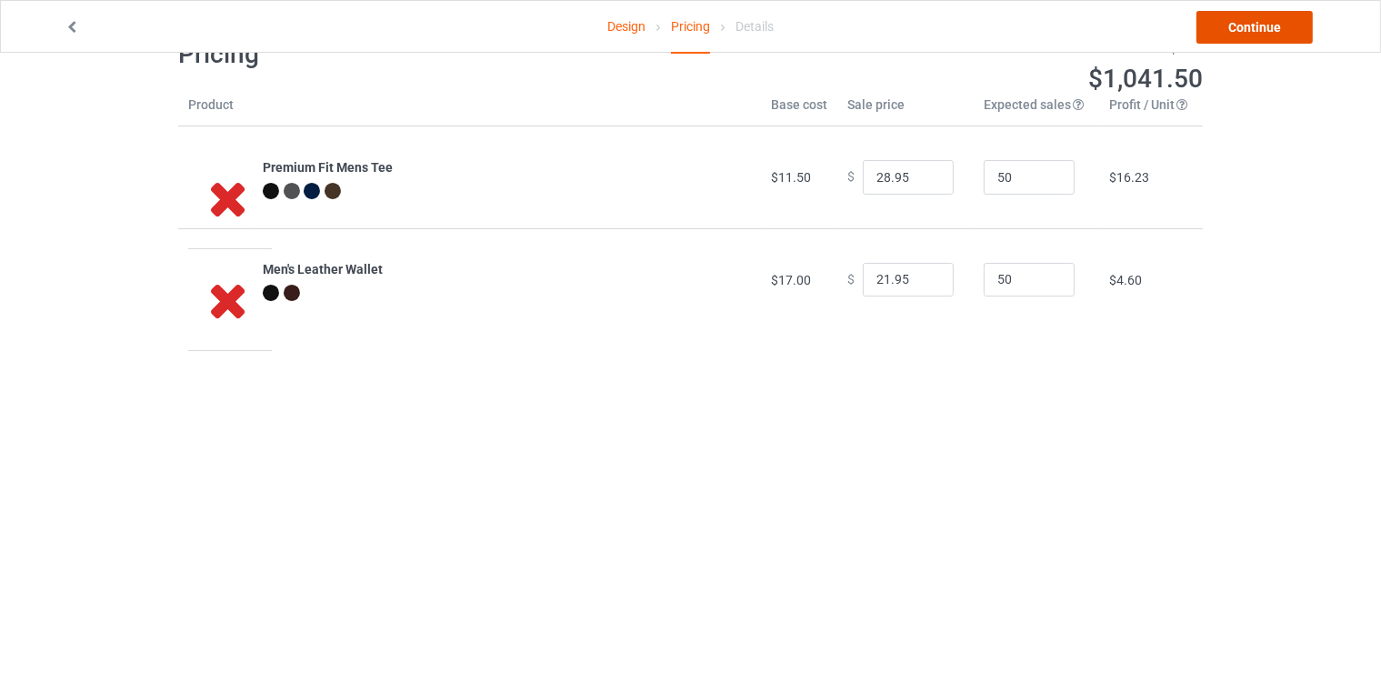
click at [1228, 32] on link "Continue" at bounding box center [1255, 27] width 116 height 33
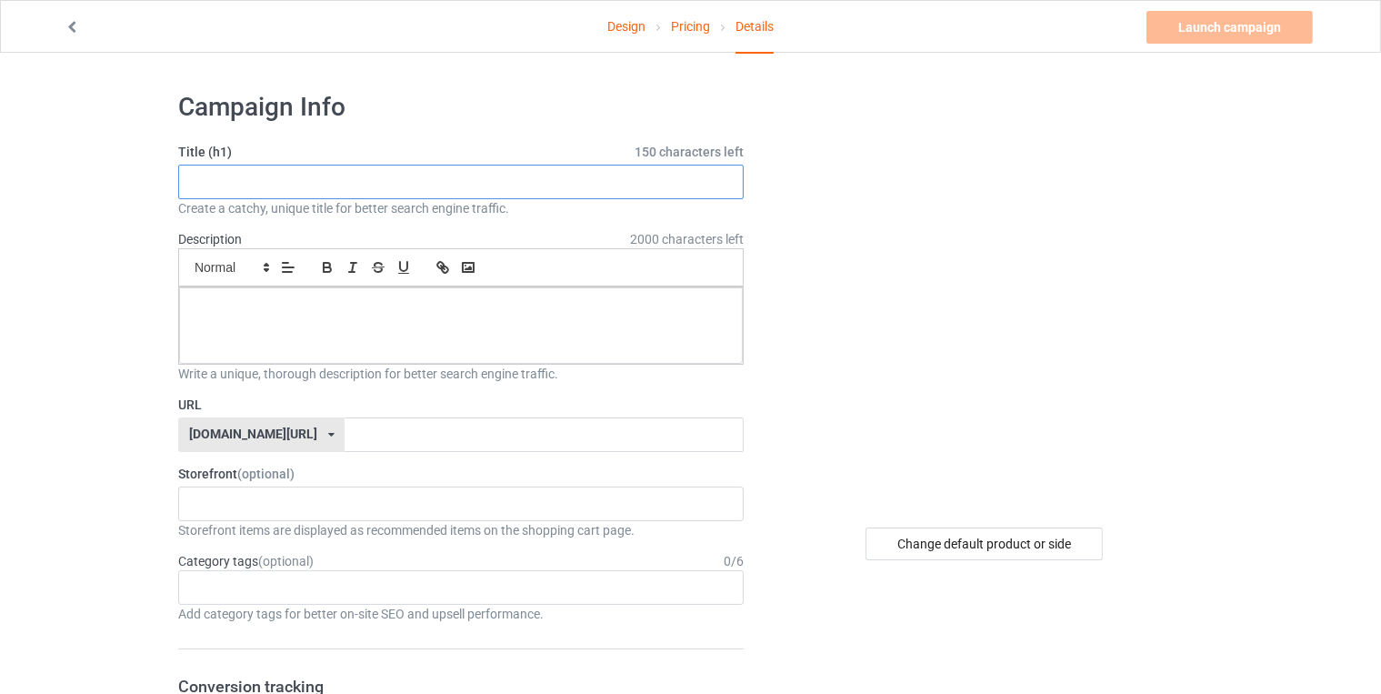
click at [422, 174] on input "text" at bounding box center [461, 182] width 566 height 35
type input "C"
type input "clothes men"
click at [397, 303] on p at bounding box center [461, 307] width 535 height 17
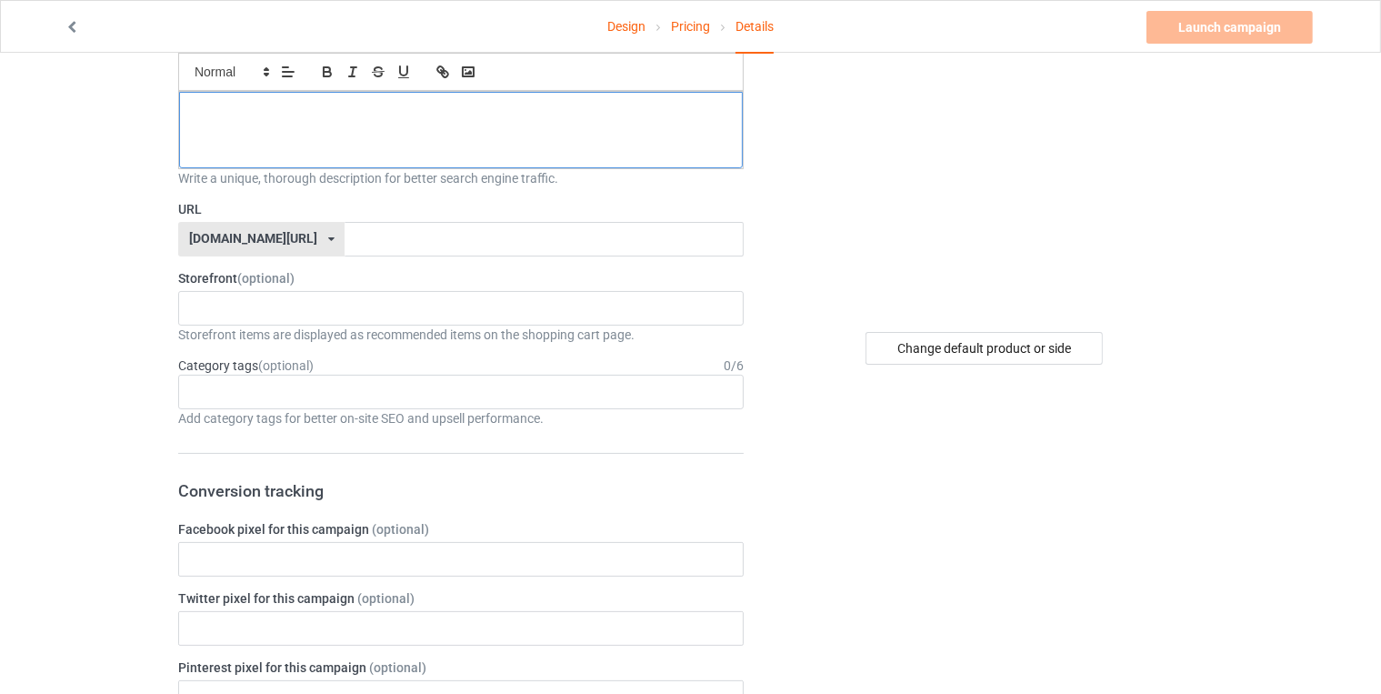
scroll to position [196, 0]
click at [524, 379] on div "Age > [DEMOGRAPHIC_DATA] > 1 Age > [DEMOGRAPHIC_DATA] Months > 1 Month Age > [D…" at bounding box center [461, 391] width 566 height 35
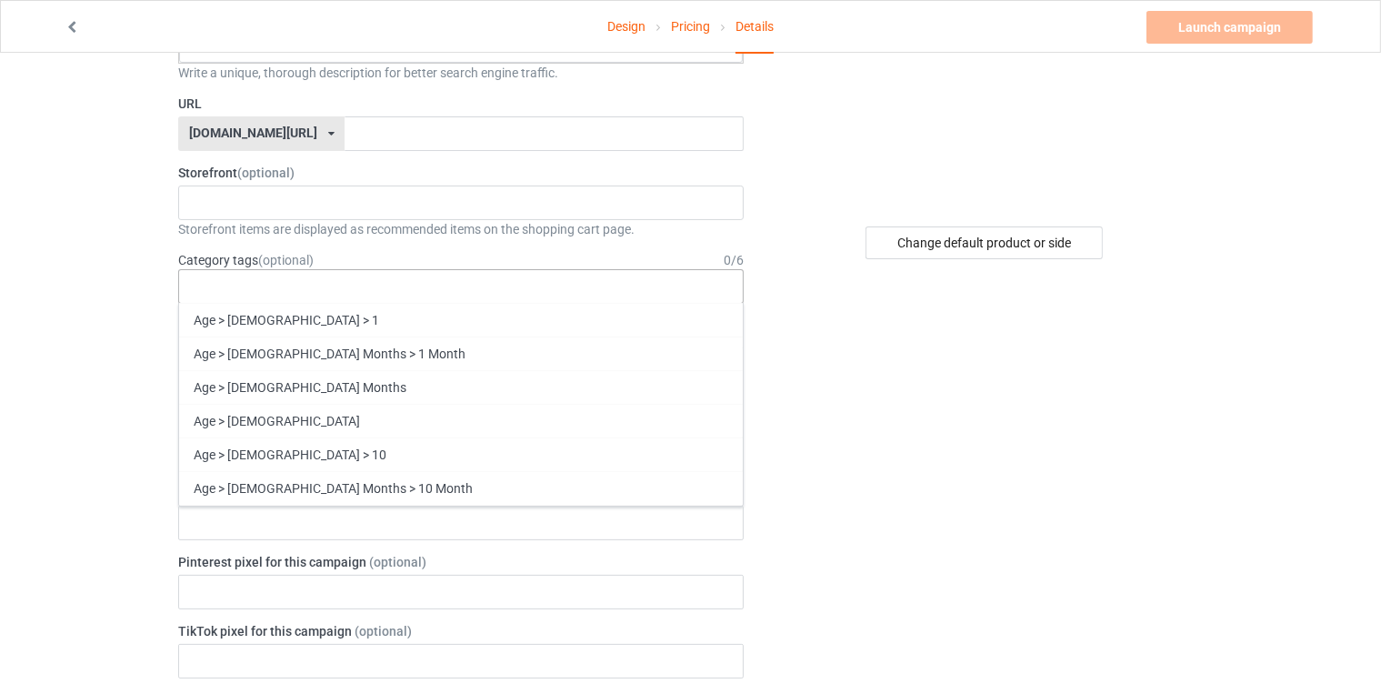
scroll to position [302, 0]
type input "m"
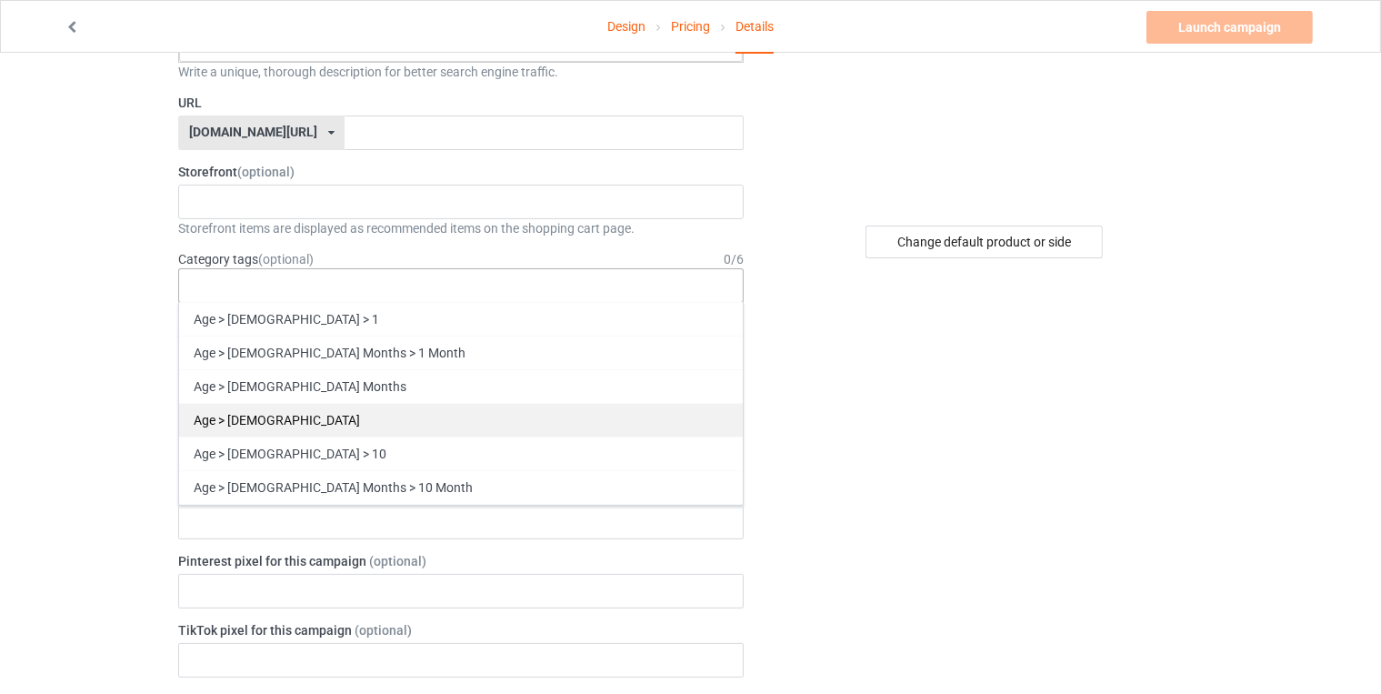
click at [457, 408] on div "Age > [DEMOGRAPHIC_DATA]" at bounding box center [461, 420] width 564 height 34
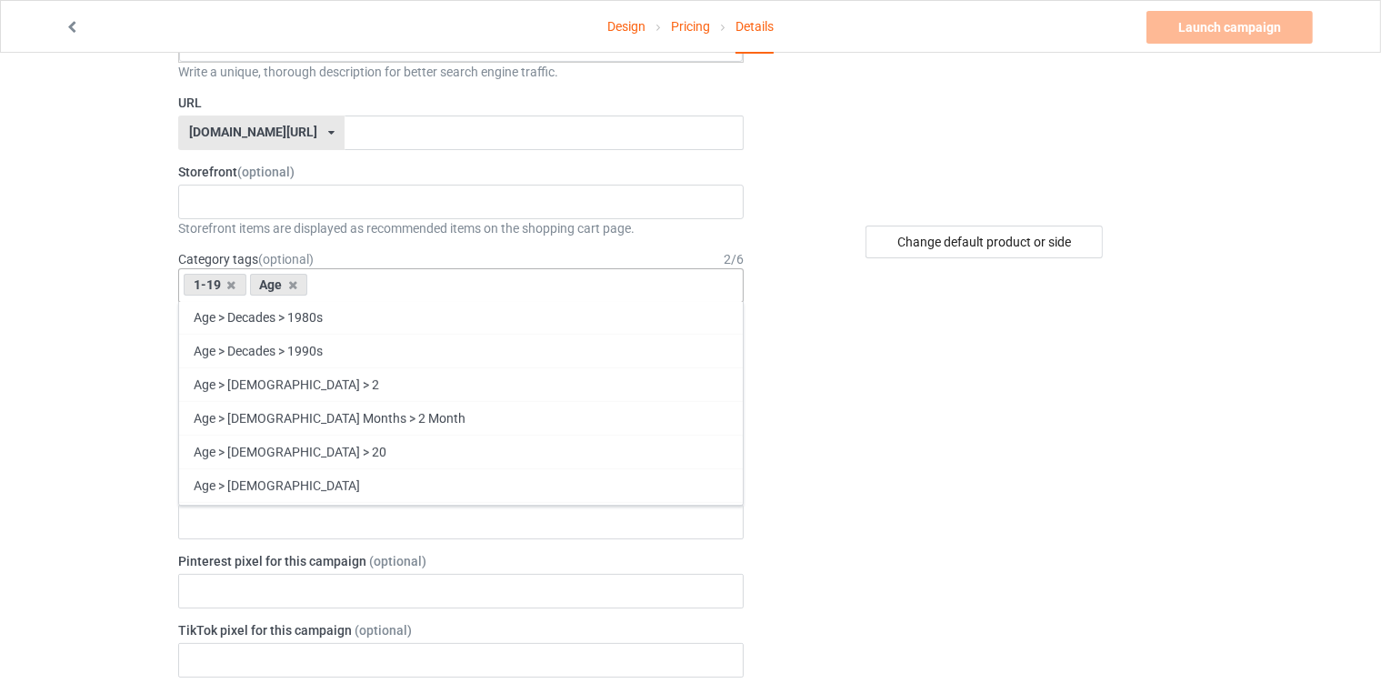
scroll to position [851, 0]
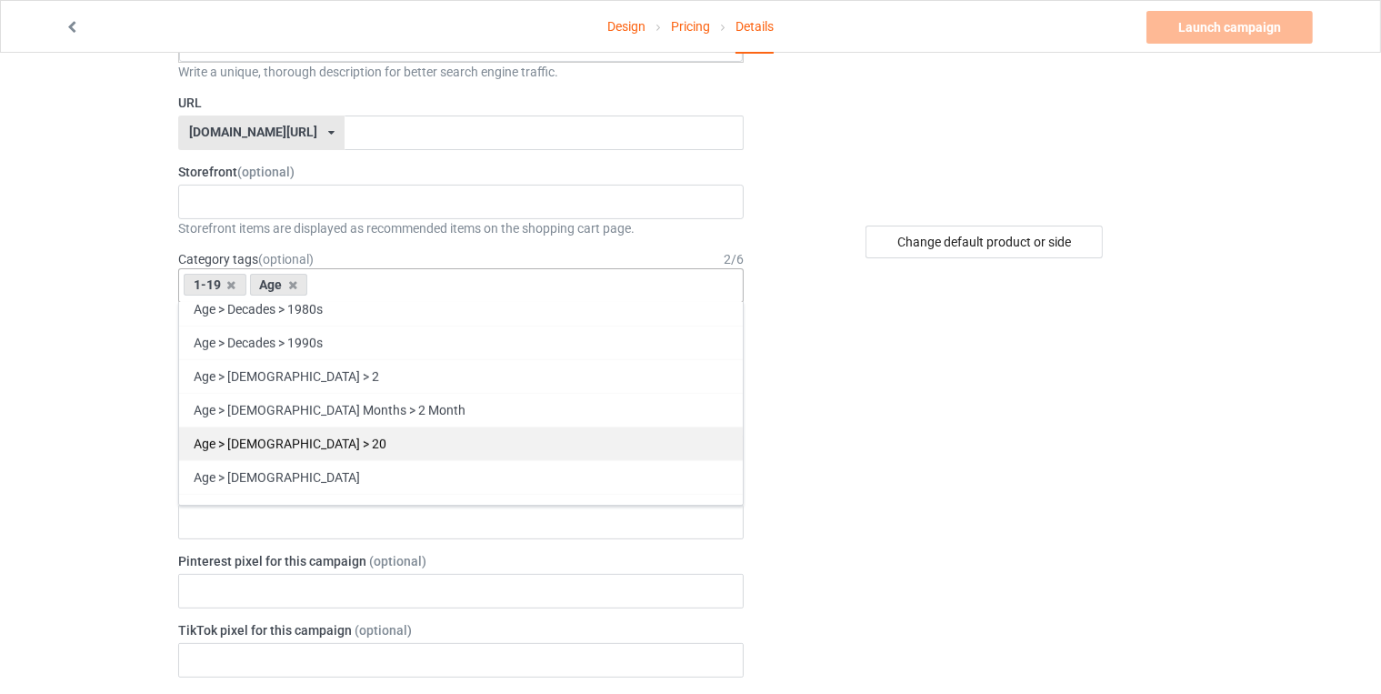
click at [347, 427] on div "Age > [DEMOGRAPHIC_DATA] > 20" at bounding box center [461, 444] width 564 height 34
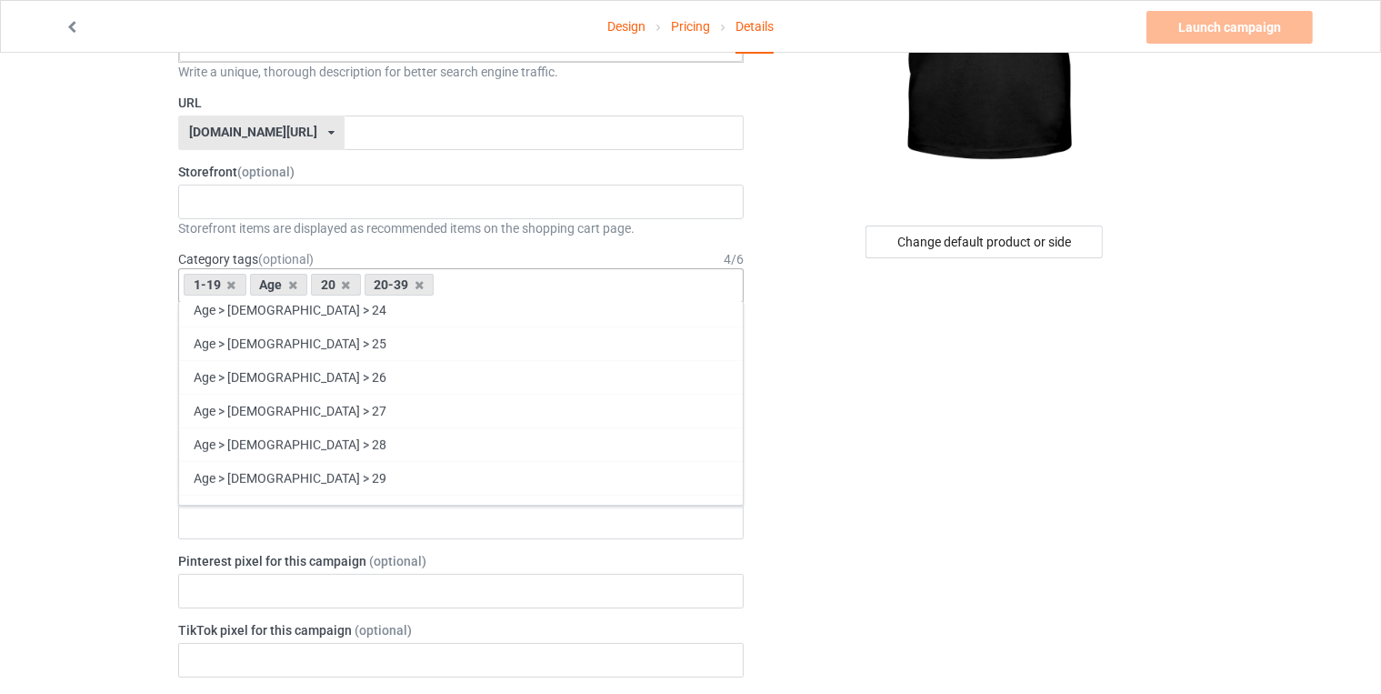
scroll to position [1160, 0]
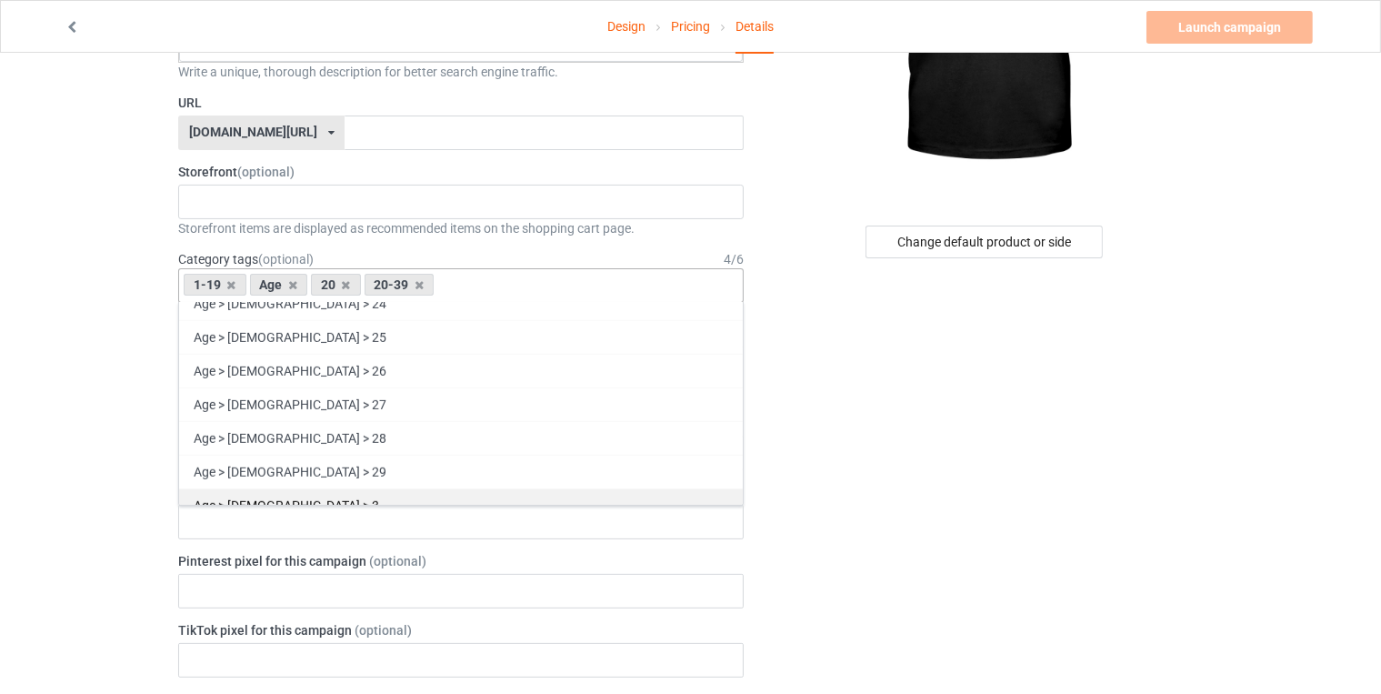
click at [316, 488] on div "Age > [DEMOGRAPHIC_DATA] > 3" at bounding box center [461, 505] width 564 height 34
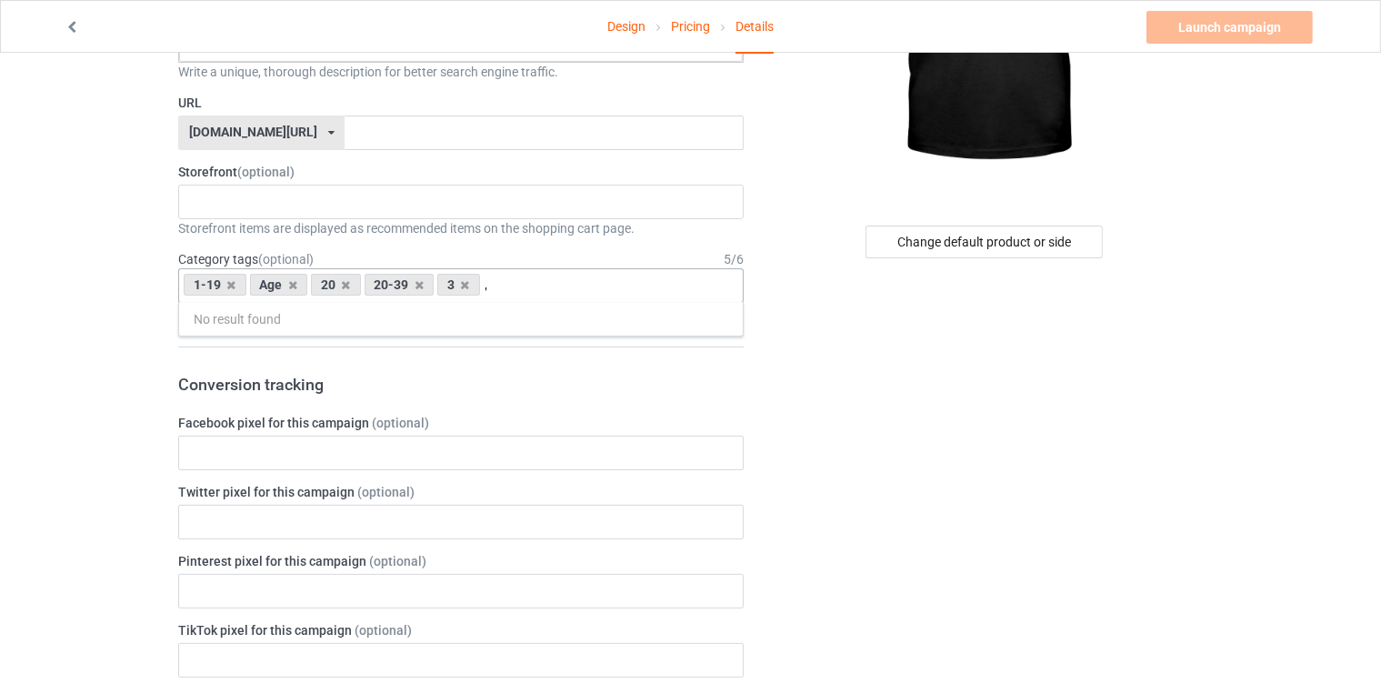
scroll to position [0, 0]
type input ","
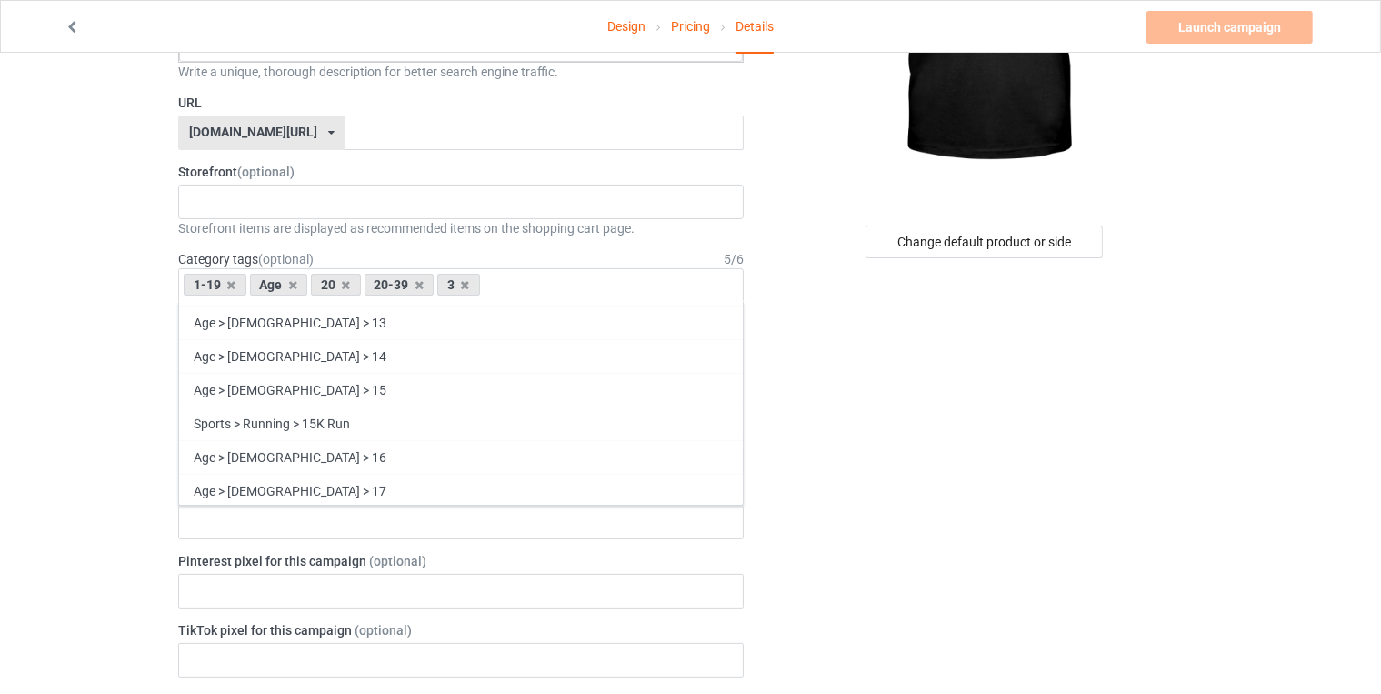
scroll to position [371, 0]
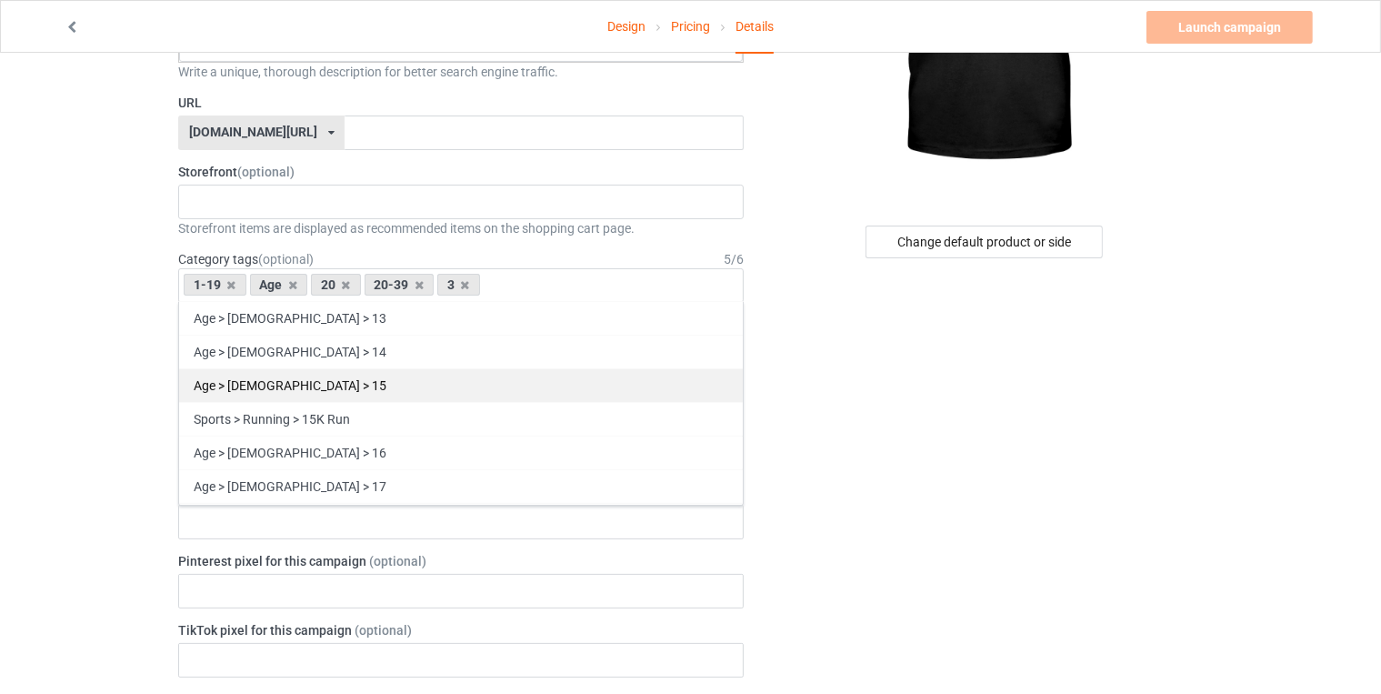
click at [293, 368] on div "Age > [DEMOGRAPHIC_DATA] > 15" at bounding box center [461, 385] width 564 height 34
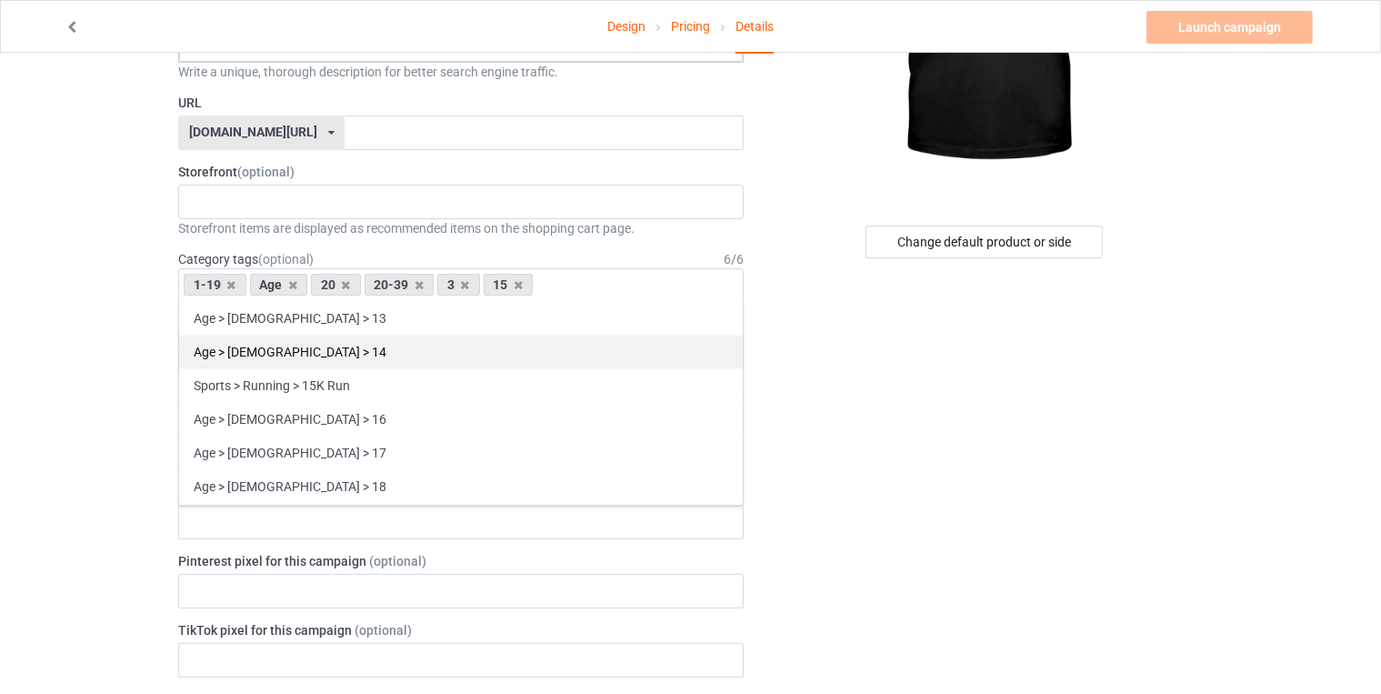
click at [295, 335] on div "Age > [DEMOGRAPHIC_DATA] > 14" at bounding box center [461, 352] width 564 height 34
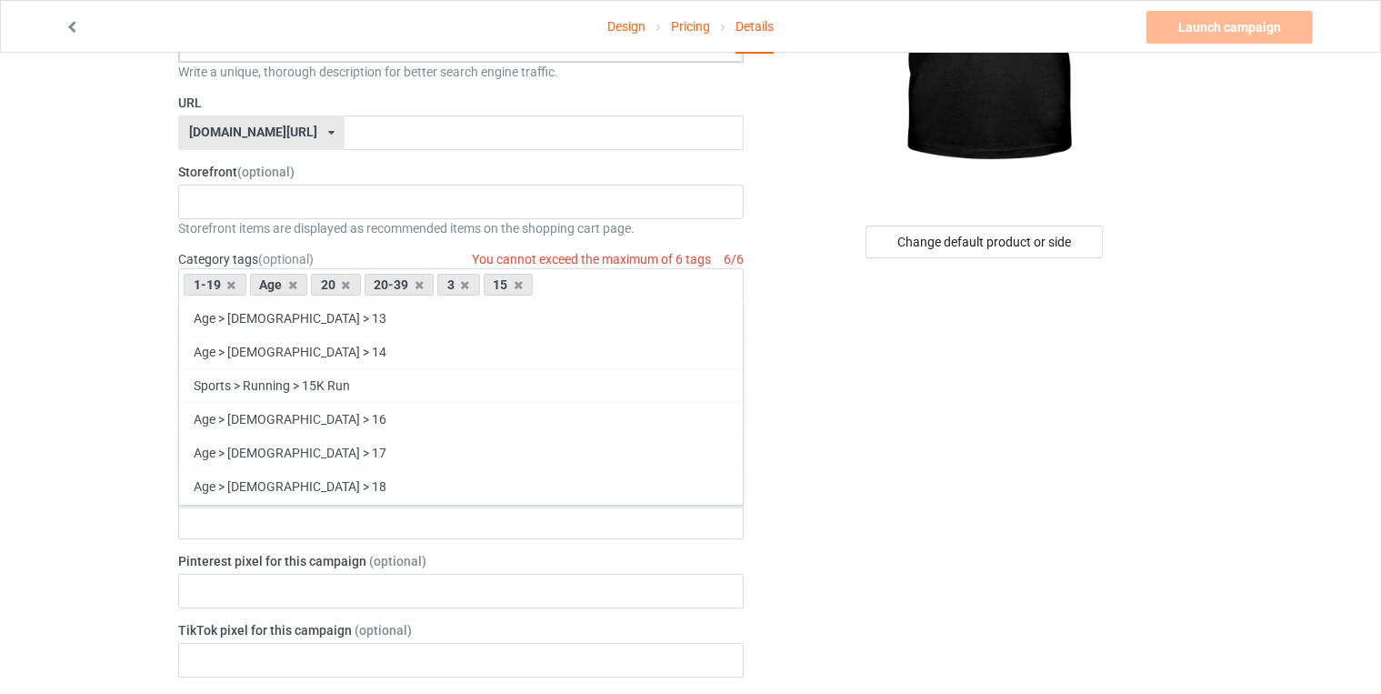
click at [670, 223] on div "Storefront items are displayed as recommended items on the shopping cart page." at bounding box center [461, 228] width 566 height 18
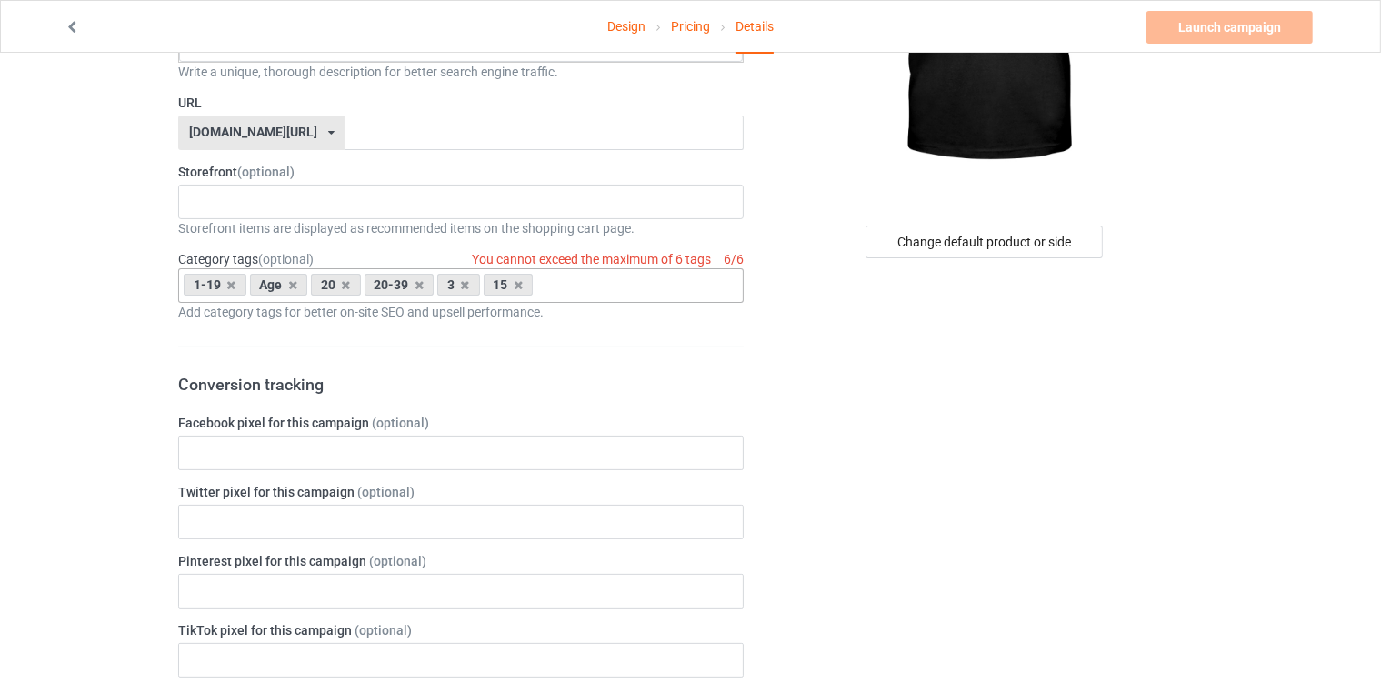
click at [630, 272] on div "1-19 Age [DEMOGRAPHIC_DATA] 20-39 3 15 Age > [DEMOGRAPHIC_DATA] > 1 Age > [DEMO…" at bounding box center [461, 285] width 566 height 35
click at [666, 226] on div "Storefront items are displayed as recommended items on the shopping cart page." at bounding box center [461, 228] width 566 height 18
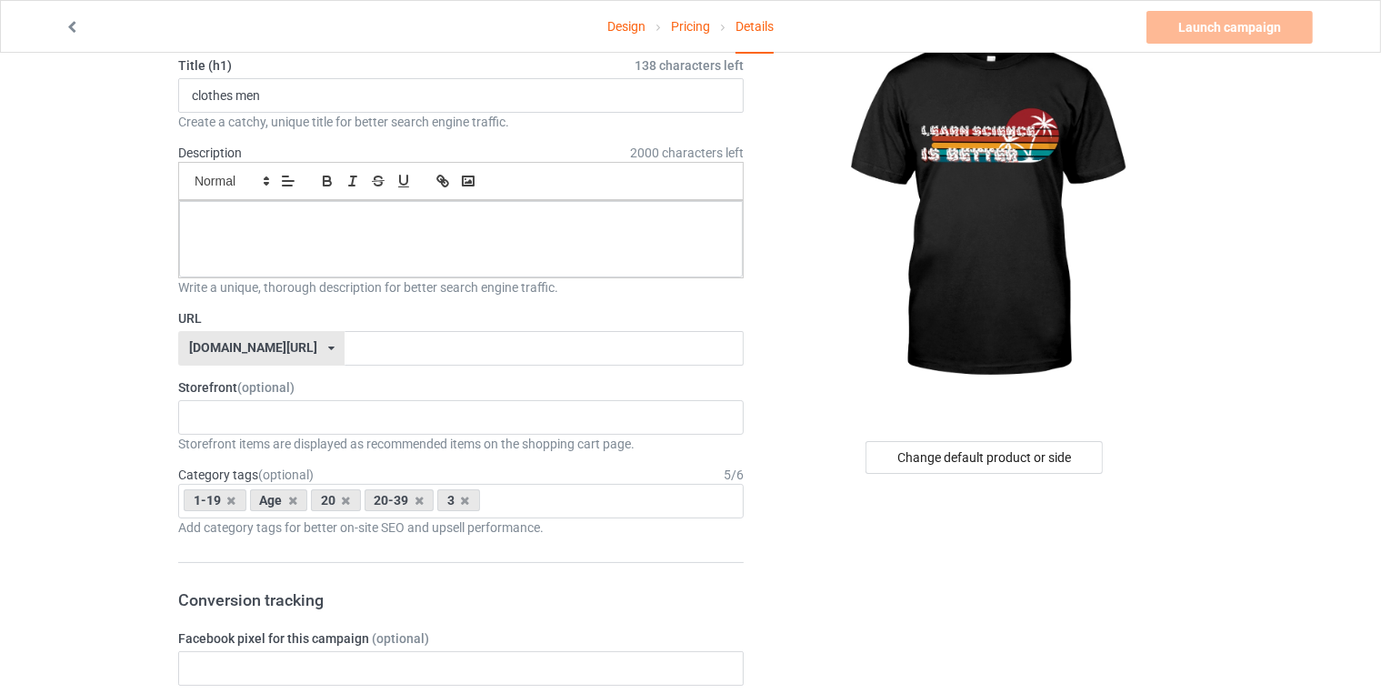
scroll to position [0, 0]
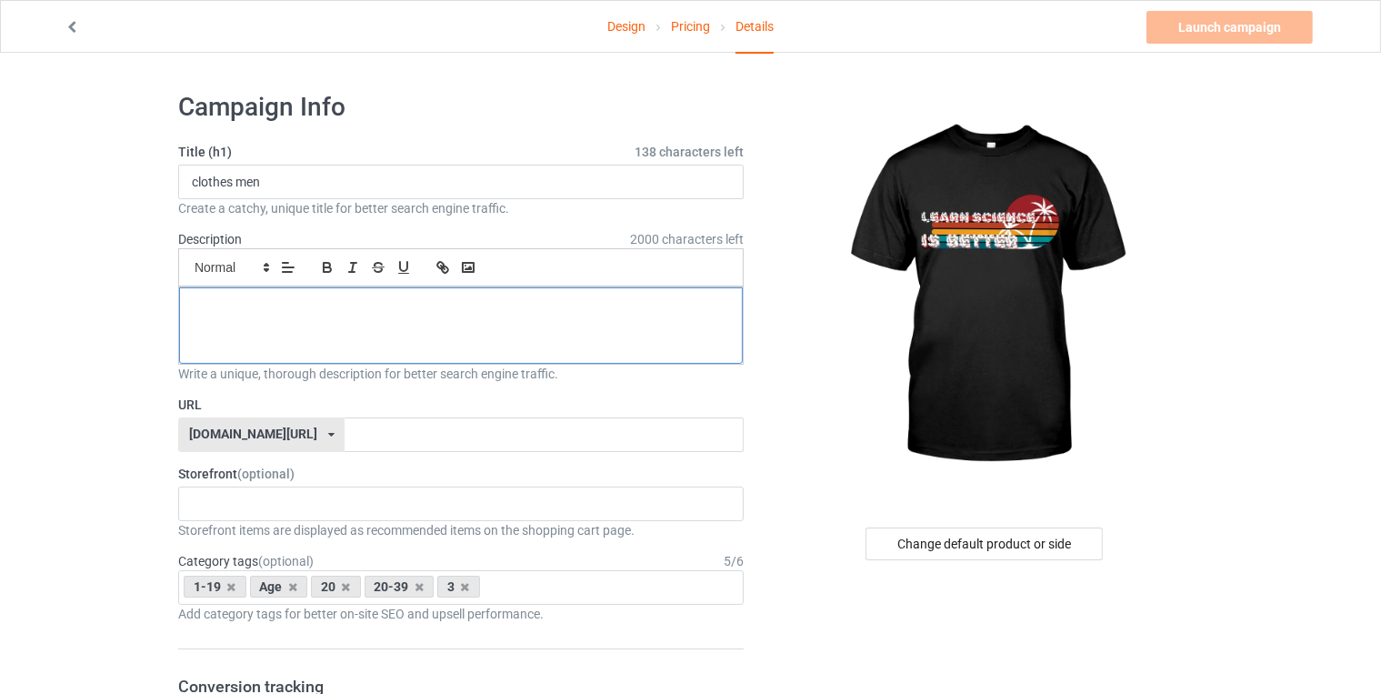
click at [551, 317] on div at bounding box center [461, 325] width 564 height 76
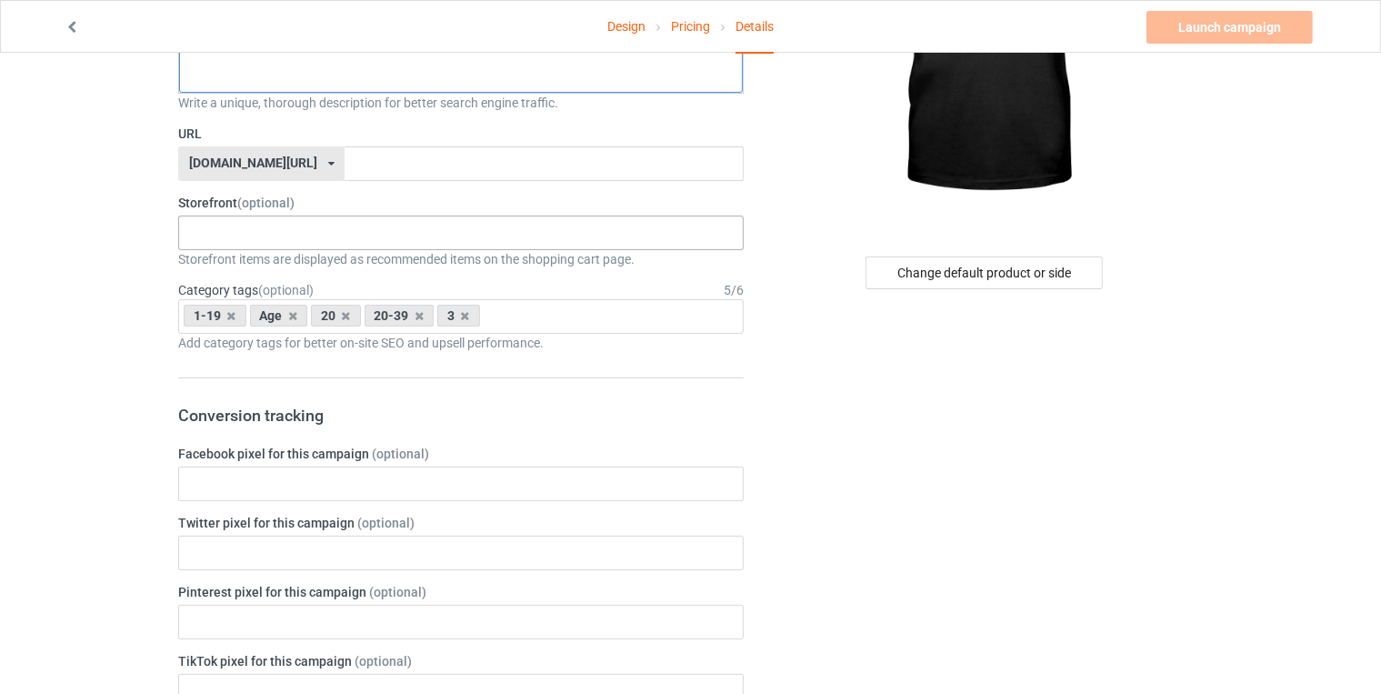
scroll to position [269, 0]
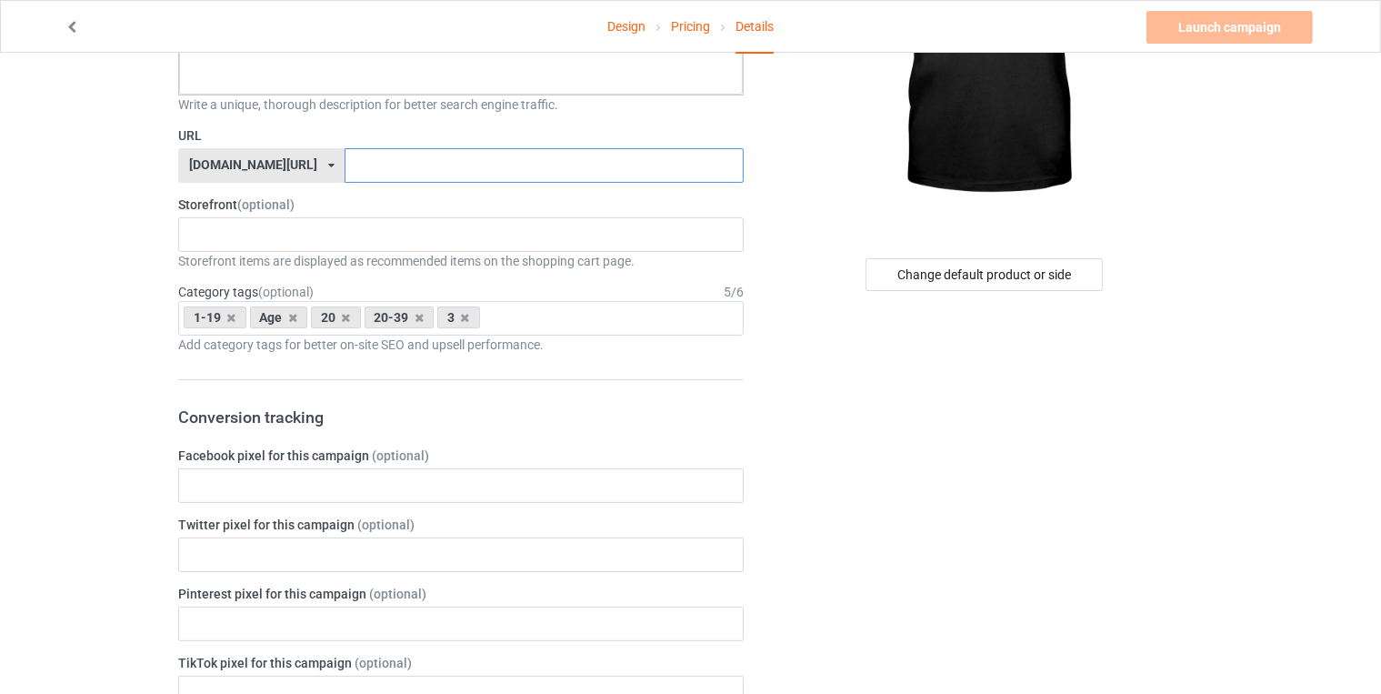
click at [532, 159] on input "text" at bounding box center [544, 165] width 398 height 35
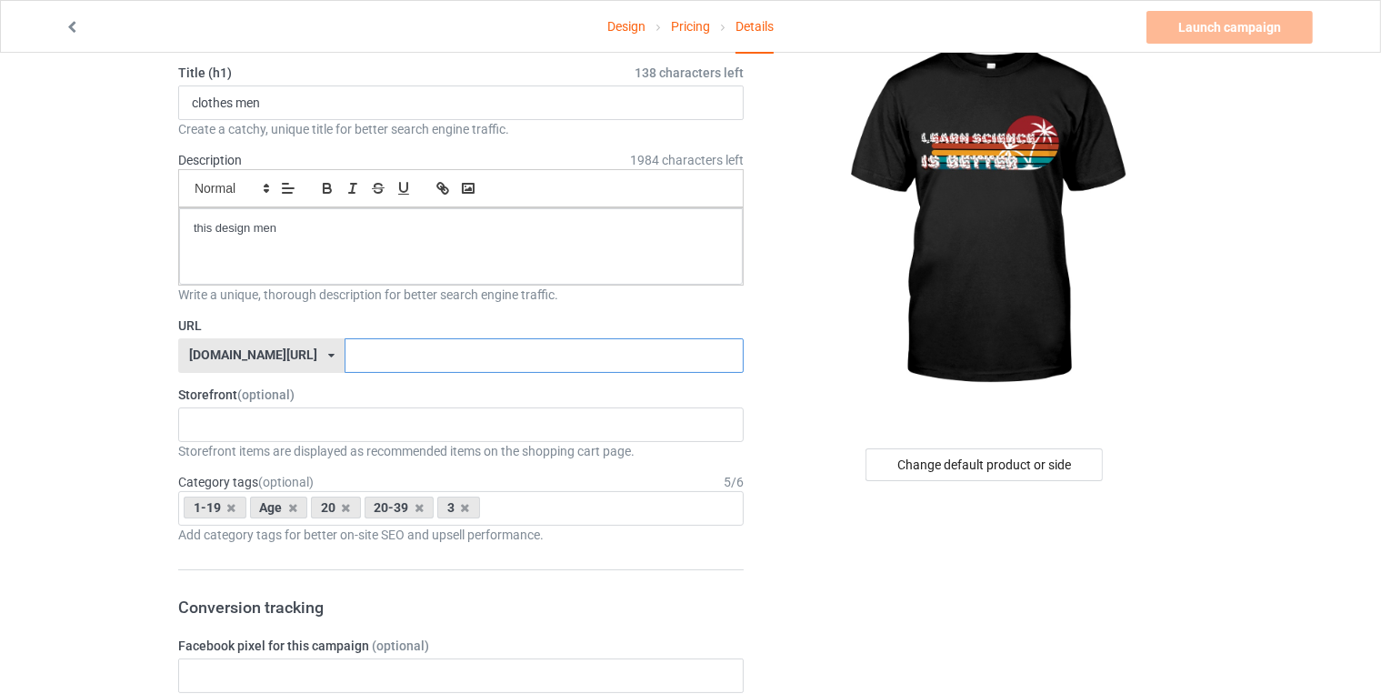
scroll to position [0, 0]
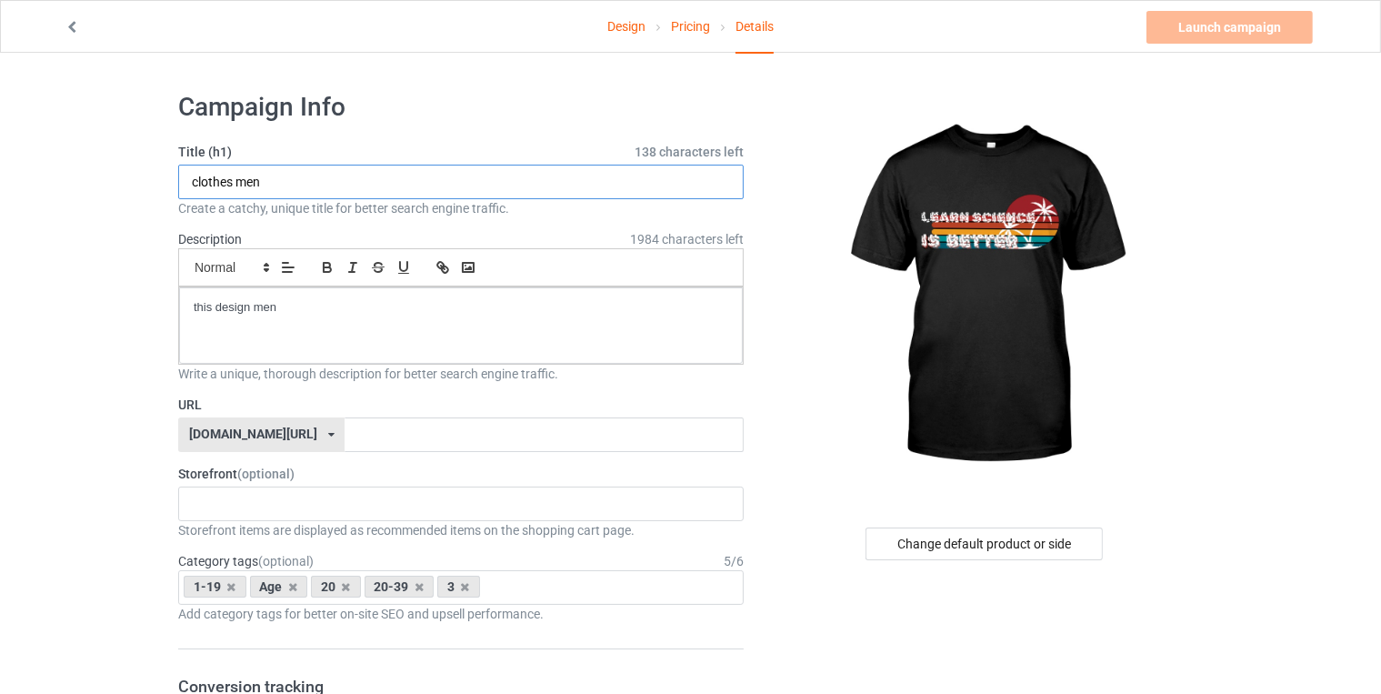
drag, startPoint x: 484, startPoint y: 179, endPoint x: 172, endPoint y: 176, distance: 311.9
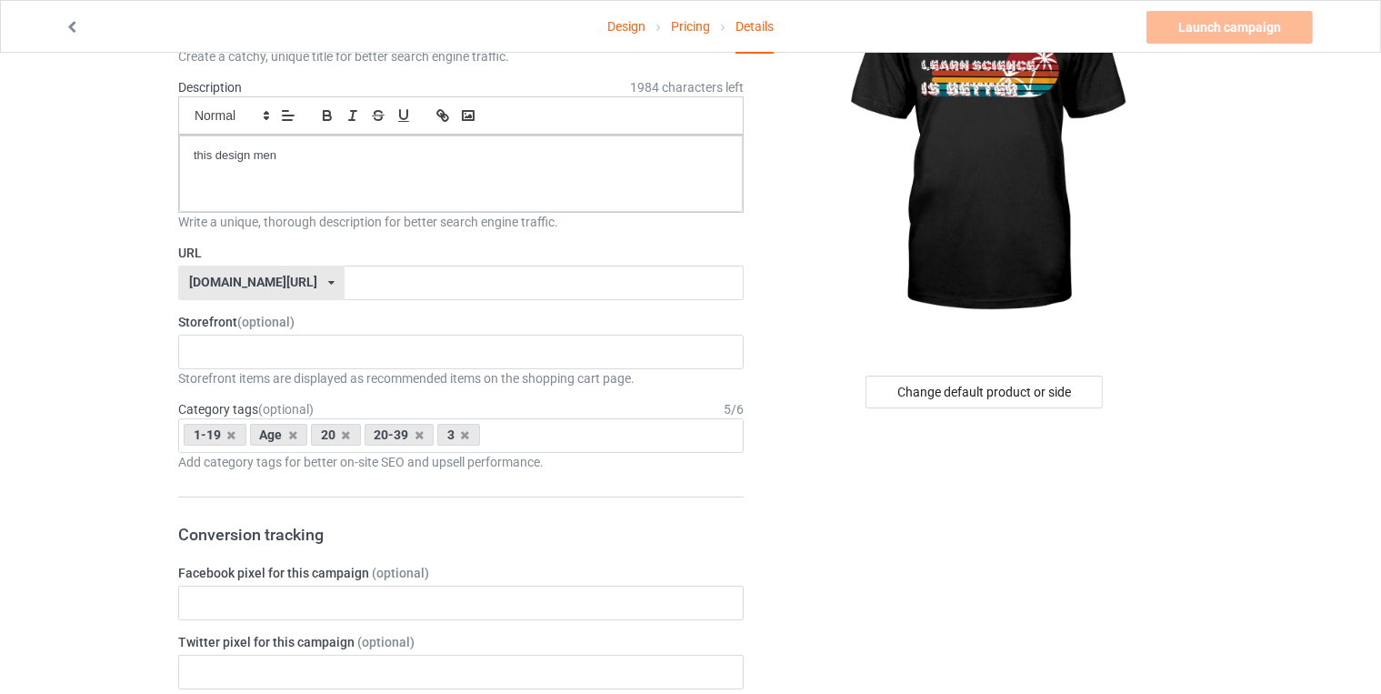
scroll to position [153, 0]
click at [433, 279] on input "text" at bounding box center [544, 282] width 398 height 35
paste input "clothes men"
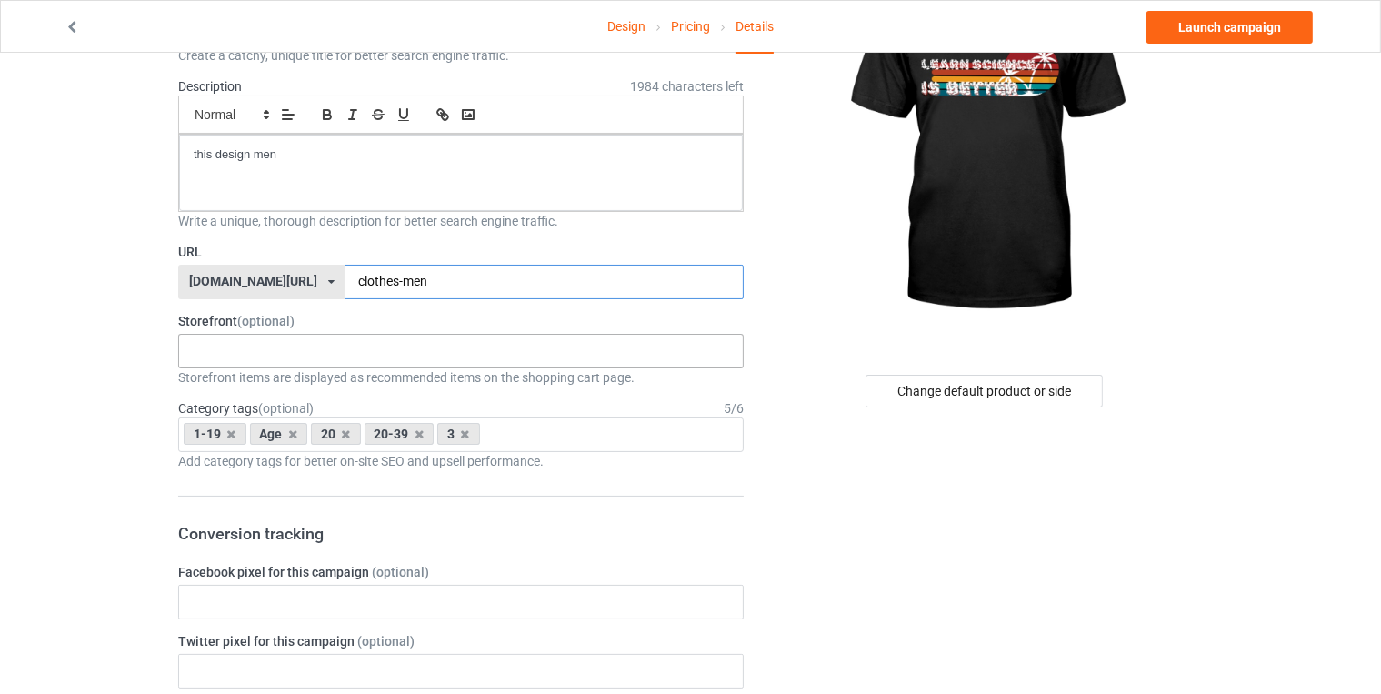
type input "clothes-men"
click at [429, 339] on div "No result found" at bounding box center [461, 351] width 566 height 35
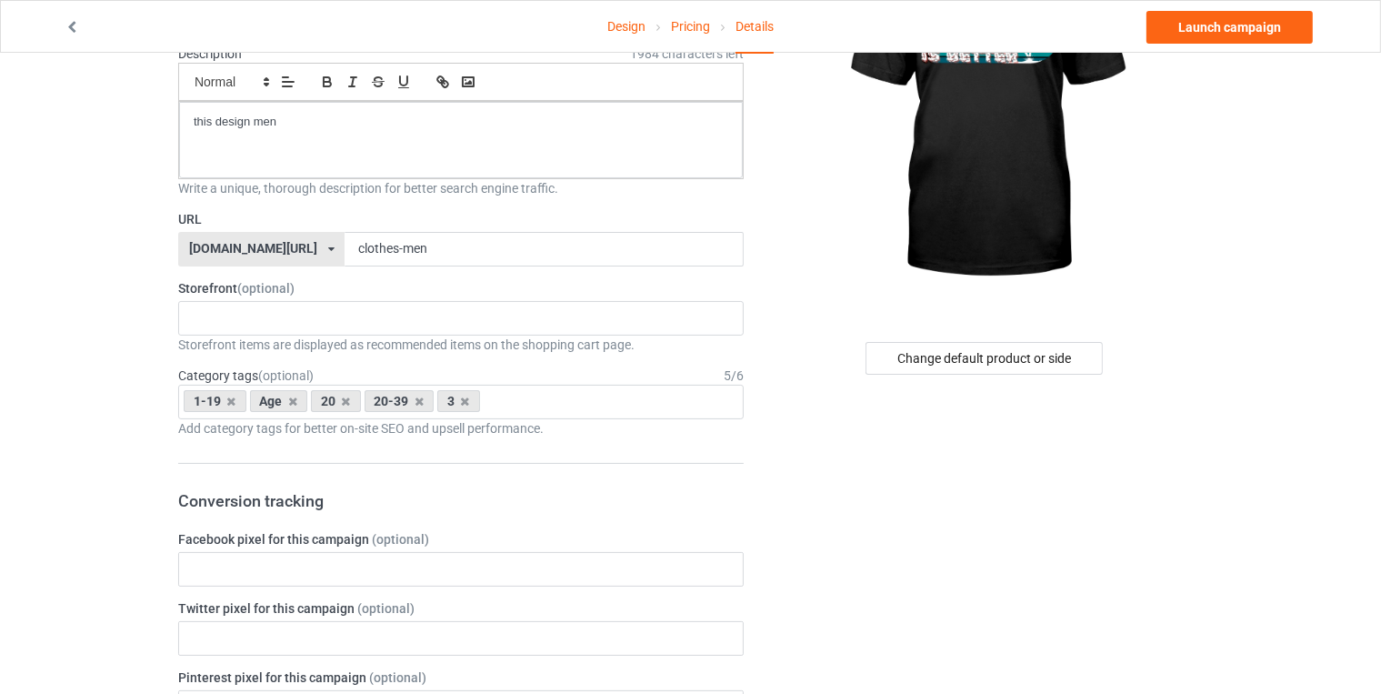
scroll to position [0, 0]
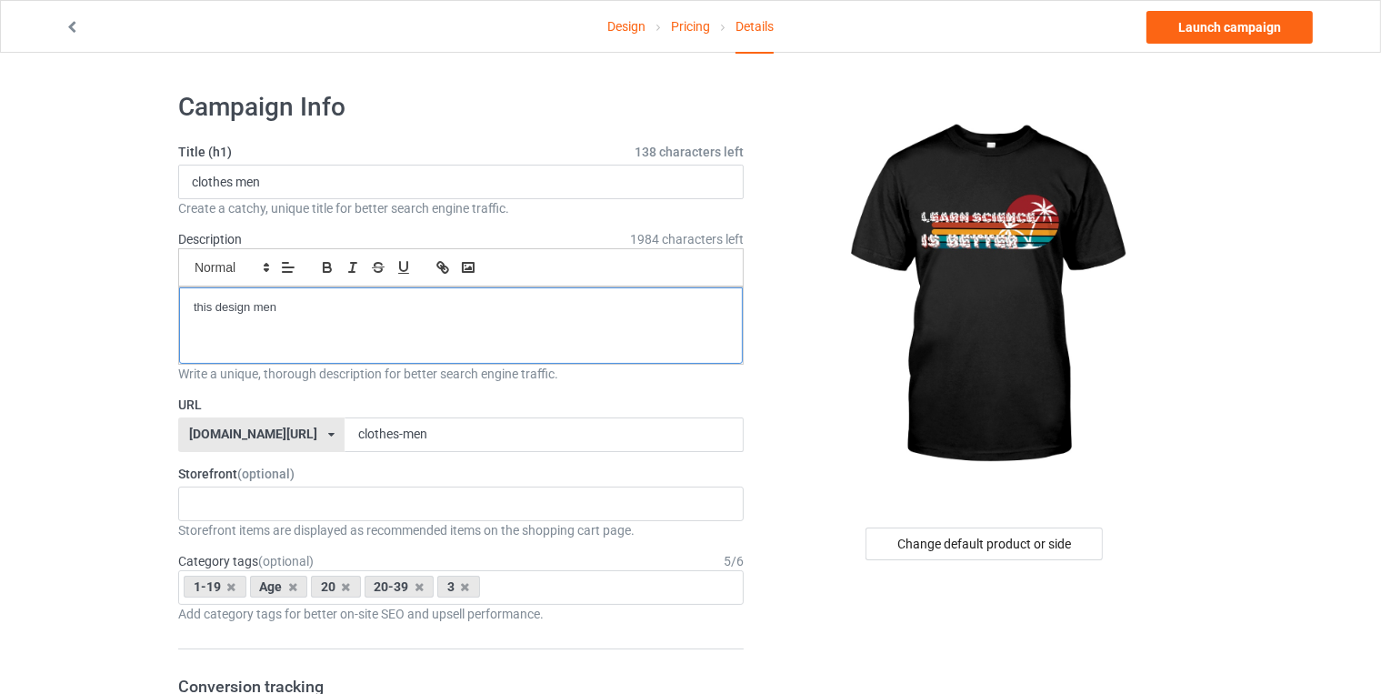
click at [459, 303] on p "this design men" at bounding box center [461, 307] width 535 height 17
click at [461, 183] on input "clothes men" at bounding box center [461, 182] width 566 height 35
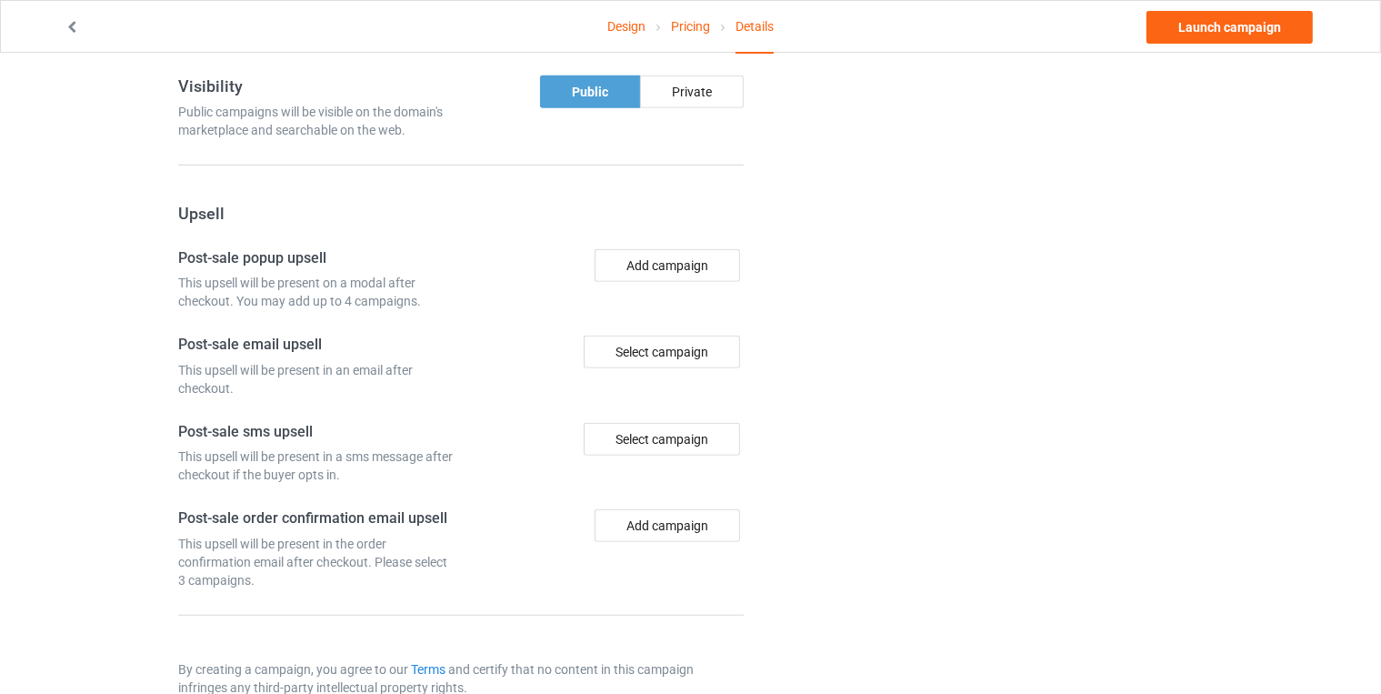
scroll to position [1214, 0]
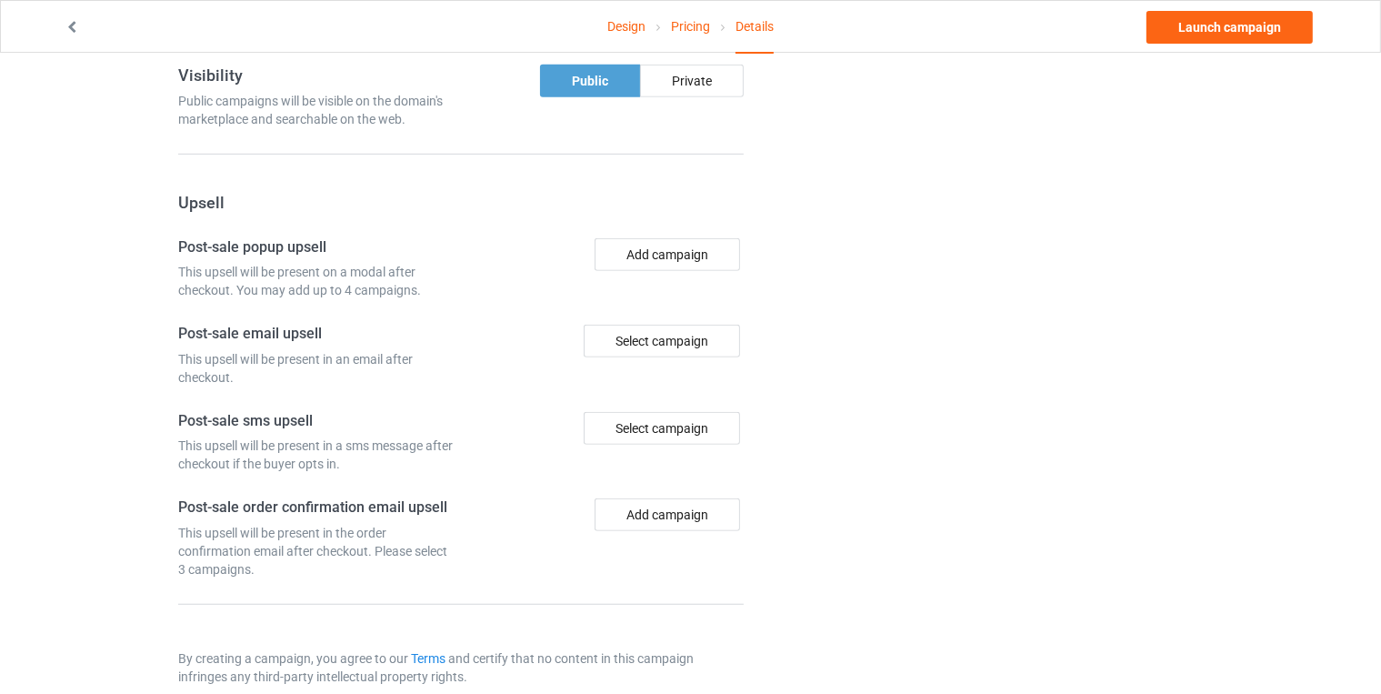
type input "clothes men only"
drag, startPoint x: 461, startPoint y: 183, endPoint x: 867, endPoint y: 226, distance: 407.8
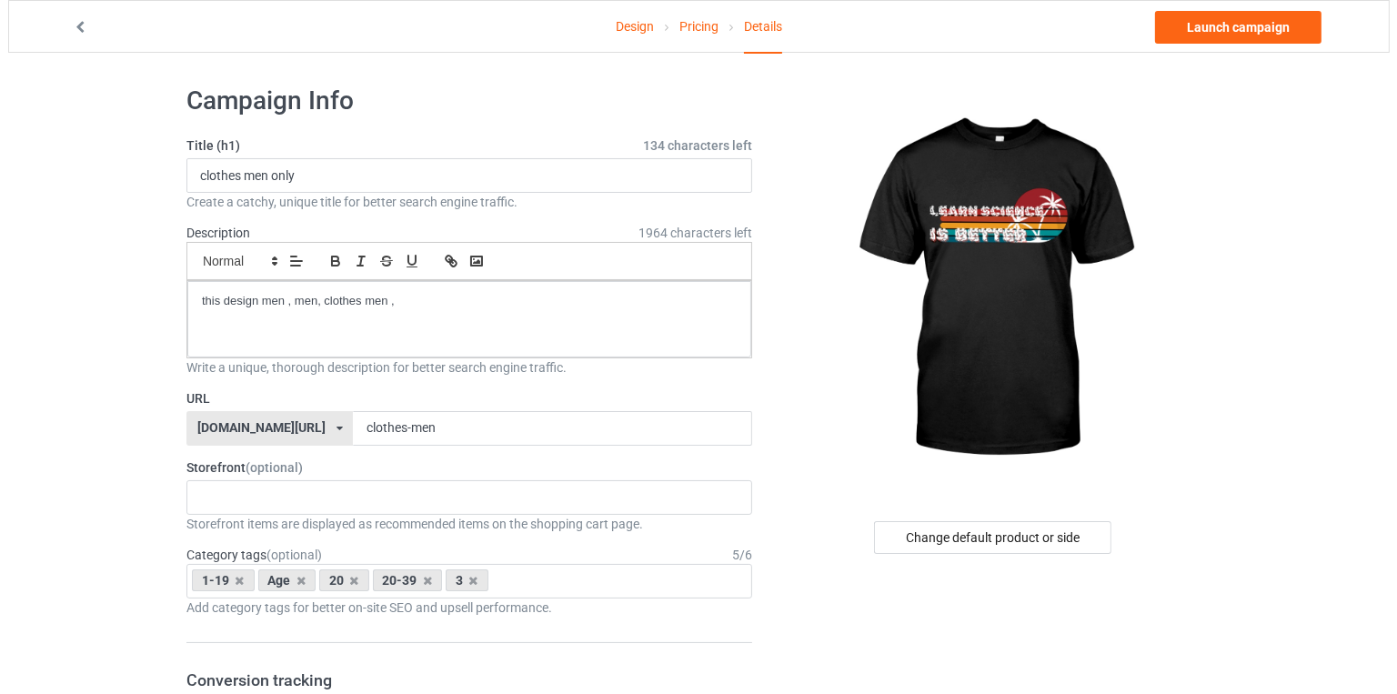
scroll to position [0, 0]
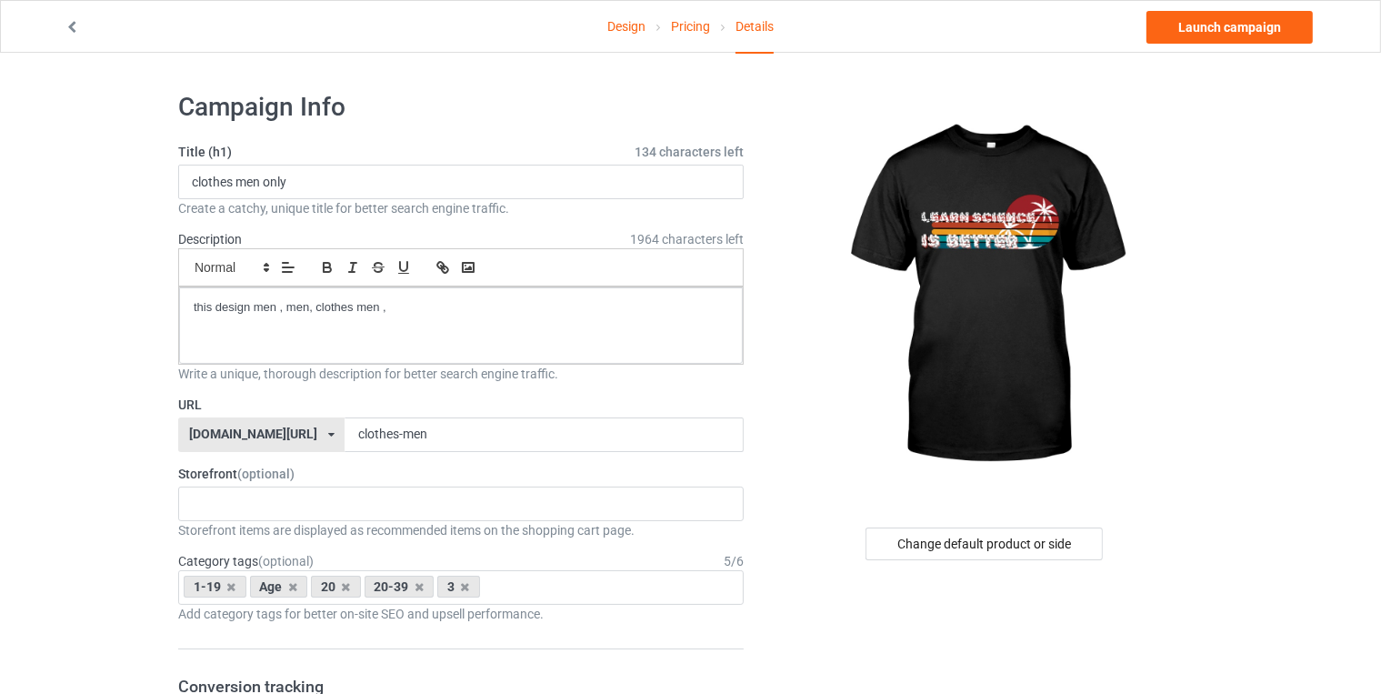
click at [1256, 3] on div "Design Pricing Details Launch campaign" at bounding box center [691, 26] width 1278 height 51
click at [1240, 24] on link "Launch campaign" at bounding box center [1230, 27] width 166 height 33
